Goal: Navigation & Orientation: Find specific page/section

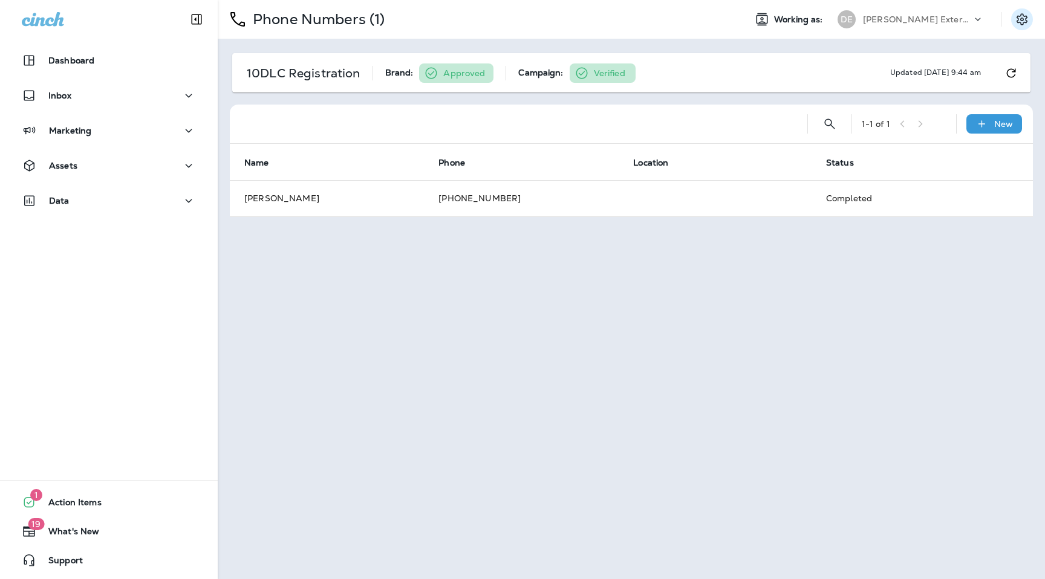
click at [1024, 18] on icon "Settings" at bounding box center [1022, 19] width 15 height 15
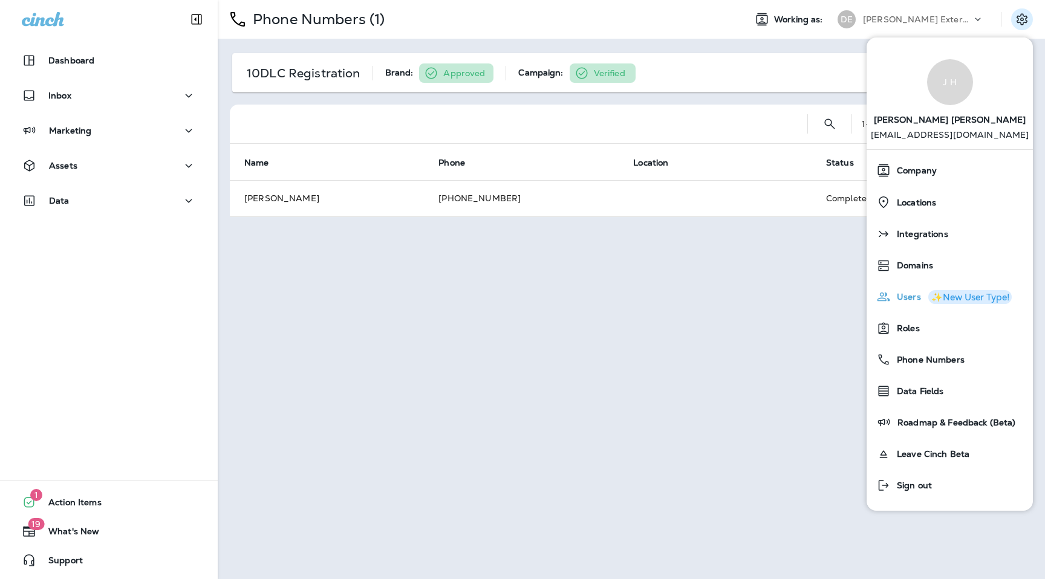
click at [905, 295] on span "Users" at bounding box center [906, 297] width 30 height 10
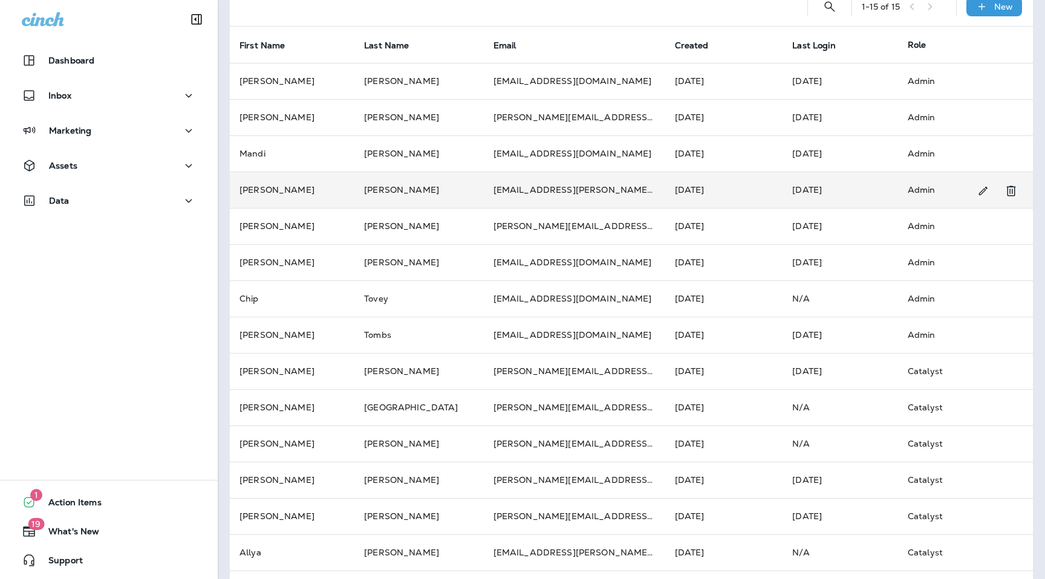
scroll to position [103, 0]
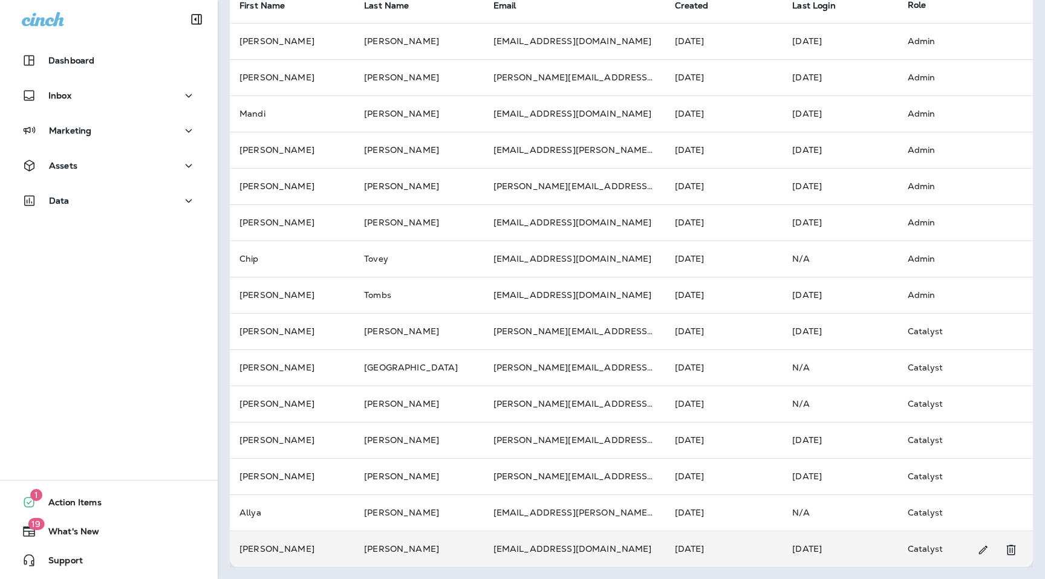
click at [616, 542] on td "[EMAIL_ADDRESS][DOMAIN_NAME]" at bounding box center [574, 549] width 181 height 36
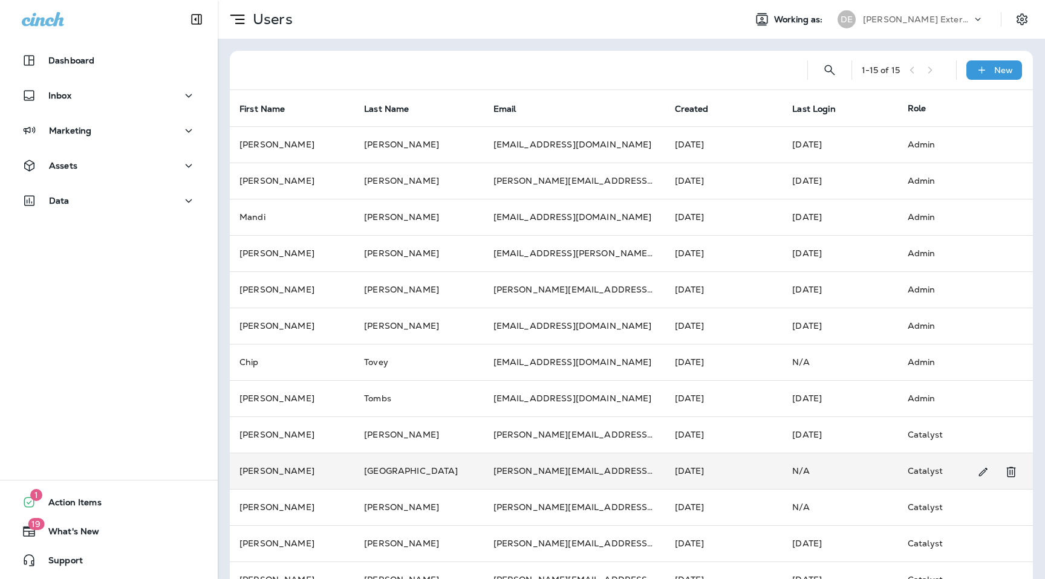
scroll to position [103, 0]
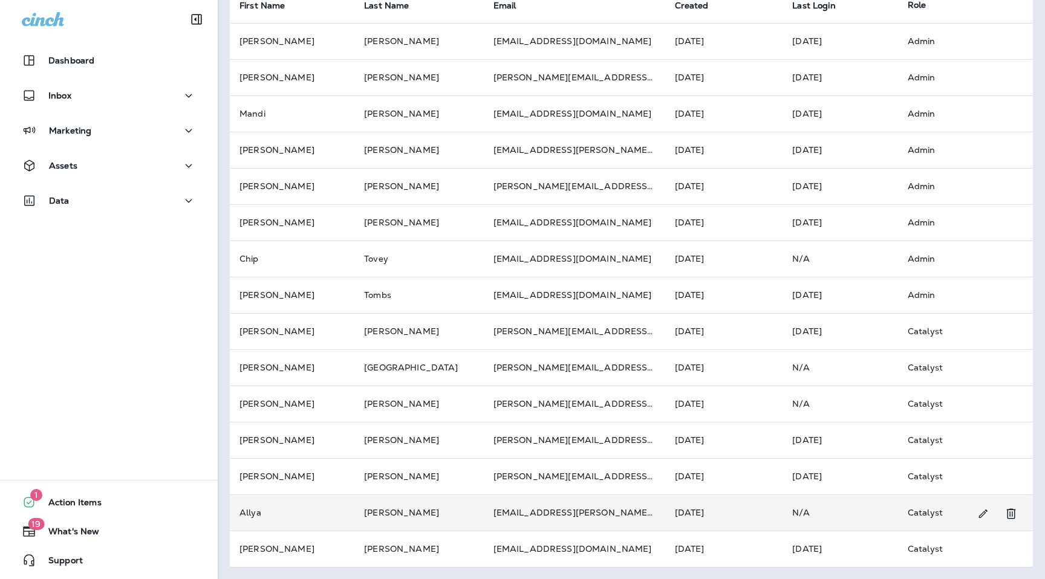
click at [556, 515] on td "[EMAIL_ADDRESS][PERSON_NAME][DOMAIN_NAME]" at bounding box center [574, 513] width 181 height 36
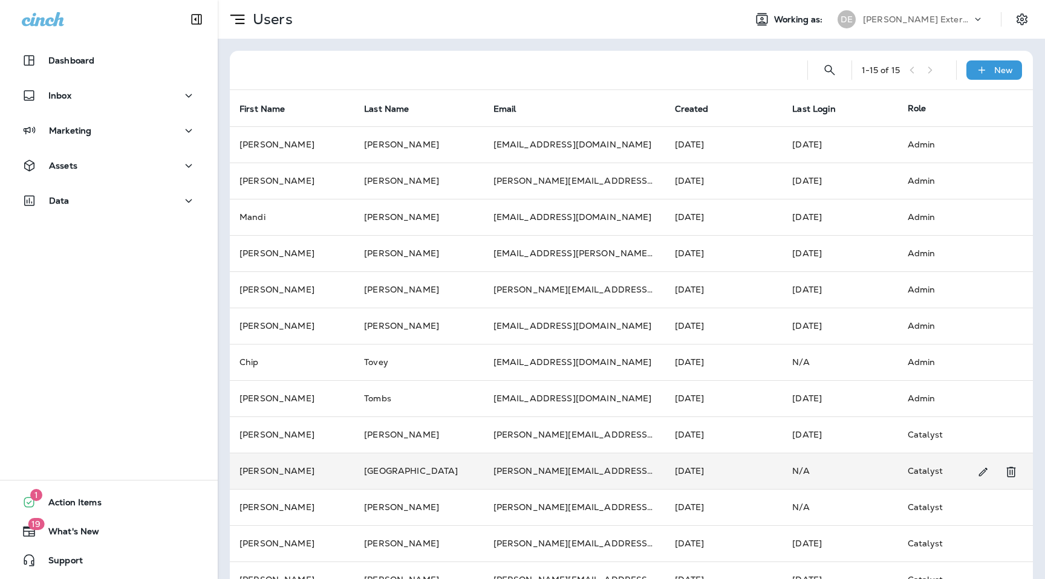
scroll to position [103, 0]
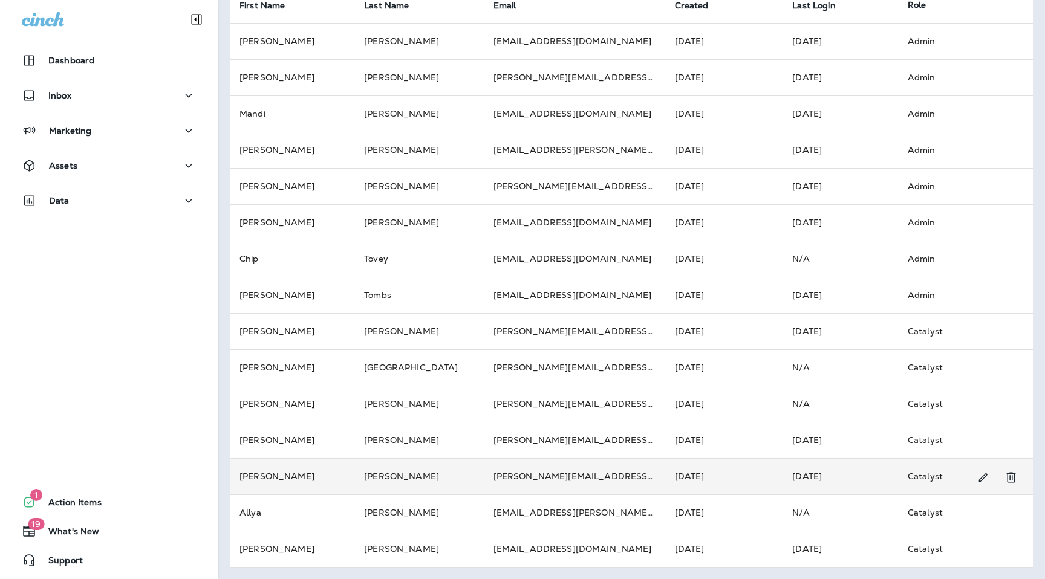
click at [540, 476] on td "[PERSON_NAME][EMAIL_ADDRESS][PERSON_NAME][DOMAIN_NAME]" at bounding box center [574, 476] width 181 height 36
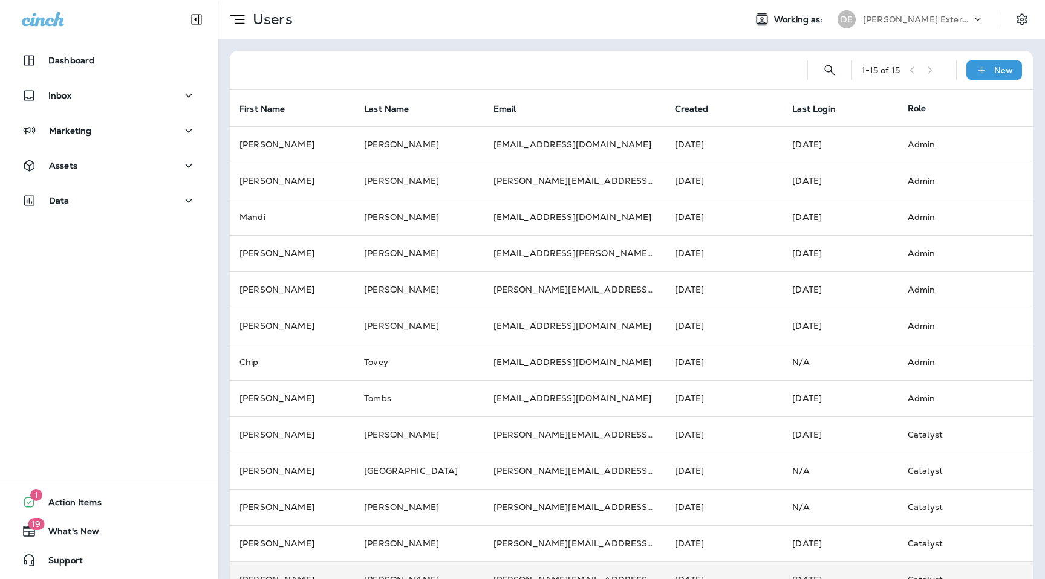
scroll to position [103, 0]
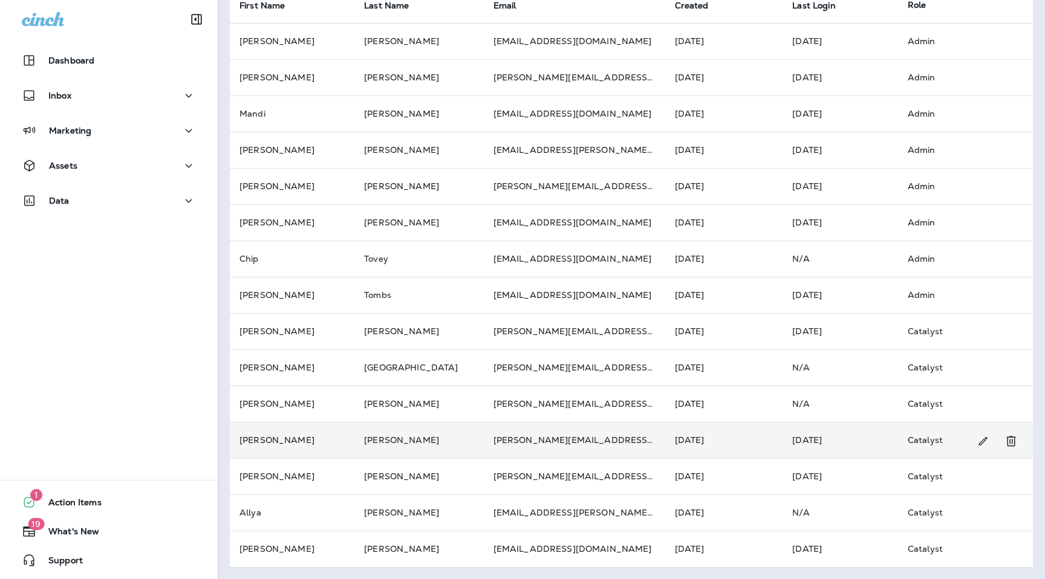
click at [542, 443] on td "[PERSON_NAME][EMAIL_ADDRESS][PERSON_NAME][DOMAIN_NAME]" at bounding box center [574, 440] width 181 height 36
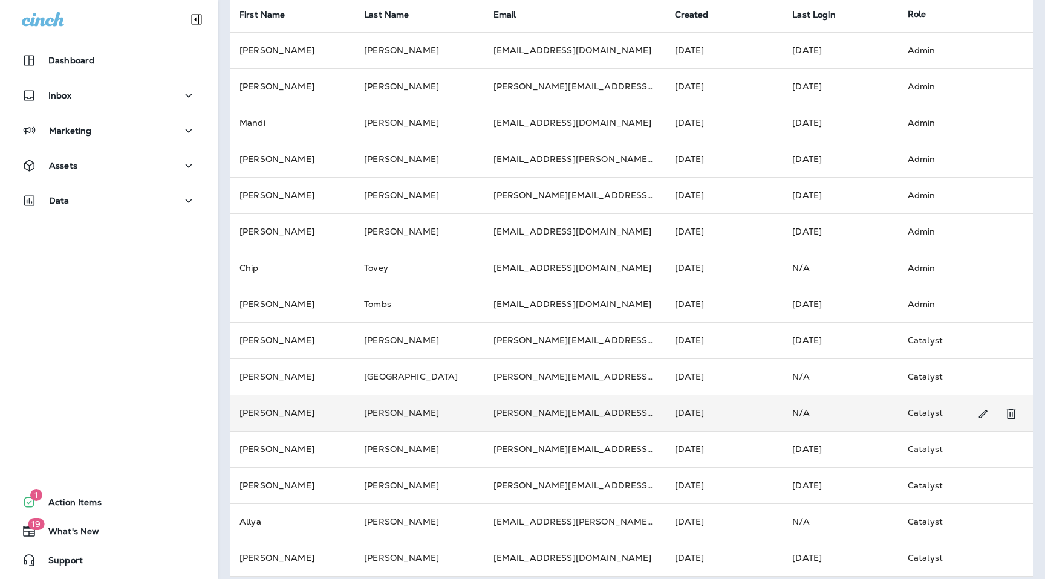
scroll to position [102, 0]
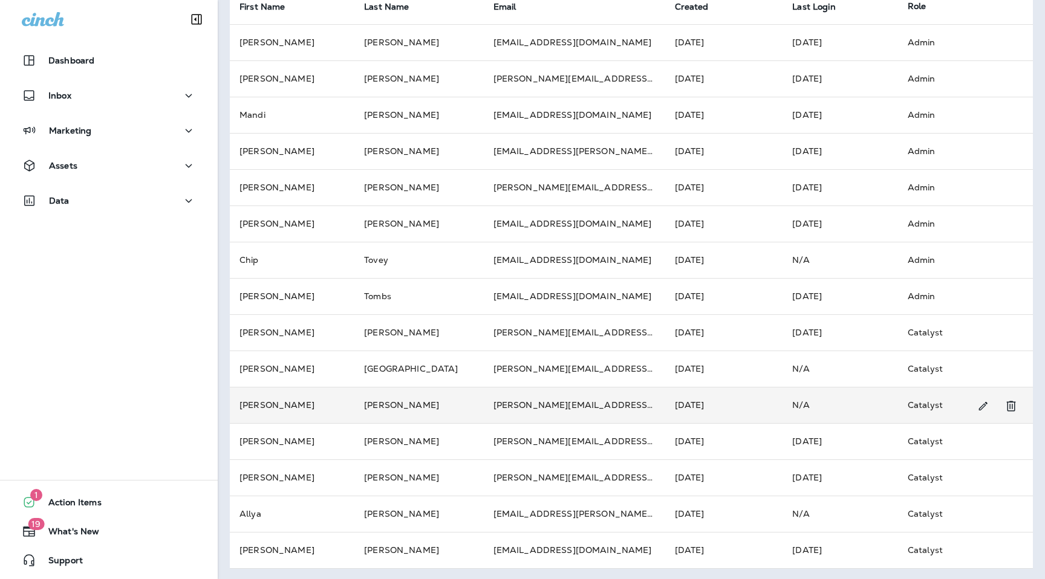
click at [546, 411] on td "[PERSON_NAME][EMAIL_ADDRESS][PERSON_NAME][DOMAIN_NAME]" at bounding box center [574, 405] width 181 height 36
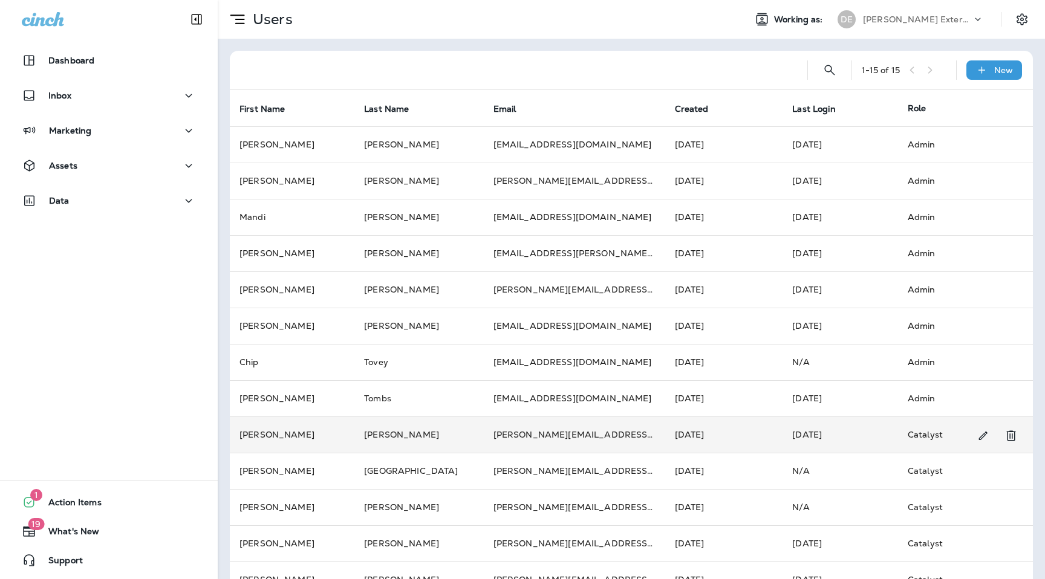
scroll to position [103, 0]
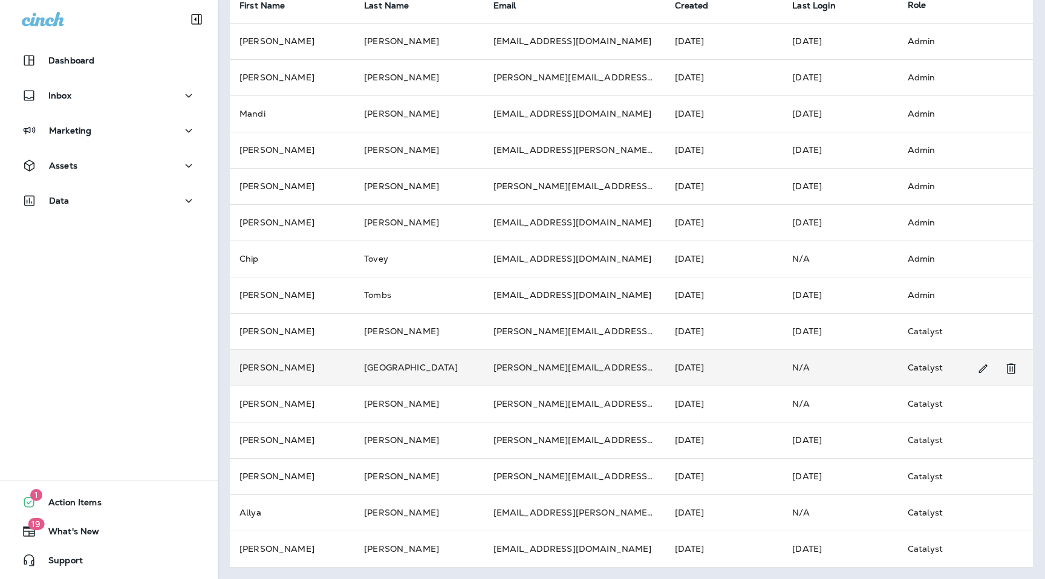
click at [516, 360] on td "[PERSON_NAME][EMAIL_ADDRESS][DOMAIN_NAME]" at bounding box center [574, 367] width 181 height 36
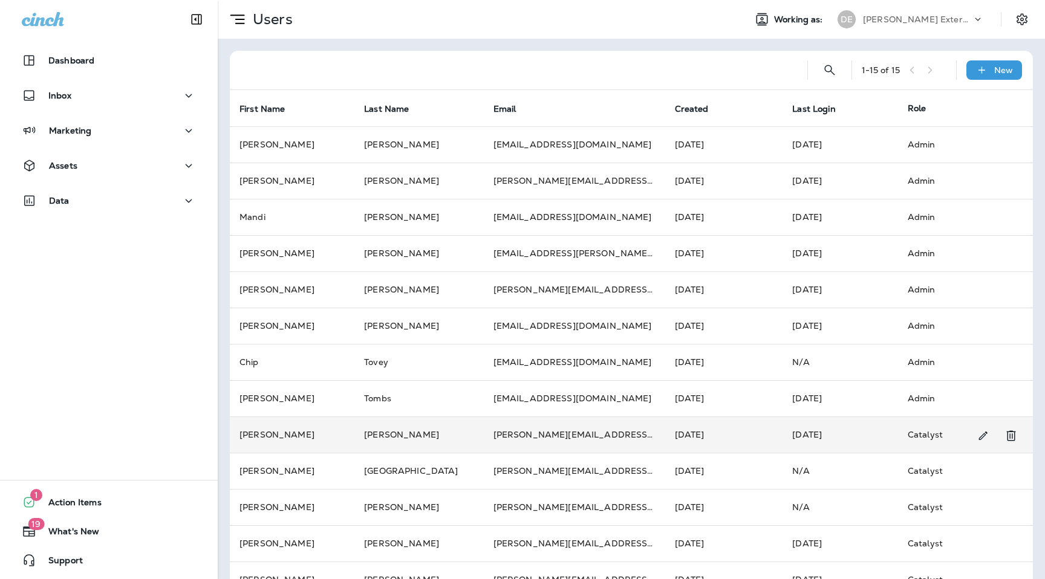
click at [543, 426] on td "[PERSON_NAME][EMAIL_ADDRESS][PERSON_NAME][DOMAIN_NAME]" at bounding box center [574, 435] width 181 height 36
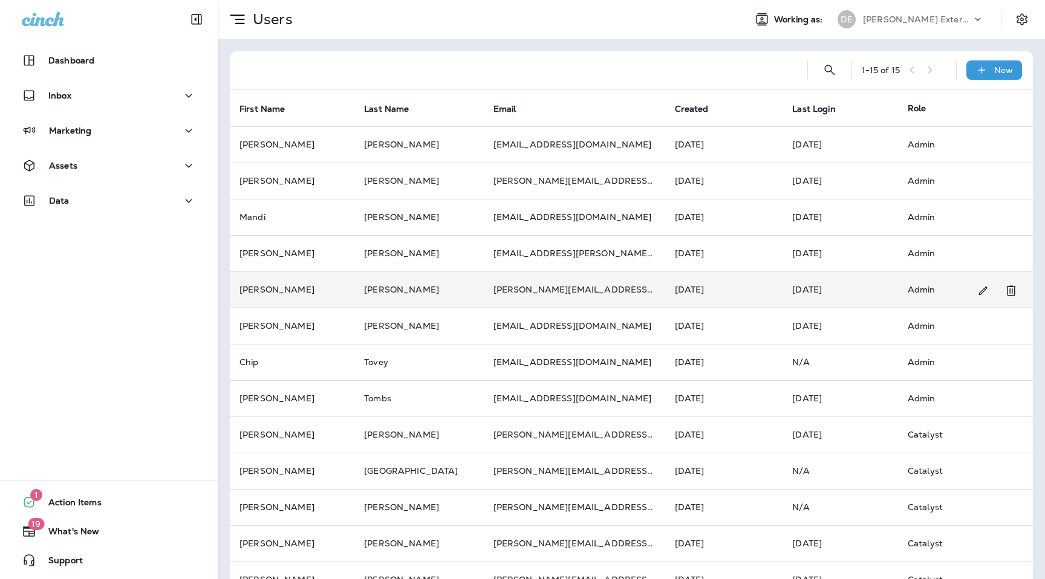
click at [542, 291] on td "[PERSON_NAME][EMAIL_ADDRESS][PERSON_NAME][DOMAIN_NAME]" at bounding box center [574, 289] width 181 height 36
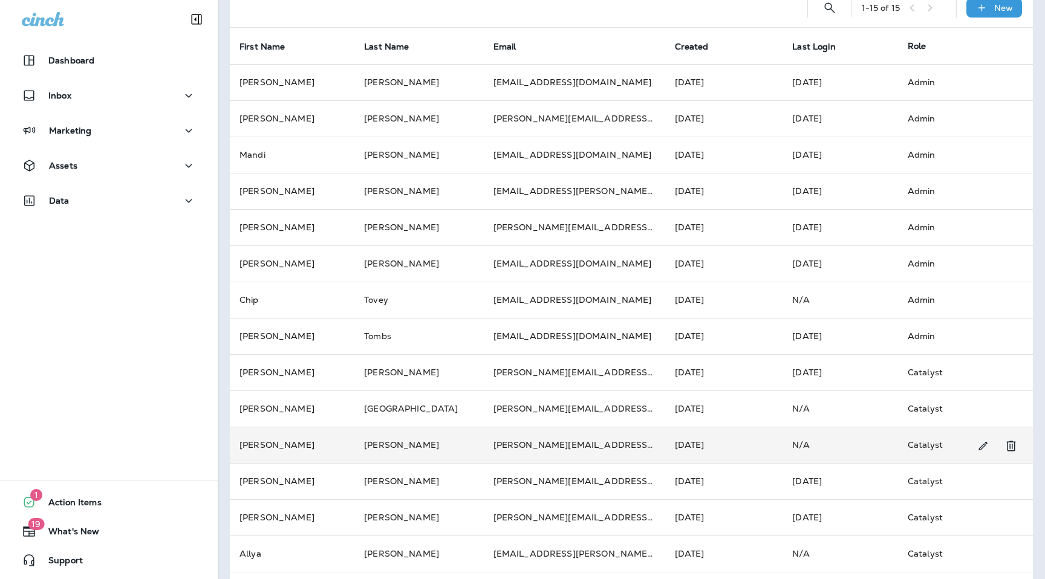
scroll to position [48, 0]
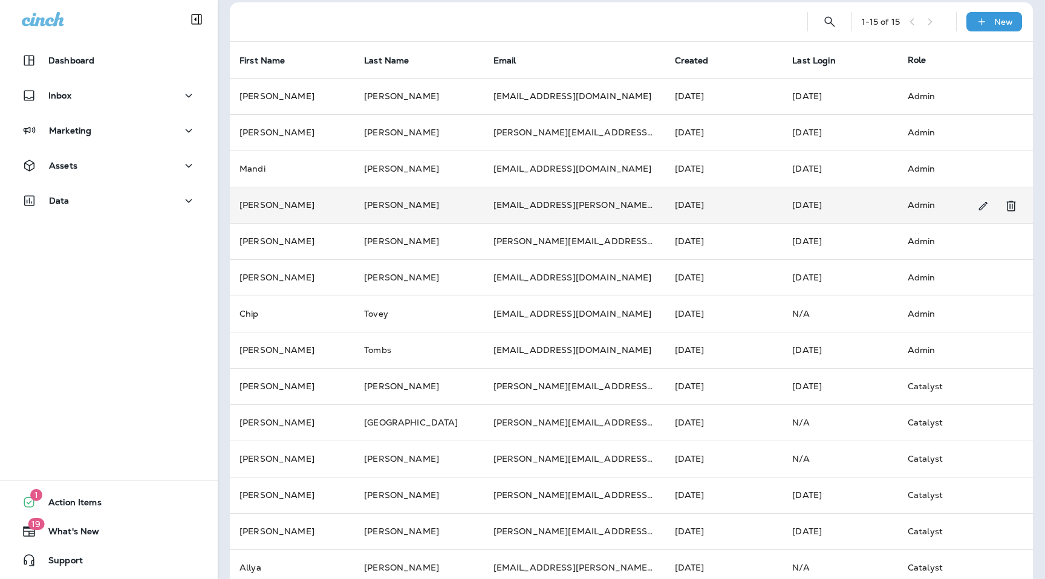
click at [528, 206] on td "[EMAIL_ADDRESS][PERSON_NAME][DOMAIN_NAME]" at bounding box center [574, 205] width 181 height 36
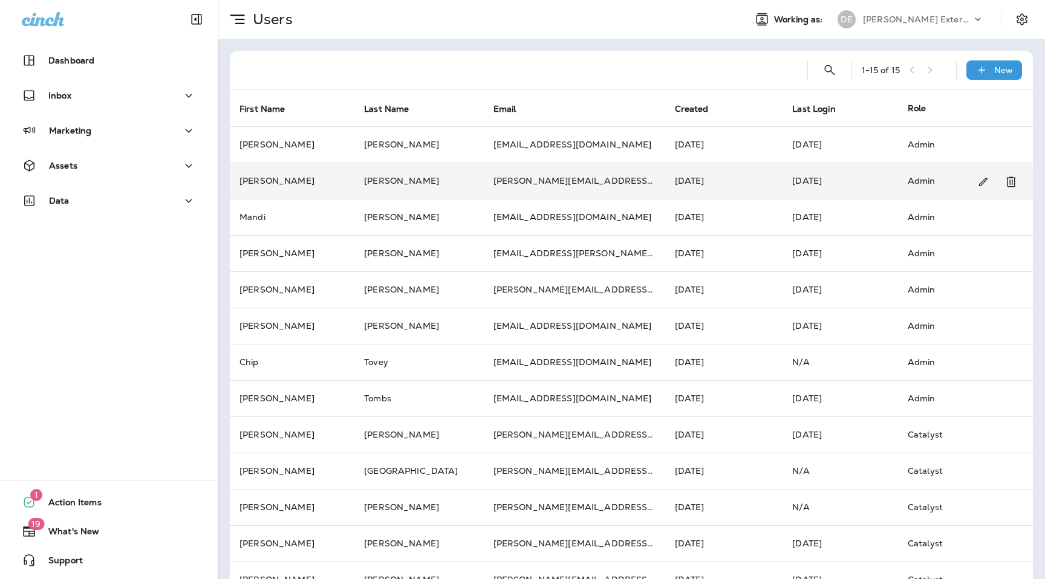
click at [582, 186] on td "[PERSON_NAME][EMAIL_ADDRESS][DOMAIN_NAME]" at bounding box center [574, 181] width 181 height 36
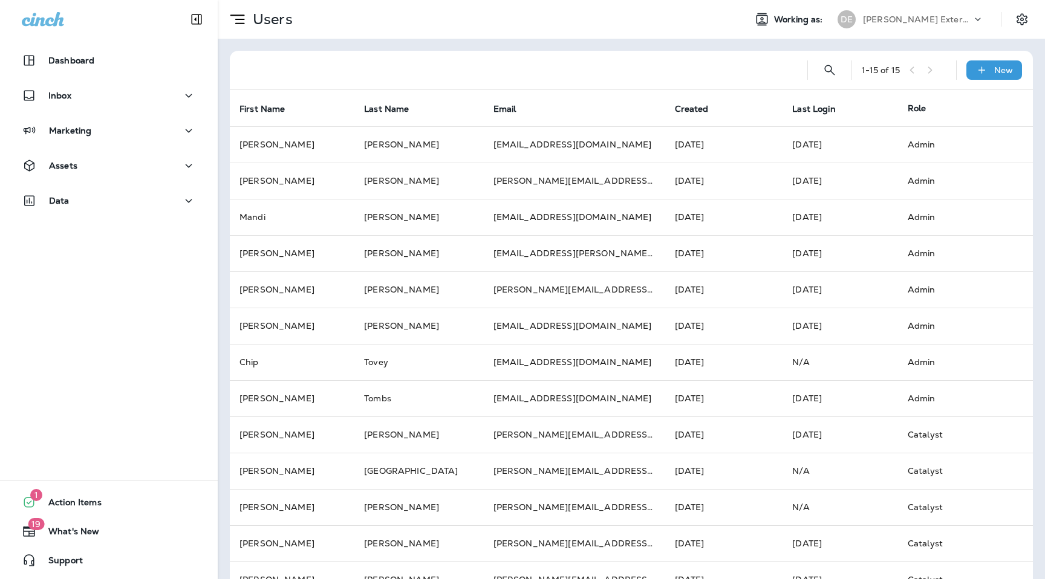
click at [963, 15] on div "[PERSON_NAME] Exterminating" at bounding box center [917, 19] width 109 height 18
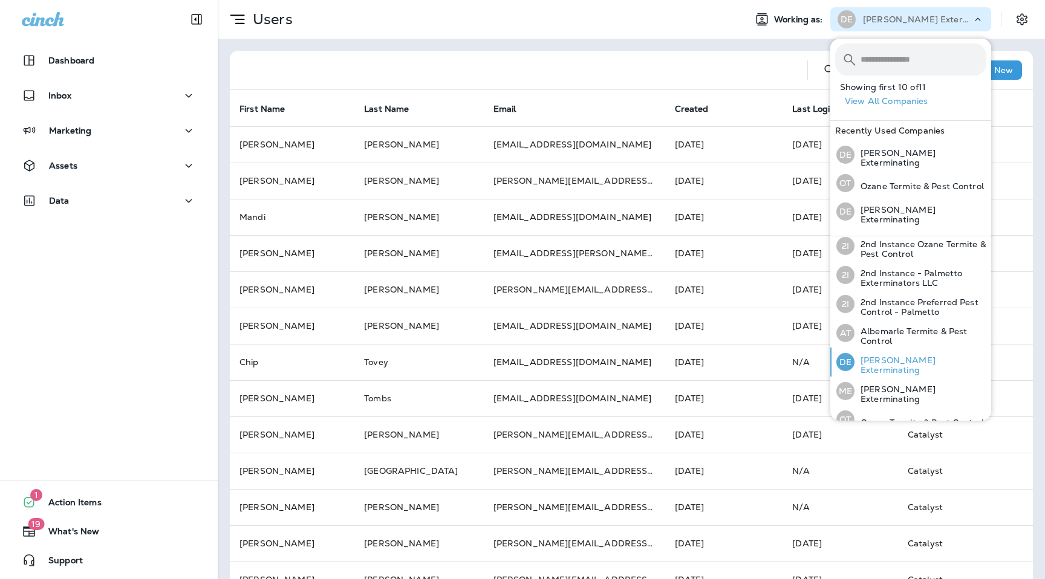
scroll to position [38, 0]
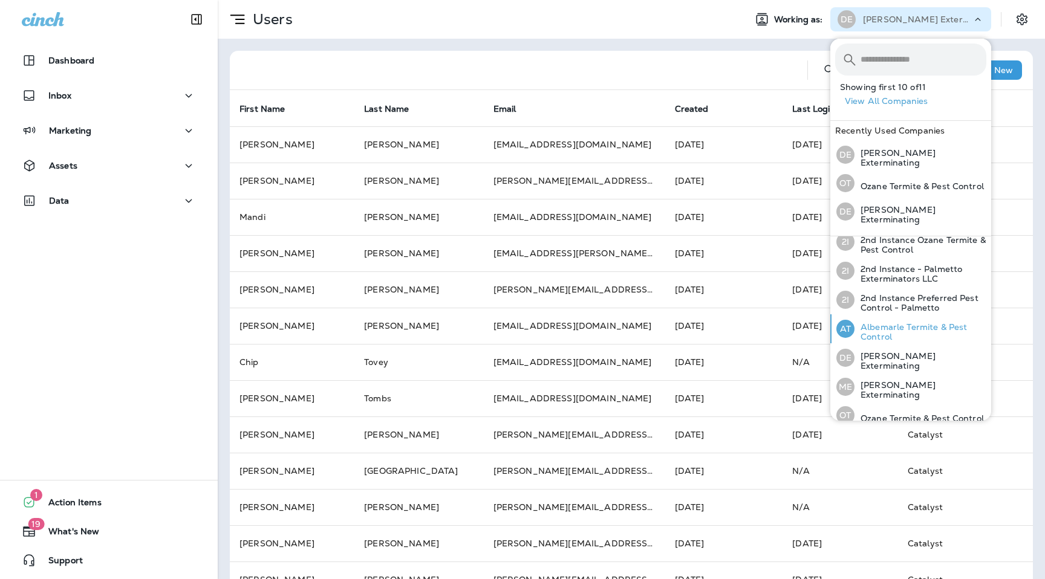
click at [907, 322] on p "Albemarle Termite & Pest Control" at bounding box center [920, 331] width 132 height 19
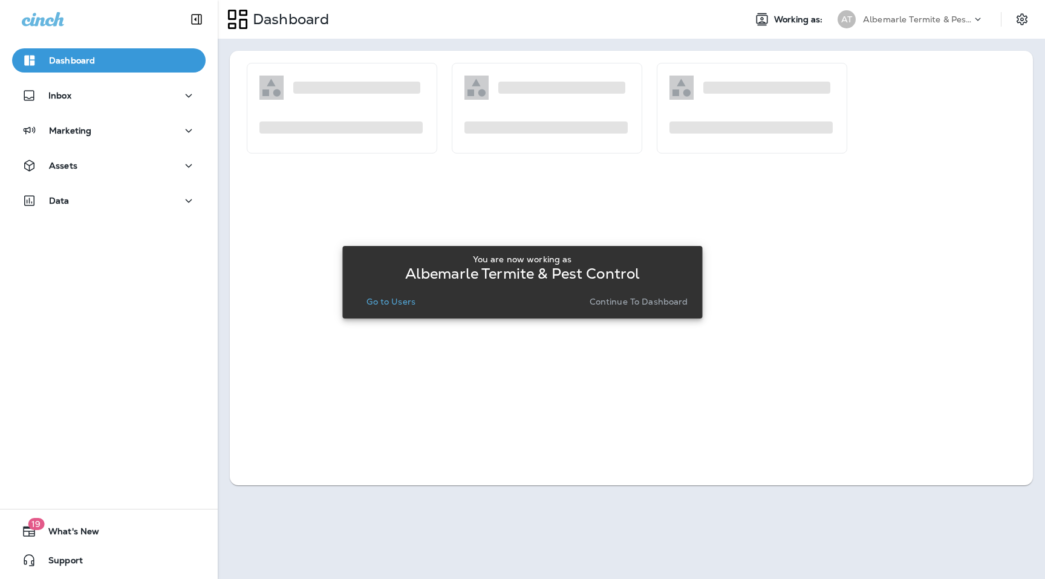
click at [392, 301] on p "Go to Users" at bounding box center [390, 302] width 49 height 10
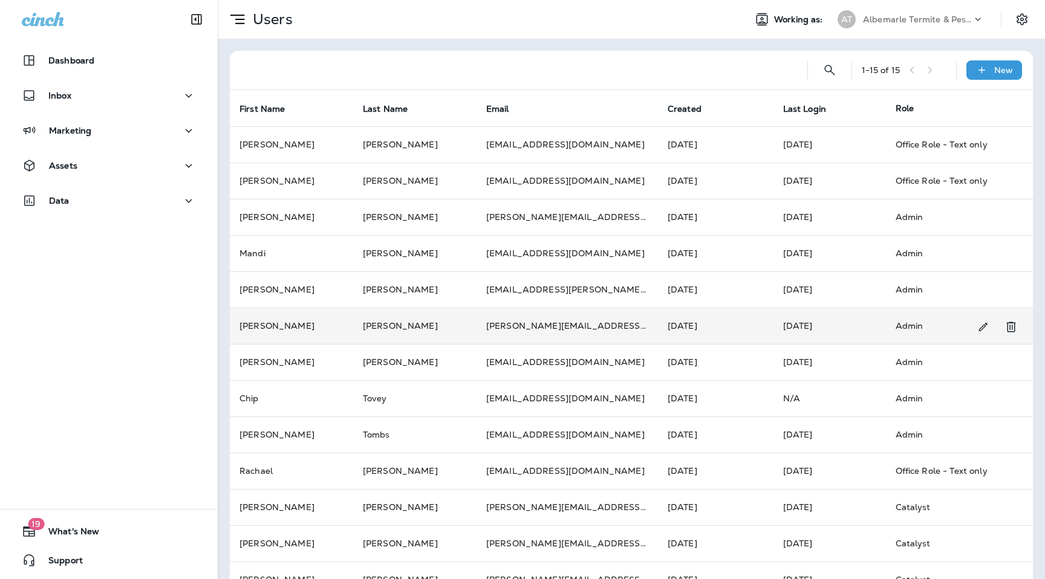
scroll to position [103, 0]
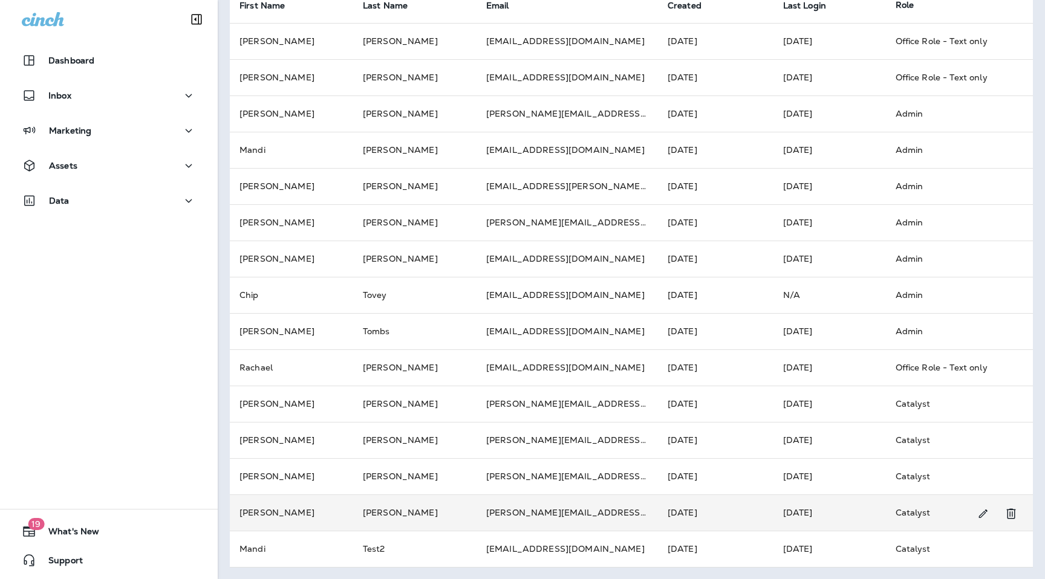
click at [556, 510] on td "[PERSON_NAME][EMAIL_ADDRESS][PERSON_NAME][DOMAIN_NAME]" at bounding box center [566, 513] width 181 height 36
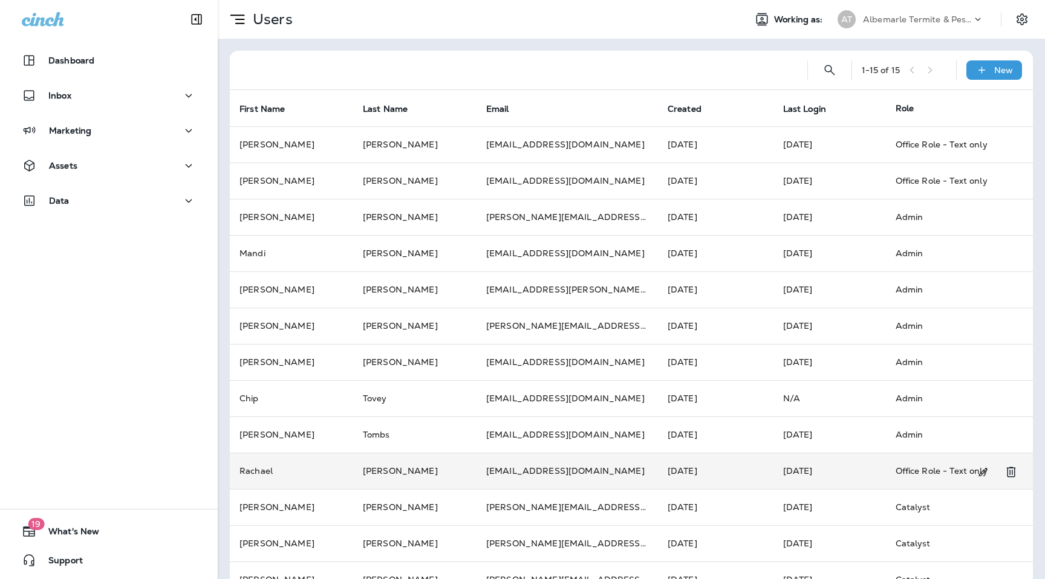
scroll to position [103, 0]
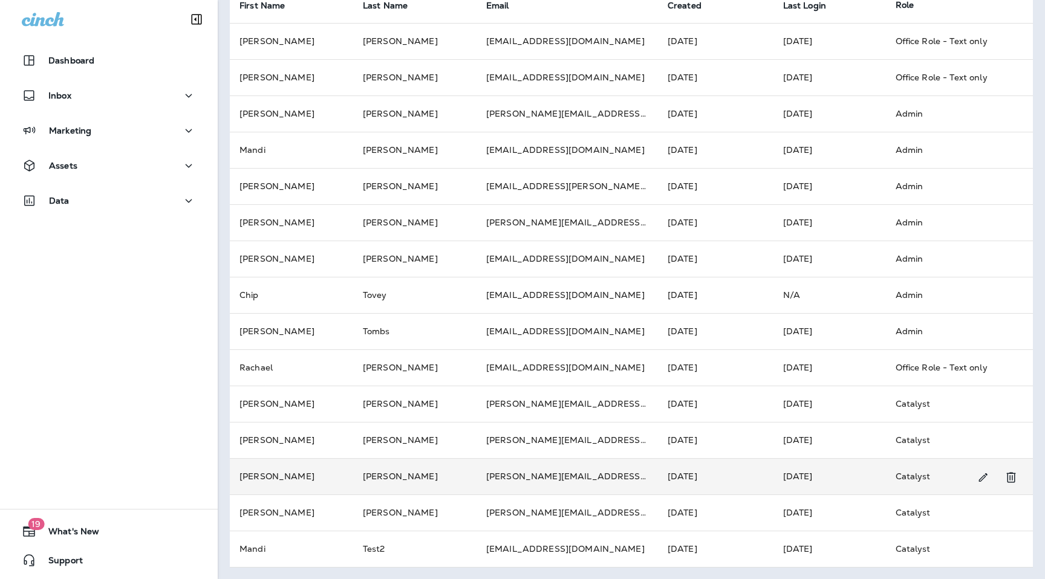
click at [543, 479] on td "[PERSON_NAME][EMAIL_ADDRESS][PERSON_NAME][DOMAIN_NAME]" at bounding box center [566, 476] width 181 height 36
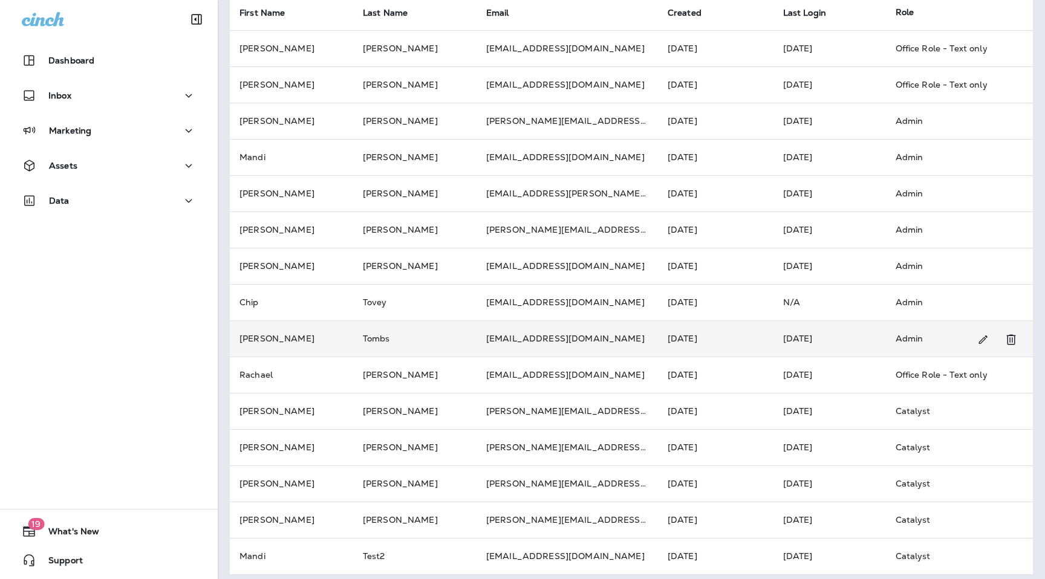
scroll to position [103, 0]
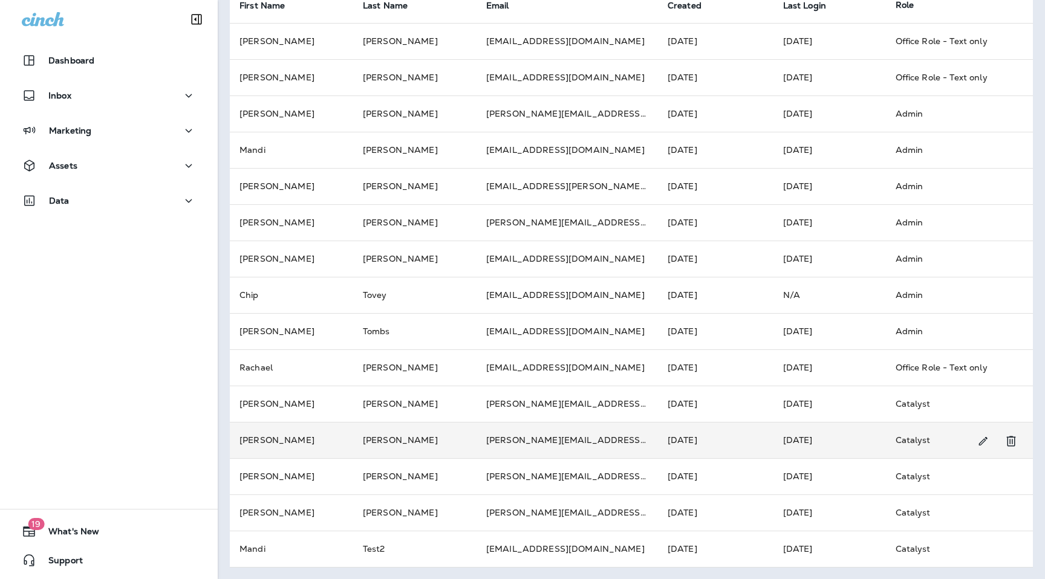
click at [540, 438] on td "[PERSON_NAME][EMAIL_ADDRESS][PERSON_NAME][DOMAIN_NAME]" at bounding box center [566, 440] width 181 height 36
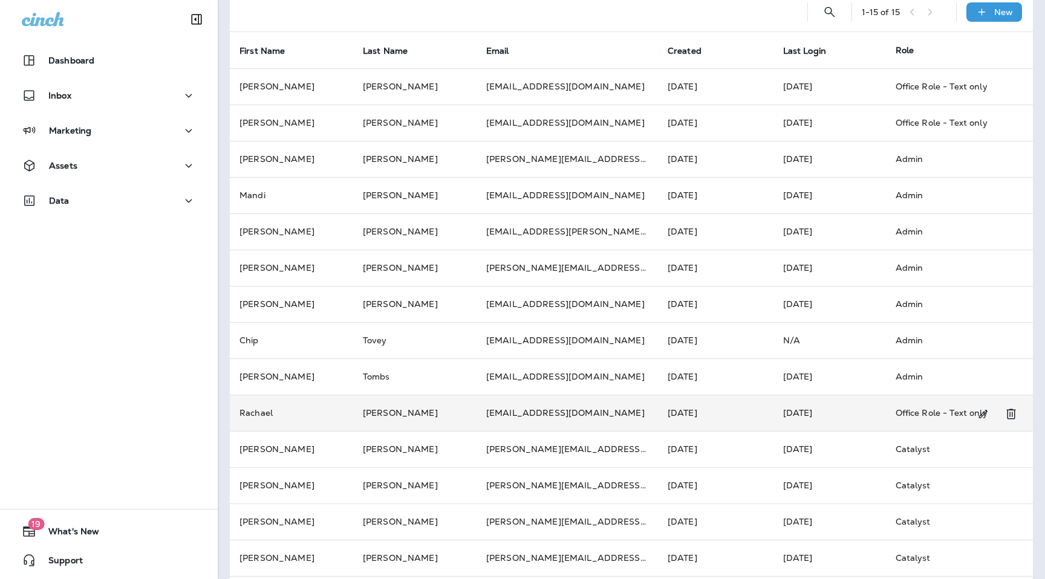
scroll to position [103, 0]
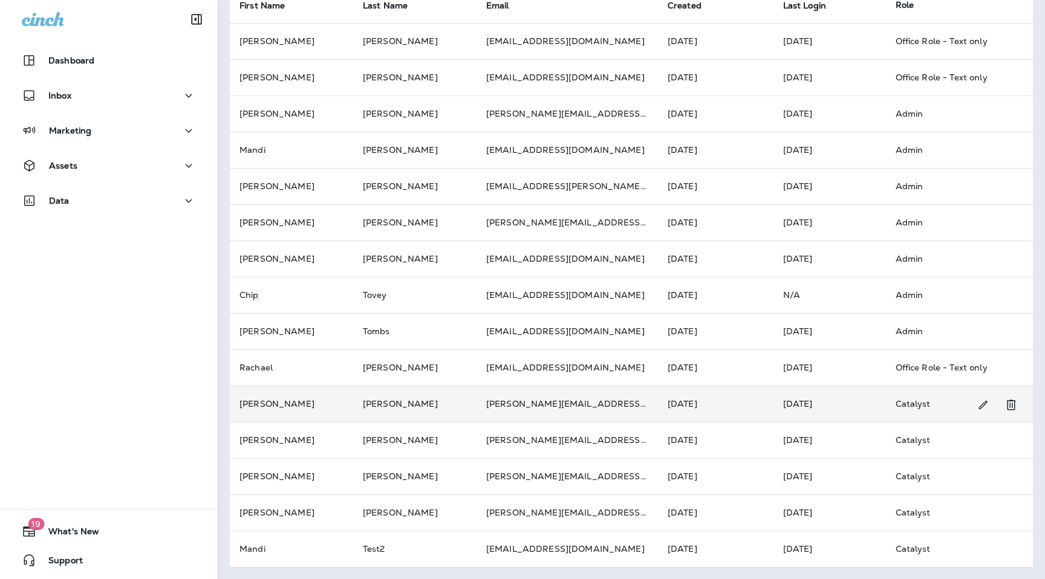
click at [532, 406] on td "[PERSON_NAME][EMAIL_ADDRESS][PERSON_NAME][DOMAIN_NAME]" at bounding box center [566, 404] width 181 height 36
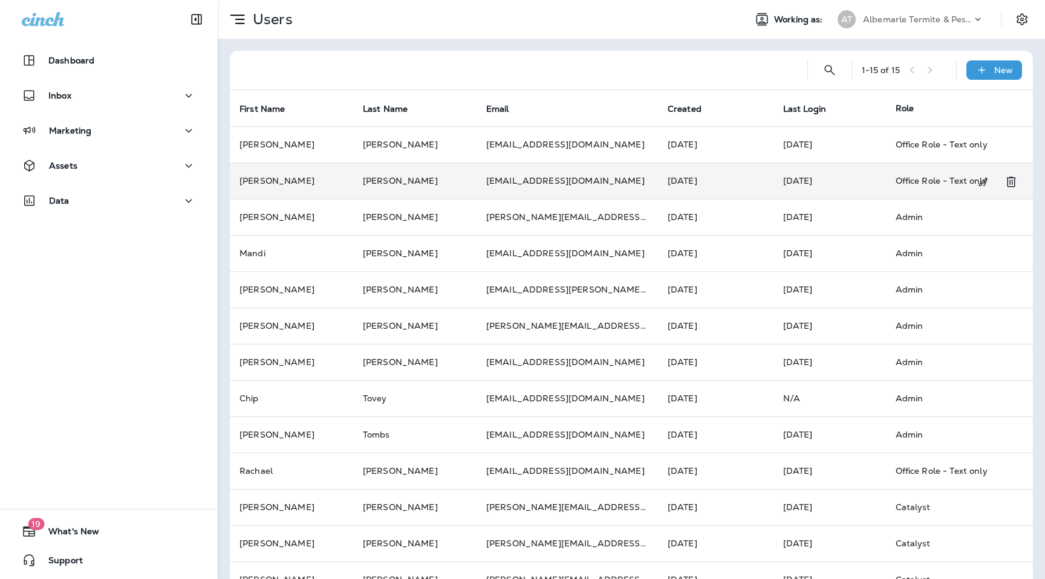
click at [530, 184] on td "[EMAIL_ADDRESS][DOMAIN_NAME]" at bounding box center [566, 181] width 181 height 36
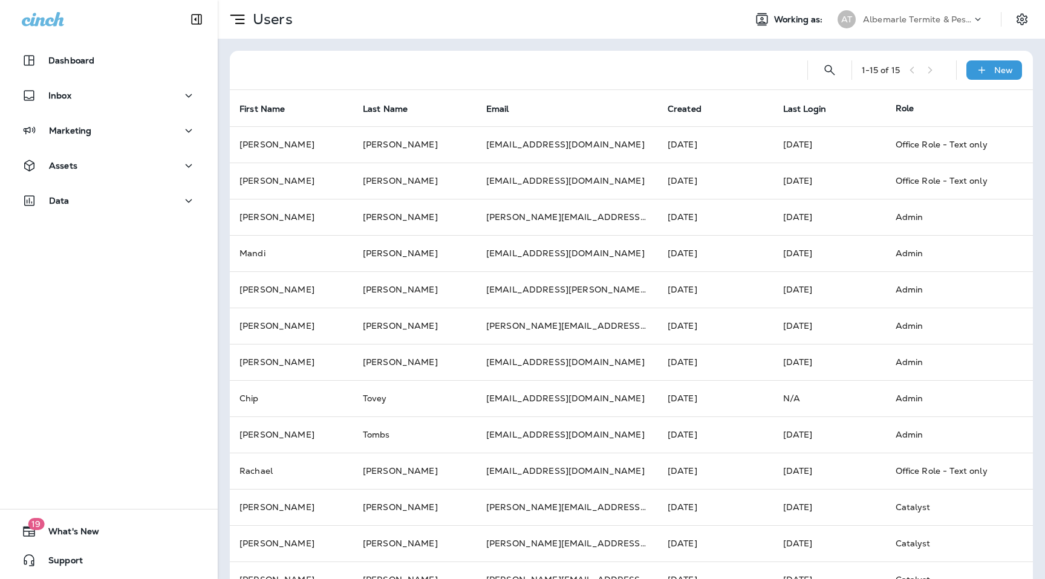
click at [930, 18] on p "Albemarle Termite & Pest Control" at bounding box center [917, 20] width 109 height 10
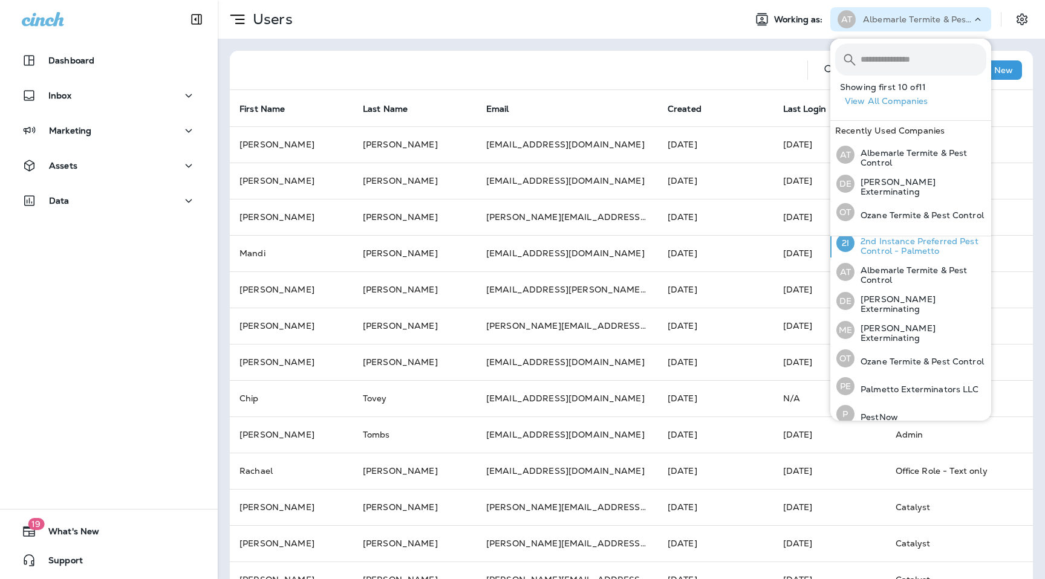
scroll to position [107, 0]
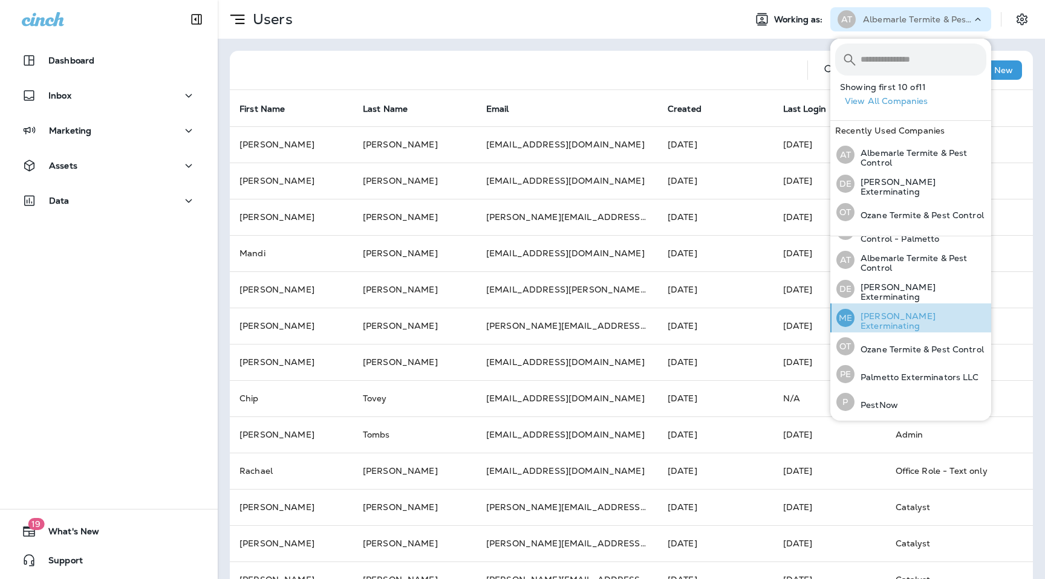
click at [908, 311] on div "ME [PERSON_NAME] Exterminating" at bounding box center [911, 318] width 160 height 29
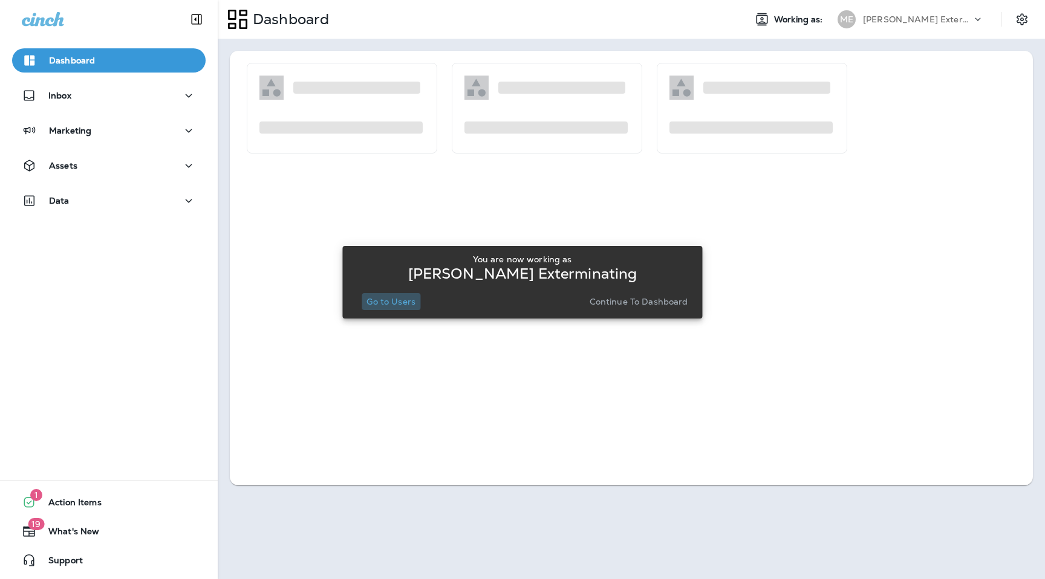
click at [399, 294] on button "Go to Users" at bounding box center [391, 301] width 59 height 17
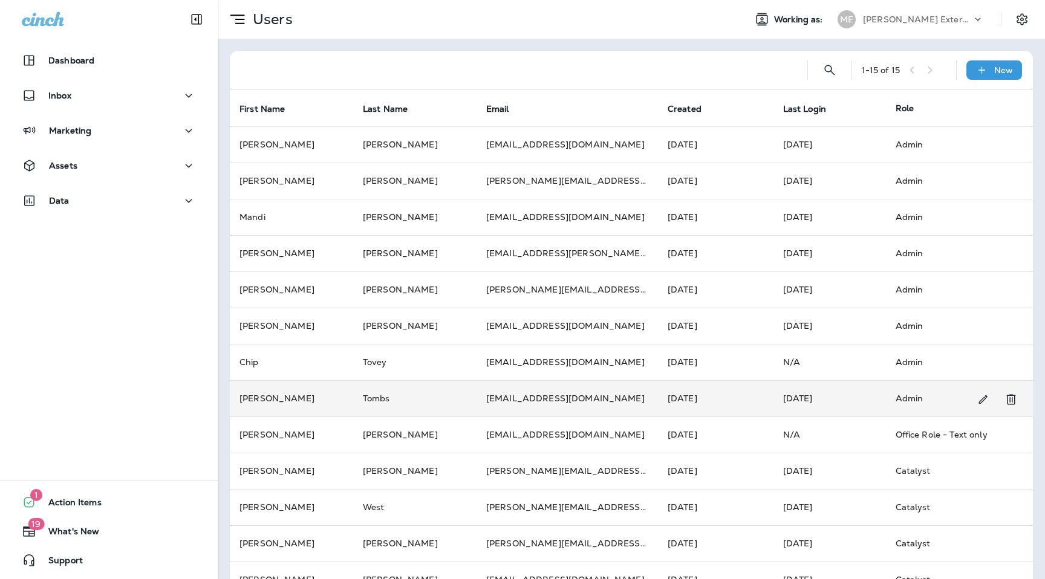
scroll to position [103, 0]
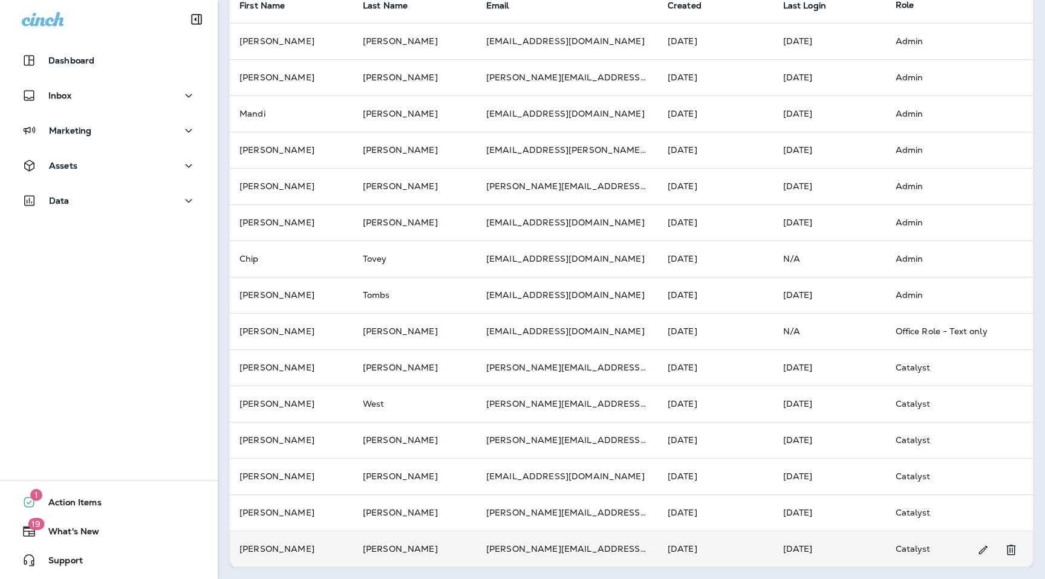
click at [534, 549] on td "[PERSON_NAME][EMAIL_ADDRESS][PERSON_NAME][DOMAIN_NAME]" at bounding box center [566, 549] width 181 height 36
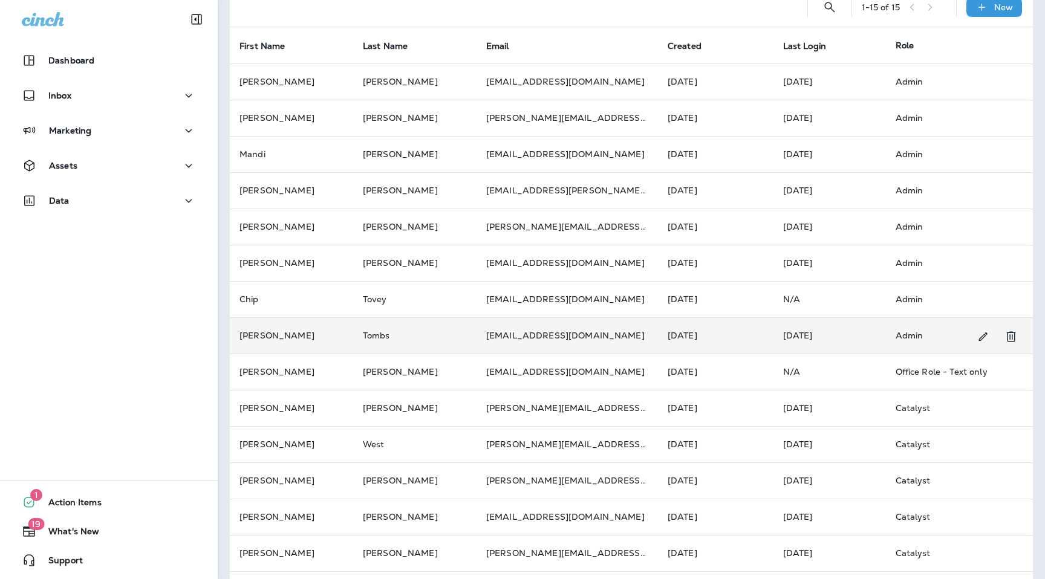
scroll to position [103, 0]
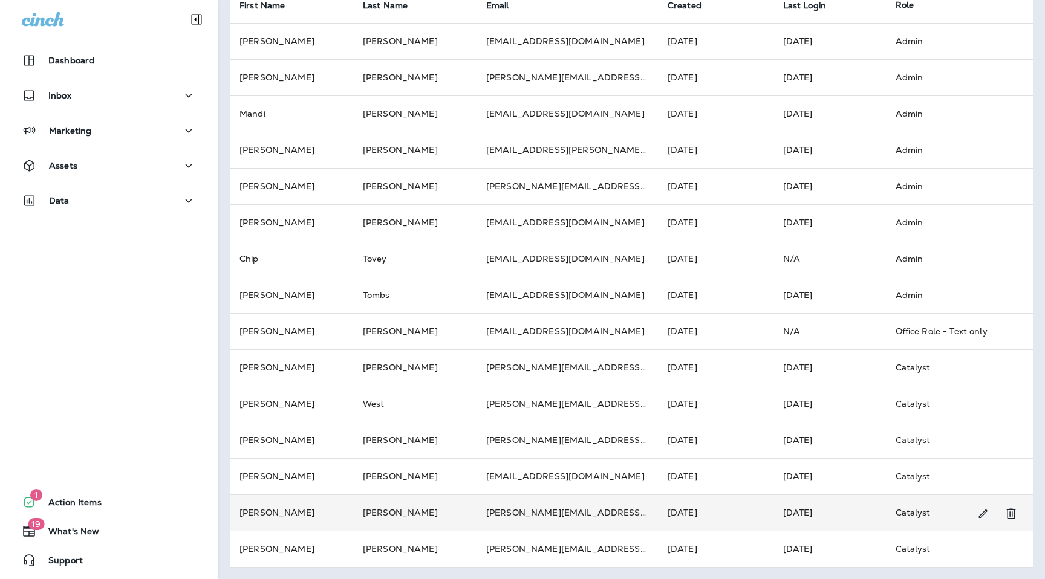
click at [562, 514] on td "[PERSON_NAME][EMAIL_ADDRESS][PERSON_NAME][DOMAIN_NAME]" at bounding box center [566, 513] width 181 height 36
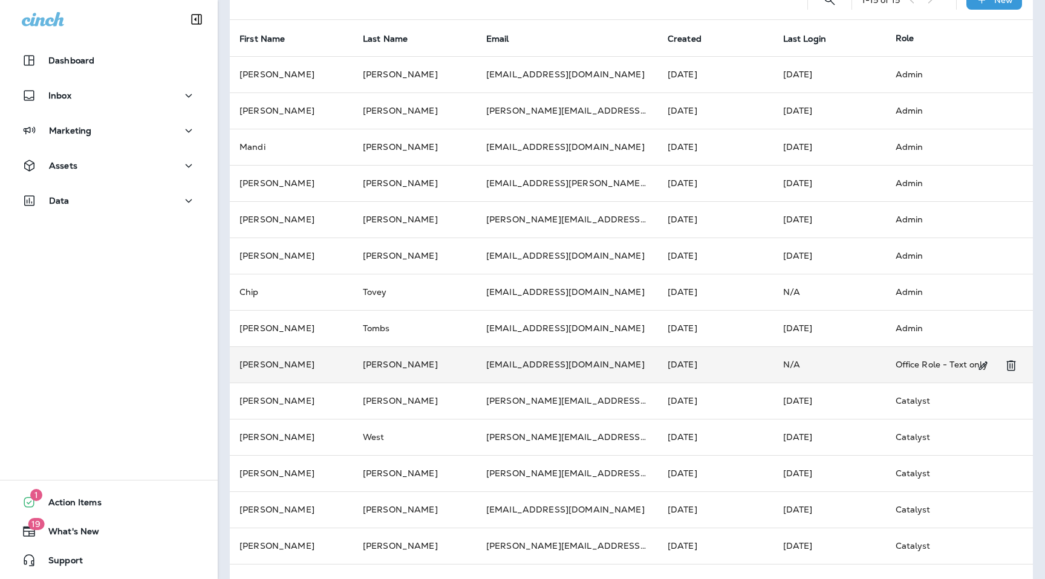
scroll to position [103, 0]
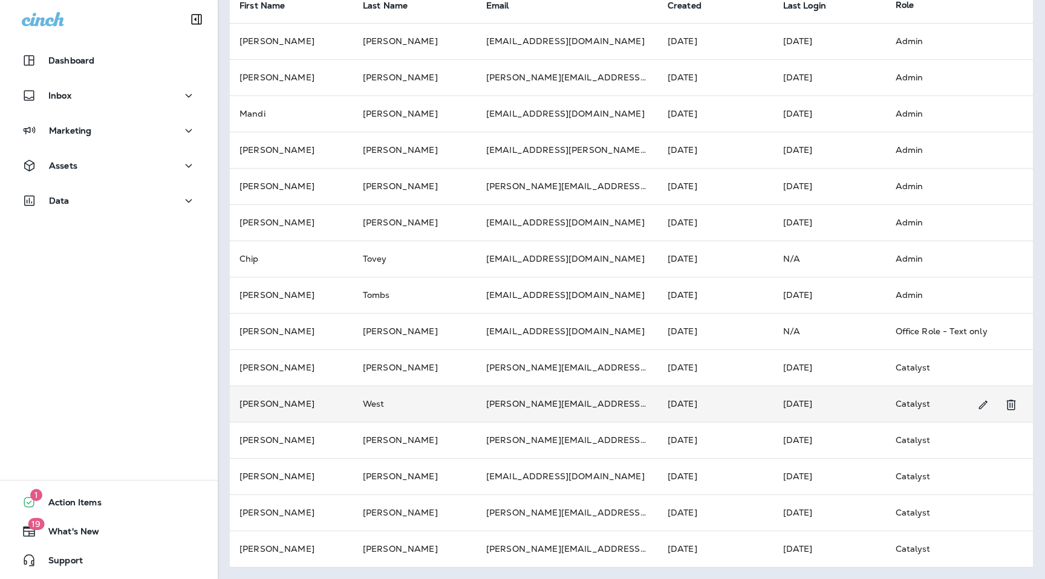
click at [533, 401] on td "[PERSON_NAME][EMAIL_ADDRESS][DOMAIN_NAME]" at bounding box center [566, 404] width 181 height 36
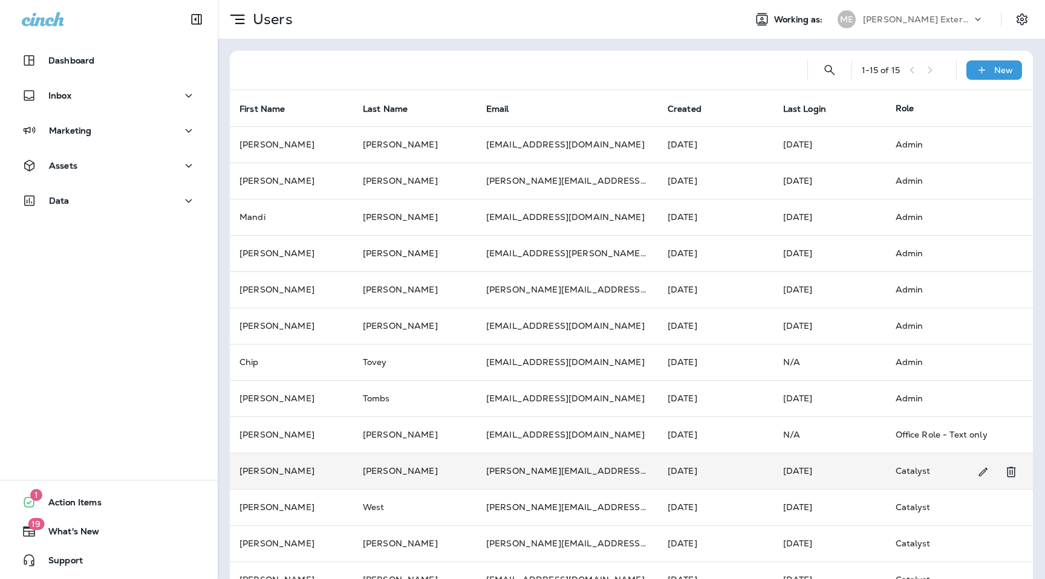
click at [534, 475] on td "[PERSON_NAME][EMAIL_ADDRESS][PERSON_NAME][DOMAIN_NAME]" at bounding box center [566, 471] width 181 height 36
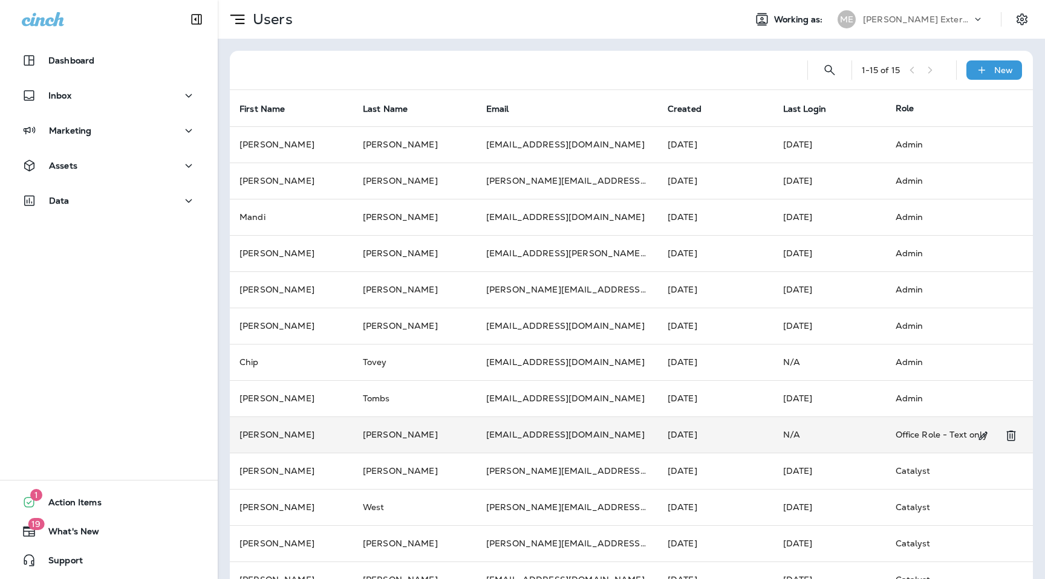
click at [532, 440] on td "[EMAIL_ADDRESS][DOMAIN_NAME]" at bounding box center [566, 435] width 181 height 36
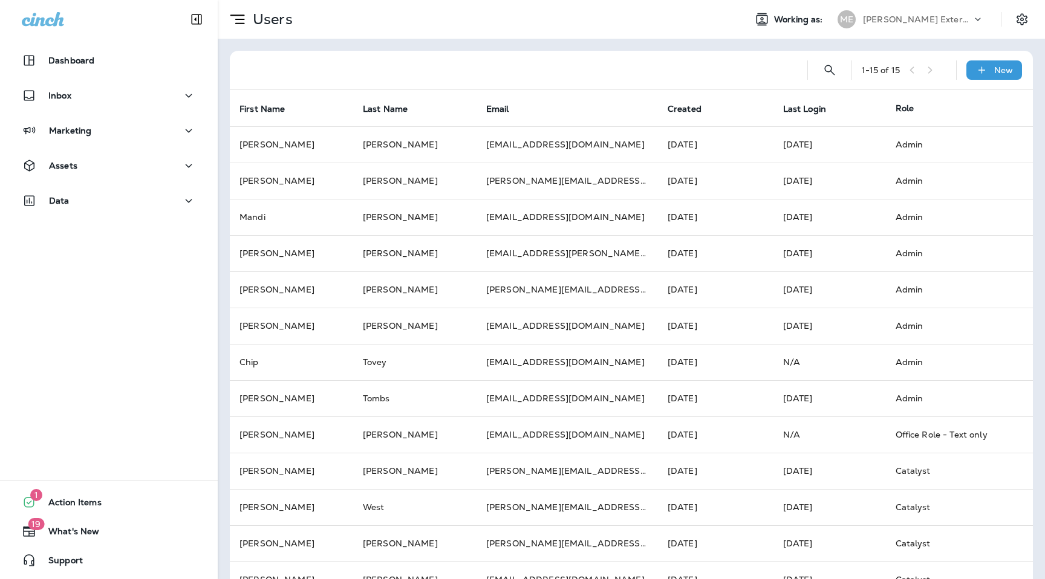
click at [882, 21] on p "[PERSON_NAME] Exterminating" at bounding box center [917, 20] width 109 height 10
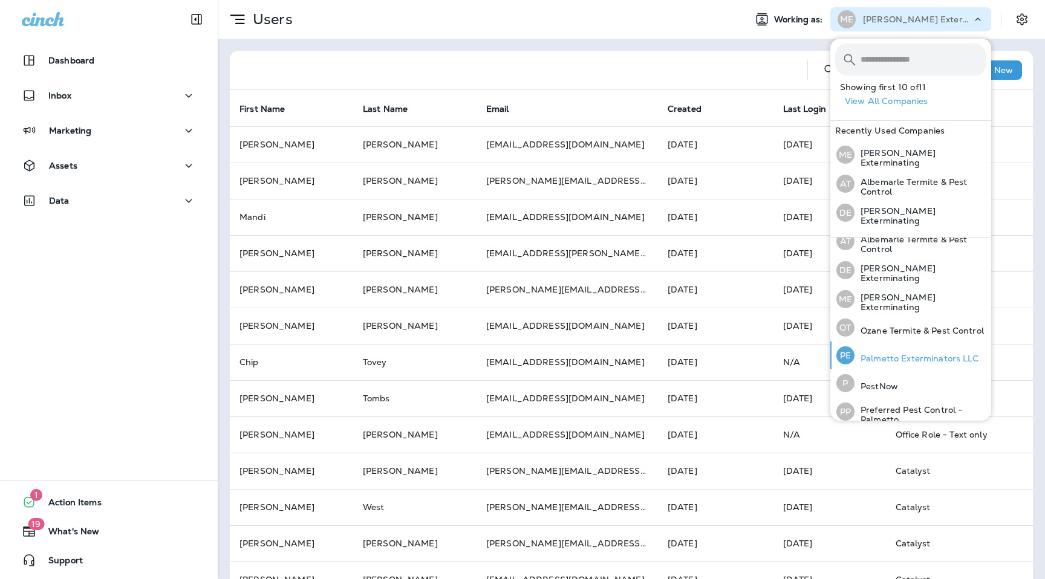
scroll to position [132, 0]
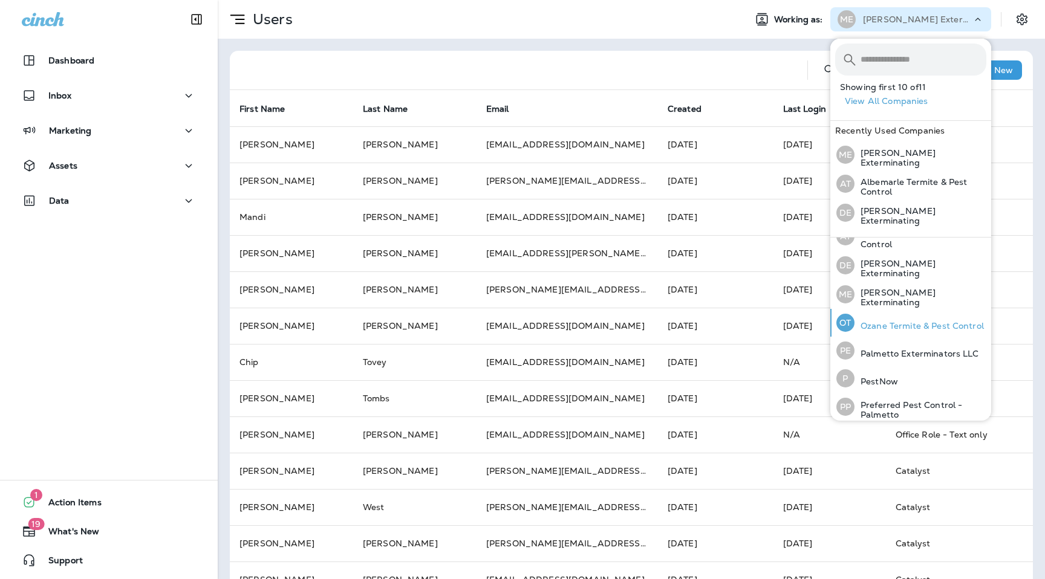
click at [914, 321] on p "Ozane Termite & Pest Control" at bounding box center [918, 326] width 129 height 10
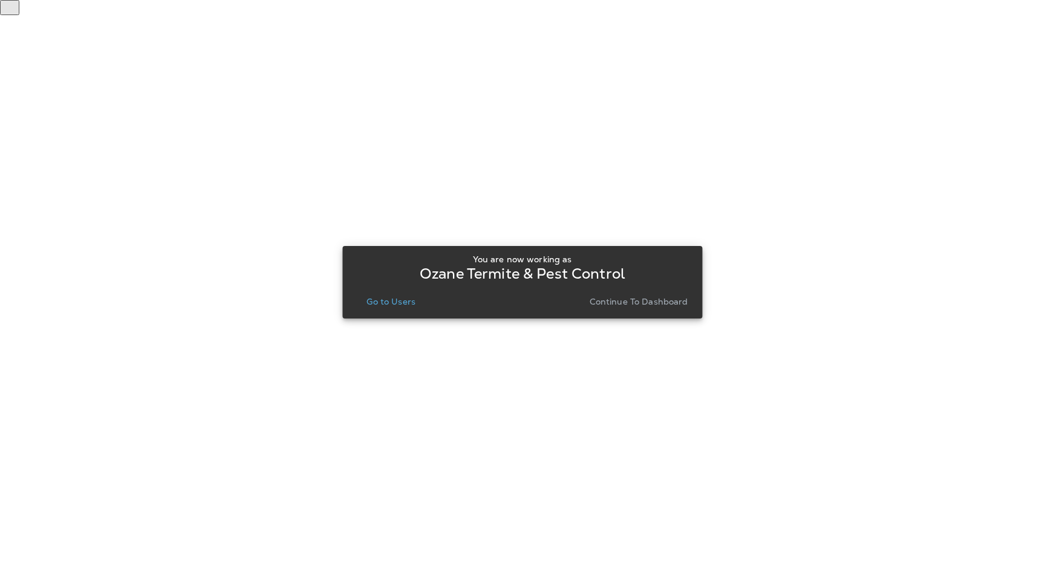
click at [417, 304] on button "Go to Users" at bounding box center [391, 301] width 59 height 17
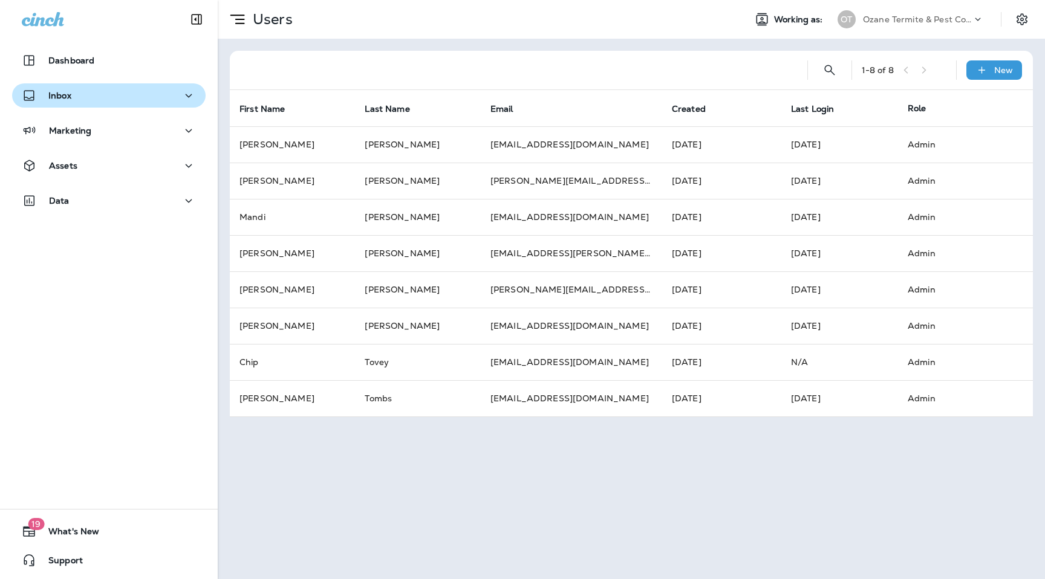
click at [67, 100] on p "Inbox" at bounding box center [59, 96] width 23 height 10
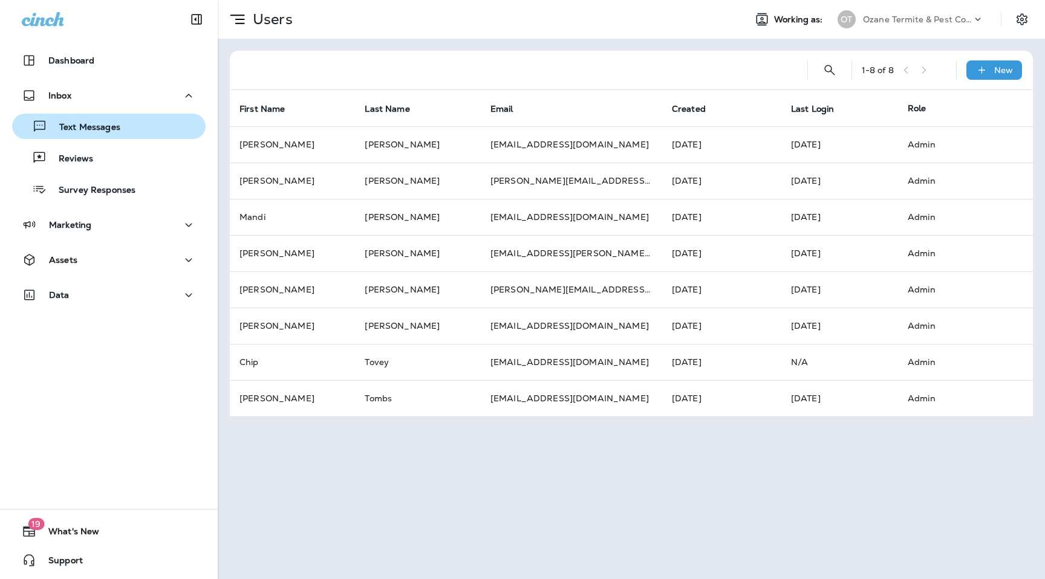
click at [82, 123] on p "Text Messages" at bounding box center [83, 127] width 73 height 11
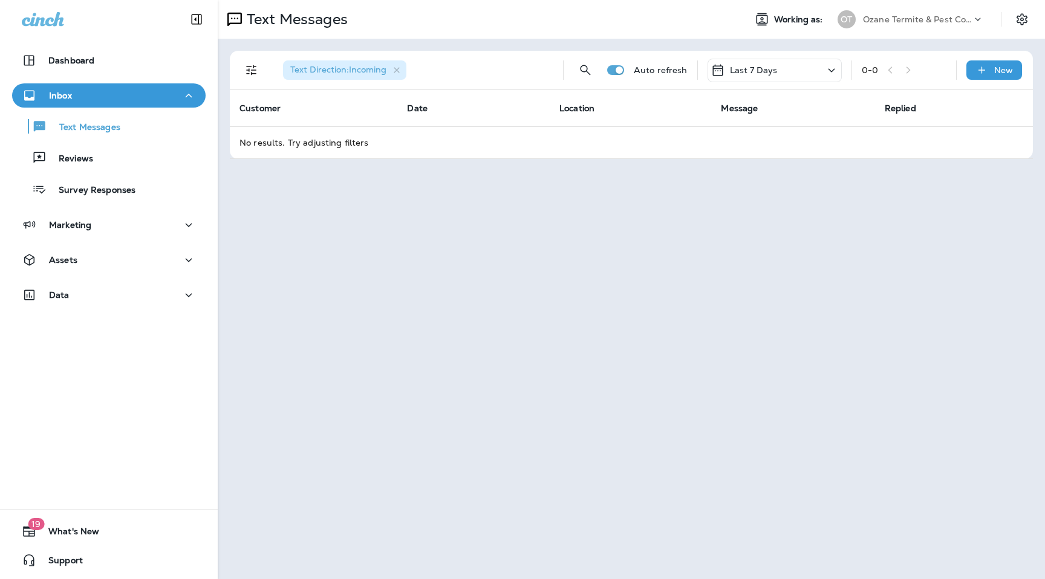
click at [122, 209] on div "Dashboard Inbox Text Messages Reviews Survey Responses Marketing Assets Data" at bounding box center [109, 180] width 218 height 288
click at [118, 229] on div "Marketing" at bounding box center [109, 225] width 174 height 15
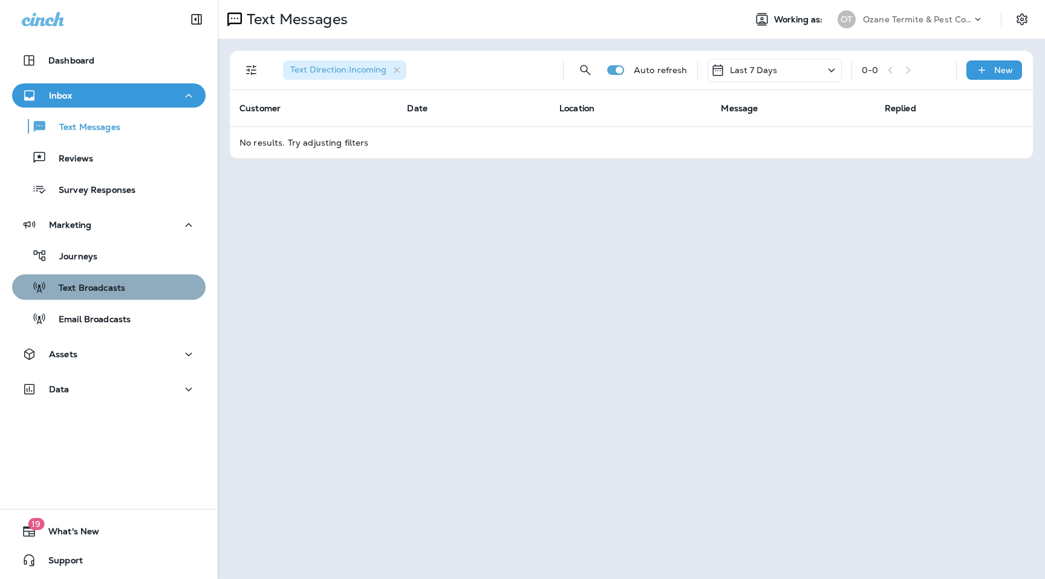
click at [103, 292] on p "Text Broadcasts" at bounding box center [86, 288] width 79 height 11
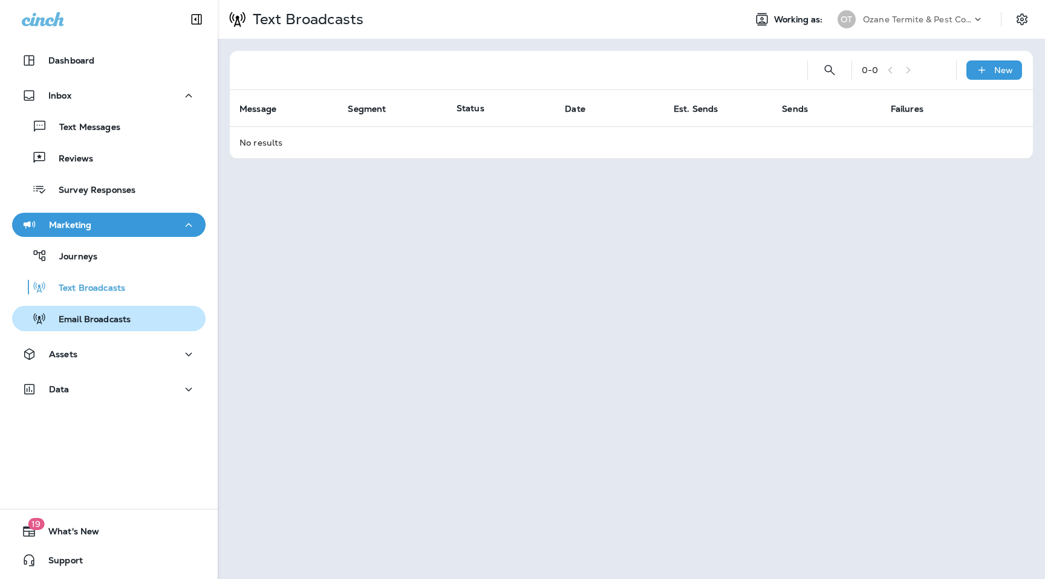
click at [112, 314] on p "Email Broadcasts" at bounding box center [89, 319] width 84 height 11
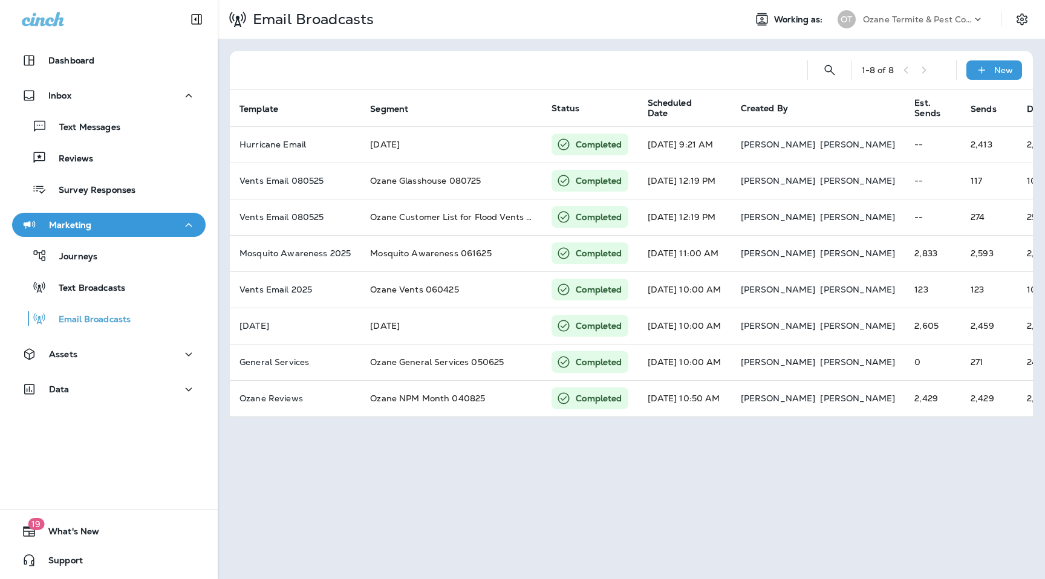
click at [928, 15] on p "Ozane Termite & Pest Control" at bounding box center [917, 20] width 109 height 10
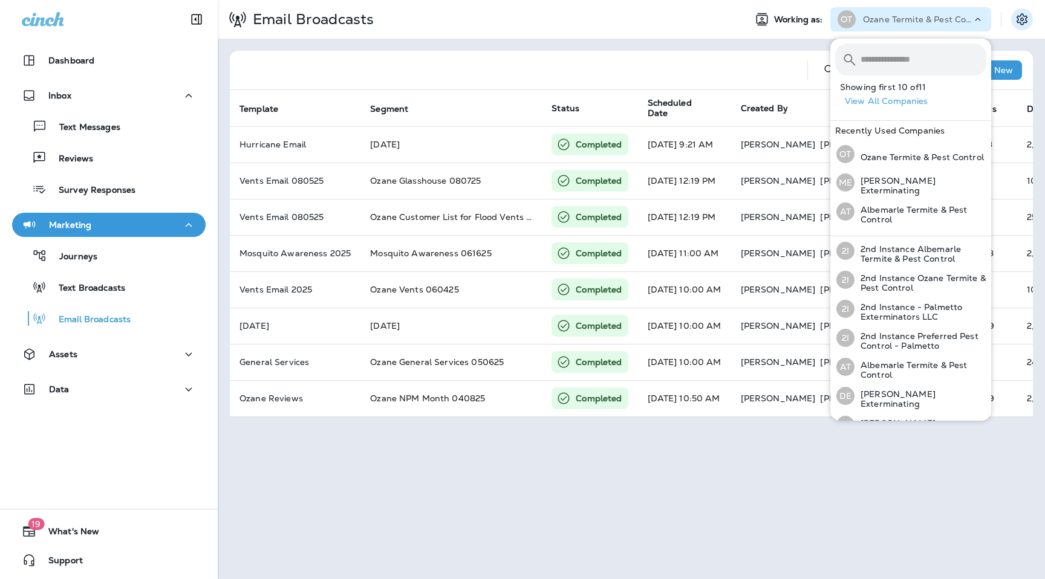
click at [1024, 23] on icon "Settings" at bounding box center [1022, 19] width 15 height 15
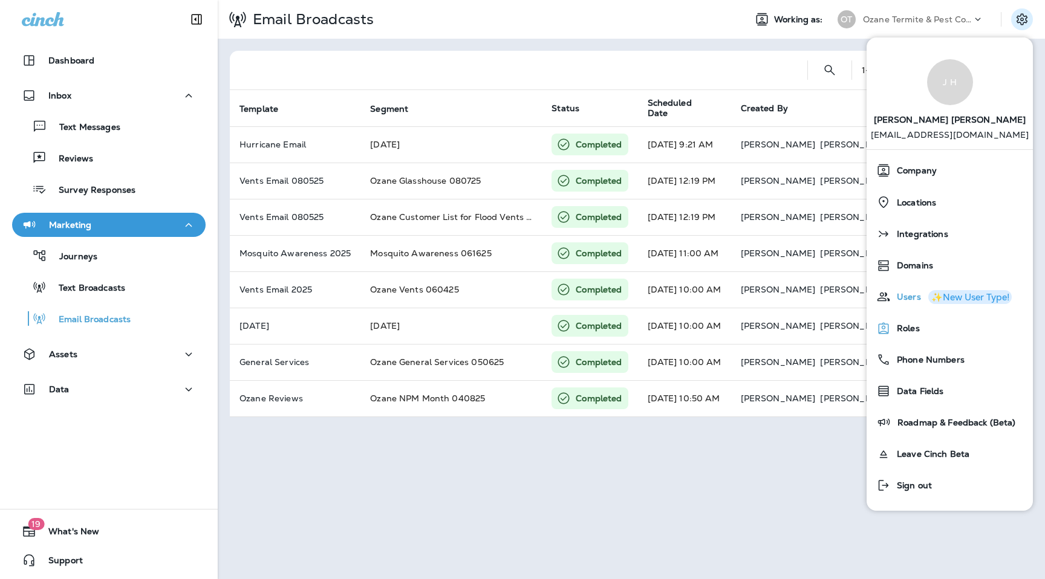
click at [905, 293] on span "Users" at bounding box center [906, 297] width 30 height 10
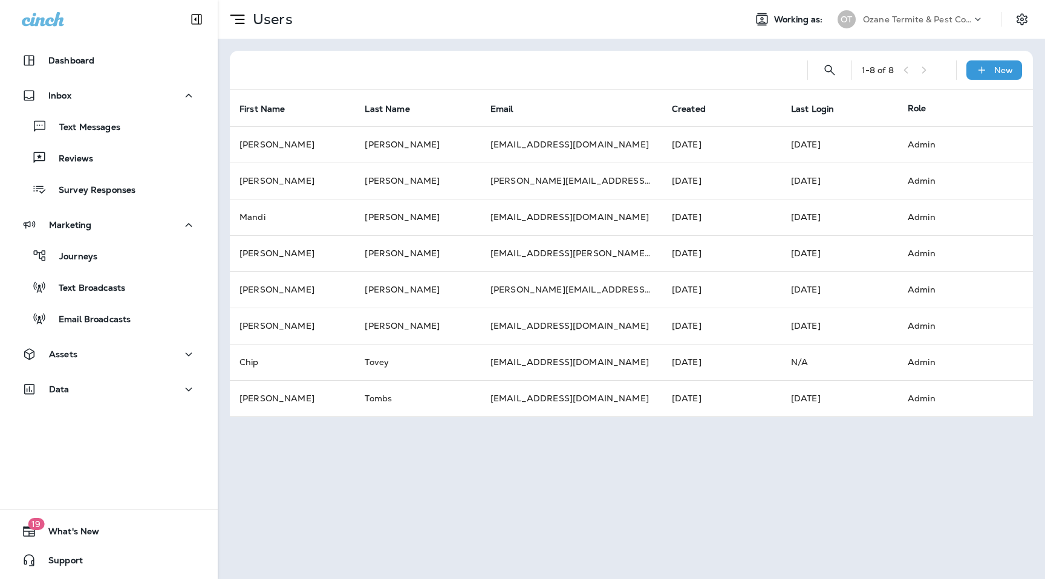
click at [947, 22] on p "Ozane Termite & Pest Control" at bounding box center [917, 20] width 109 height 10
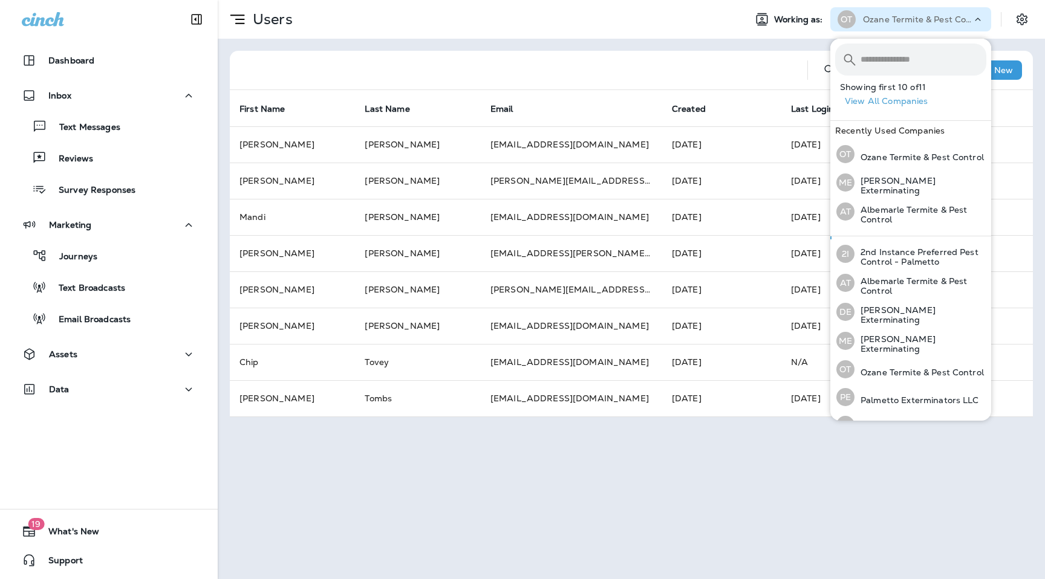
scroll to position [132, 0]
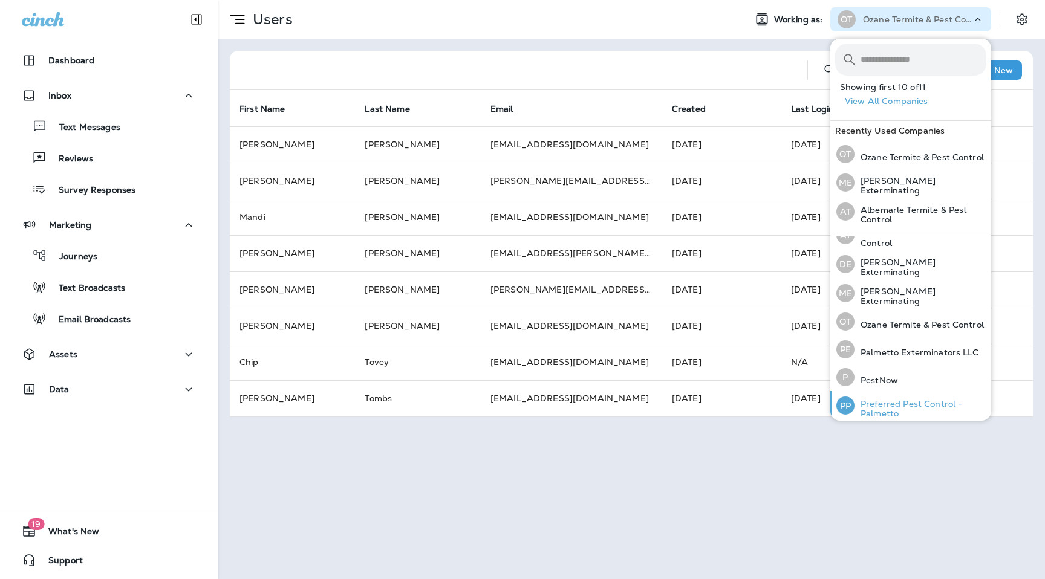
click at [885, 400] on p "Preferred Pest Control - Palmetto" at bounding box center [920, 408] width 132 height 19
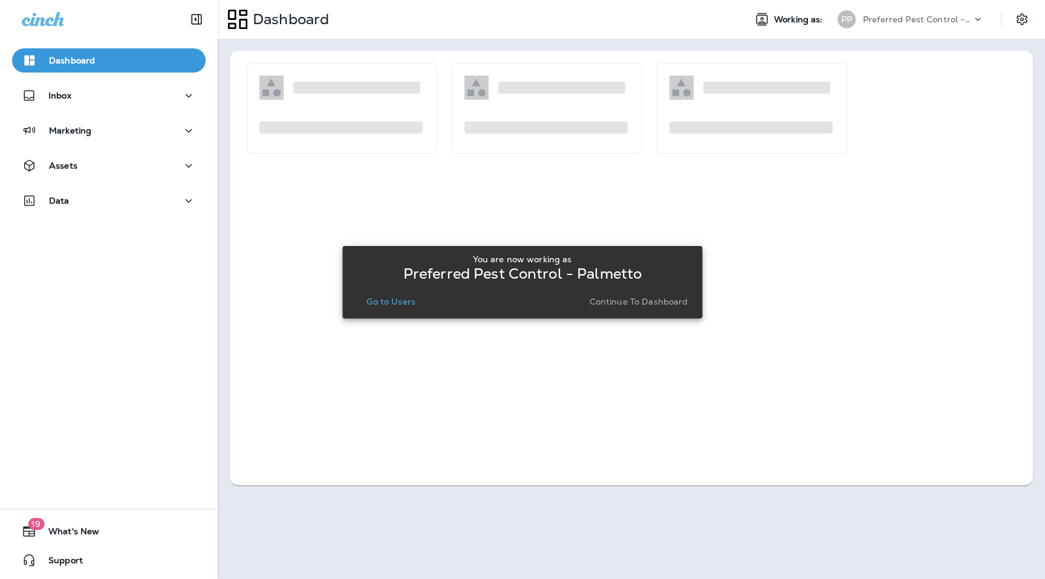
click at [398, 304] on p "Go to Users" at bounding box center [390, 302] width 49 height 10
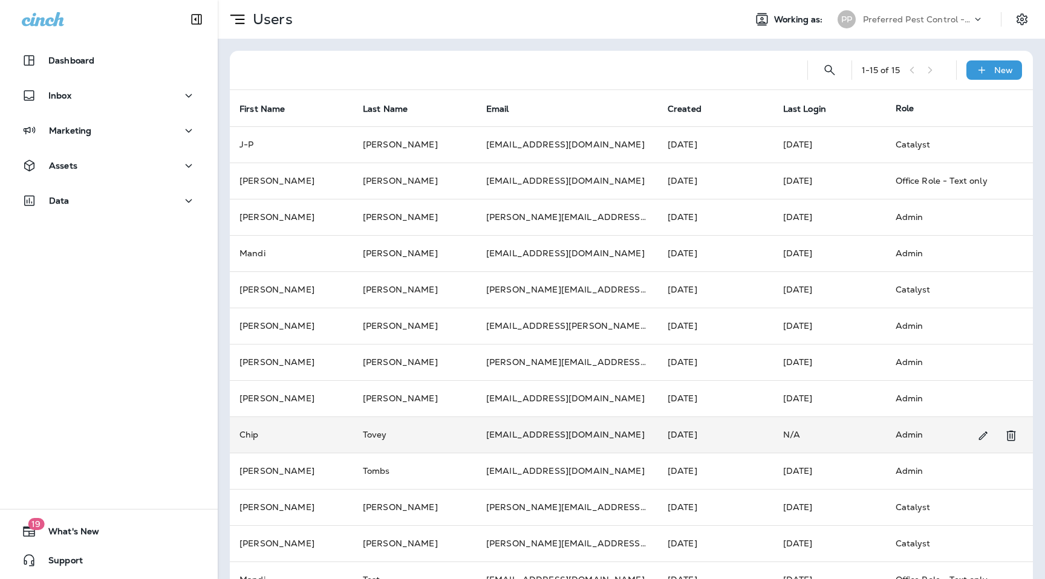
scroll to position [103, 0]
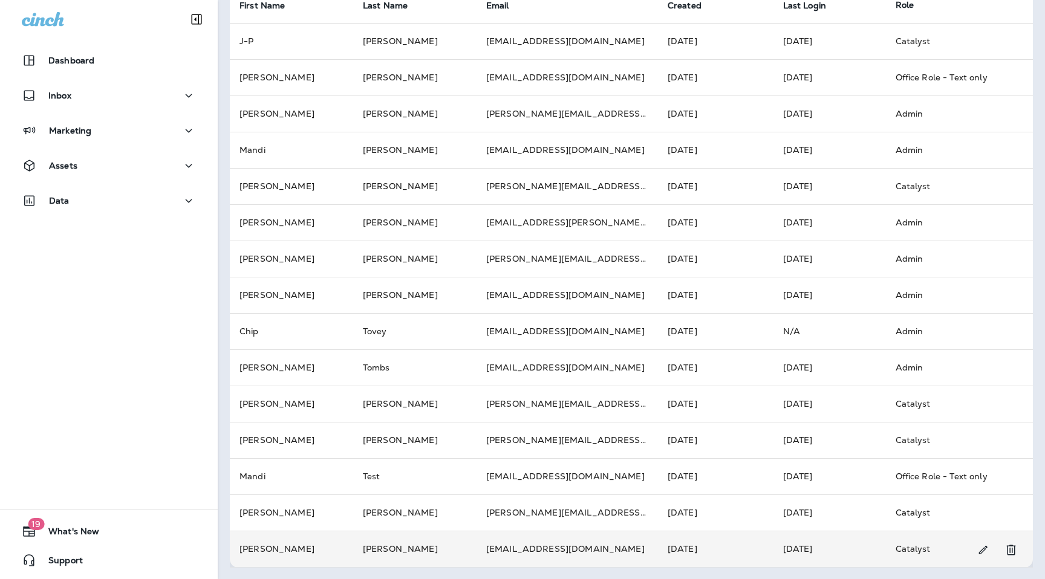
click at [539, 552] on td "[EMAIL_ADDRESS][DOMAIN_NAME]" at bounding box center [566, 549] width 181 height 36
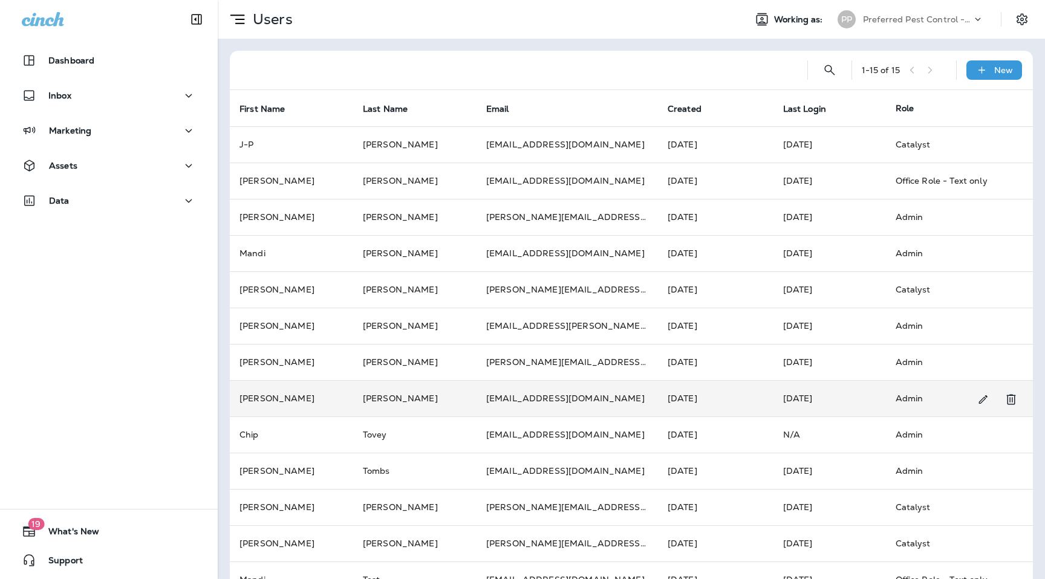
scroll to position [103, 0]
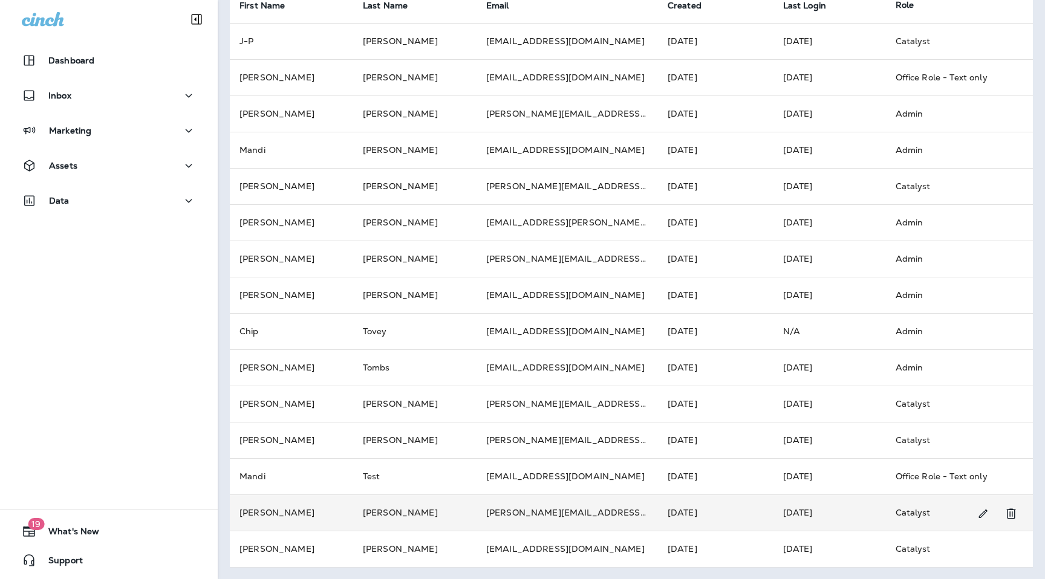
click at [551, 512] on td "[PERSON_NAME][EMAIL_ADDRESS][PERSON_NAME][DOMAIN_NAME]" at bounding box center [566, 513] width 181 height 36
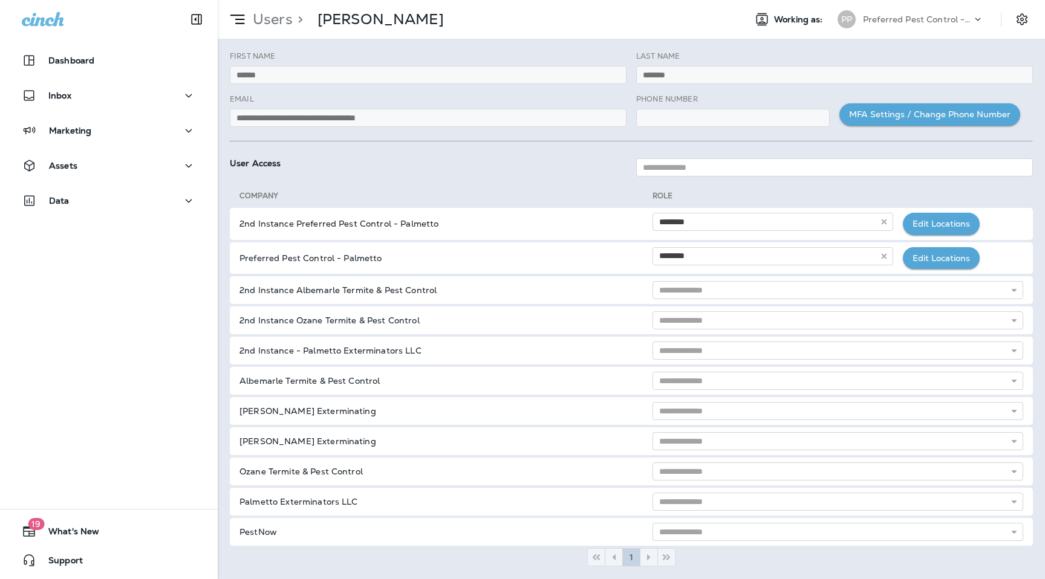
click at [372, 128] on div "**********" at bounding box center [428, 115] width 406 height 43
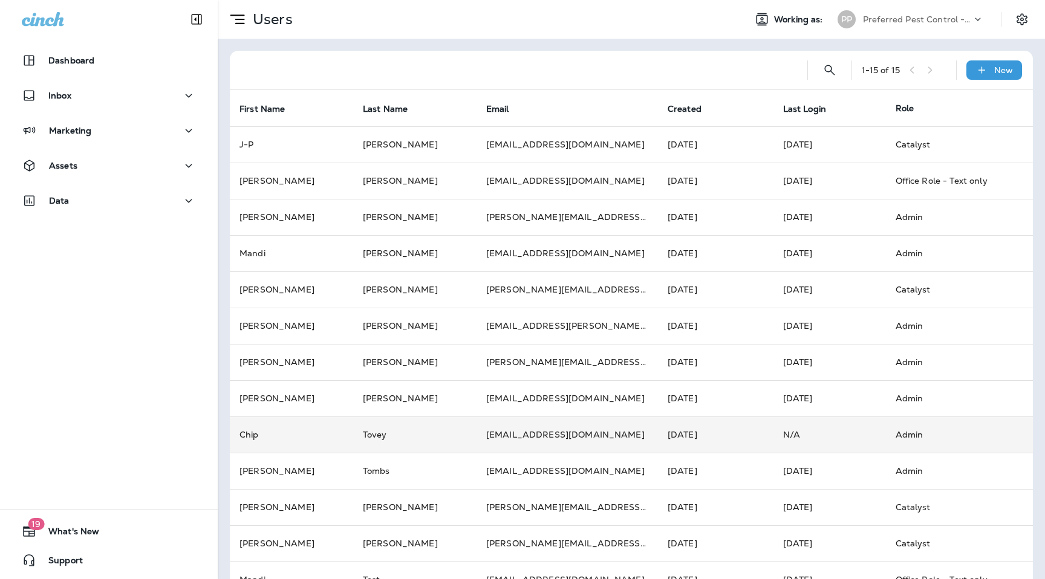
scroll to position [103, 0]
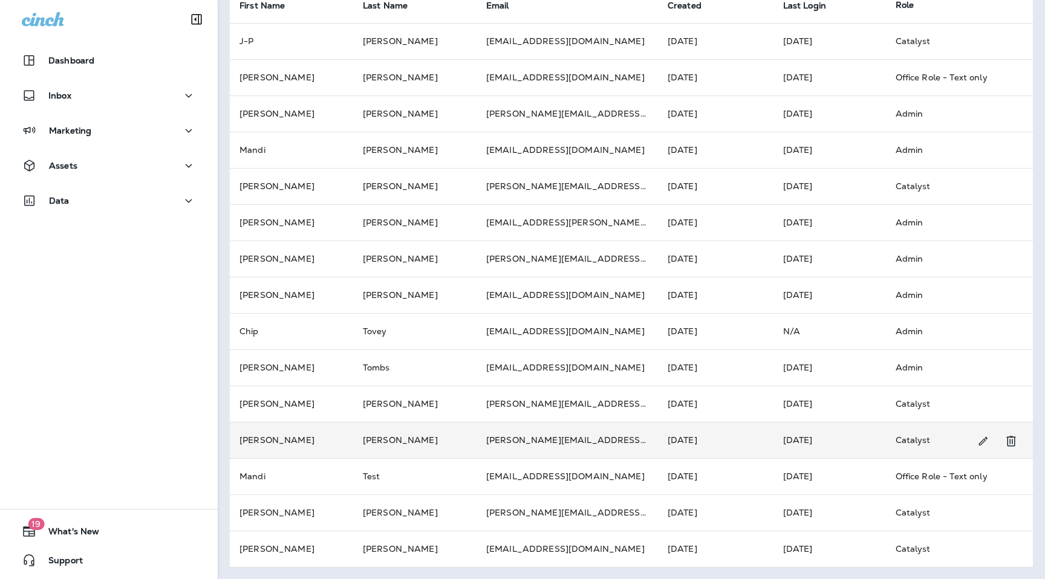
click at [479, 438] on td "[PERSON_NAME][EMAIL_ADDRESS][PERSON_NAME][DOMAIN_NAME]" at bounding box center [566, 440] width 181 height 36
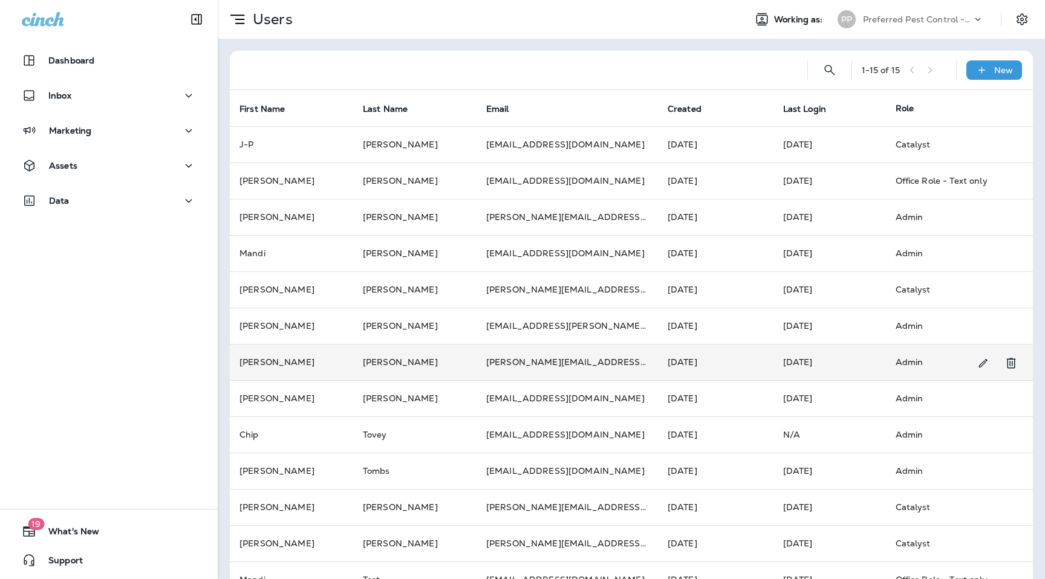
scroll to position [103, 0]
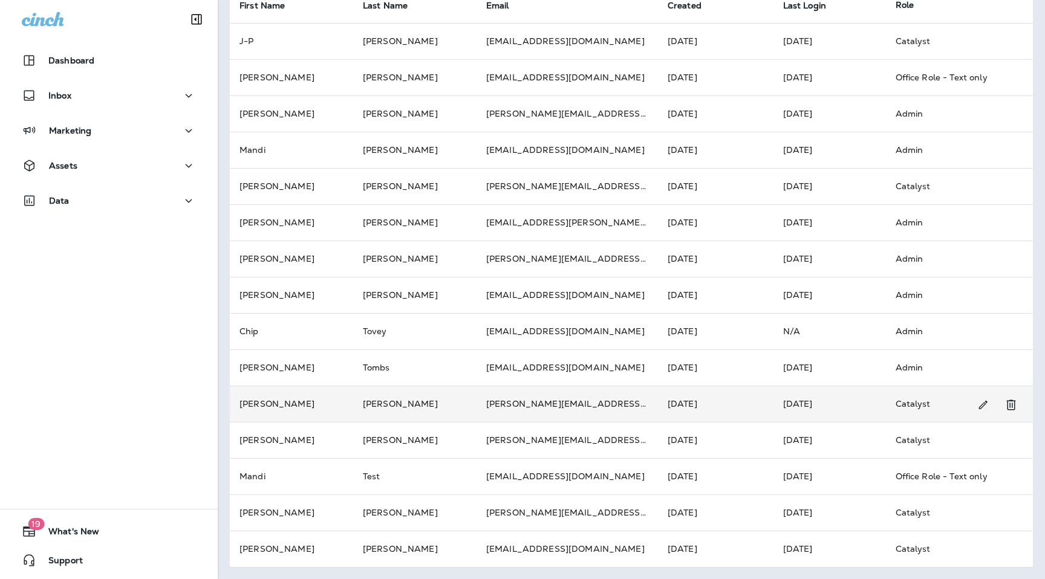
click at [476, 411] on td "[PERSON_NAME][EMAIL_ADDRESS][DOMAIN_NAME]" at bounding box center [566, 404] width 181 height 36
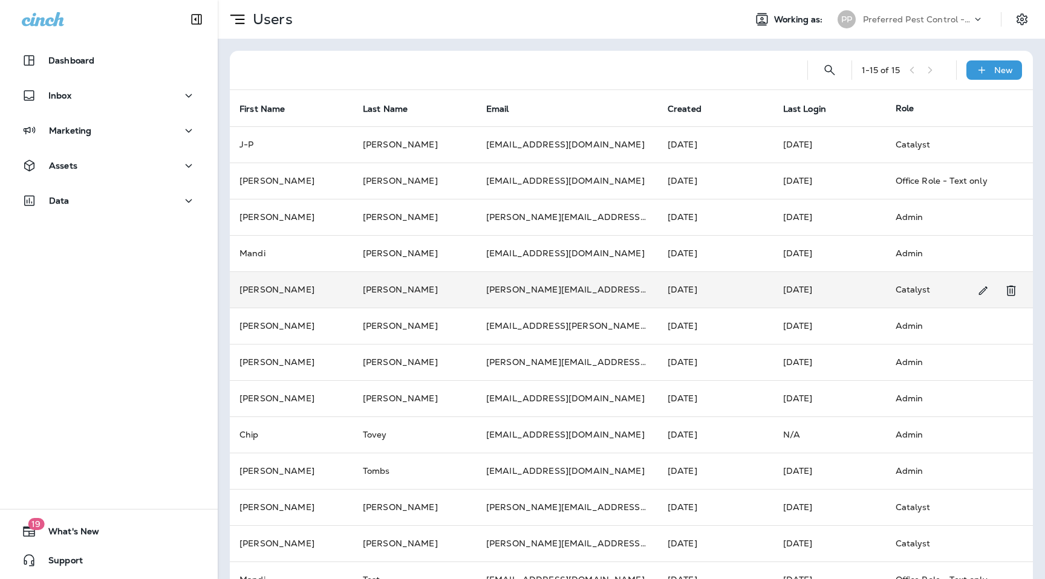
click at [514, 290] on td "[PERSON_NAME][EMAIL_ADDRESS][PERSON_NAME][DOMAIN_NAME]" at bounding box center [566, 289] width 181 height 36
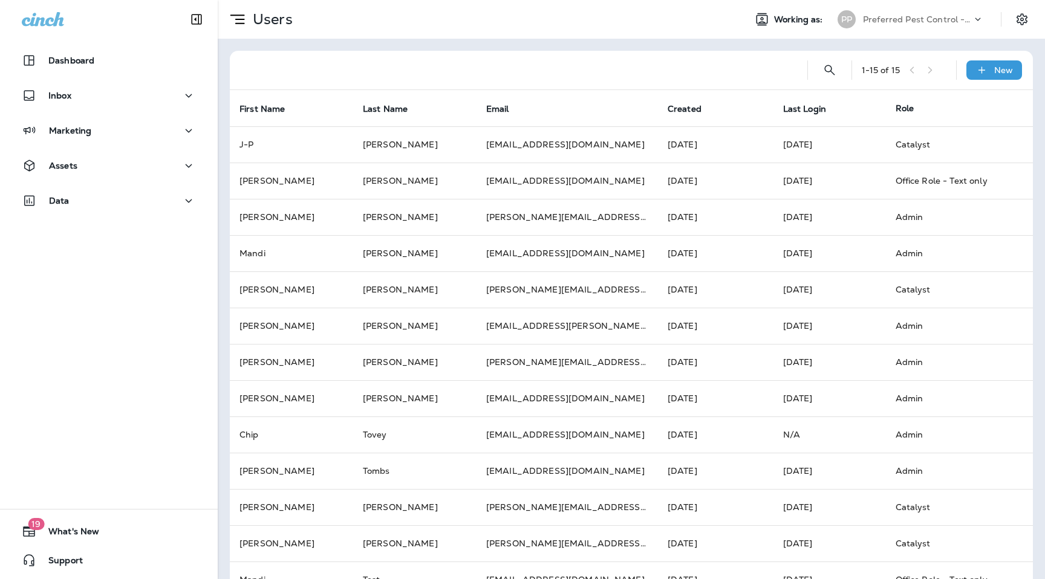
click at [909, 8] on div "PP Preferred Pest Control - Palmetto" at bounding box center [910, 19] width 161 height 24
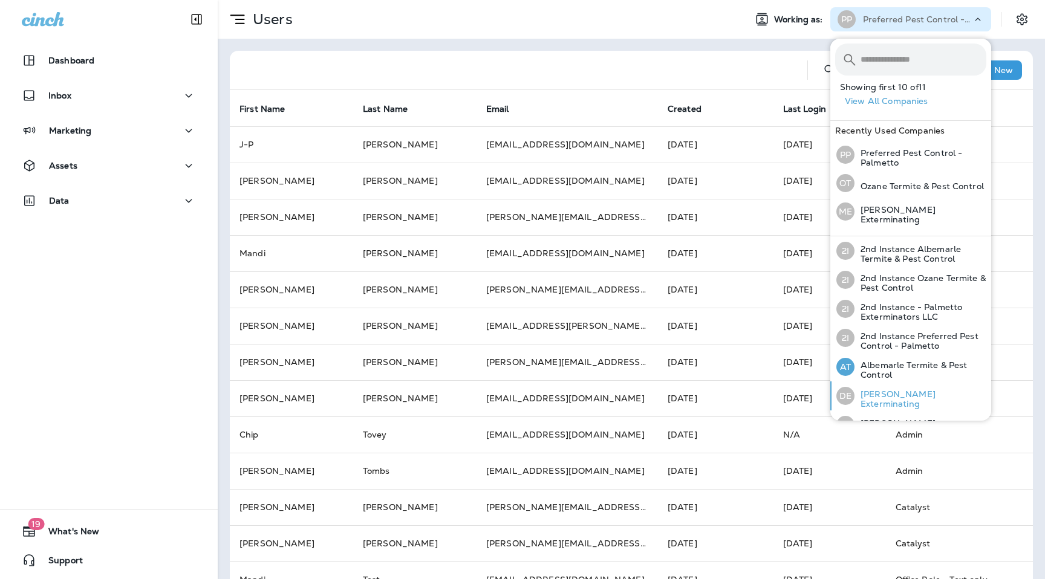
scroll to position [132, 0]
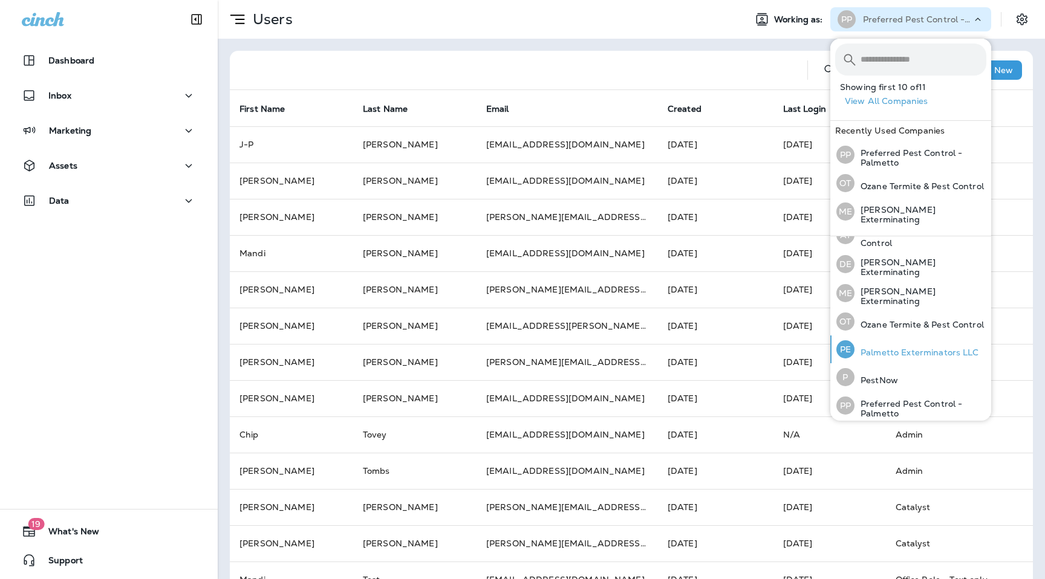
click at [879, 348] on p "Palmetto Exterminators LLC" at bounding box center [916, 353] width 125 height 10
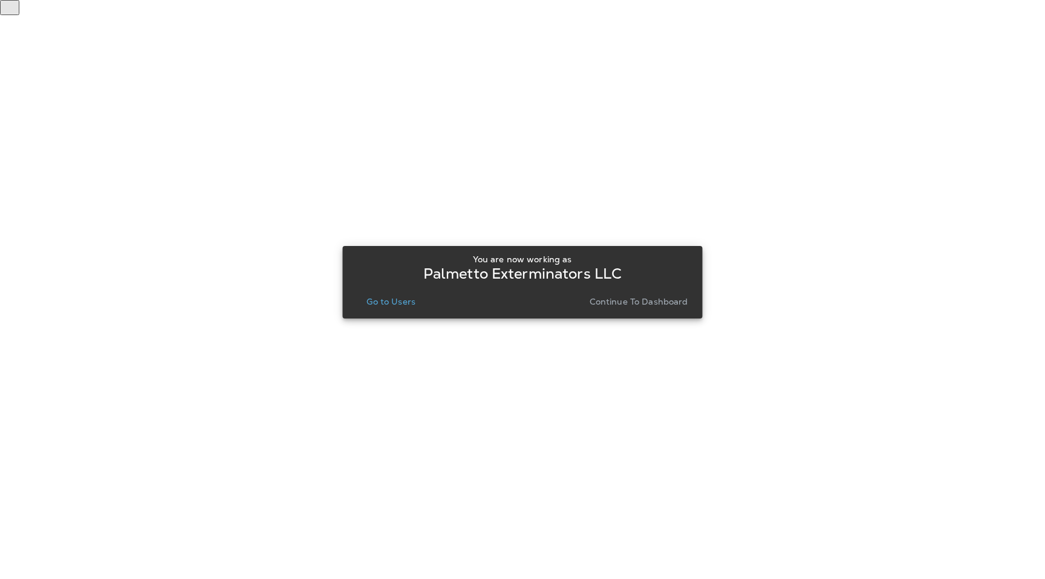
click at [380, 299] on p "Go to Users" at bounding box center [390, 302] width 49 height 10
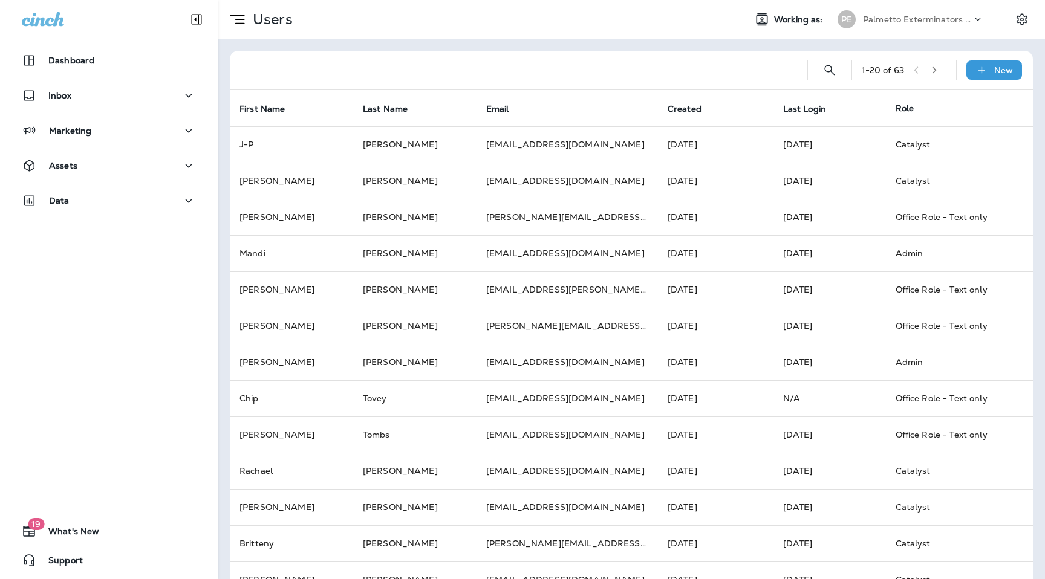
click at [938, 74] on icon "button" at bounding box center [934, 70] width 8 height 8
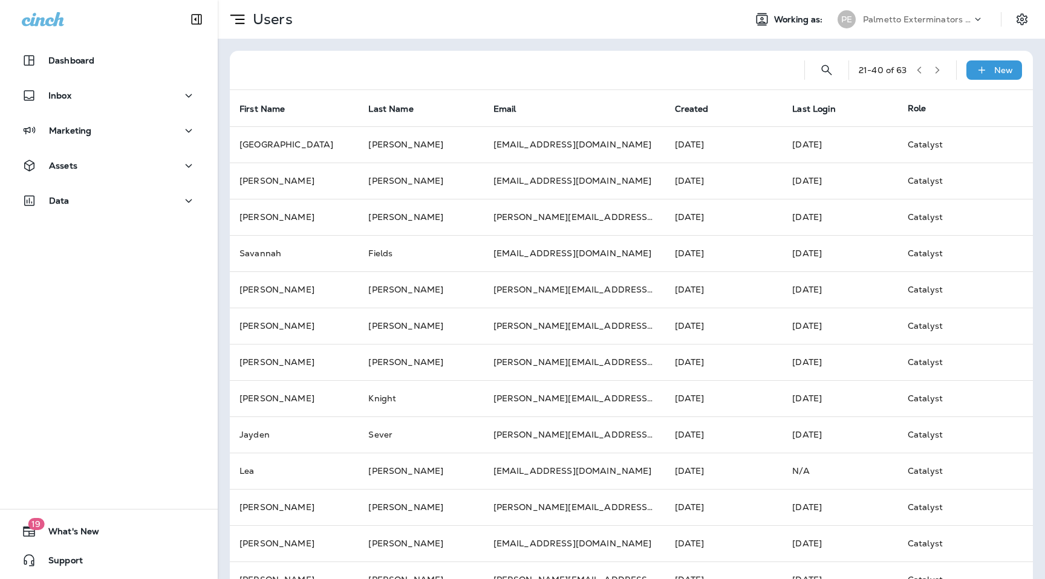
click at [941, 74] on icon "button" at bounding box center [937, 70] width 8 height 8
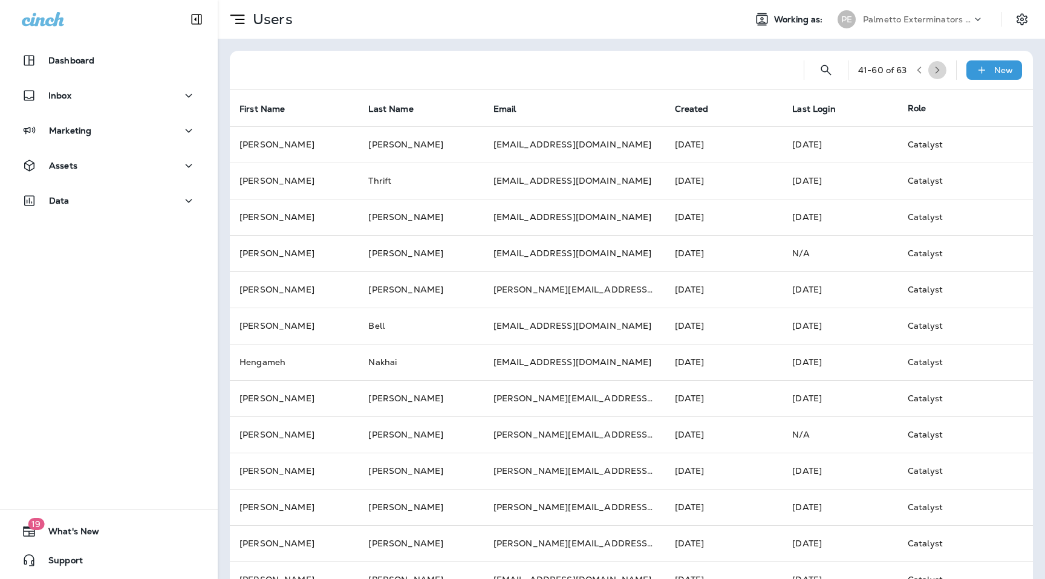
click at [941, 74] on icon "button" at bounding box center [937, 70] width 8 height 8
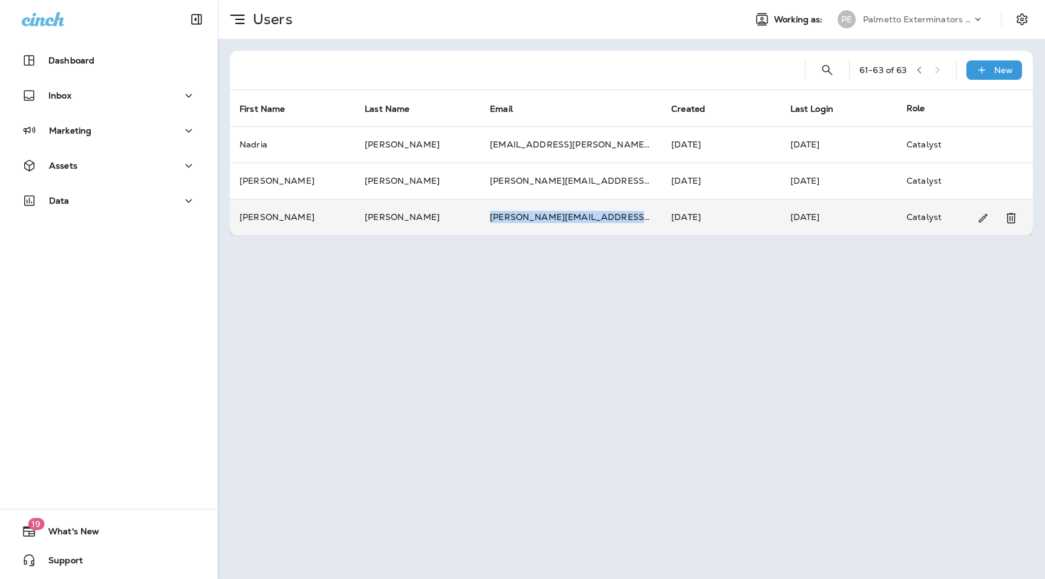
drag, startPoint x: 483, startPoint y: 213, endPoint x: 626, endPoint y: 229, distance: 144.2
click at [626, 229] on td "[PERSON_NAME][EMAIL_ADDRESS][PERSON_NAME][DOMAIN_NAME]" at bounding box center [570, 217] width 181 height 36
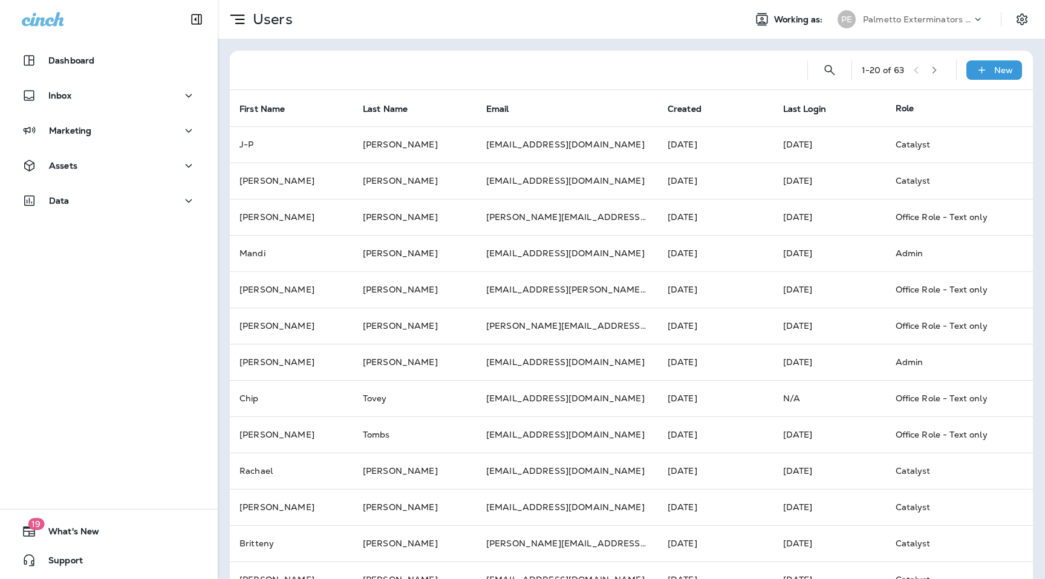
click at [935, 74] on icon "button" at bounding box center [934, 70] width 8 height 8
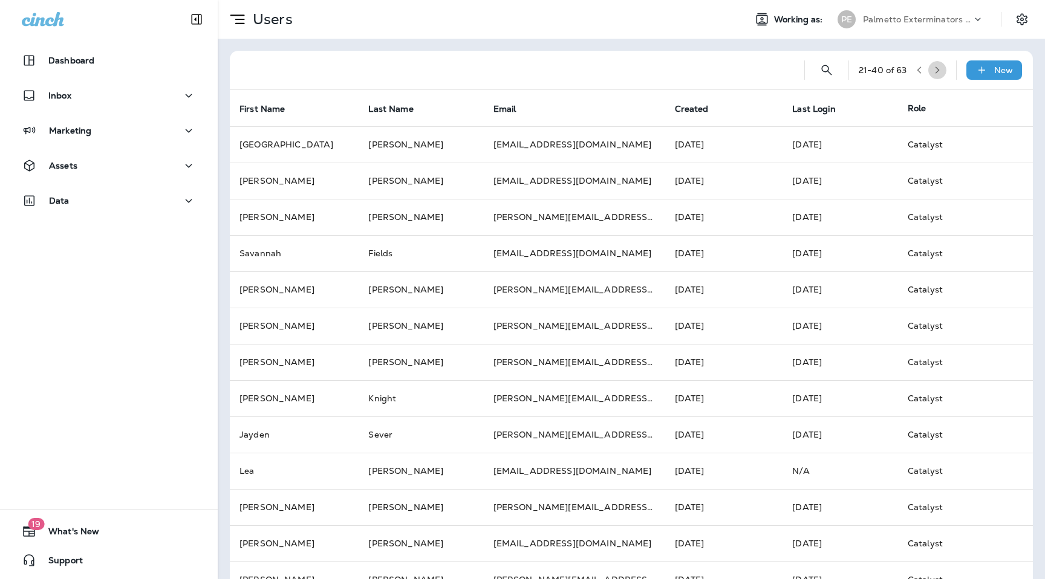
click at [935, 74] on icon "button" at bounding box center [937, 70] width 8 height 8
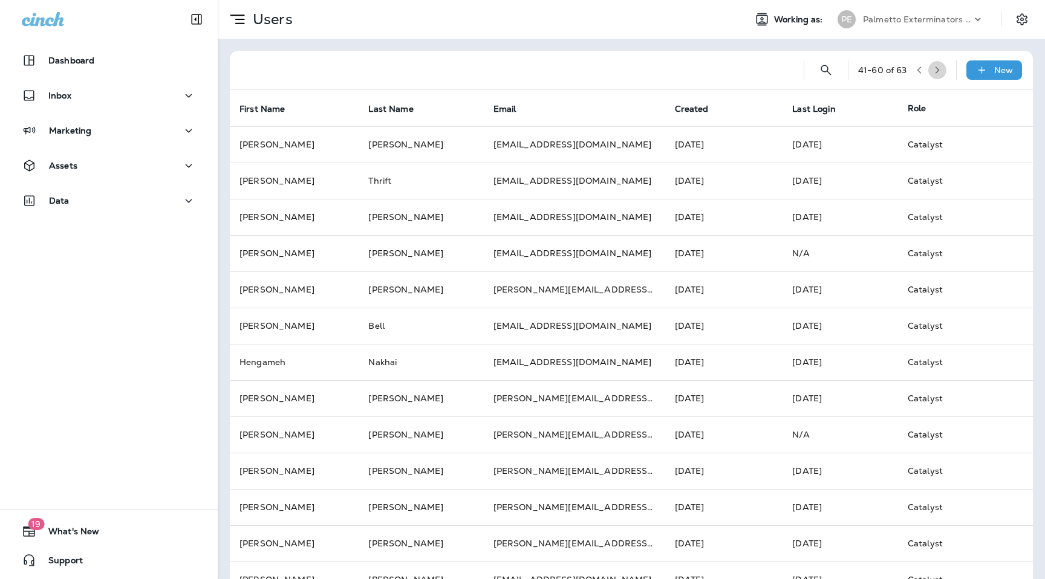
click at [935, 74] on icon "button" at bounding box center [937, 70] width 8 height 8
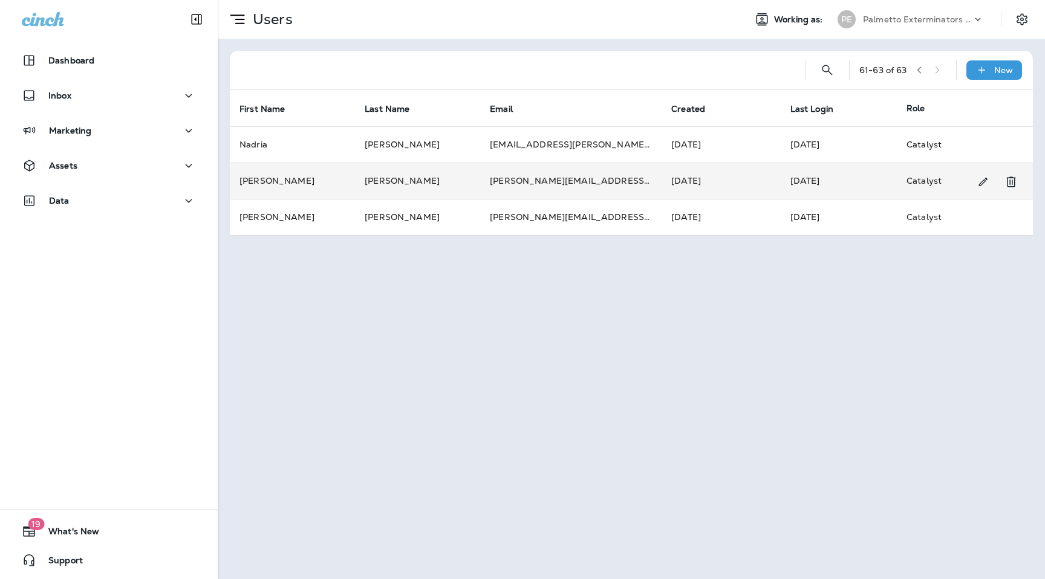
click at [411, 175] on td "[PERSON_NAME]" at bounding box center [417, 181] width 125 height 36
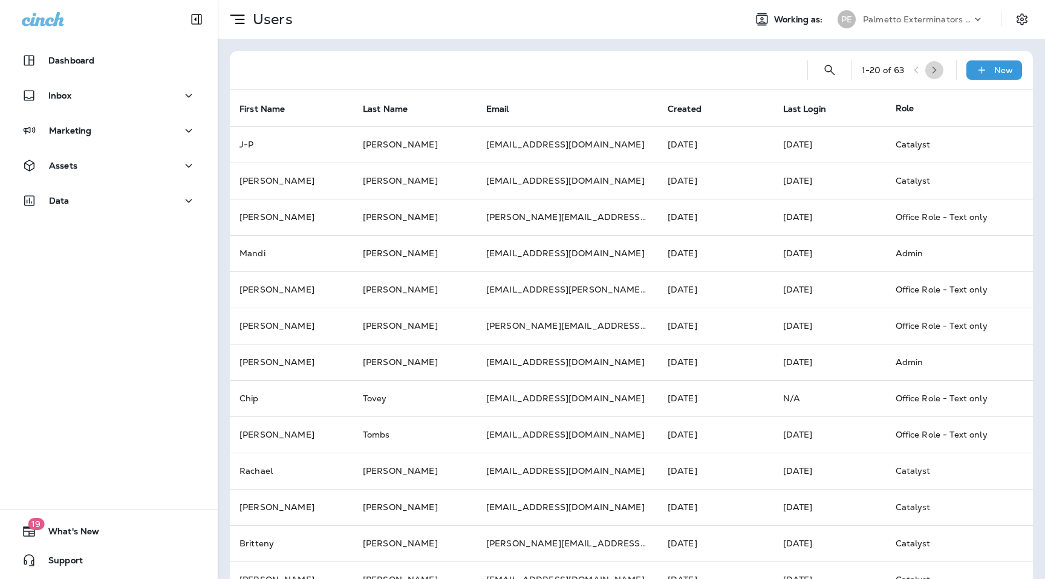
click at [937, 71] on icon "button" at bounding box center [934, 70] width 8 height 8
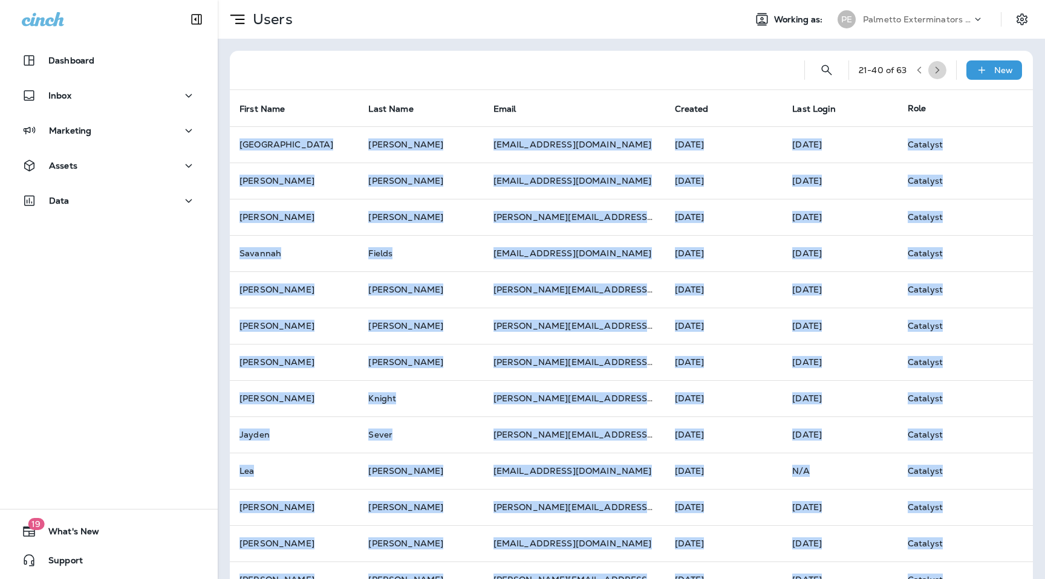
click at [937, 71] on icon "button" at bounding box center [937, 70] width 8 height 8
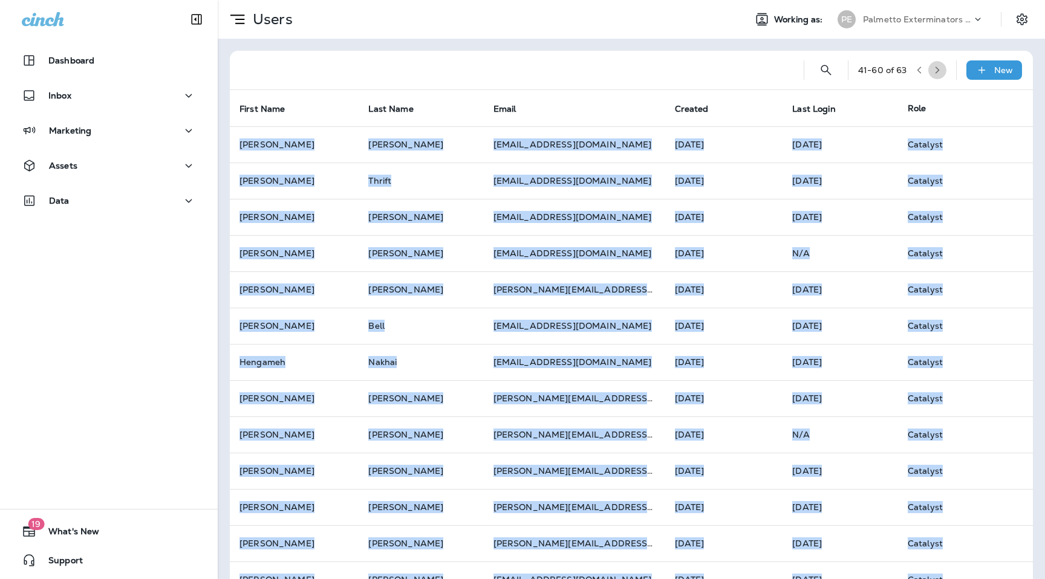
click at [937, 71] on icon "button" at bounding box center [937, 70] width 8 height 8
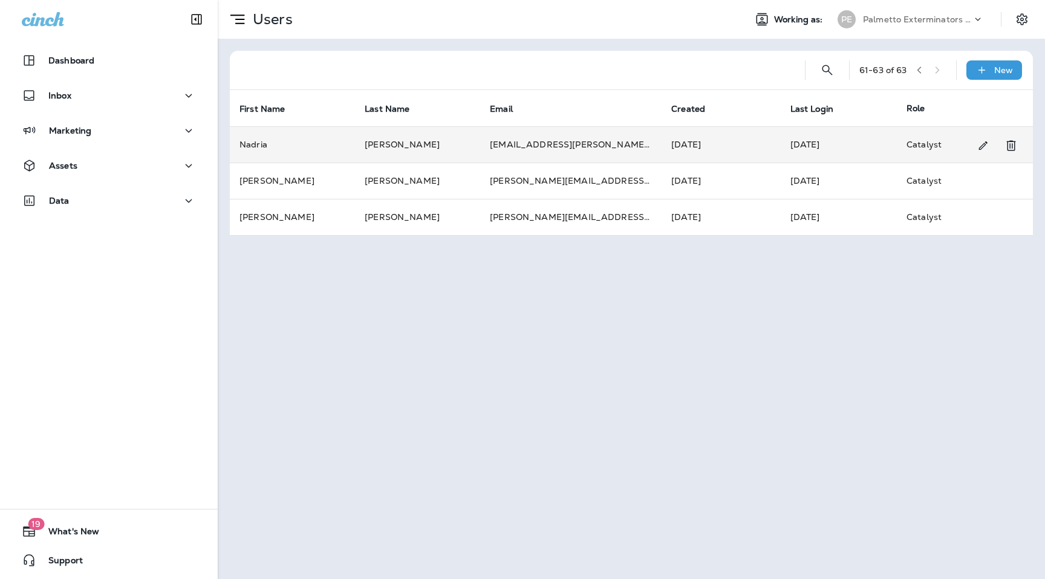
click at [450, 142] on td "[PERSON_NAME]" at bounding box center [417, 144] width 125 height 36
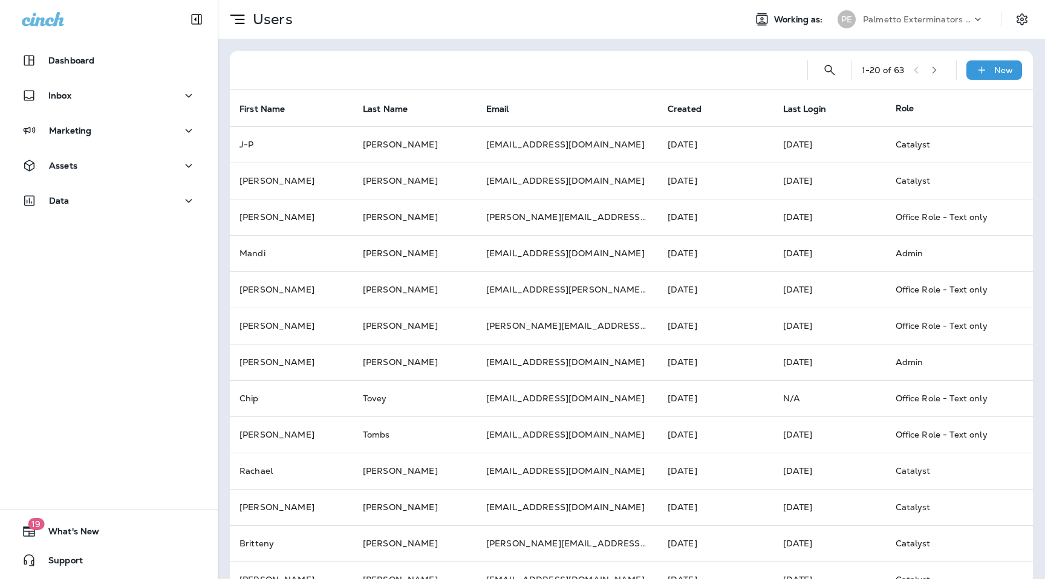
click at [933, 68] on button "button" at bounding box center [934, 70] width 18 height 18
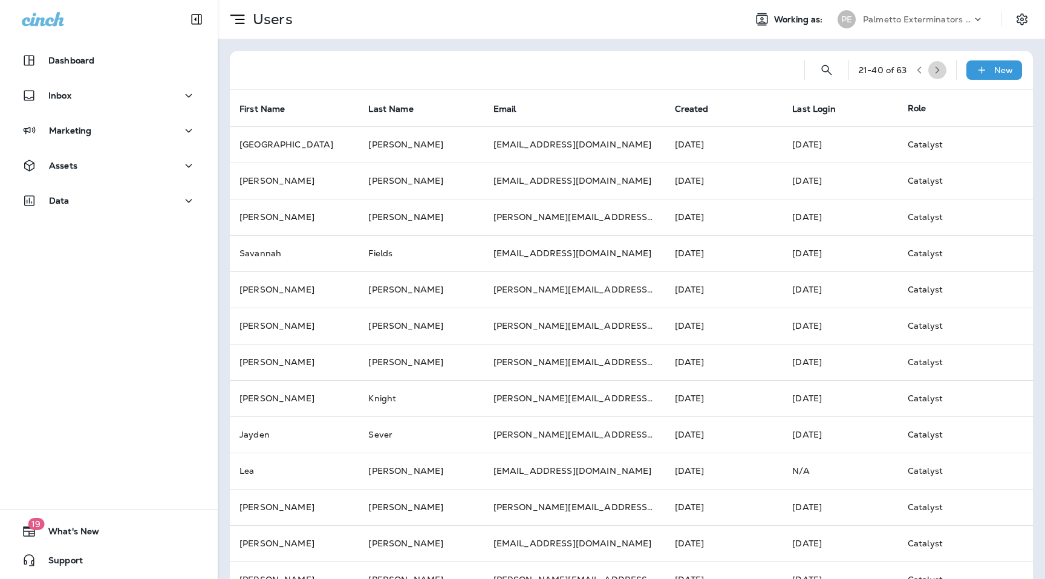
click at [933, 68] on button "button" at bounding box center [937, 70] width 18 height 18
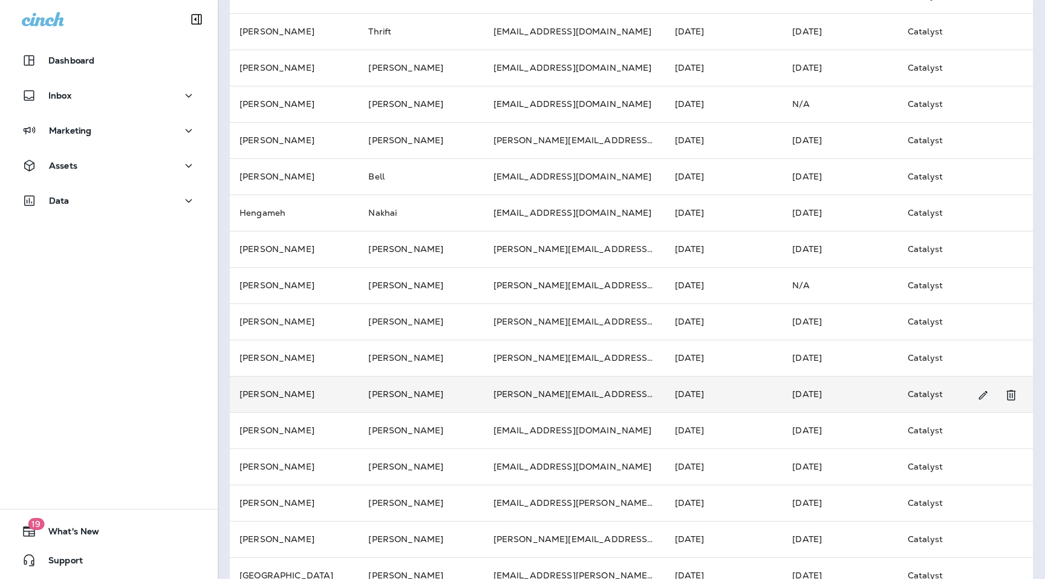
scroll to position [285, 0]
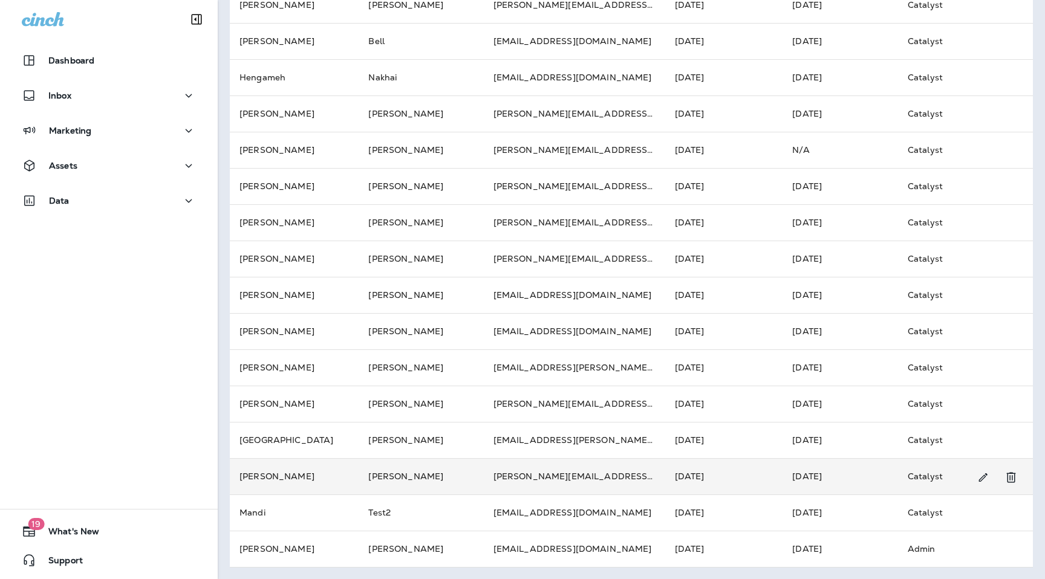
click at [463, 476] on td "[PERSON_NAME]" at bounding box center [421, 476] width 125 height 36
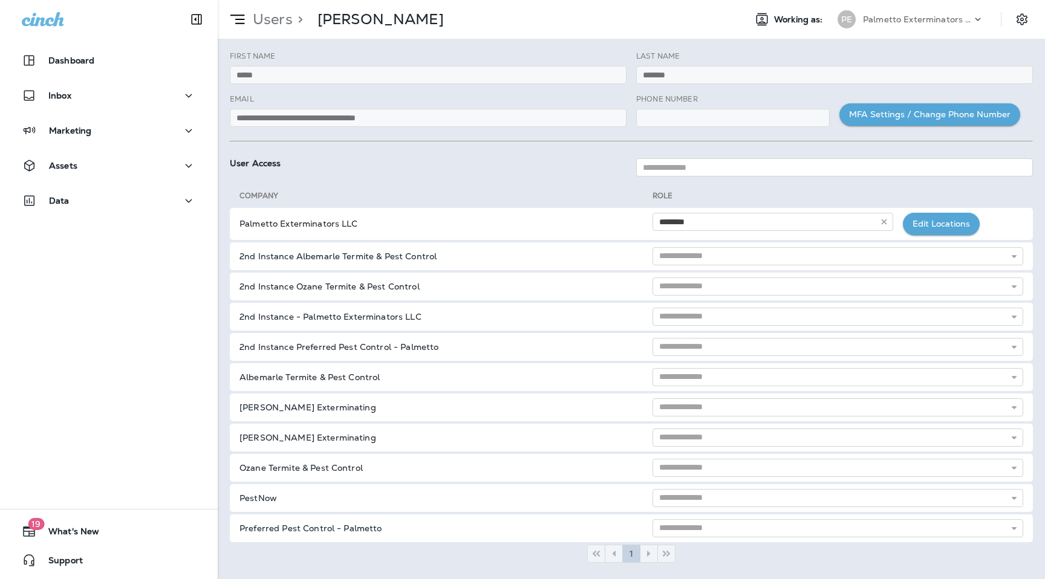
click at [376, 128] on div "**********" at bounding box center [428, 115] width 406 height 43
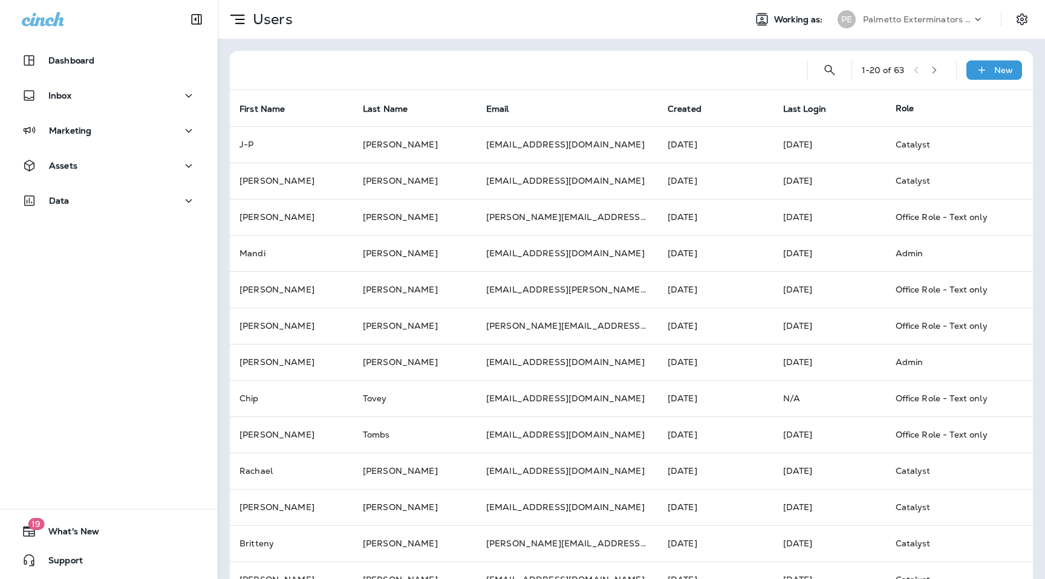
click at [923, 73] on div "1 - 20 of 63" at bounding box center [904, 70] width 85 height 18
click at [933, 73] on icon "button" at bounding box center [934, 70] width 8 height 8
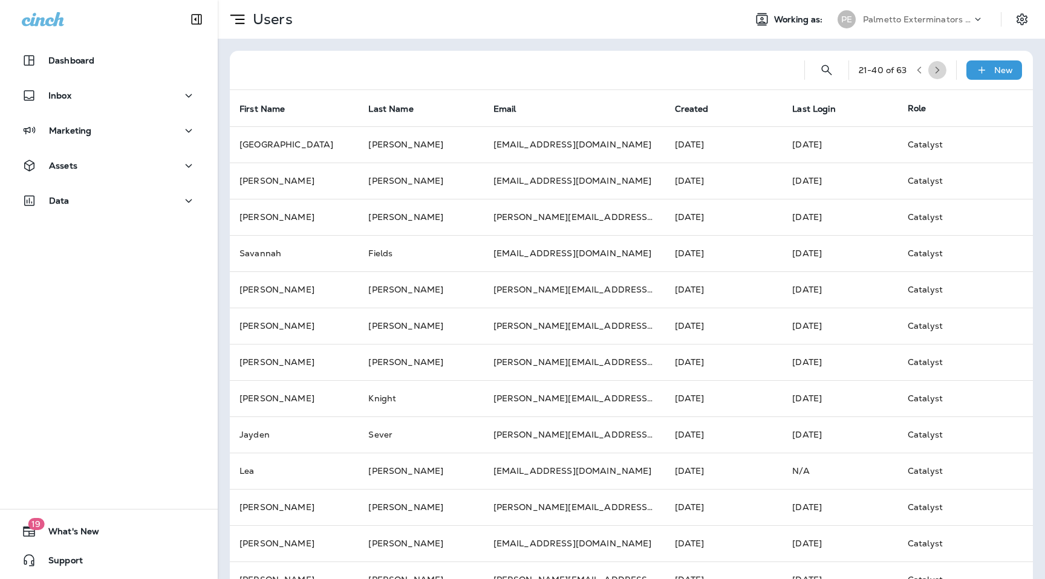
click at [933, 73] on icon "button" at bounding box center [937, 70] width 8 height 8
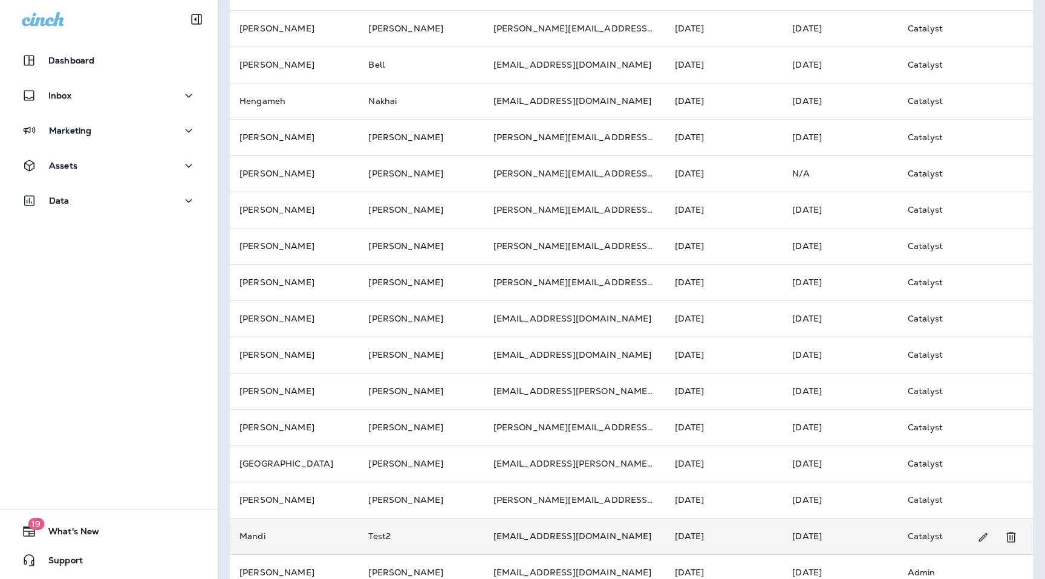
scroll to position [285, 0]
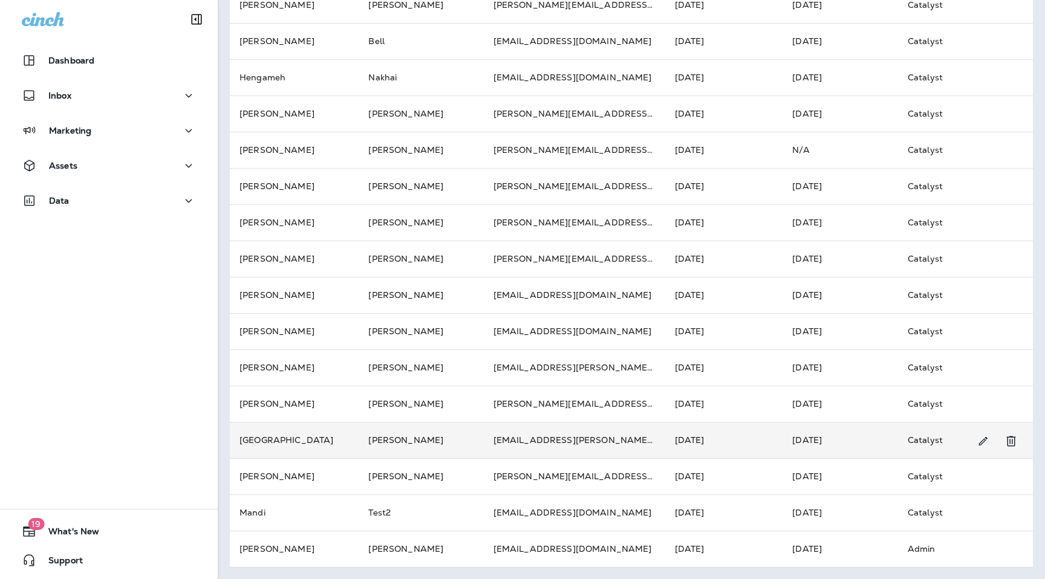
click at [412, 431] on td "[PERSON_NAME]" at bounding box center [421, 440] width 125 height 36
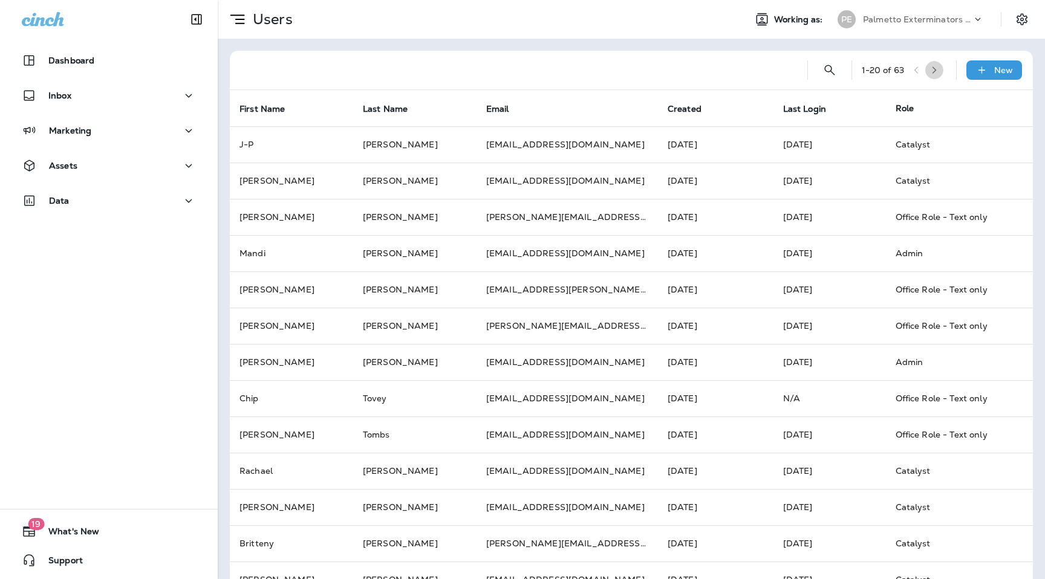
click at [942, 73] on button "button" at bounding box center [934, 70] width 18 height 18
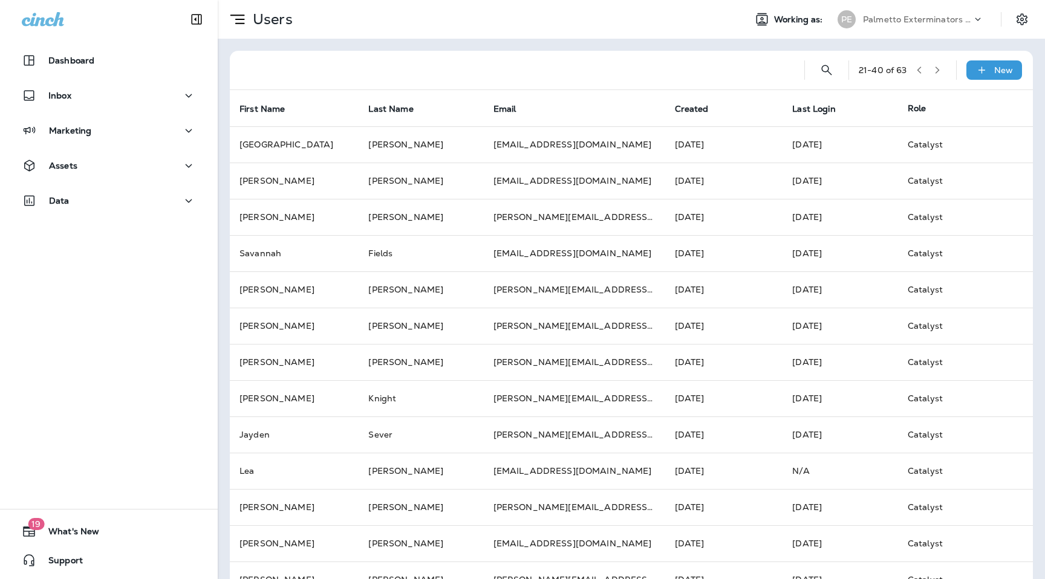
click at [942, 73] on button "button" at bounding box center [937, 70] width 18 height 18
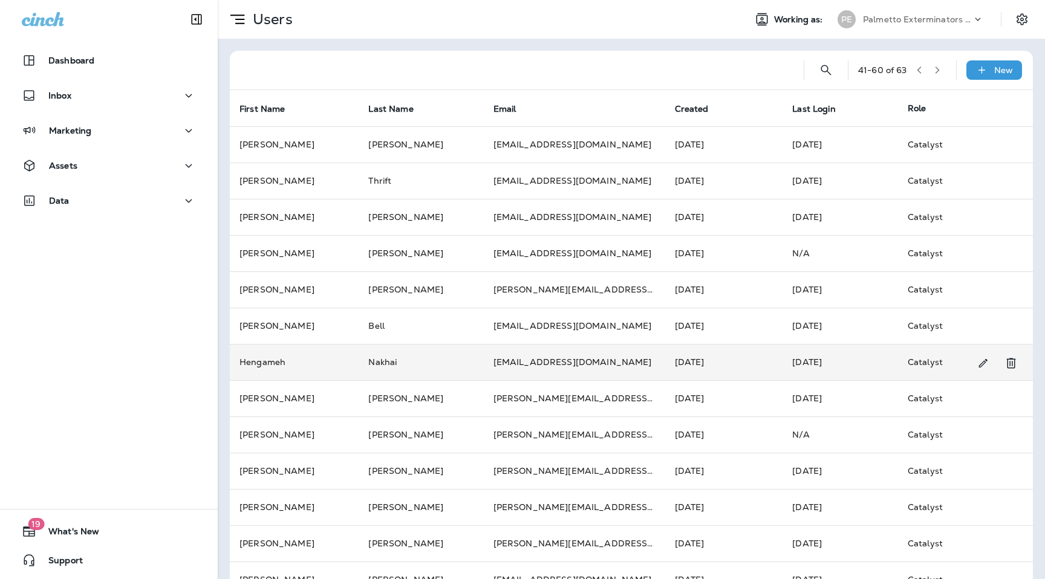
scroll to position [285, 0]
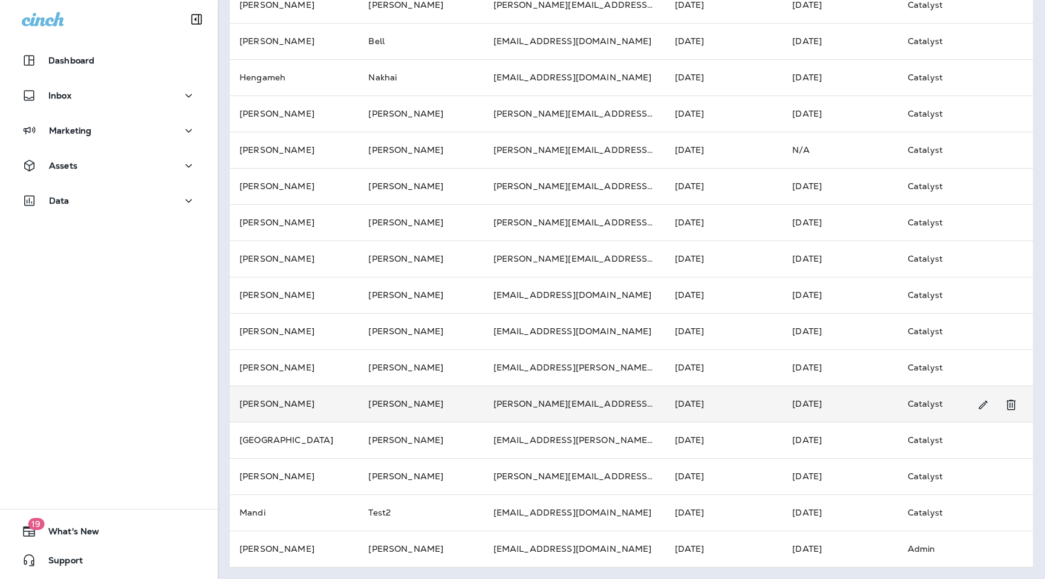
click at [372, 396] on td "[PERSON_NAME]" at bounding box center [421, 404] width 125 height 36
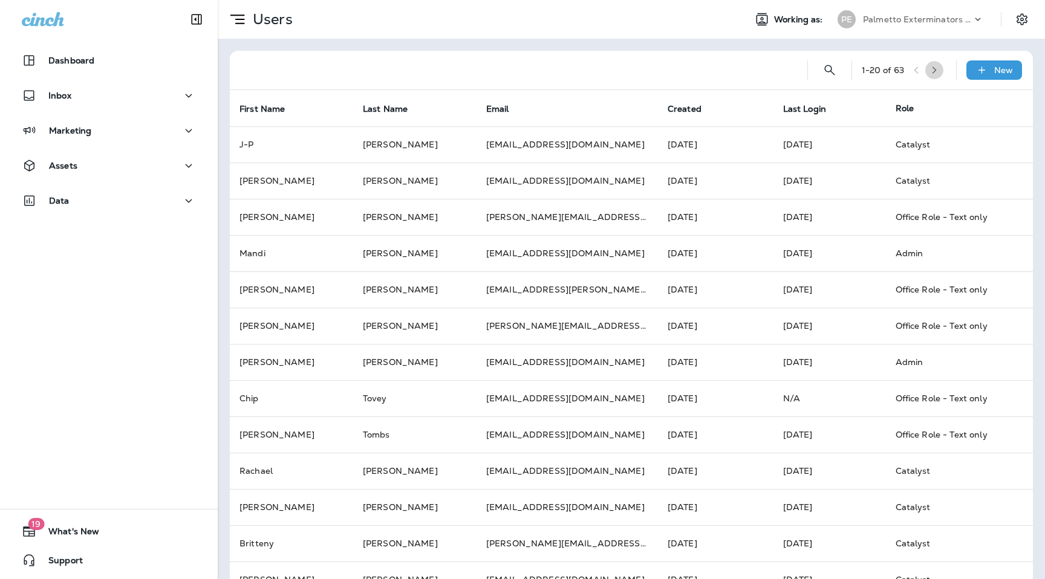
click at [938, 71] on icon "button" at bounding box center [934, 70] width 8 height 8
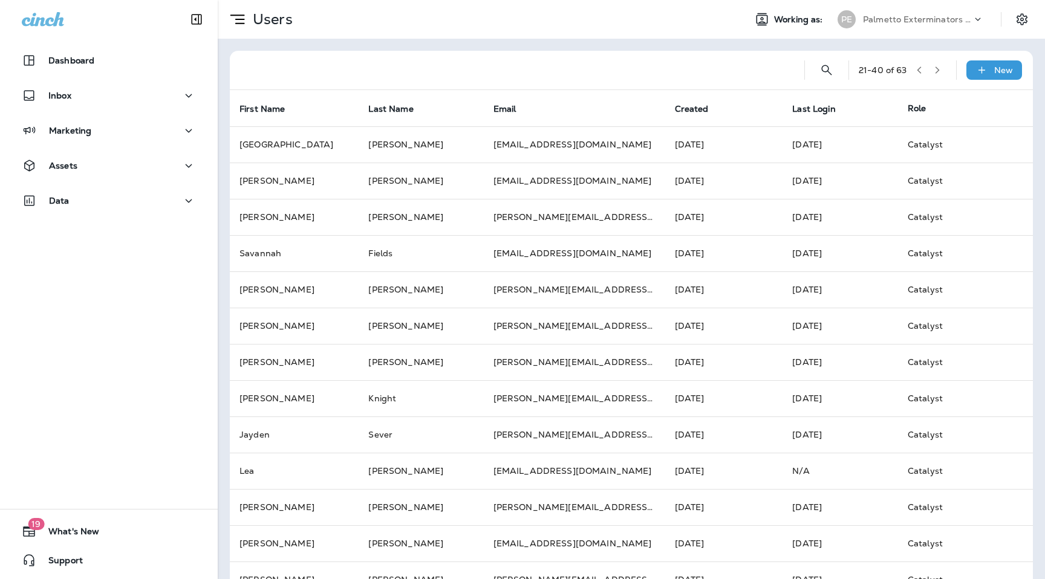
click at [940, 71] on icon "button" at bounding box center [937, 70] width 8 height 8
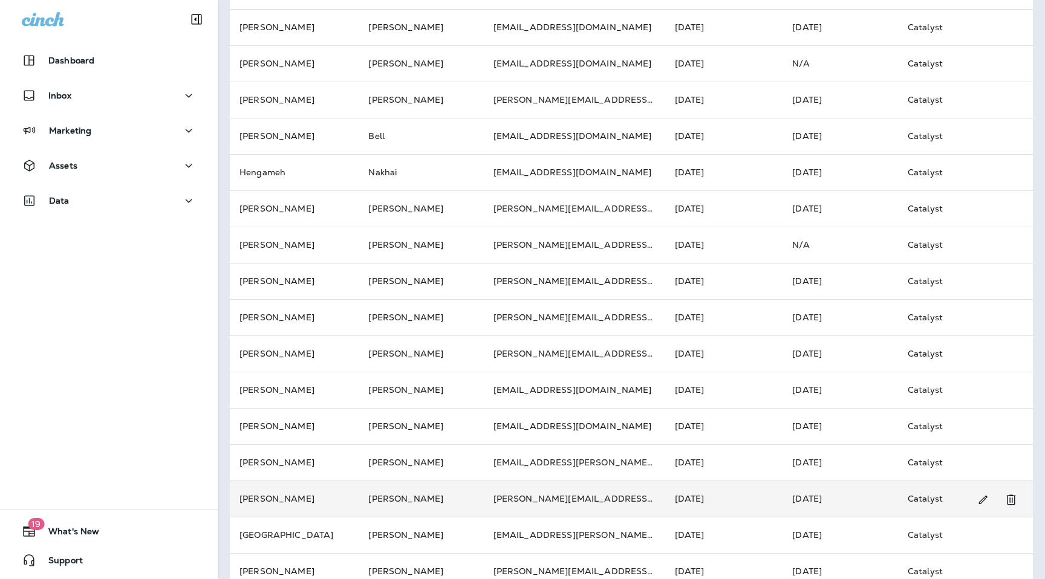
scroll to position [191, 0]
click at [367, 504] on td "[PERSON_NAME]" at bounding box center [421, 498] width 125 height 36
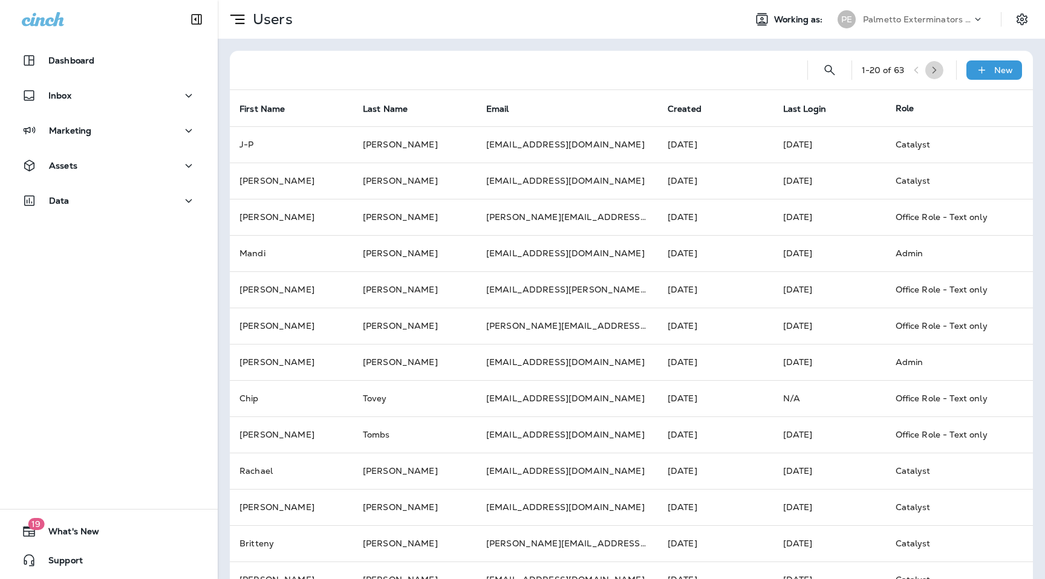
click at [937, 67] on icon "button" at bounding box center [934, 70] width 4 height 7
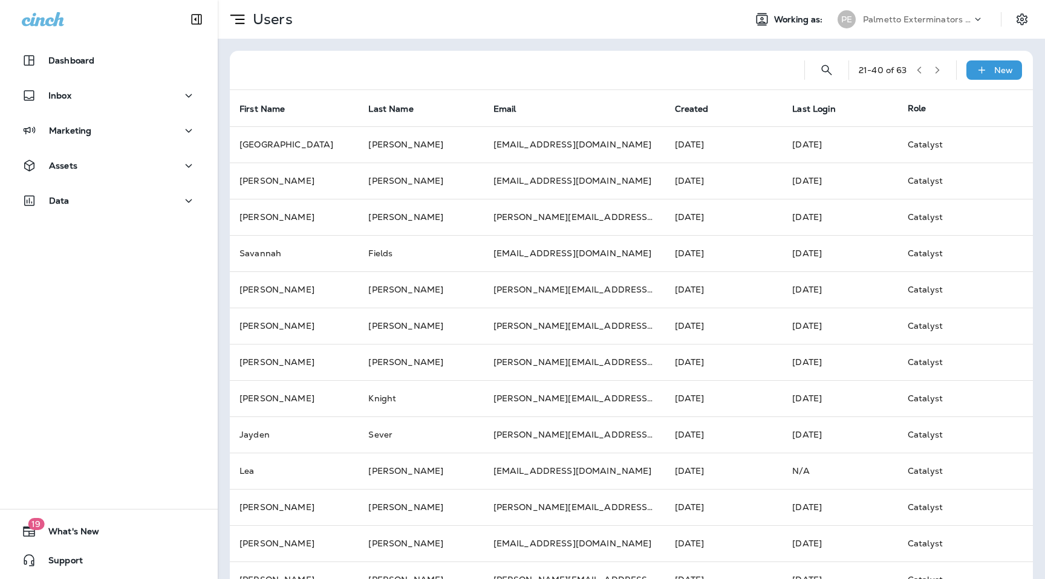
click at [937, 67] on icon "button" at bounding box center [937, 70] width 4 height 7
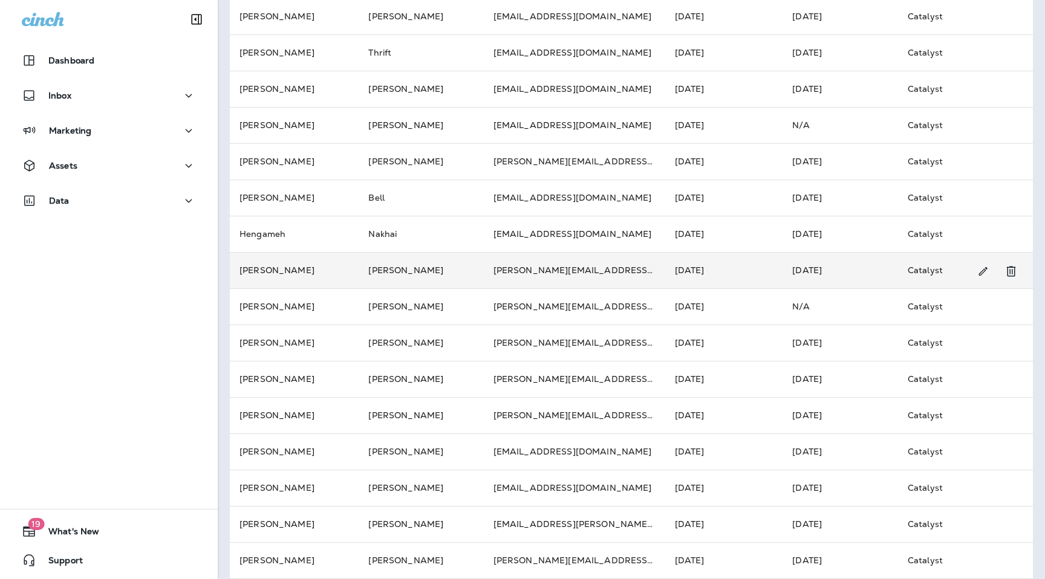
scroll to position [144, 0]
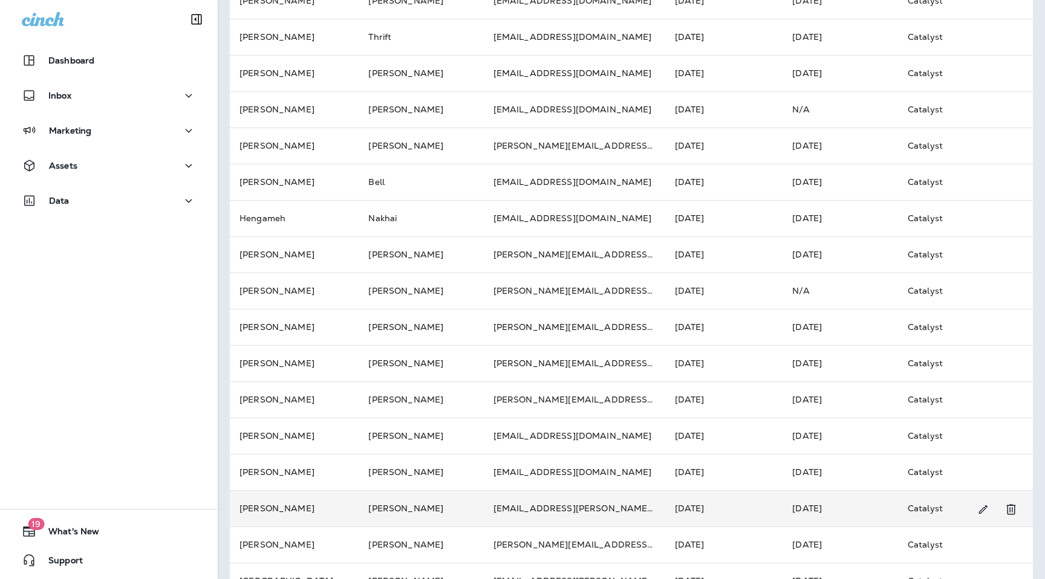
click at [368, 507] on td "[PERSON_NAME]" at bounding box center [421, 508] width 125 height 36
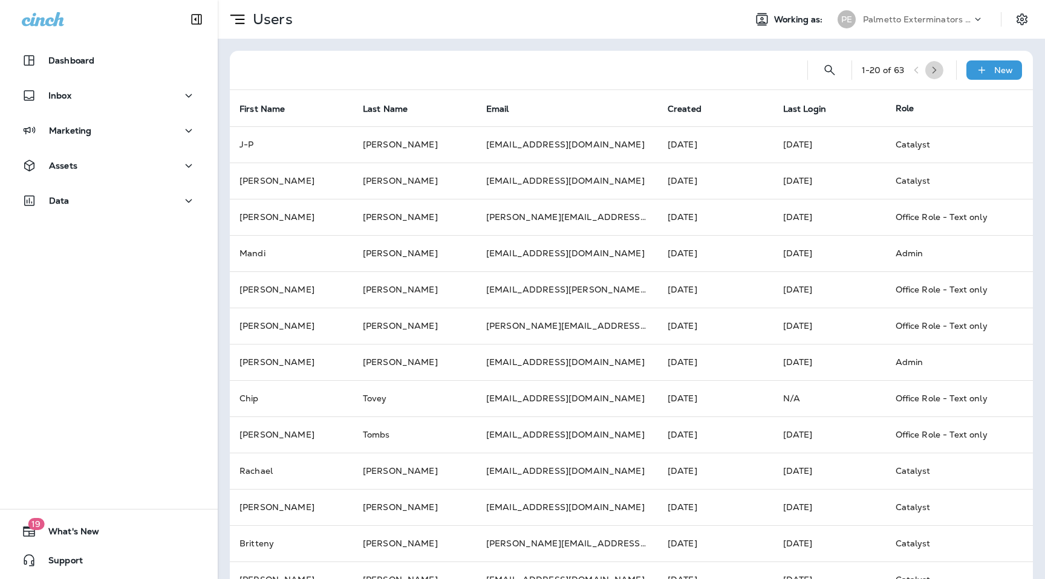
click at [943, 63] on button "button" at bounding box center [934, 70] width 18 height 18
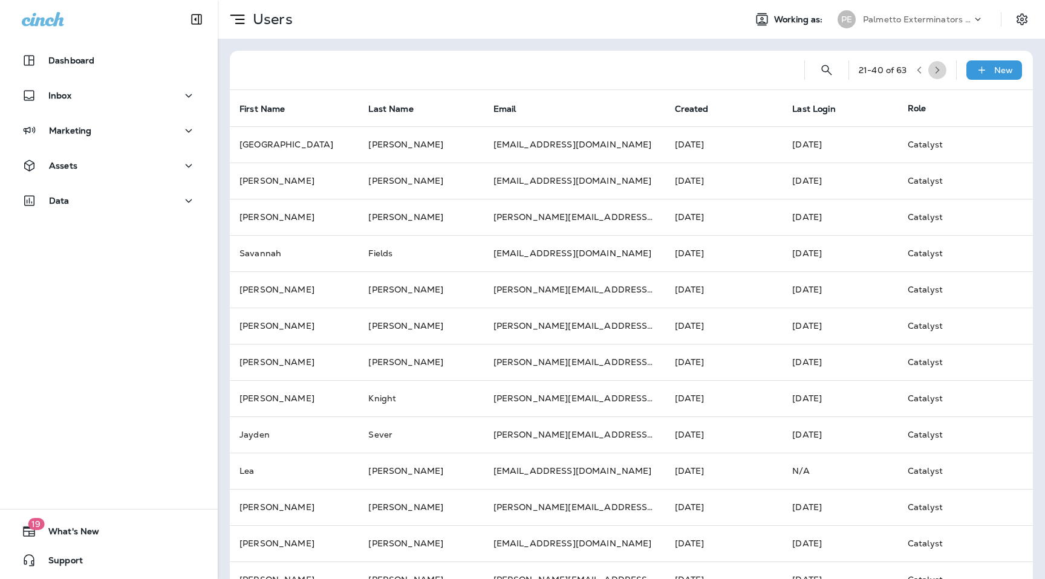
click at [943, 63] on button "button" at bounding box center [937, 70] width 18 height 18
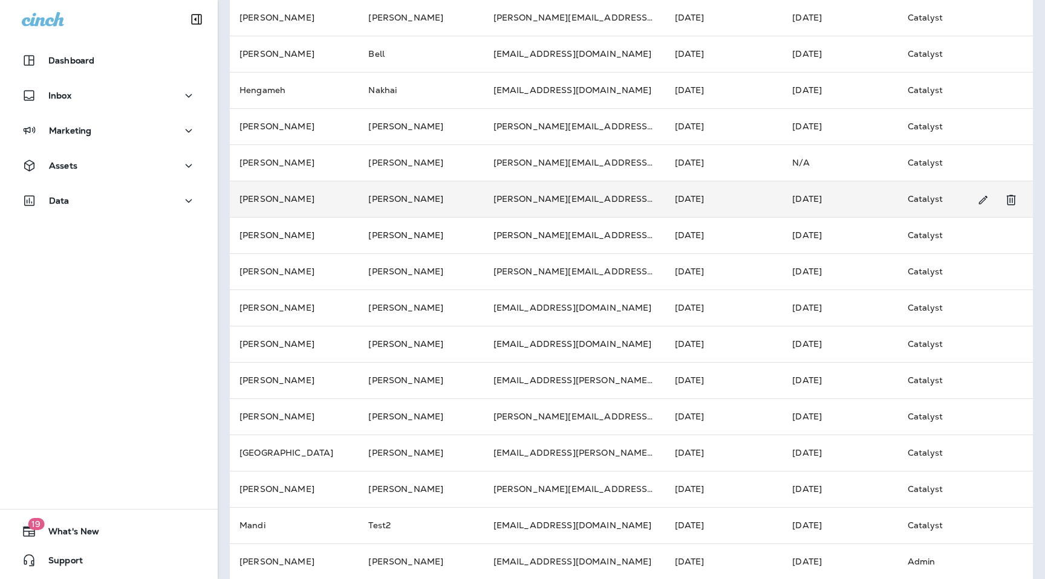
scroll to position [285, 0]
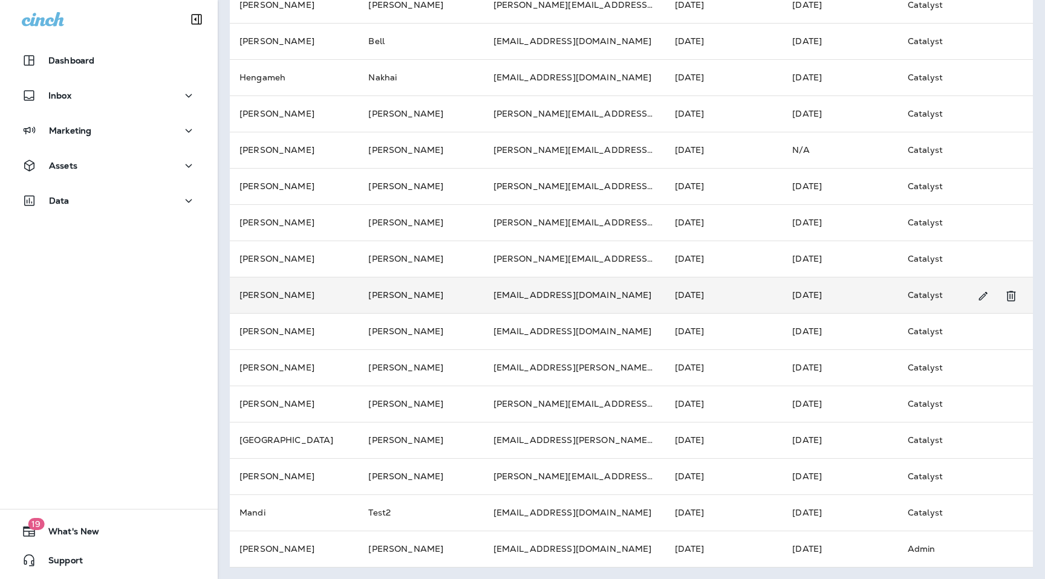
click at [428, 310] on td "[PERSON_NAME]" at bounding box center [421, 295] width 125 height 36
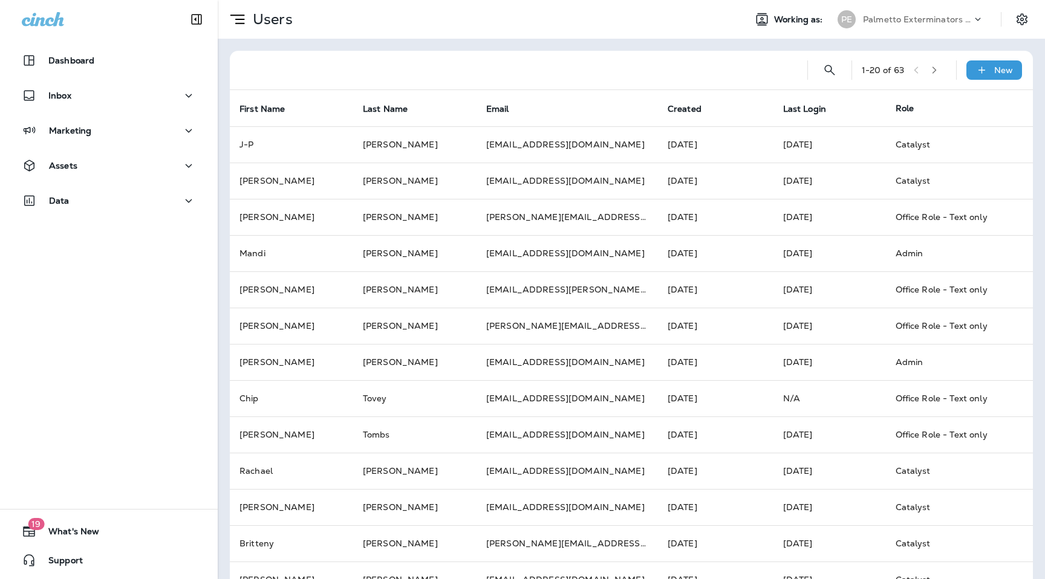
click at [936, 71] on icon "button" at bounding box center [934, 70] width 8 height 8
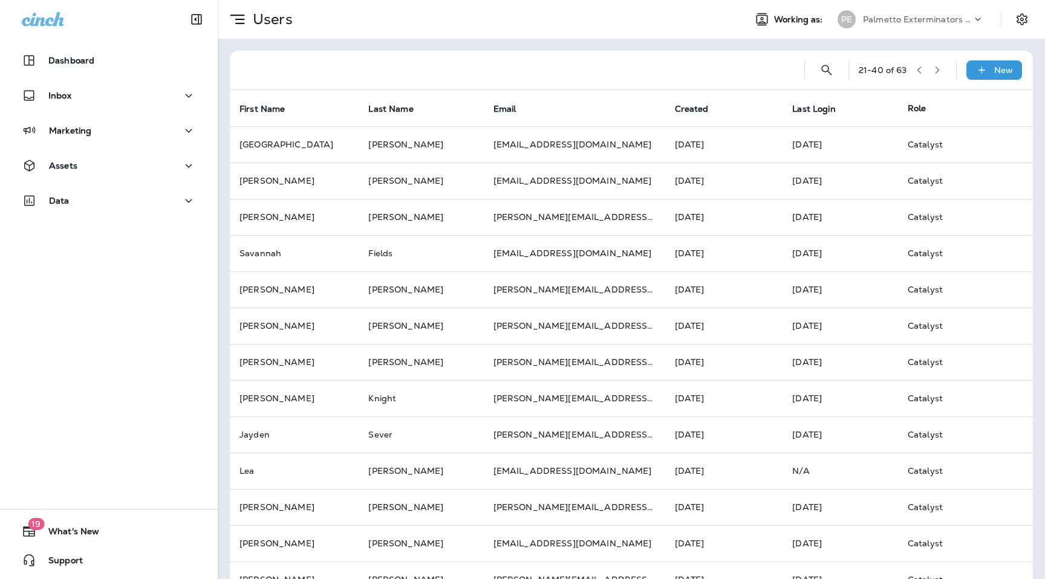
click at [936, 71] on icon "button" at bounding box center [937, 70] width 8 height 8
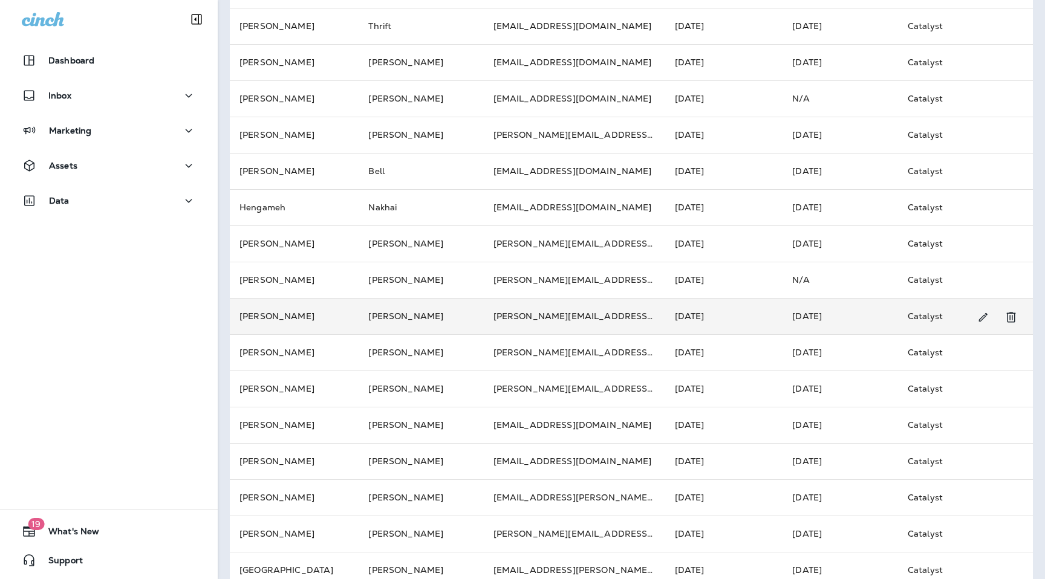
scroll to position [170, 0]
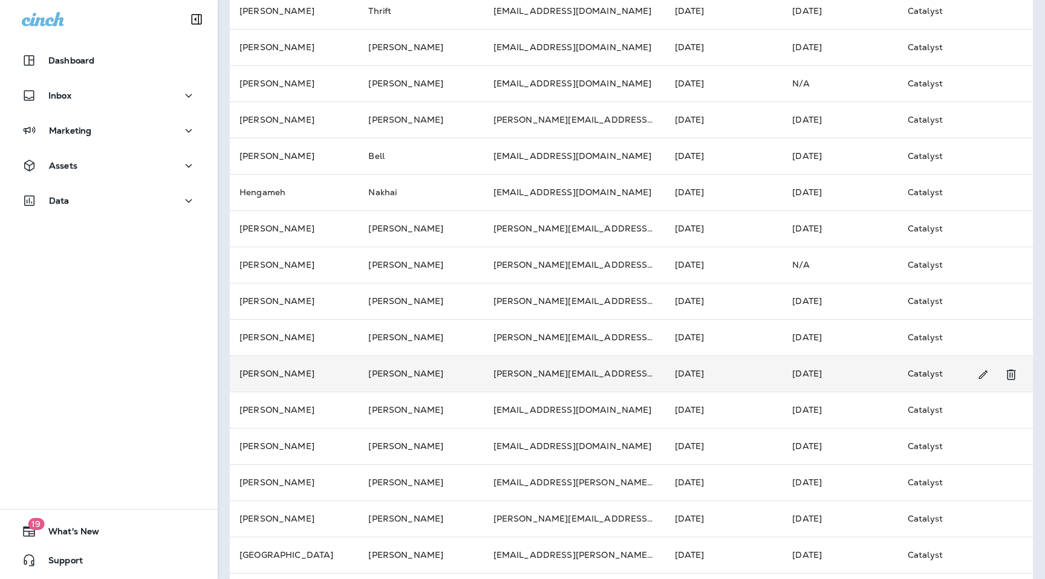
click at [345, 379] on td "[PERSON_NAME]" at bounding box center [294, 374] width 129 height 36
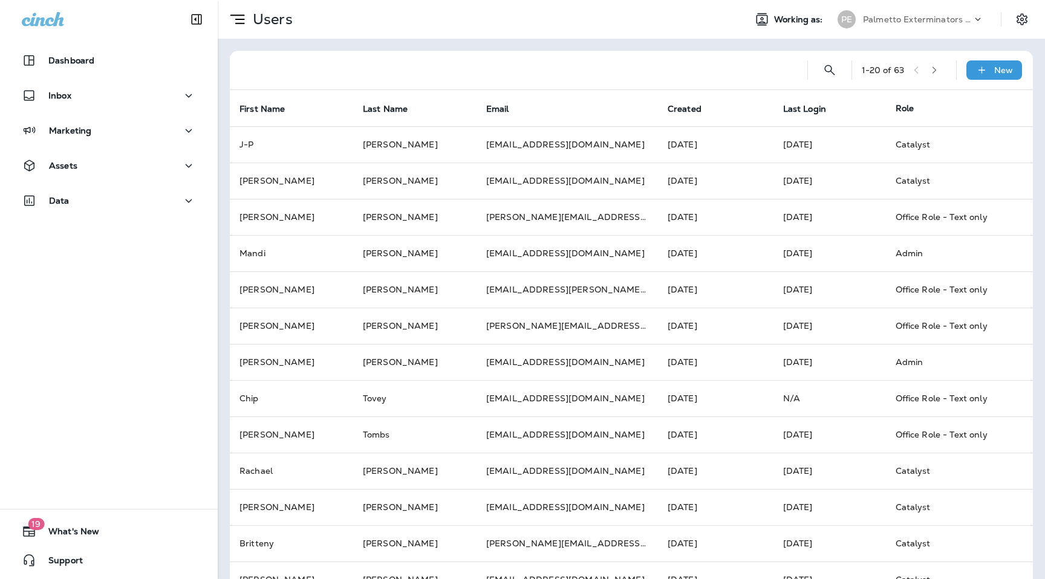
click at [938, 72] on icon "button" at bounding box center [934, 70] width 8 height 8
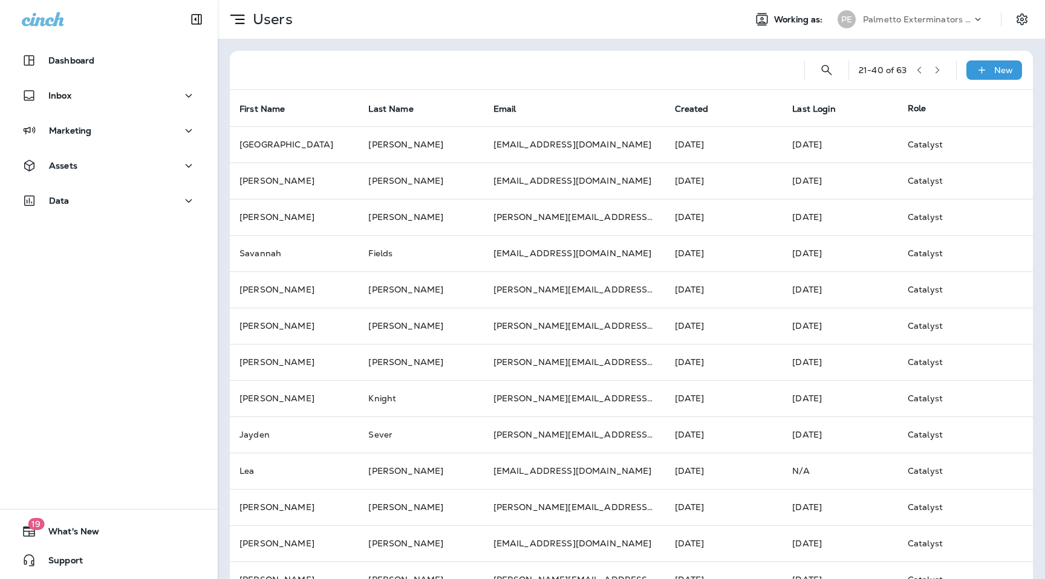
click at [940, 72] on icon "button" at bounding box center [937, 70] width 8 height 8
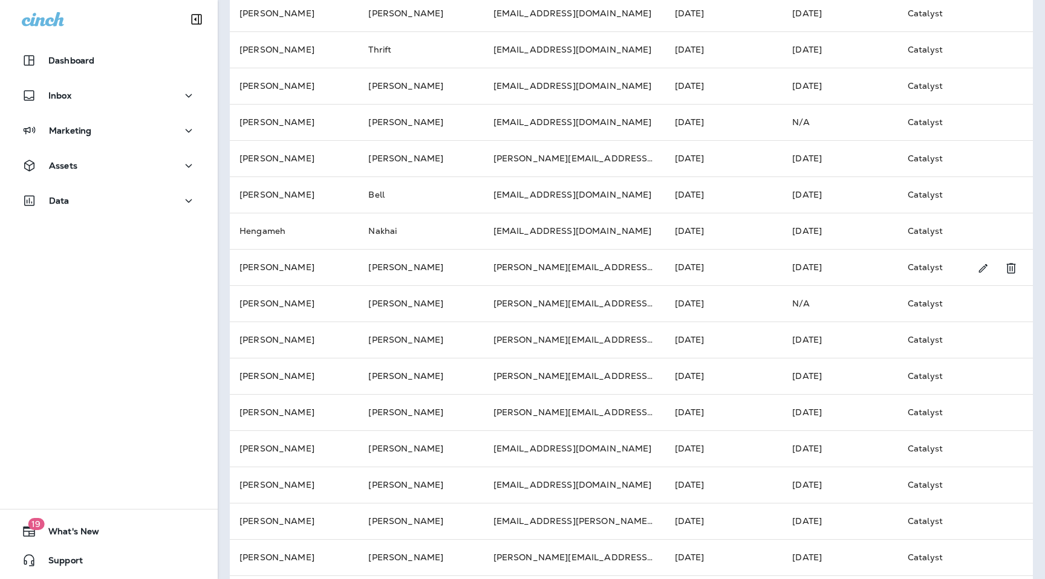
scroll to position [133, 0]
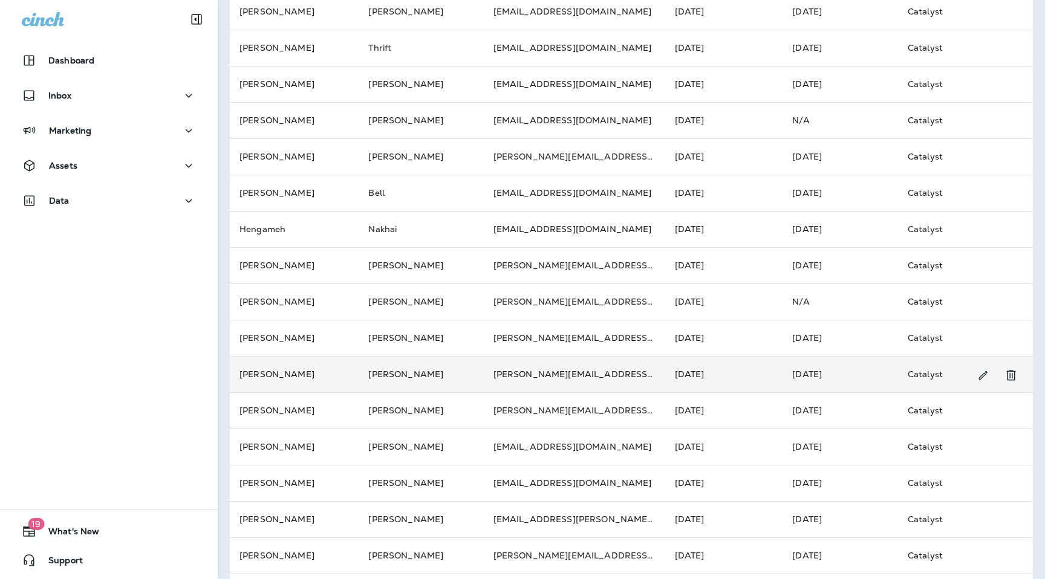
click at [445, 377] on td "[PERSON_NAME]" at bounding box center [421, 374] width 125 height 36
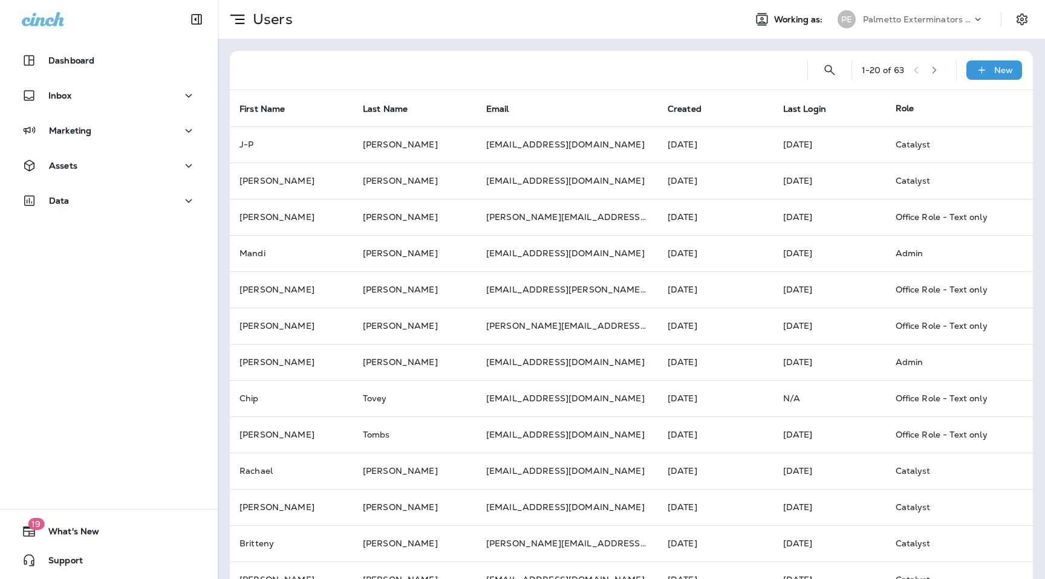
click at [943, 70] on button "button" at bounding box center [934, 70] width 18 height 18
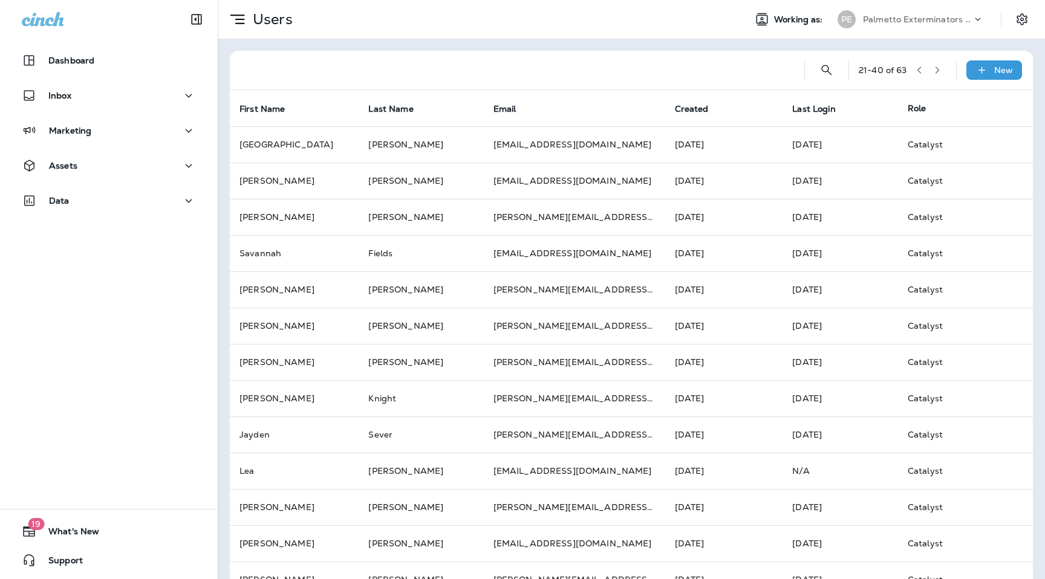
click at [945, 70] on button "button" at bounding box center [937, 70] width 18 height 18
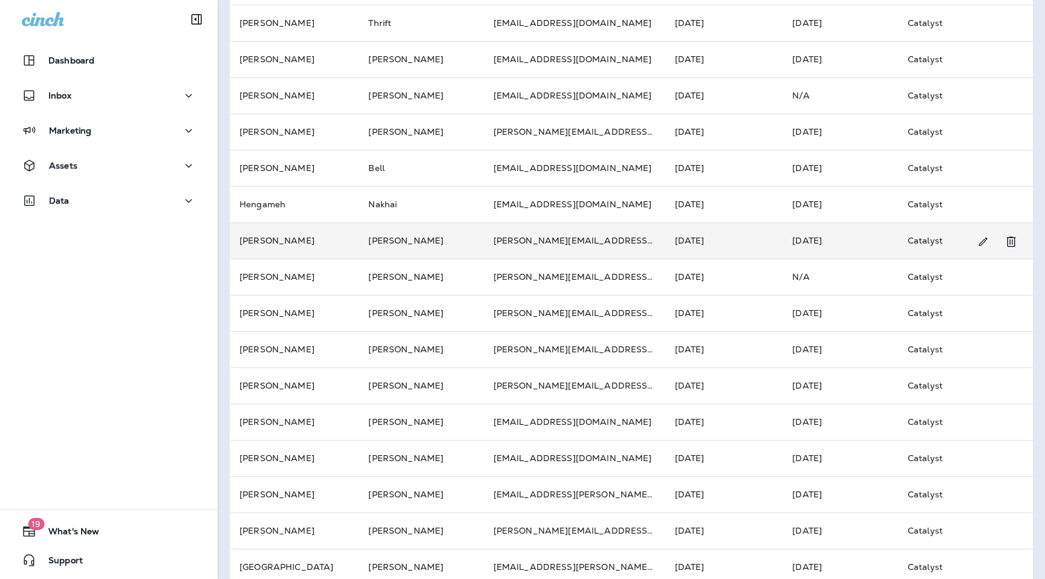
scroll to position [172, 0]
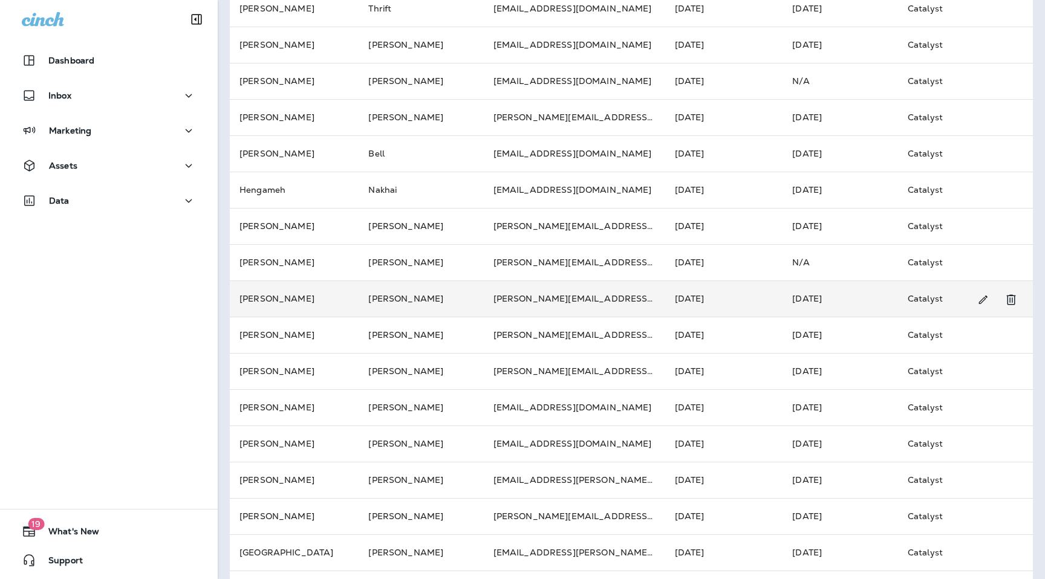
click at [438, 298] on td "[PERSON_NAME]" at bounding box center [421, 299] width 125 height 36
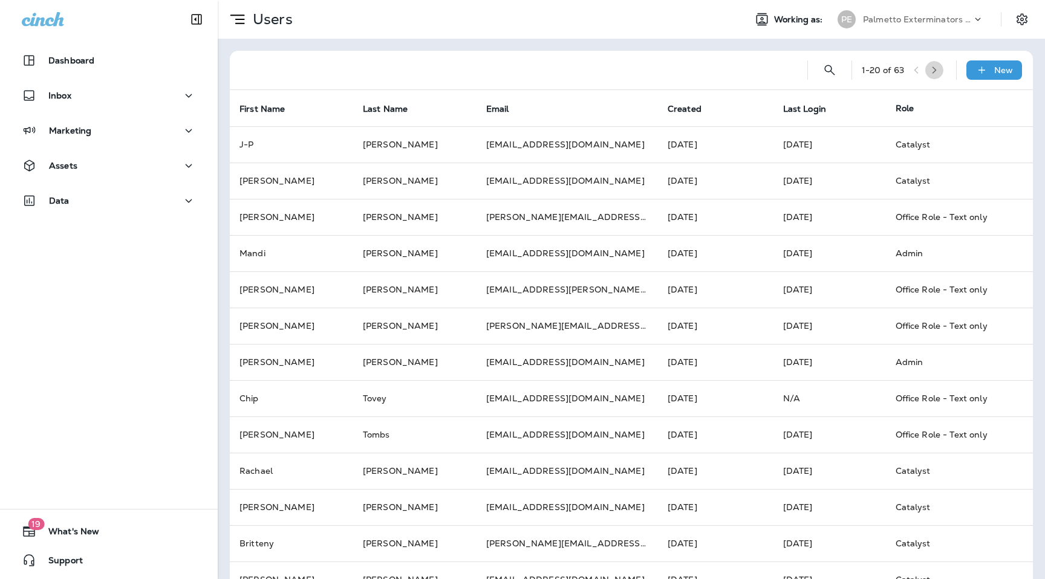
click at [938, 73] on icon "button" at bounding box center [934, 70] width 8 height 8
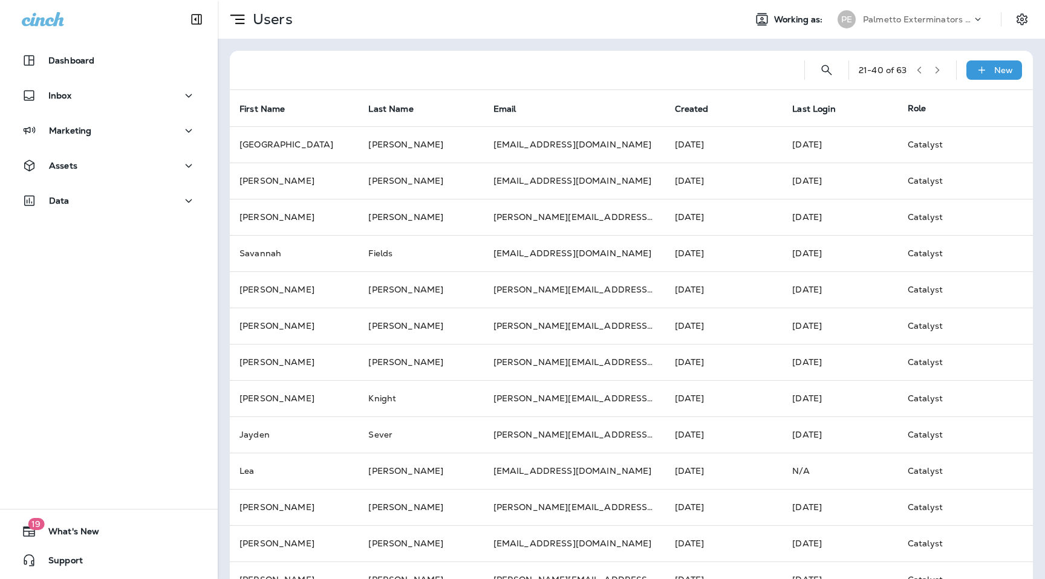
click at [938, 73] on icon "button" at bounding box center [937, 70] width 8 height 8
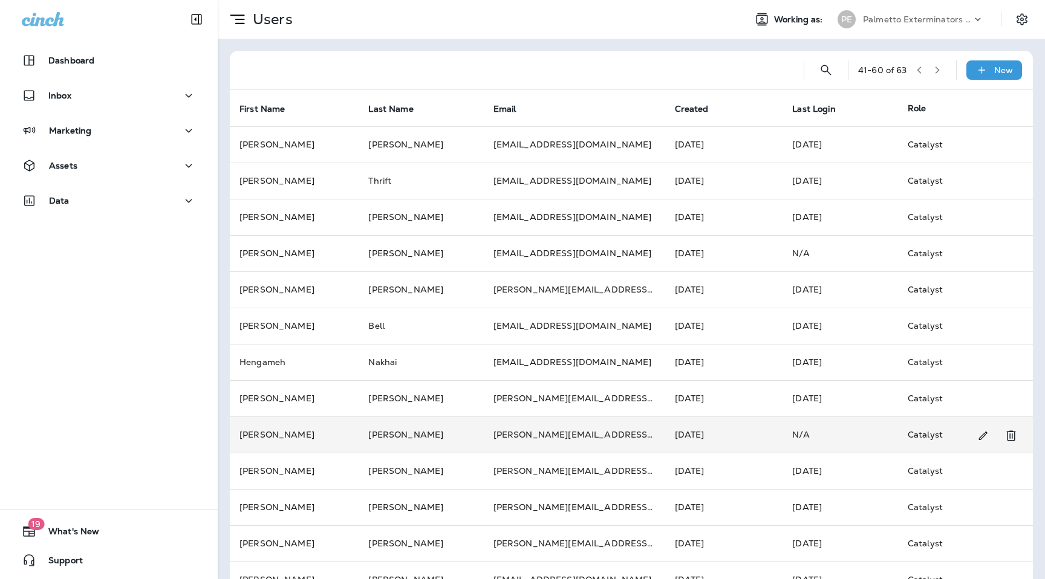
click at [343, 439] on td "[PERSON_NAME]" at bounding box center [294, 435] width 129 height 36
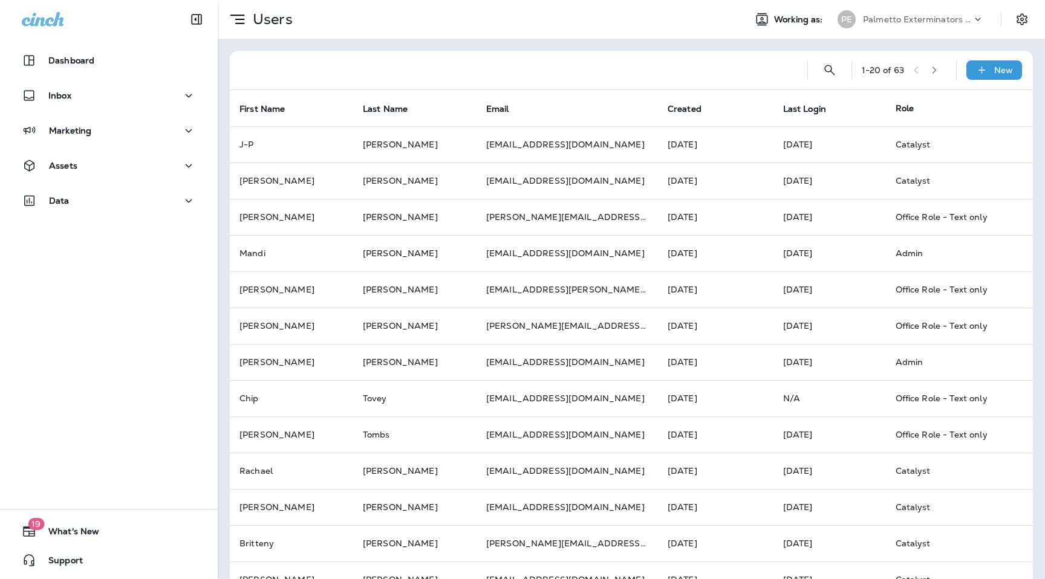
click at [938, 72] on icon "button" at bounding box center [934, 70] width 8 height 8
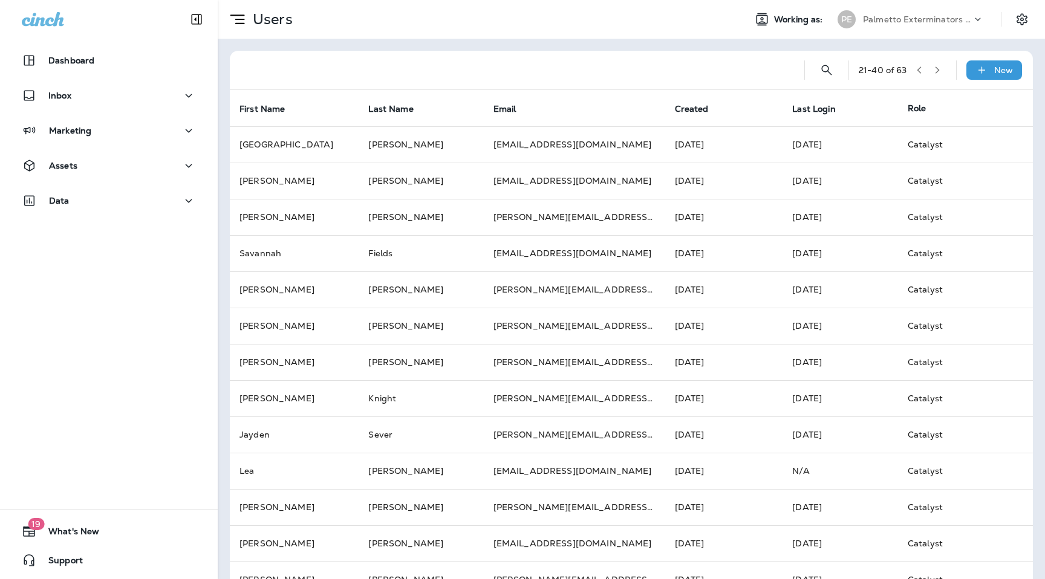
click at [939, 72] on icon "button" at bounding box center [937, 70] width 8 height 8
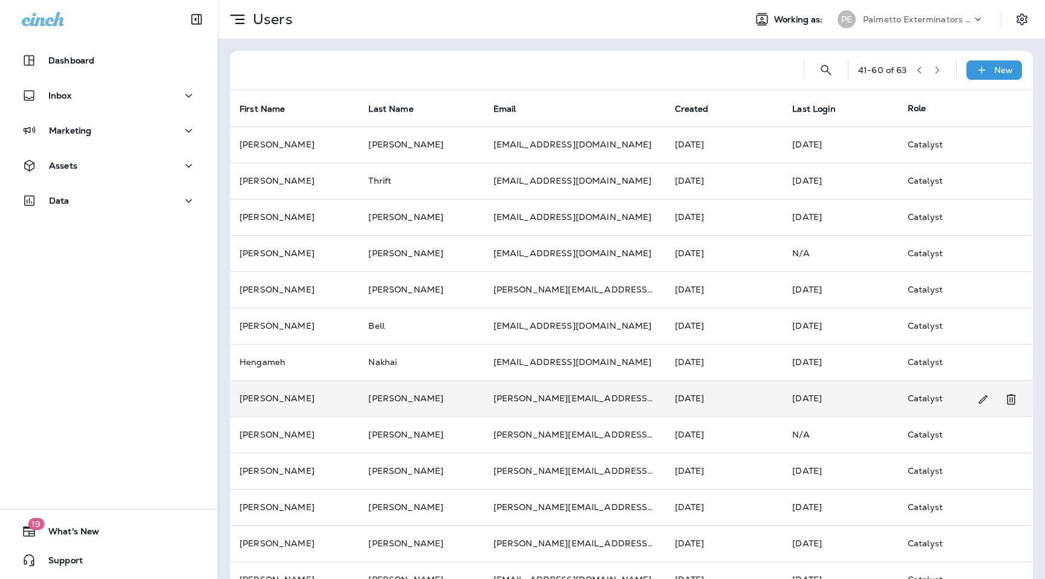
click at [405, 392] on td "[PERSON_NAME]" at bounding box center [421, 398] width 125 height 36
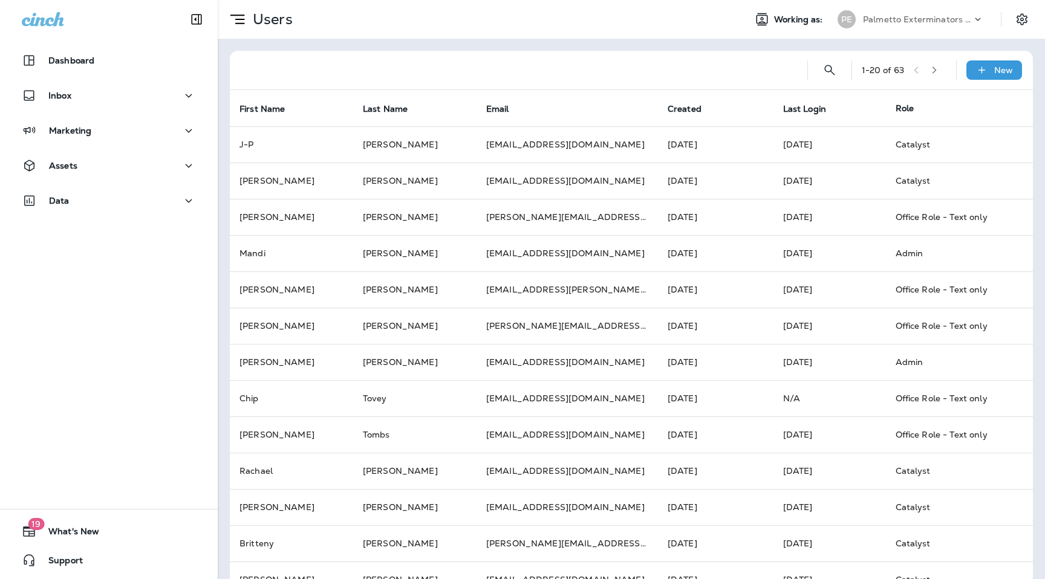
click at [934, 71] on icon "button" at bounding box center [934, 70] width 8 height 8
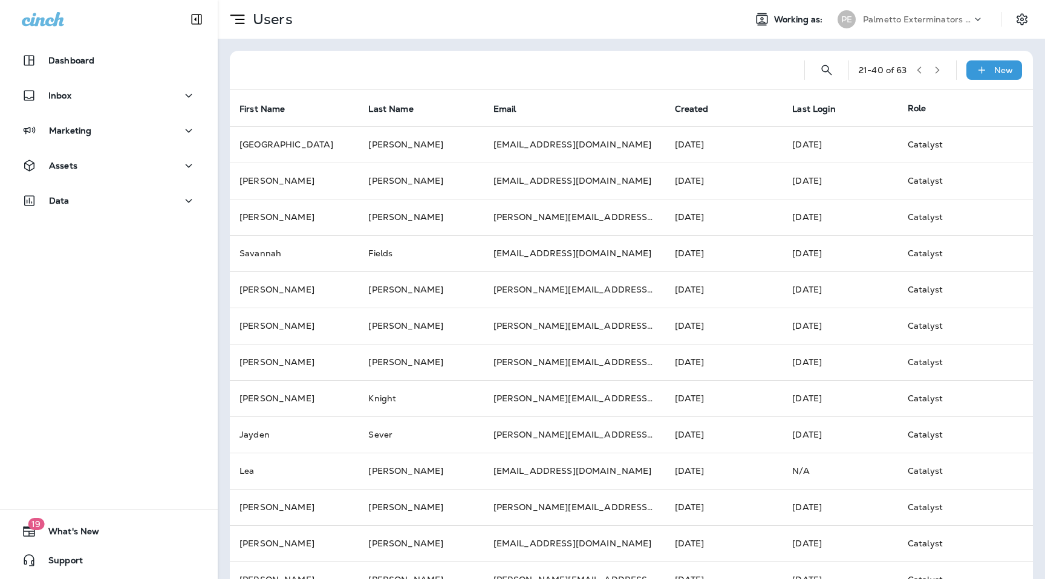
click at [934, 71] on icon "button" at bounding box center [937, 70] width 8 height 8
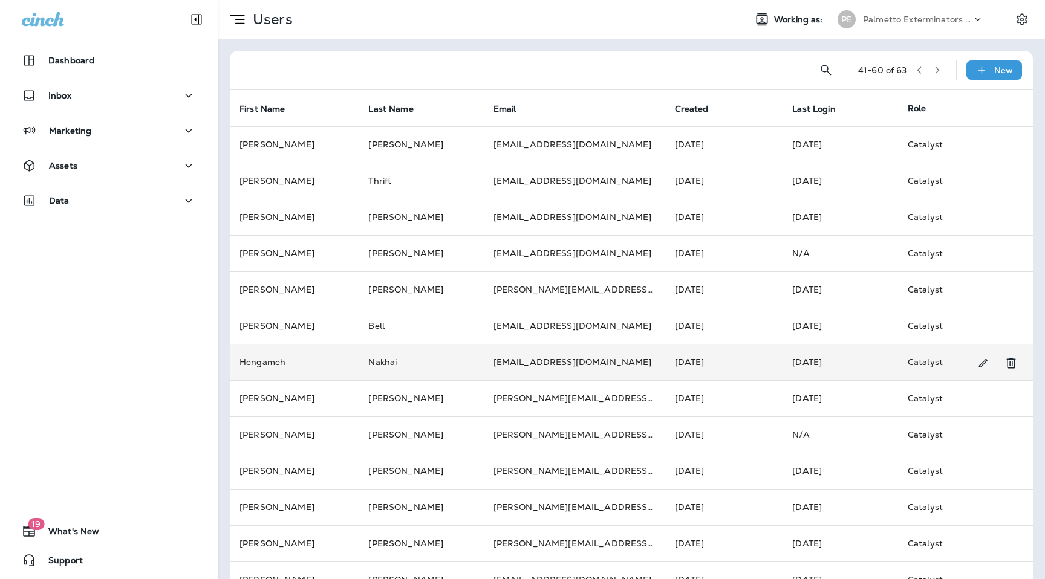
click at [395, 357] on td "Nakhai" at bounding box center [421, 362] width 125 height 36
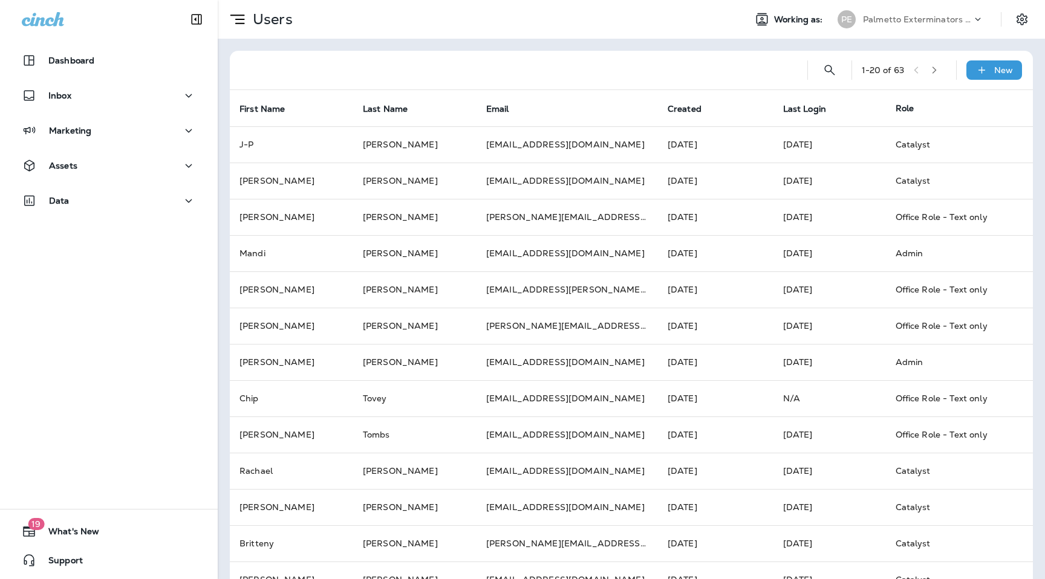
click at [933, 67] on button "button" at bounding box center [934, 70] width 18 height 18
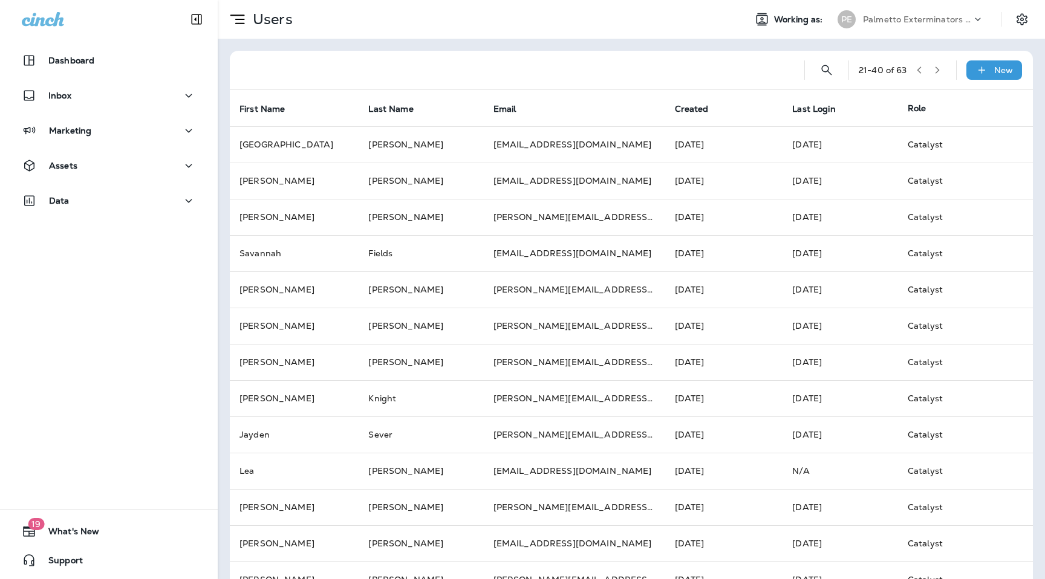
click at [933, 67] on button "button" at bounding box center [937, 70] width 18 height 18
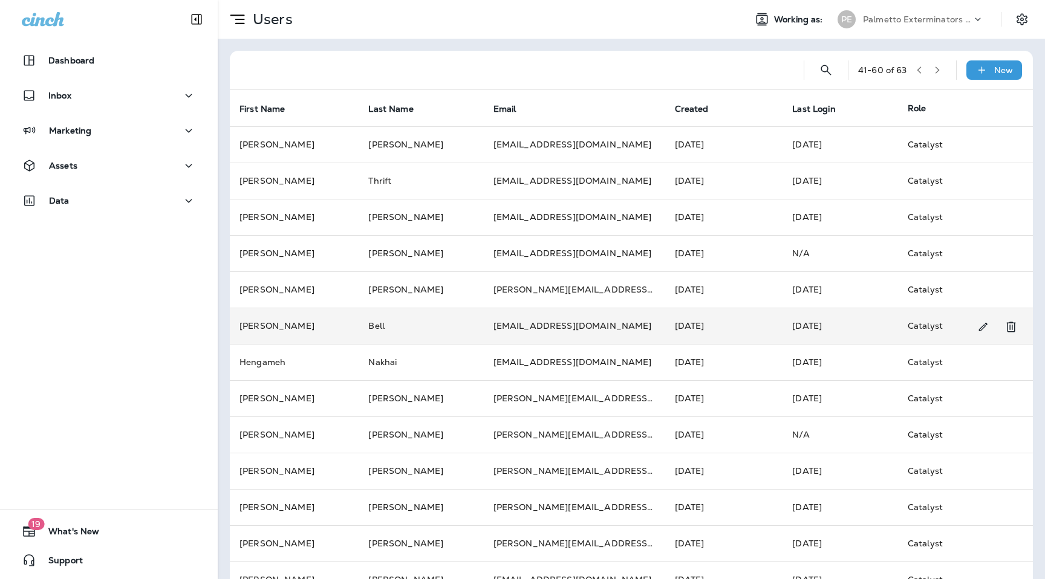
click at [397, 327] on td "Bell" at bounding box center [421, 326] width 125 height 36
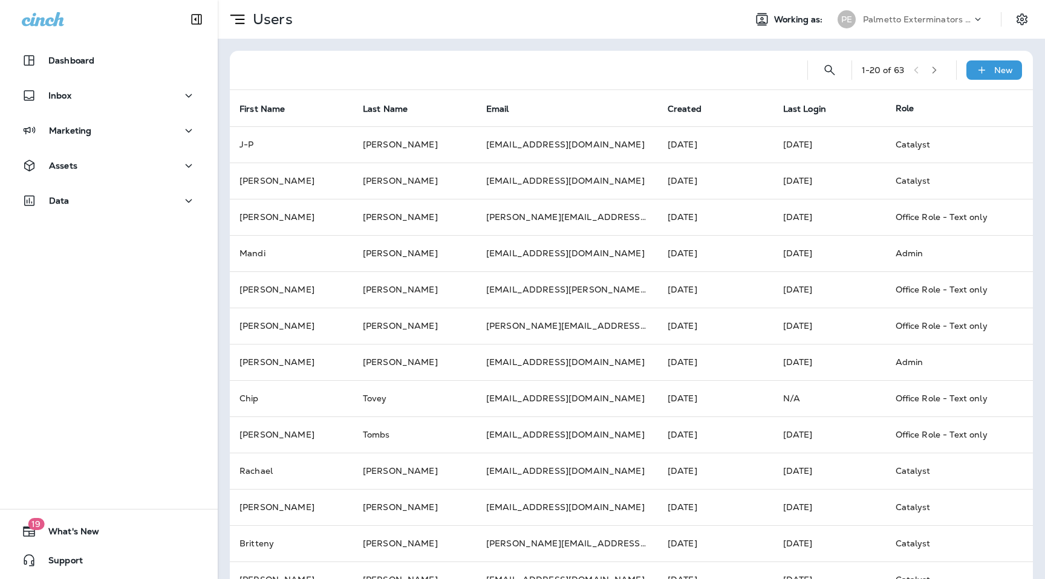
click at [932, 69] on button "button" at bounding box center [934, 70] width 18 height 18
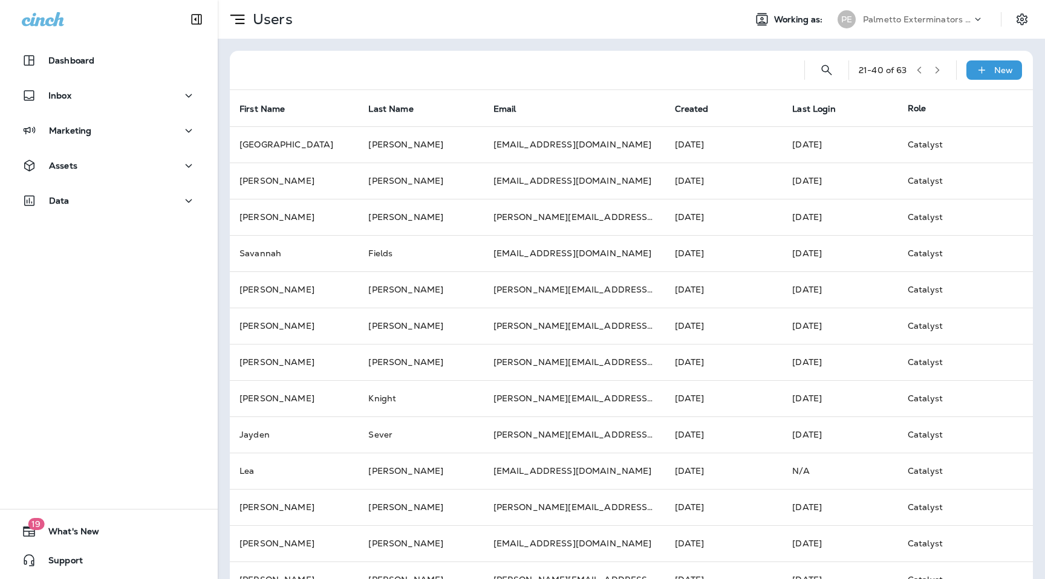
click at [932, 69] on button "button" at bounding box center [937, 70] width 18 height 18
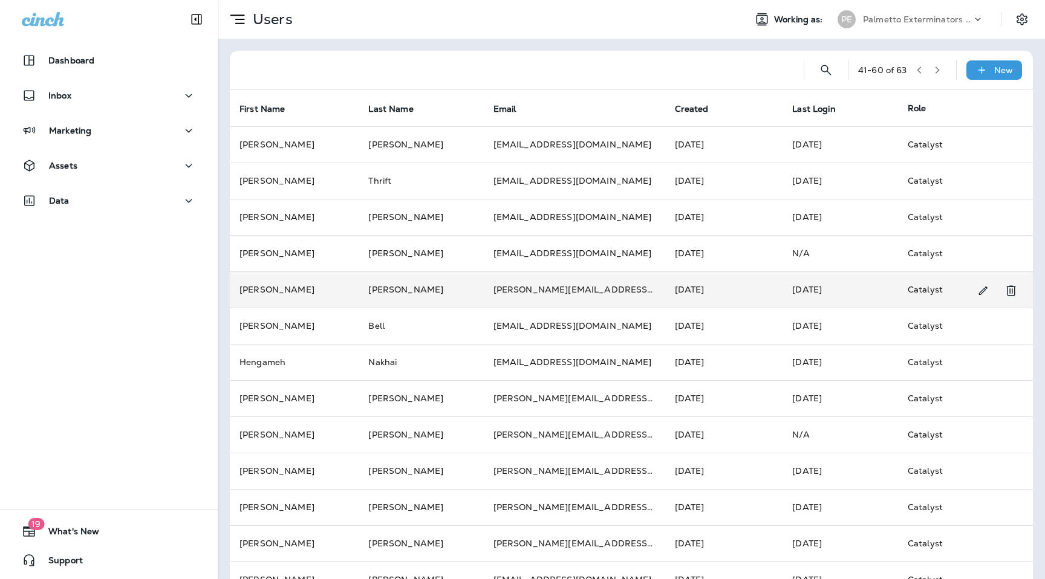
click at [417, 283] on td "[PERSON_NAME]" at bounding box center [421, 289] width 125 height 36
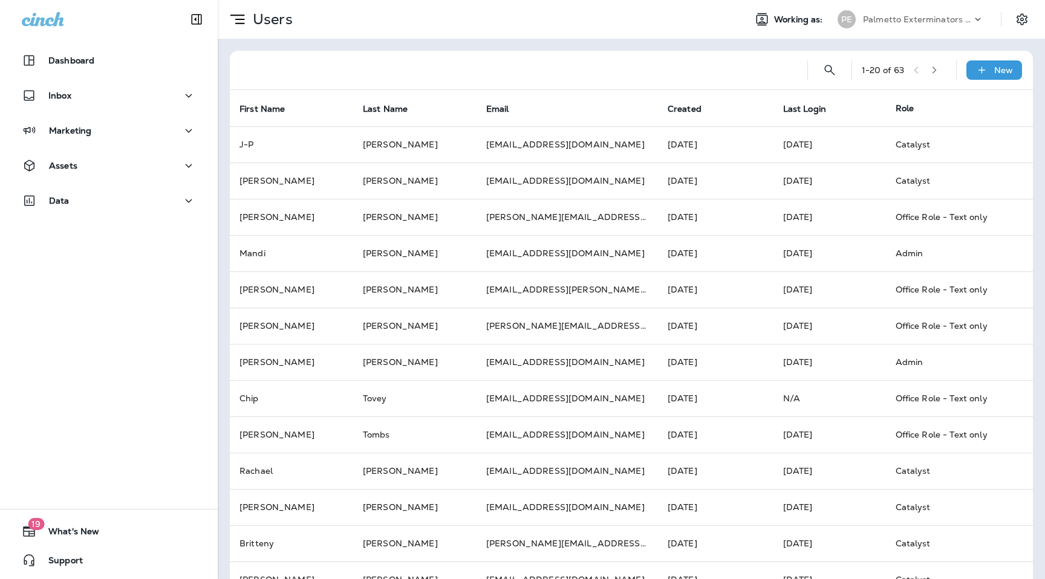
click at [935, 71] on icon "button" at bounding box center [934, 70] width 8 height 8
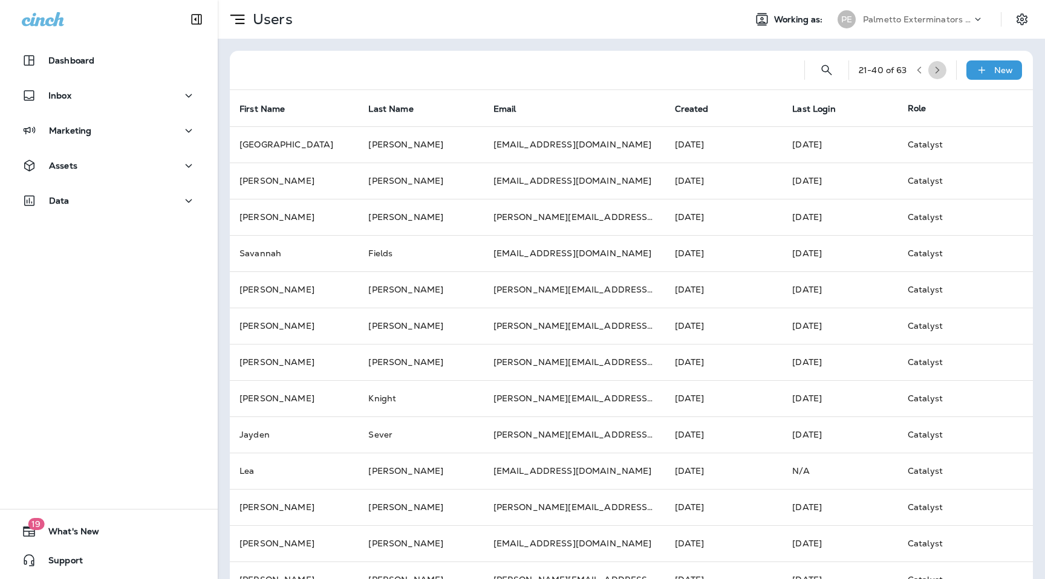
click at [935, 71] on icon "button" at bounding box center [937, 70] width 8 height 8
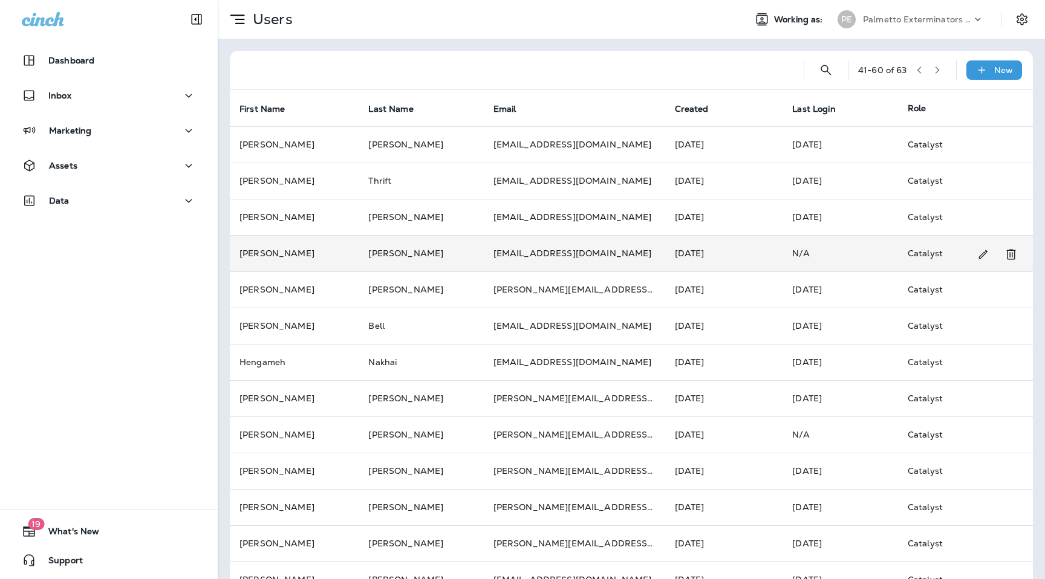
click at [320, 255] on td "[PERSON_NAME]" at bounding box center [294, 253] width 129 height 36
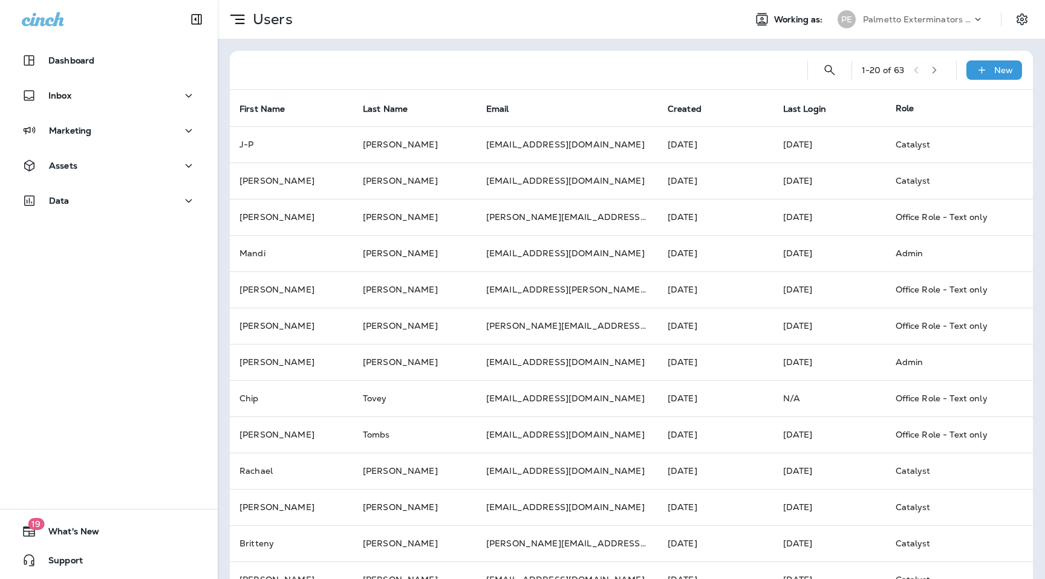
click at [935, 67] on icon "button" at bounding box center [934, 70] width 8 height 8
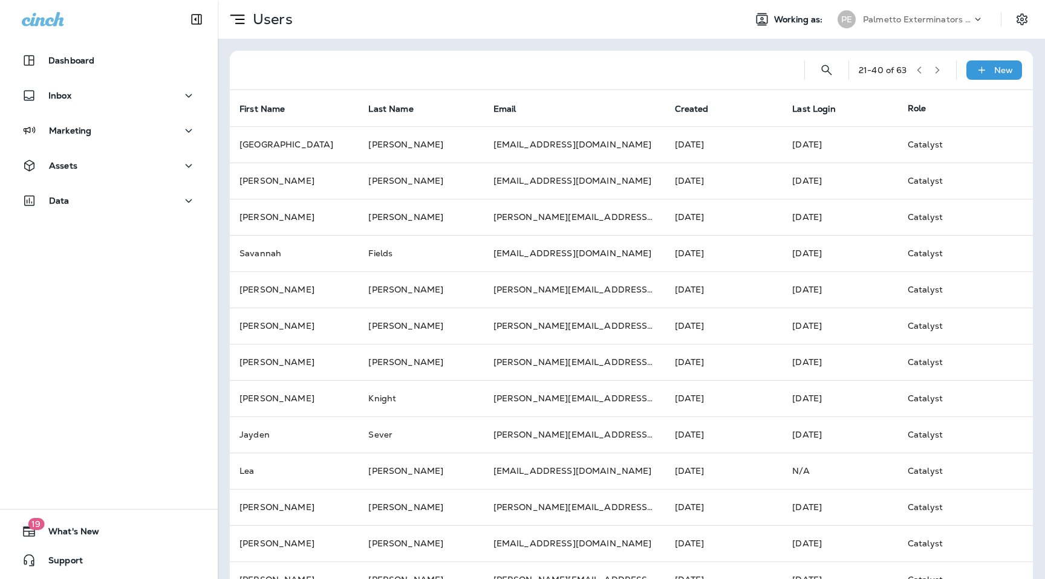
click at [935, 67] on icon "button" at bounding box center [937, 70] width 8 height 8
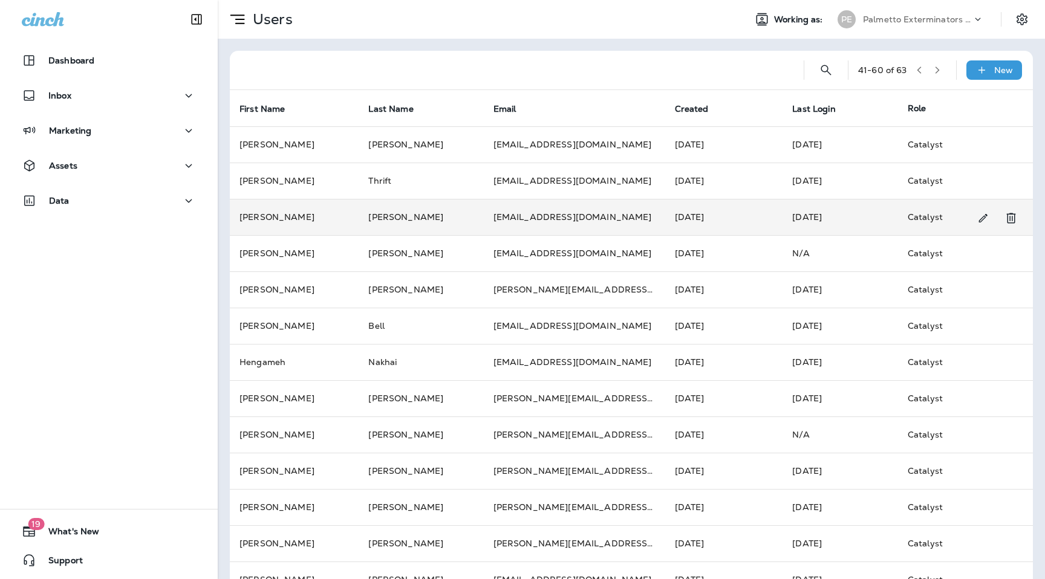
click at [331, 212] on td "[PERSON_NAME]" at bounding box center [294, 217] width 129 height 36
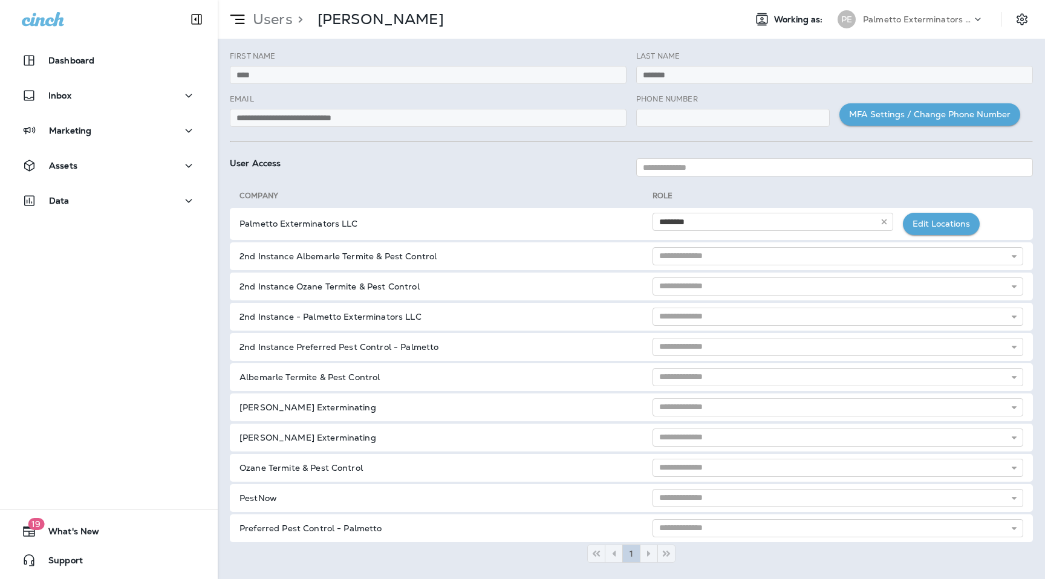
click at [356, 108] on div "**********" at bounding box center [428, 110] width 397 height 33
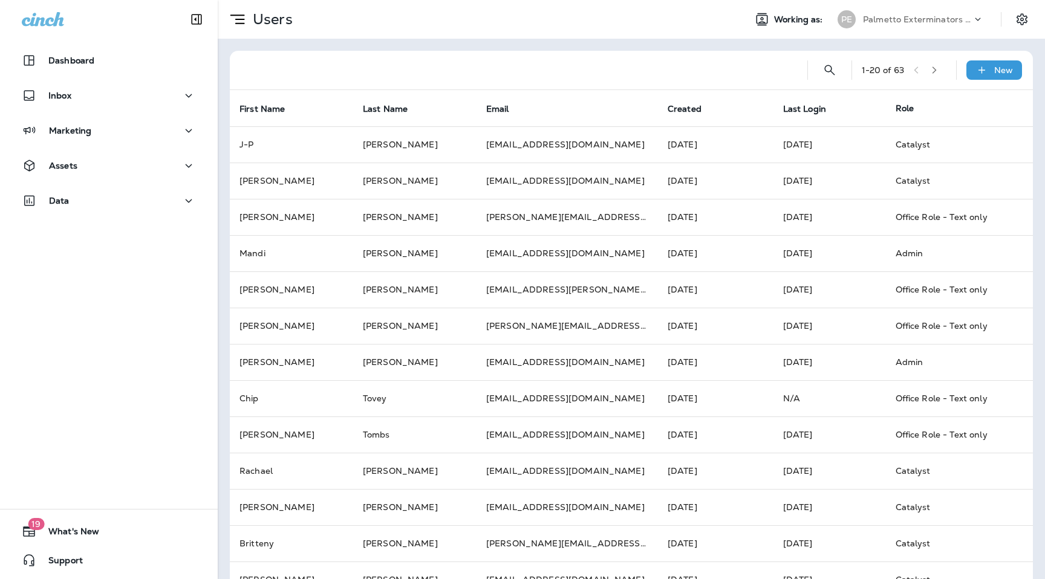
click at [938, 71] on icon "button" at bounding box center [934, 70] width 8 height 8
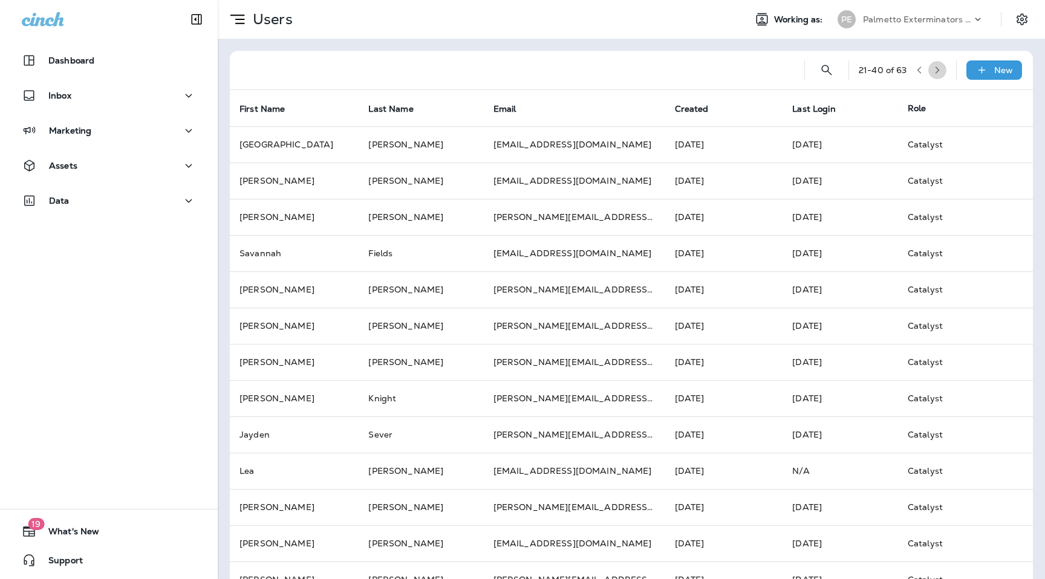
click at [939, 71] on icon "button" at bounding box center [937, 70] width 8 height 8
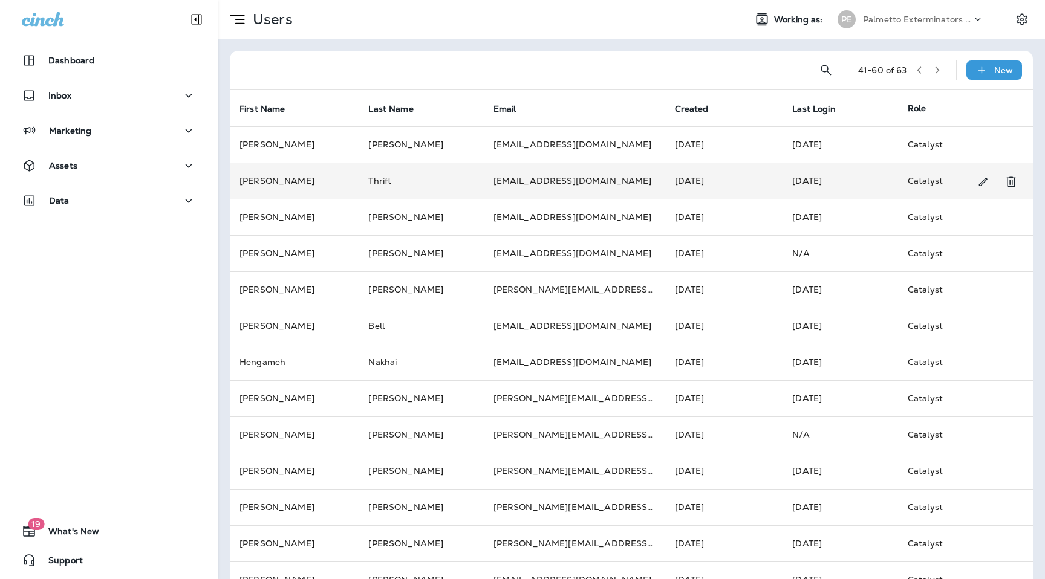
click at [336, 176] on td "[PERSON_NAME]" at bounding box center [294, 181] width 129 height 36
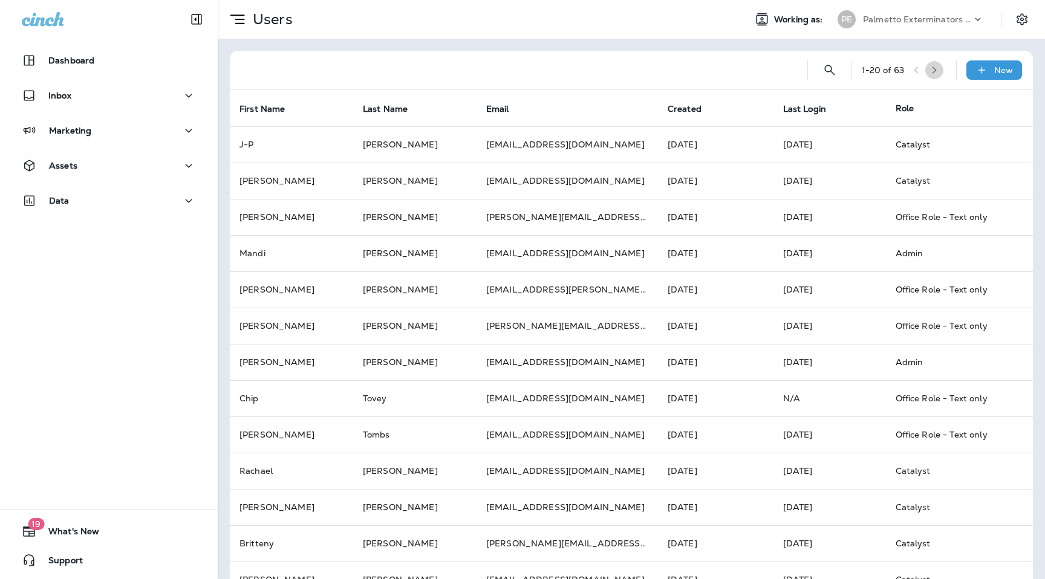
click at [940, 75] on button "button" at bounding box center [934, 70] width 18 height 18
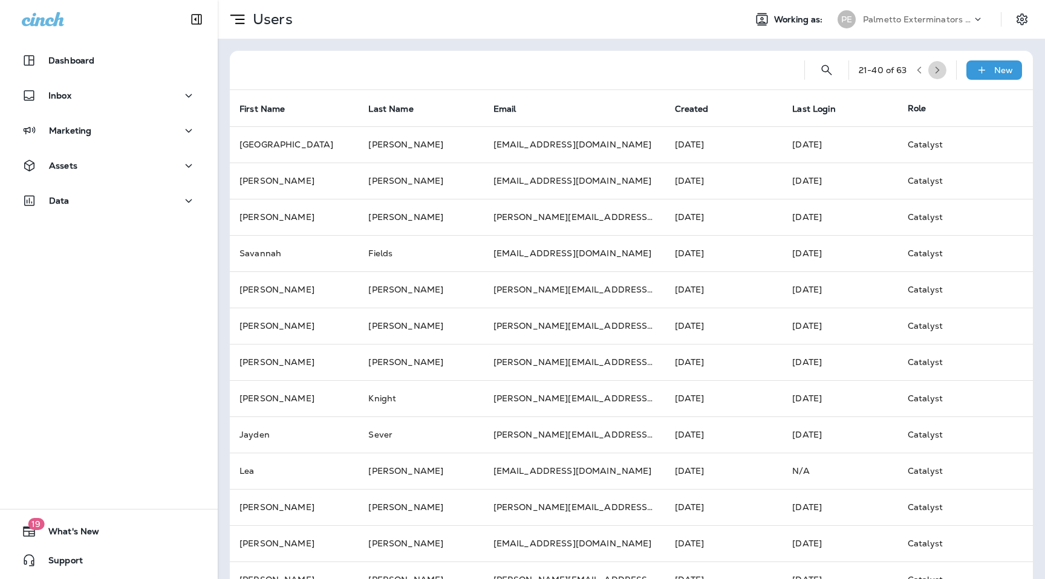
click at [940, 75] on button "button" at bounding box center [937, 70] width 18 height 18
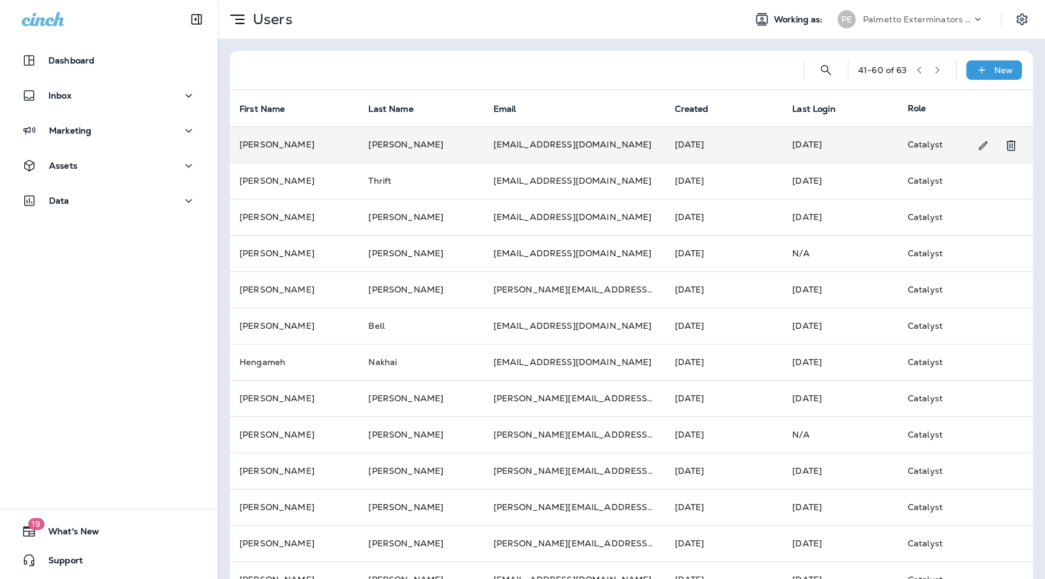
click at [314, 144] on td "[PERSON_NAME]" at bounding box center [294, 144] width 129 height 36
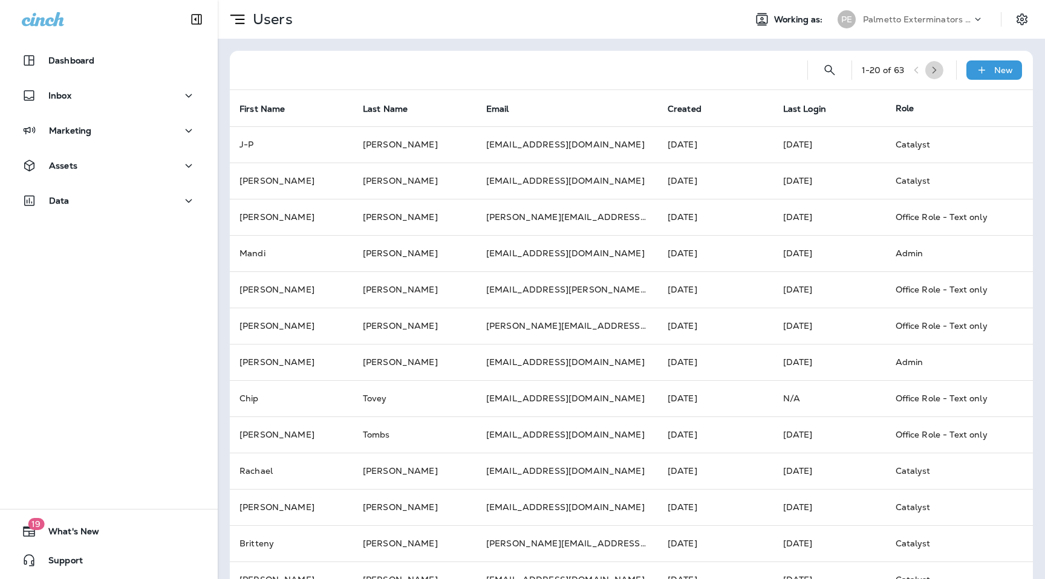
click at [929, 72] on button "button" at bounding box center [934, 70] width 18 height 18
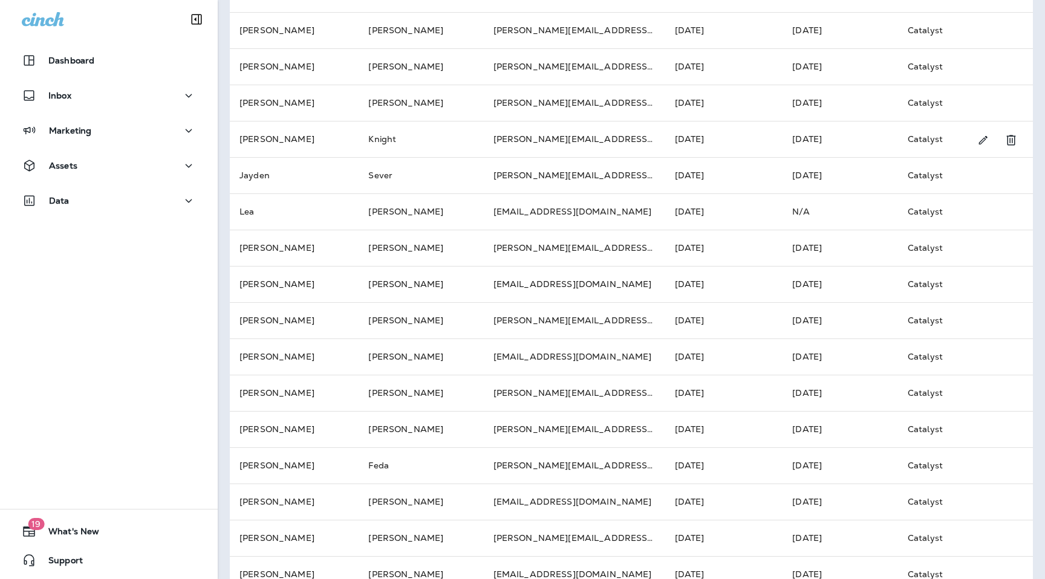
scroll to position [285, 0]
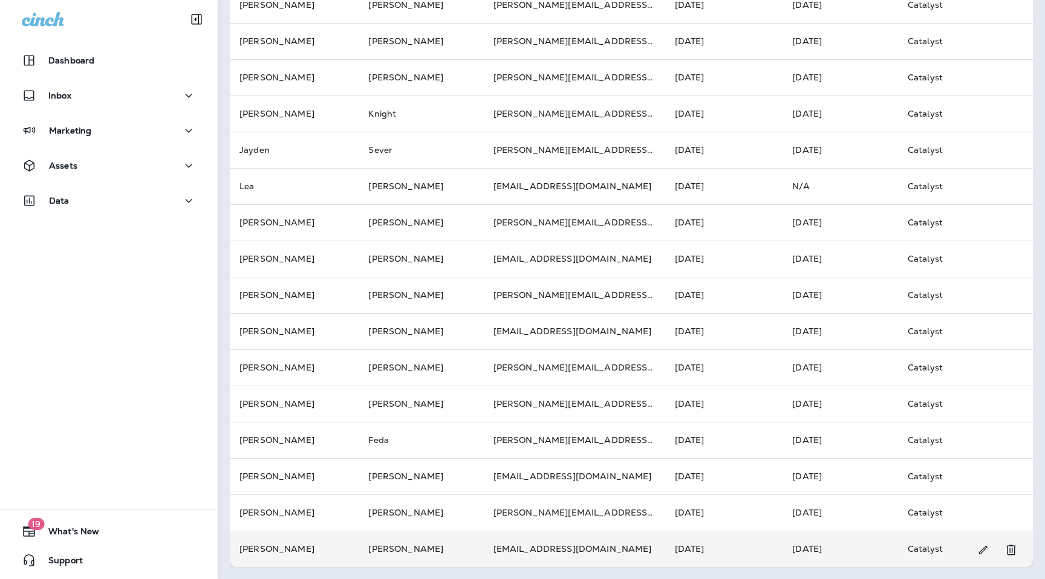
click at [299, 550] on td "[PERSON_NAME]" at bounding box center [294, 549] width 129 height 36
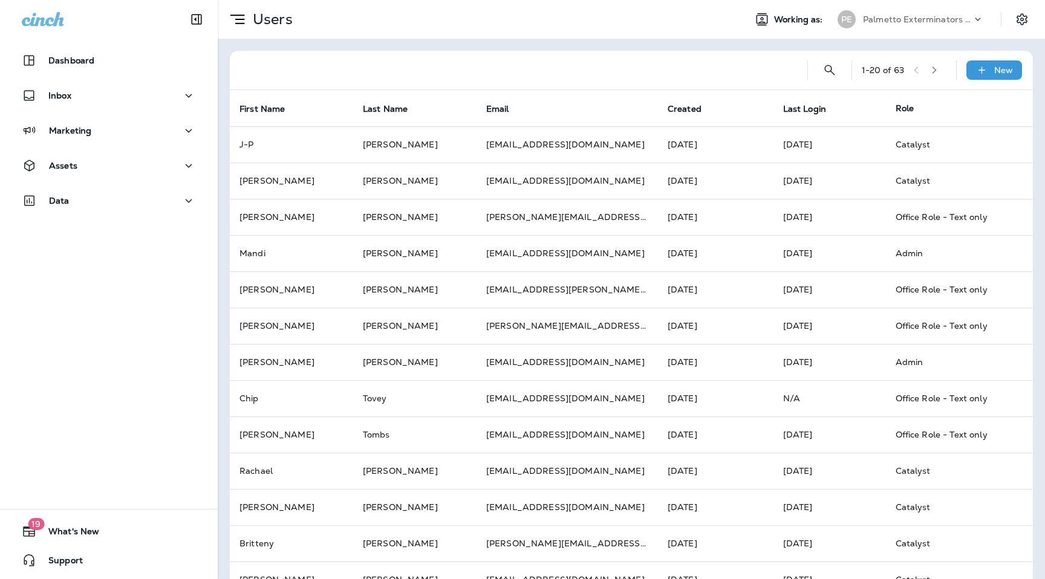
click at [932, 65] on button "button" at bounding box center [934, 70] width 18 height 18
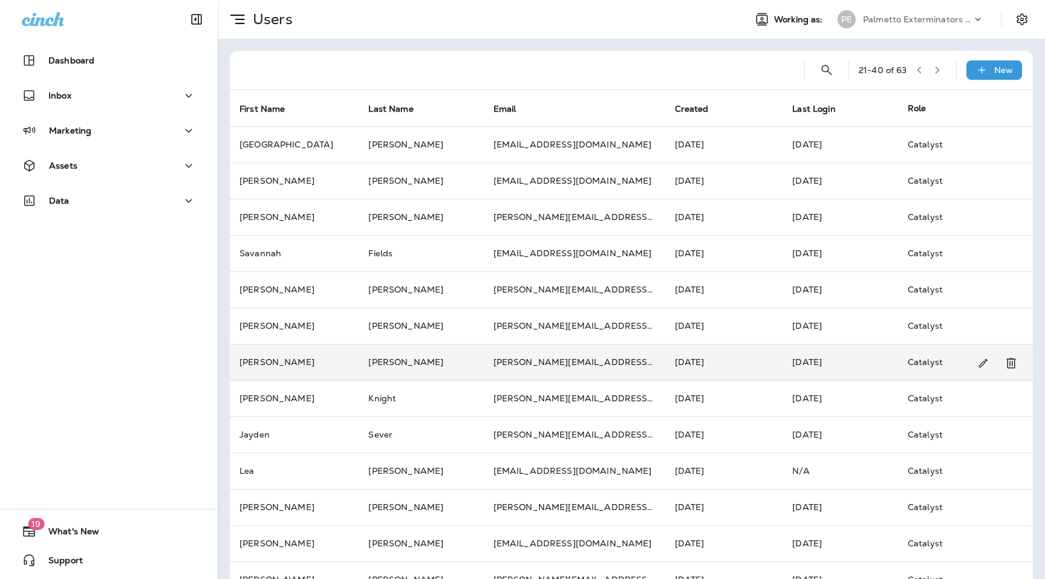
scroll to position [285, 0]
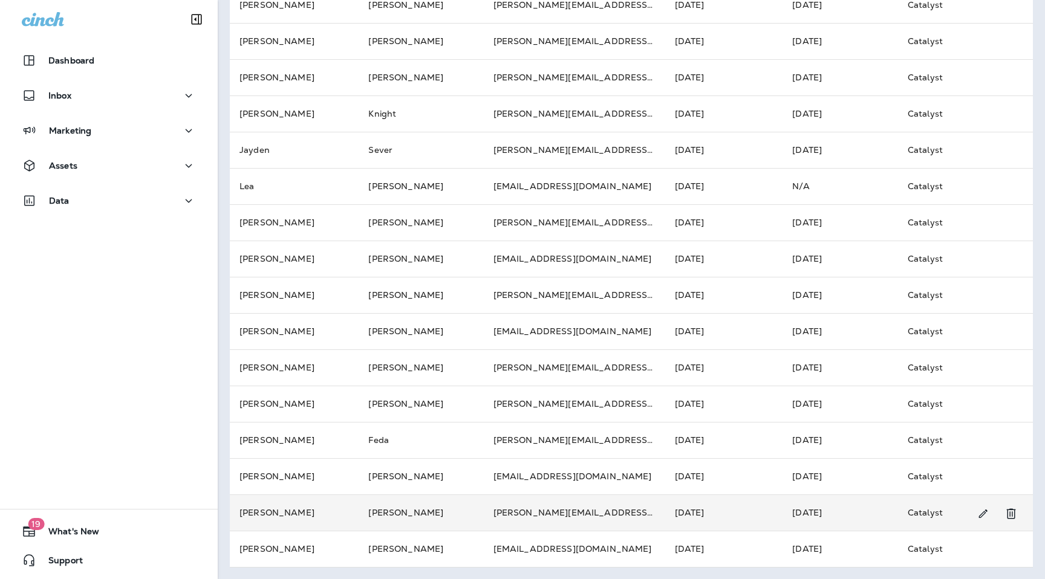
click at [314, 499] on td "[PERSON_NAME]" at bounding box center [294, 513] width 129 height 36
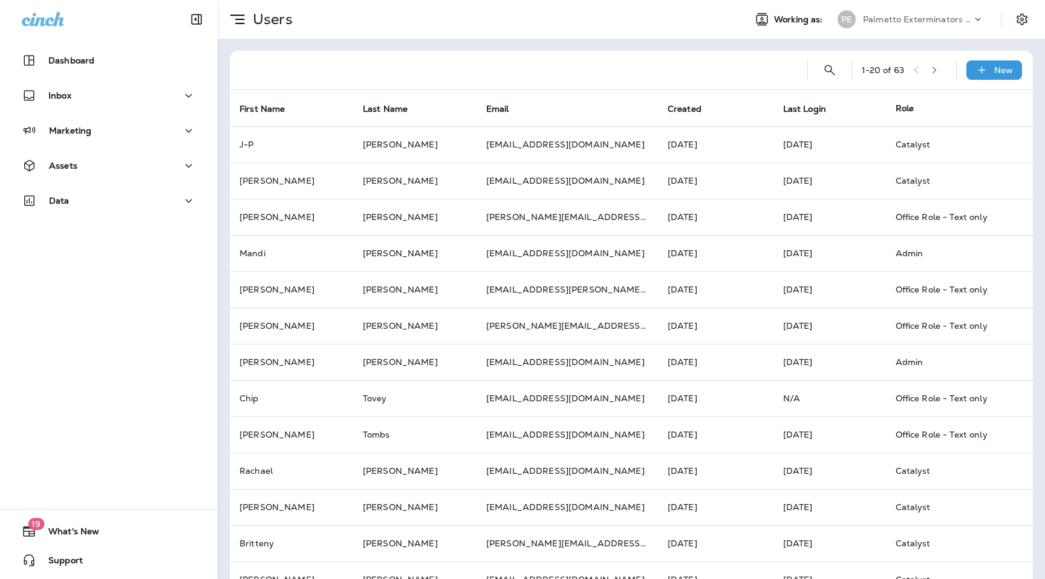
click at [938, 68] on icon "button" at bounding box center [934, 70] width 8 height 8
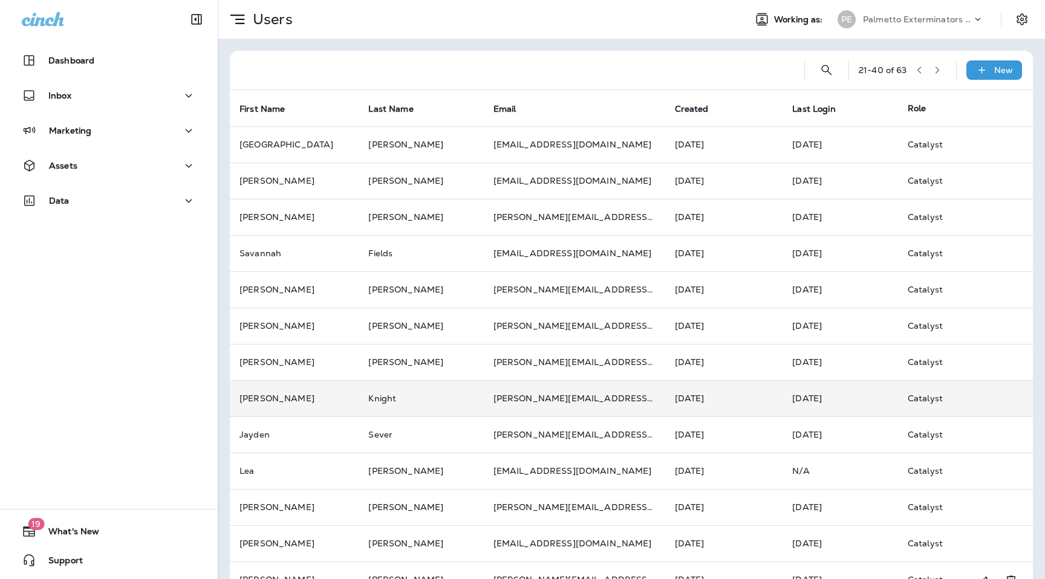
scroll to position [285, 0]
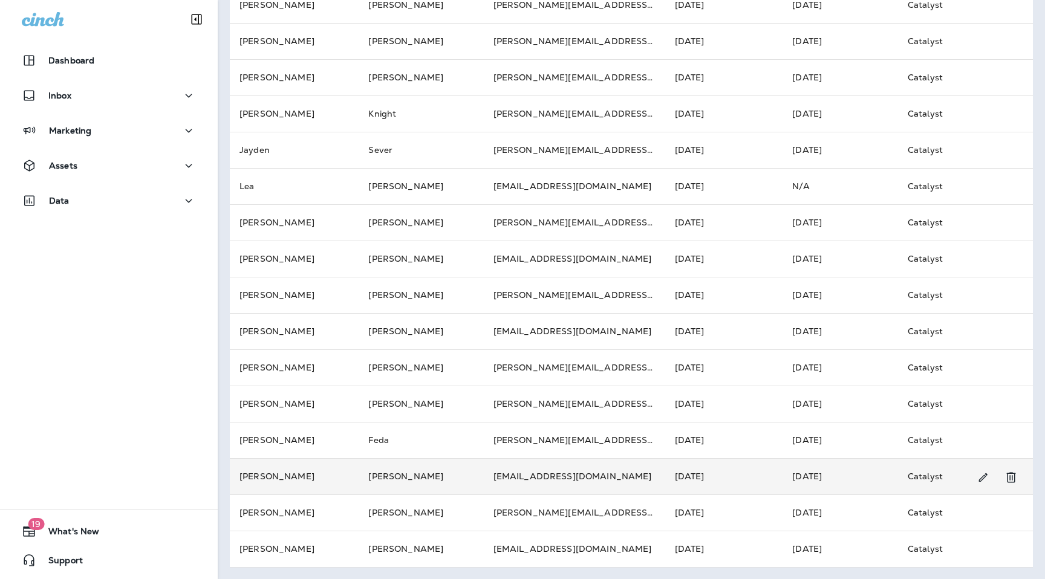
click at [337, 470] on td "[PERSON_NAME]" at bounding box center [294, 476] width 129 height 36
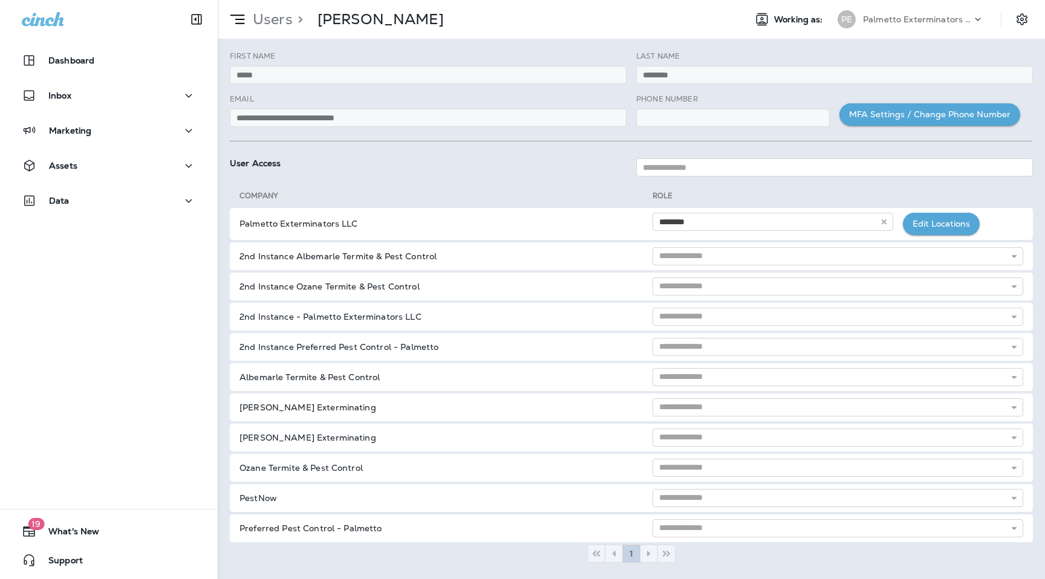
click at [330, 128] on div "**********" at bounding box center [428, 115] width 406 height 43
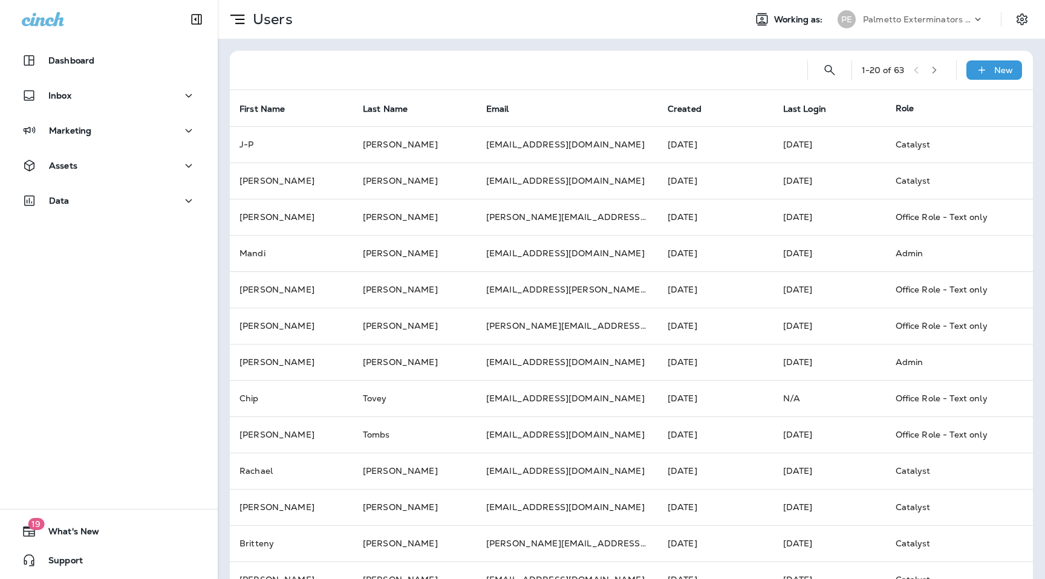
click at [938, 68] on icon "button" at bounding box center [934, 70] width 8 height 8
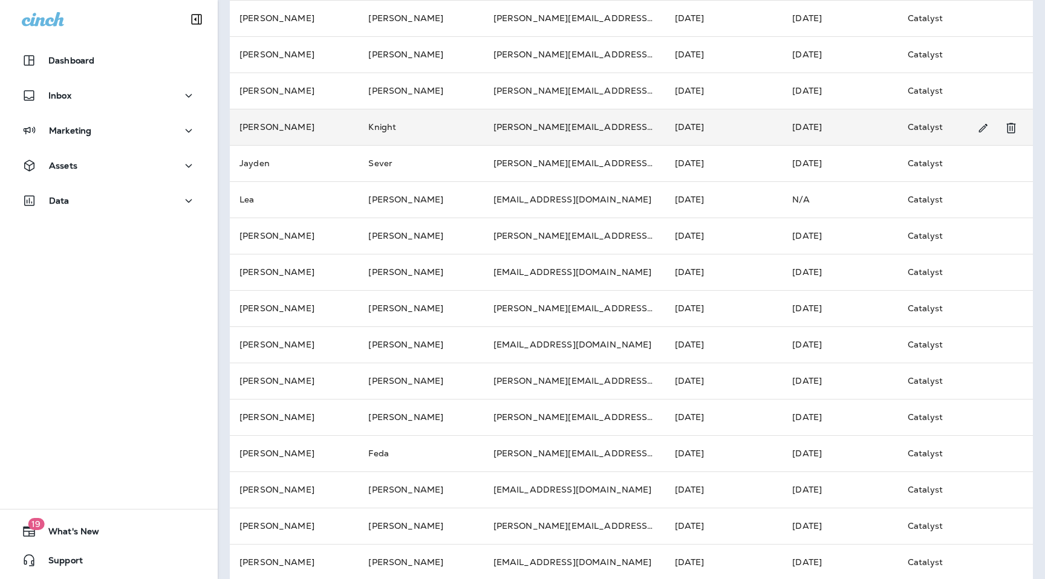
scroll to position [285, 0]
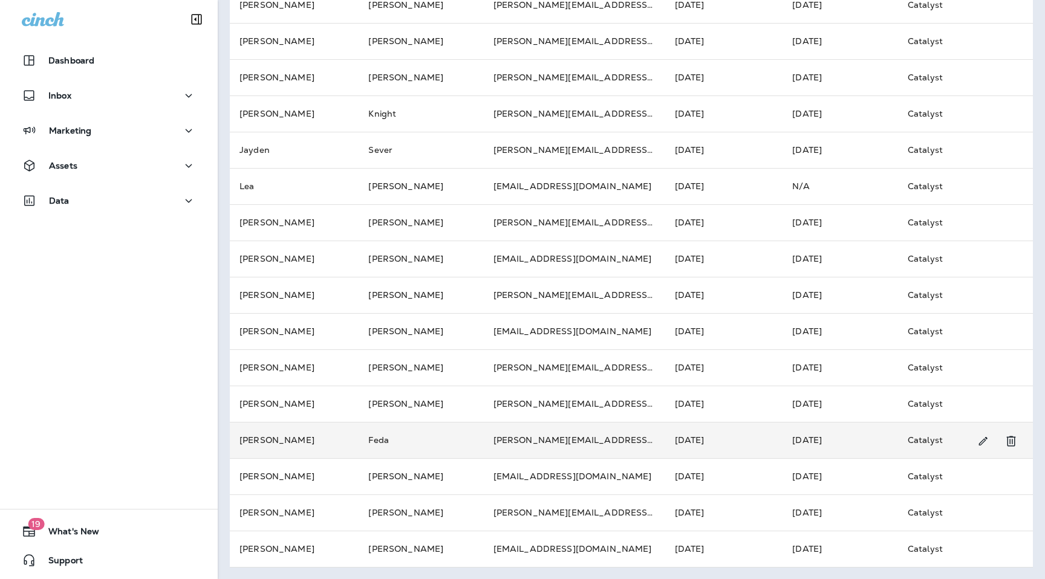
click at [328, 441] on td "[PERSON_NAME]" at bounding box center [294, 440] width 129 height 36
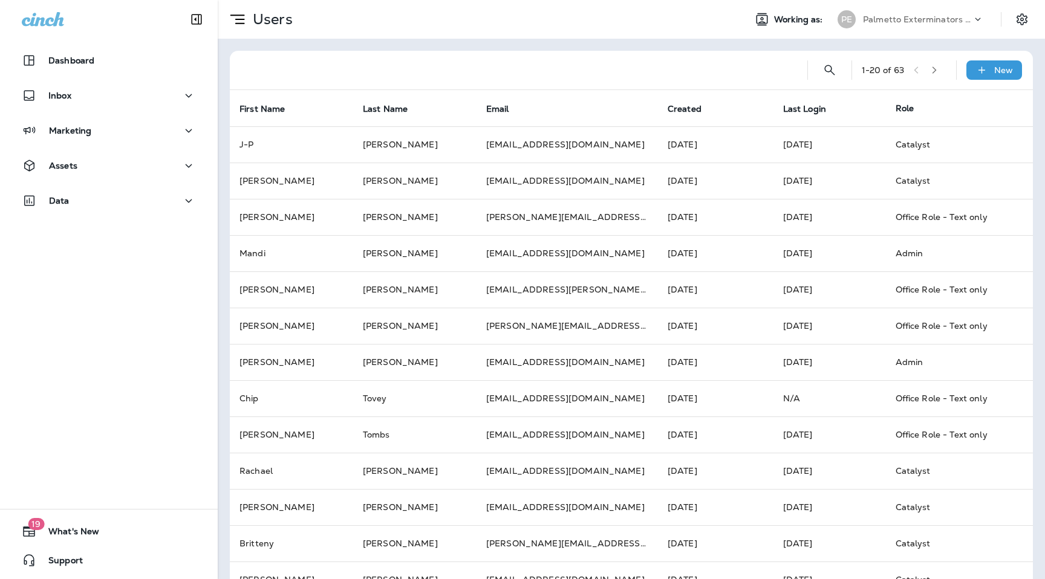
click at [943, 79] on div "1 - 20 of 63" at bounding box center [904, 70] width 85 height 18
click at [938, 70] on icon "button" at bounding box center [934, 70] width 8 height 8
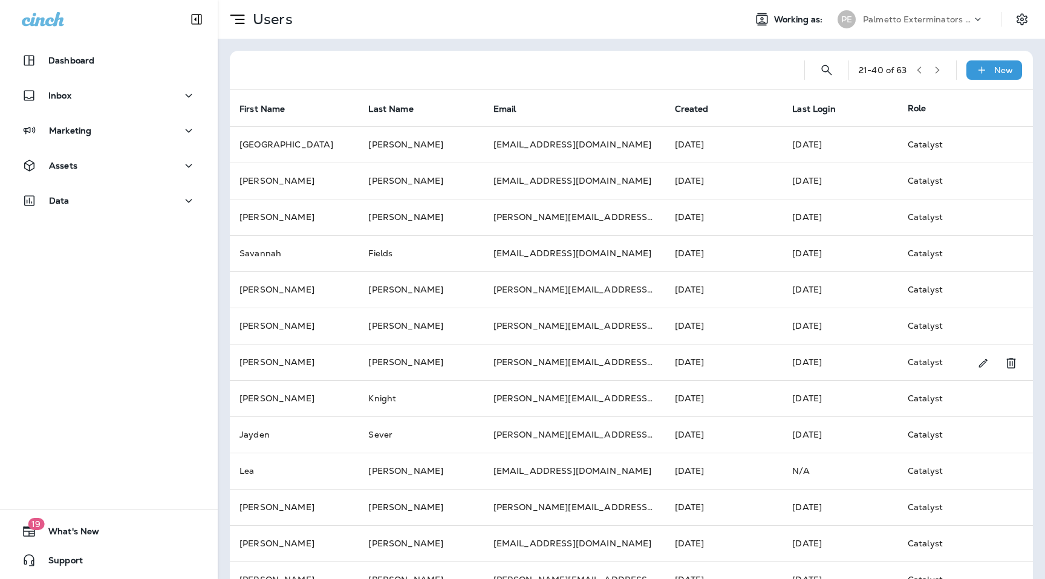
scroll to position [285, 0]
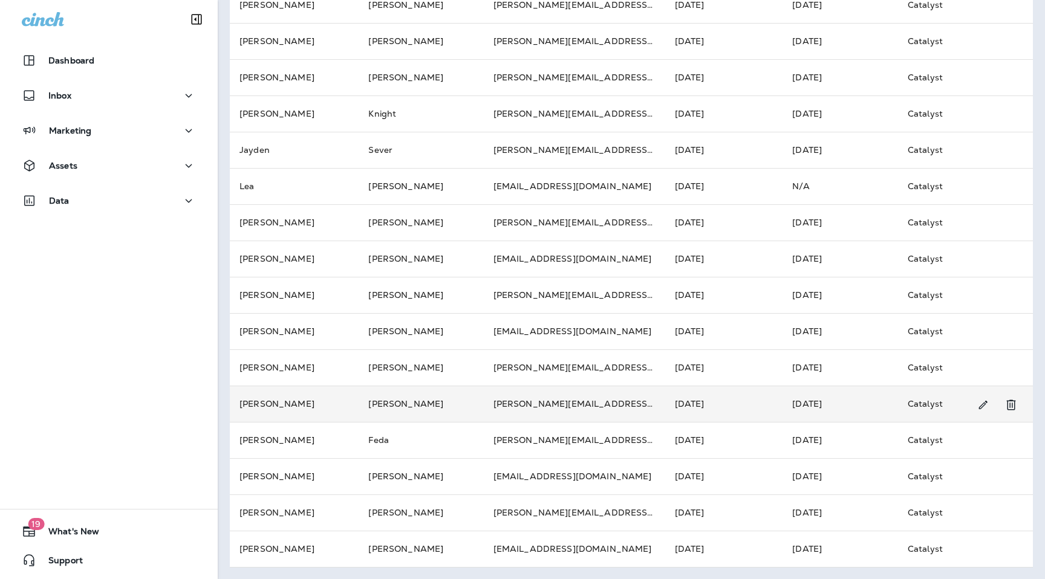
click at [339, 398] on td "[PERSON_NAME]" at bounding box center [294, 404] width 129 height 36
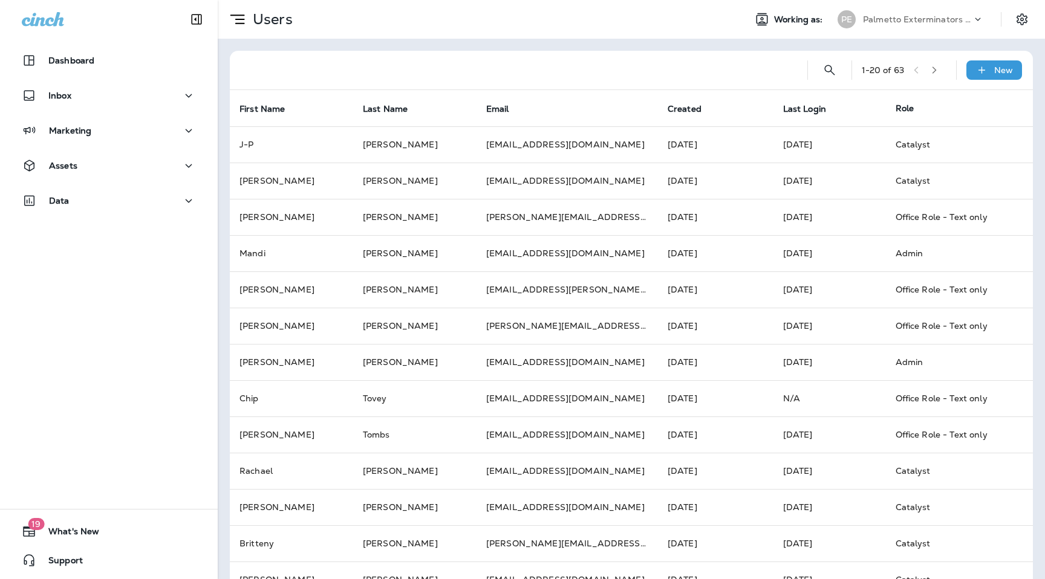
click at [936, 73] on icon "button" at bounding box center [934, 70] width 4 height 7
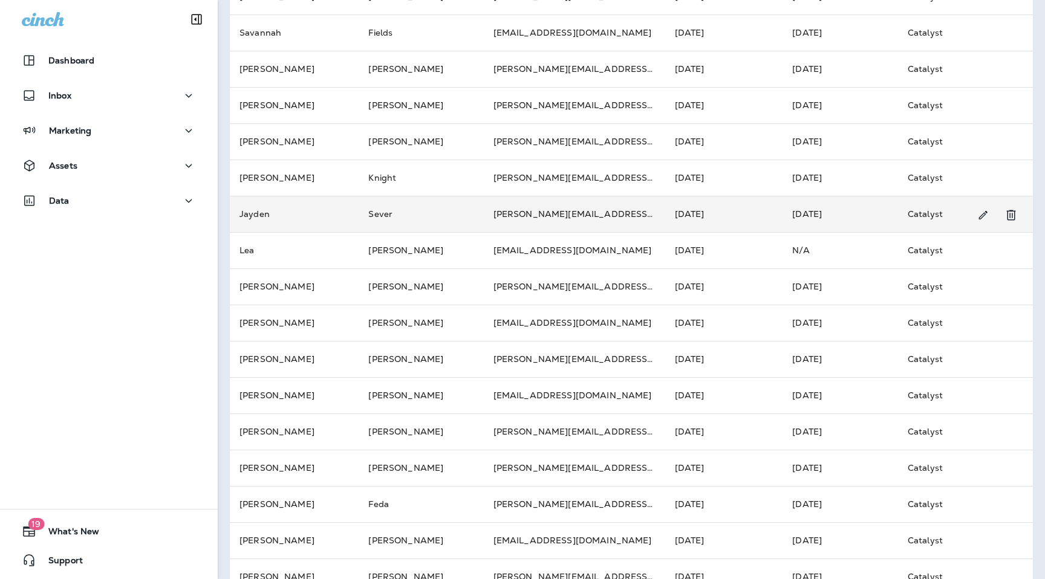
scroll to position [232, 0]
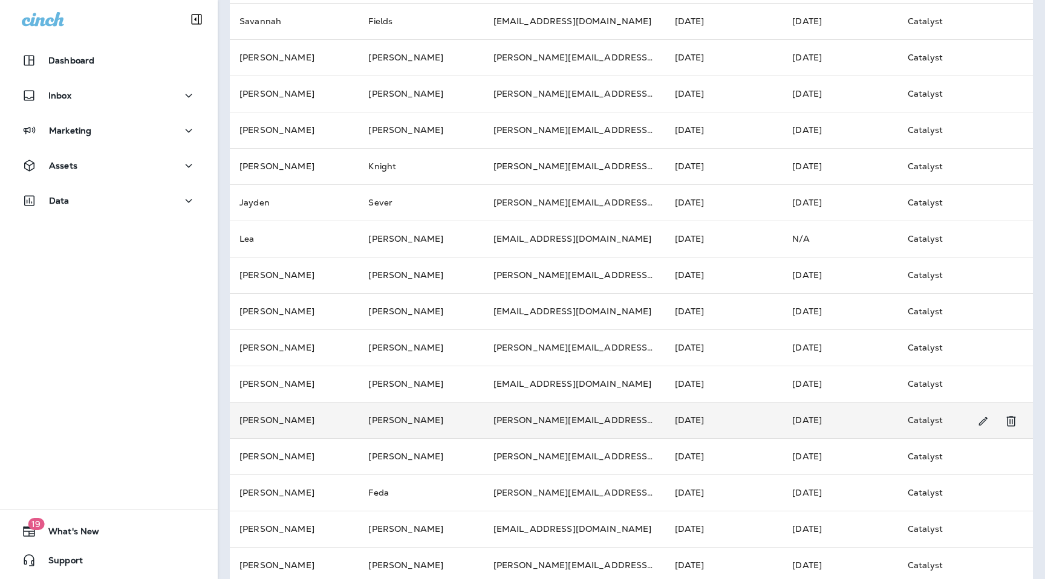
click at [317, 416] on td "[PERSON_NAME]" at bounding box center [294, 420] width 129 height 36
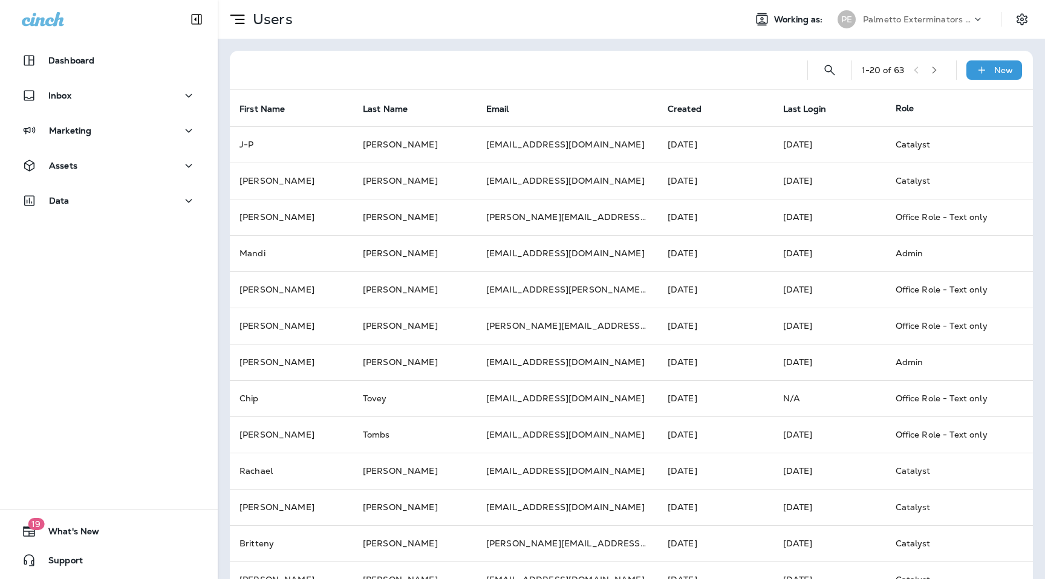
click at [952, 68] on div "1 - 20 of 63 New" at bounding box center [633, 70] width 788 height 39
click at [937, 70] on icon "button" at bounding box center [934, 70] width 8 height 8
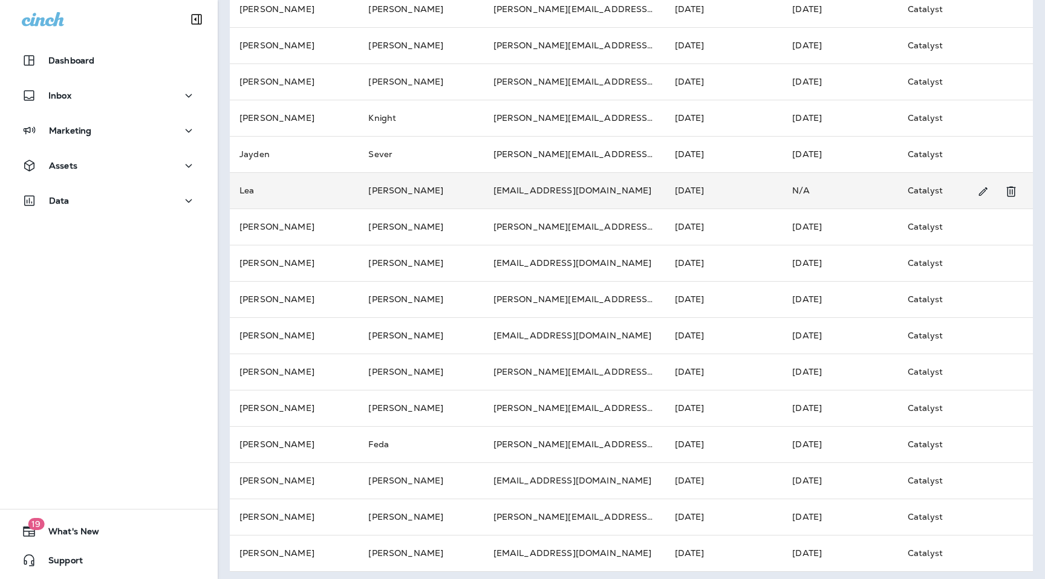
scroll to position [285, 0]
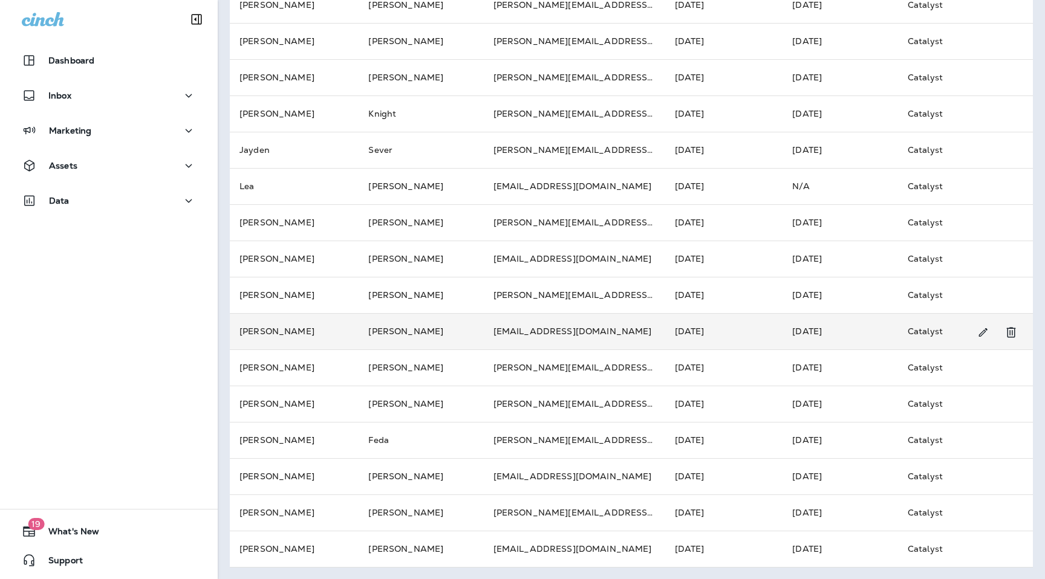
click at [447, 325] on td "[PERSON_NAME]" at bounding box center [421, 331] width 125 height 36
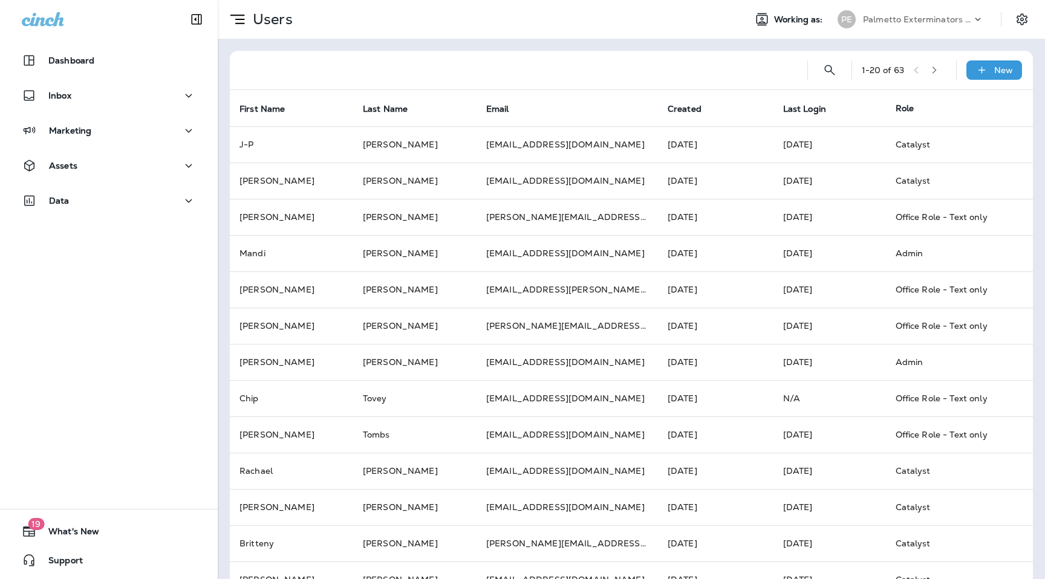
click at [934, 70] on icon "button" at bounding box center [934, 70] width 8 height 8
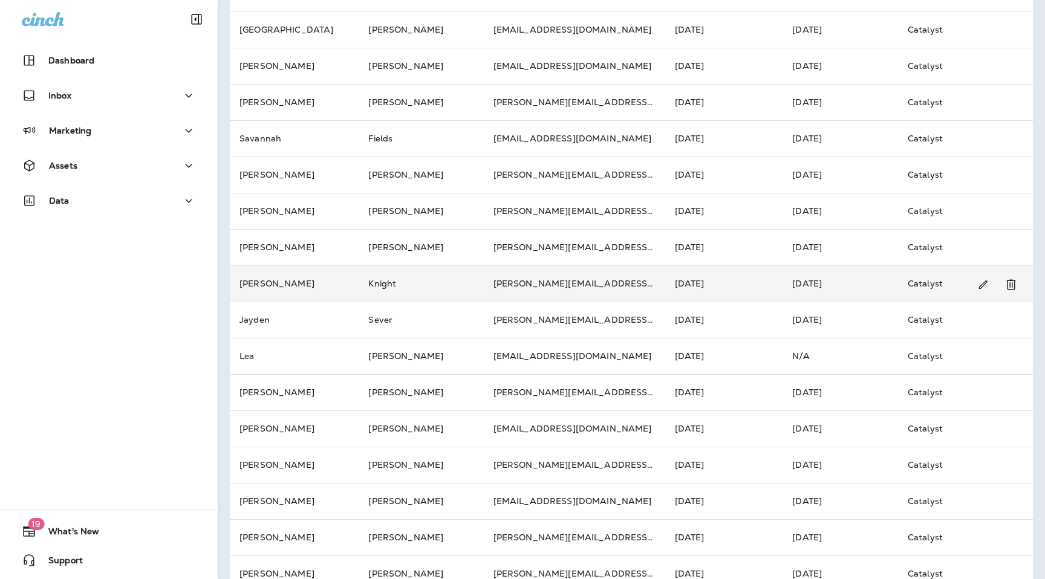
scroll to position [120, 0]
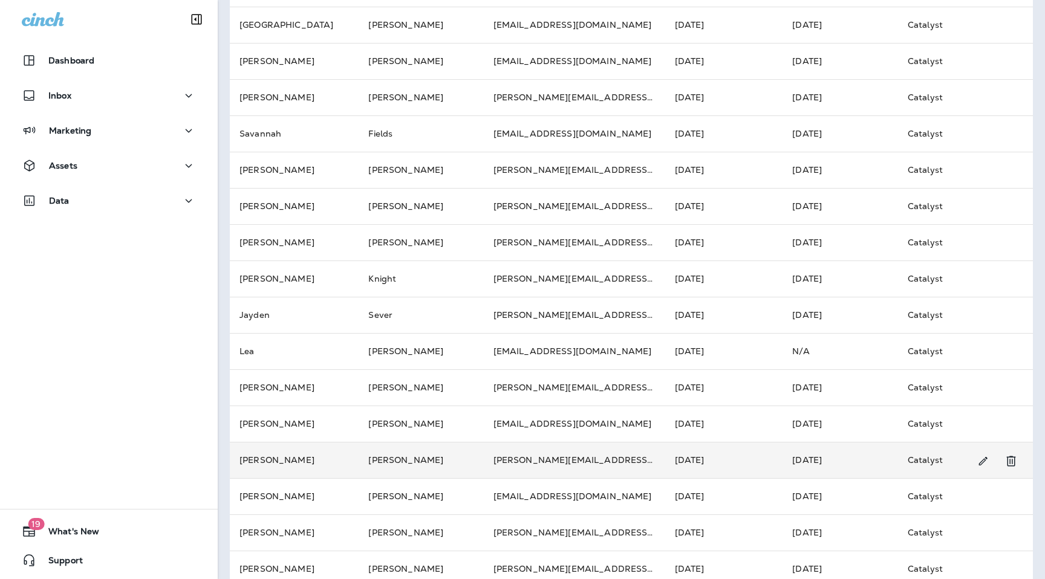
click at [325, 457] on td "[PERSON_NAME]" at bounding box center [294, 460] width 129 height 36
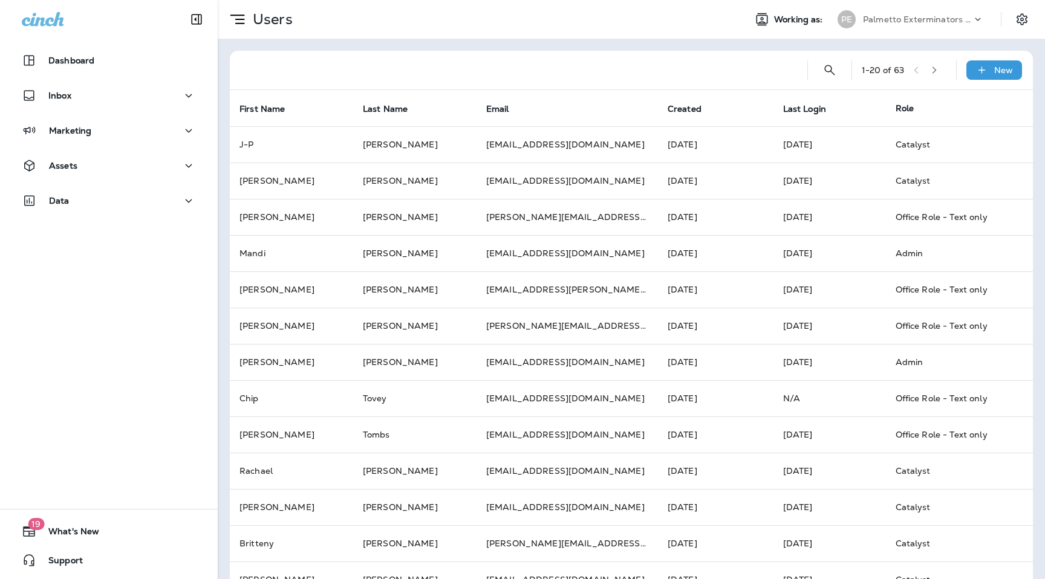
click at [937, 70] on icon "button" at bounding box center [934, 70] width 8 height 8
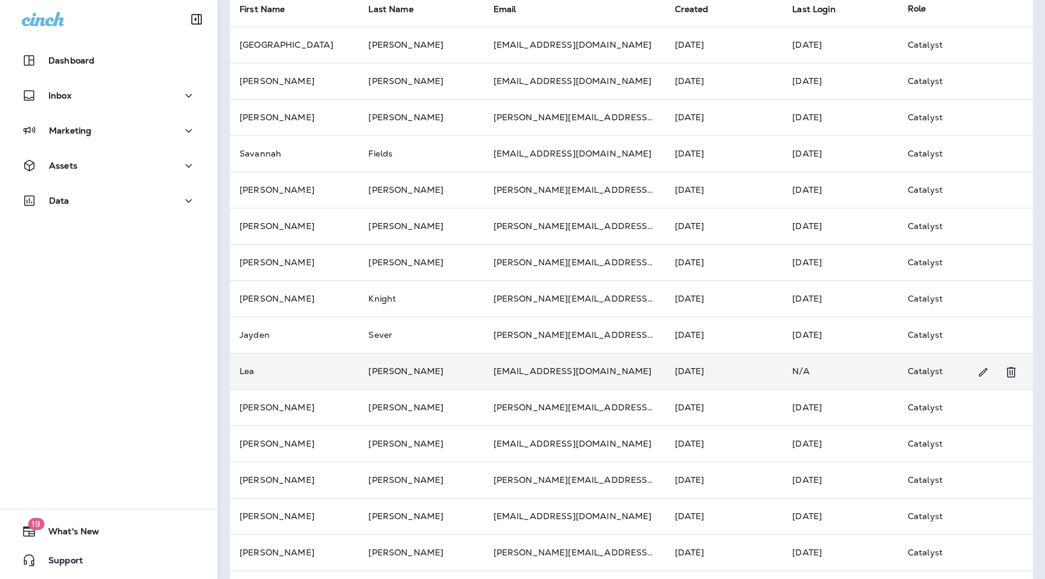
scroll to position [100, 0]
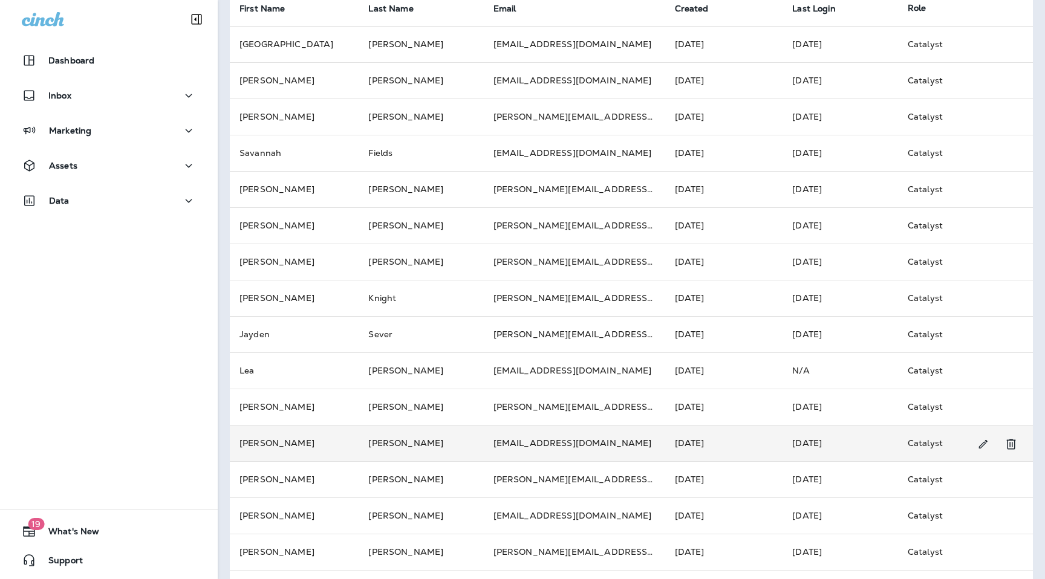
click at [290, 443] on td "[PERSON_NAME]" at bounding box center [294, 443] width 129 height 36
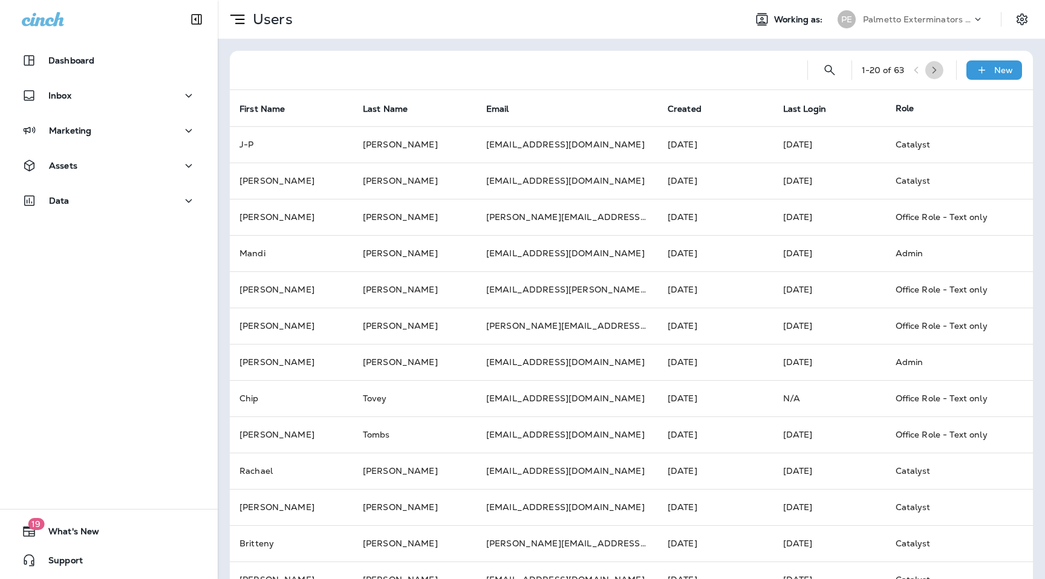
click at [938, 68] on icon "button" at bounding box center [934, 70] width 8 height 8
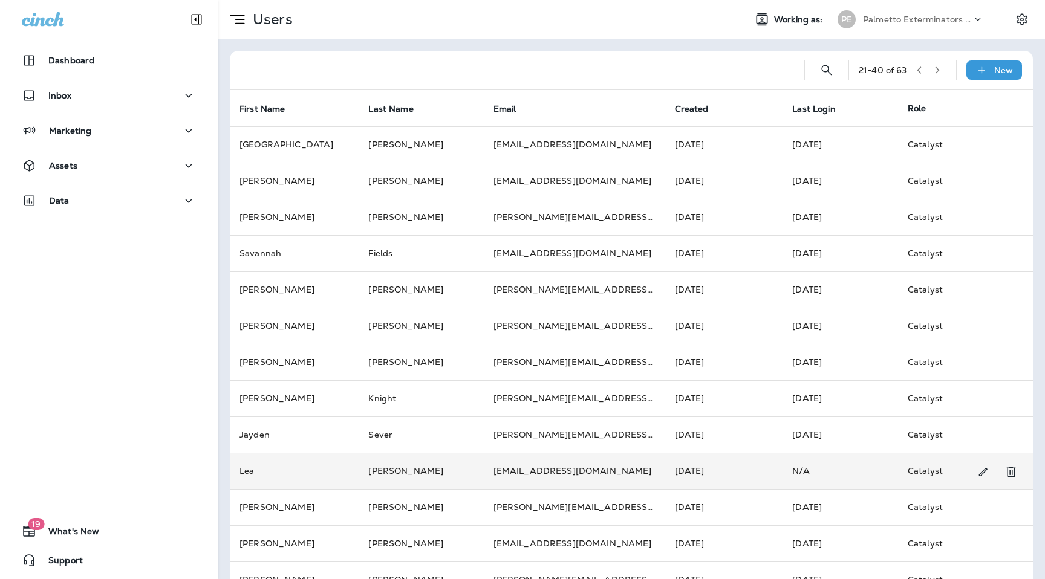
scroll to position [30, 0]
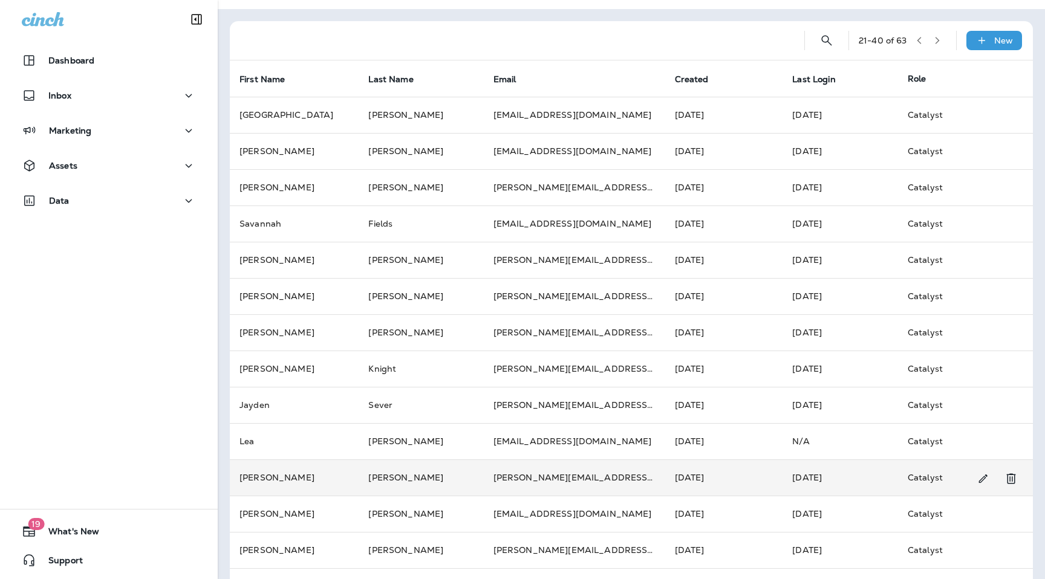
click at [323, 473] on td "[PERSON_NAME]" at bounding box center [294, 478] width 129 height 36
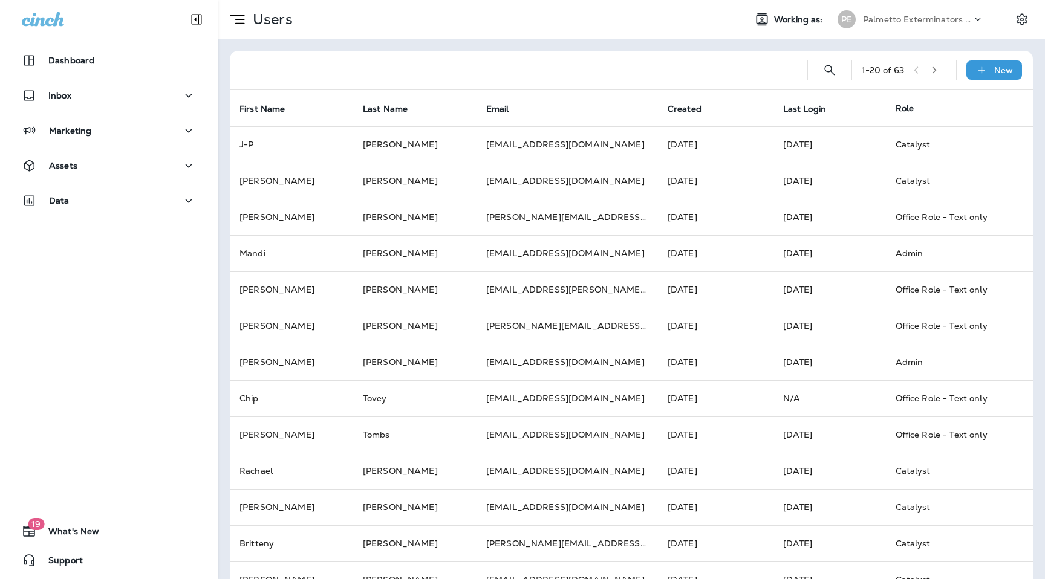
click at [938, 68] on icon "button" at bounding box center [934, 70] width 8 height 8
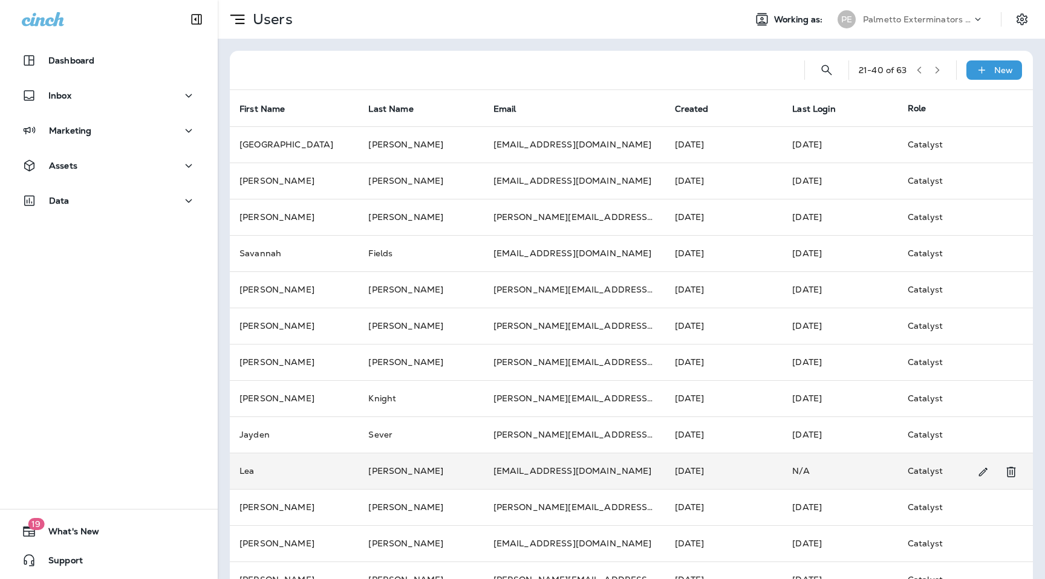
click at [369, 462] on td "[PERSON_NAME]" at bounding box center [421, 471] width 125 height 36
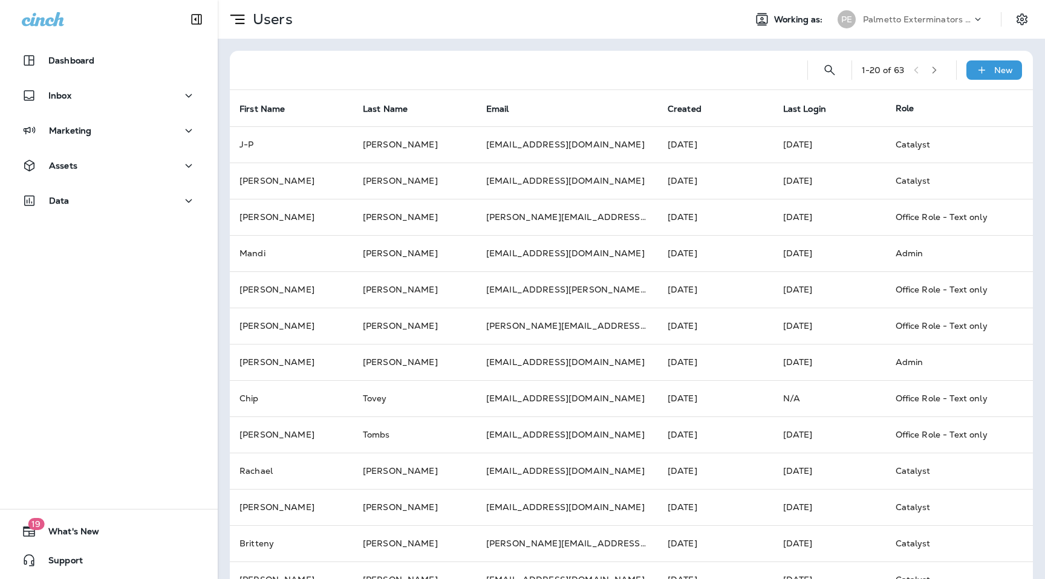
click at [942, 73] on button "button" at bounding box center [934, 70] width 18 height 18
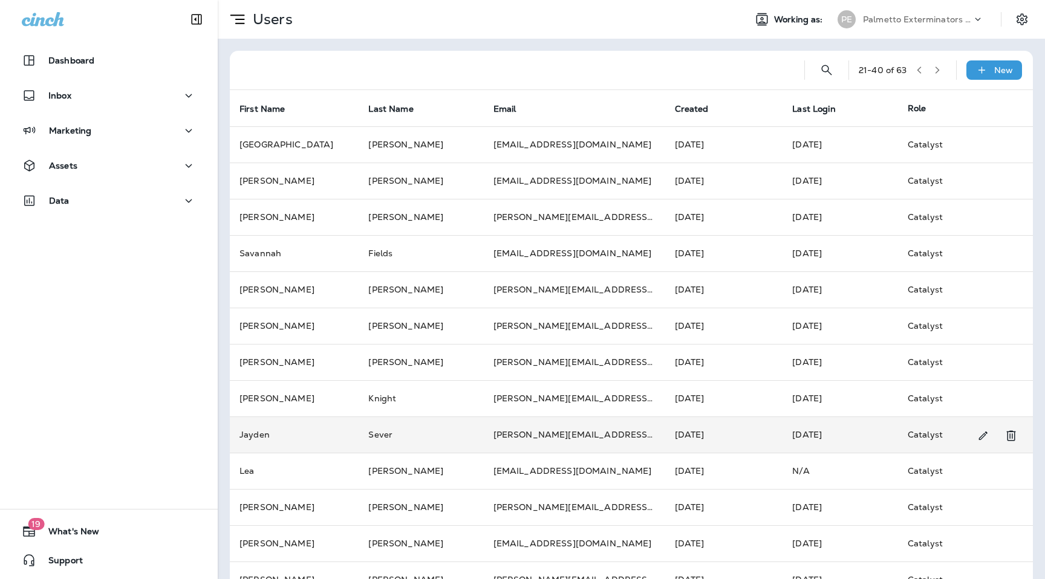
click at [317, 432] on td "Jayden" at bounding box center [294, 435] width 129 height 36
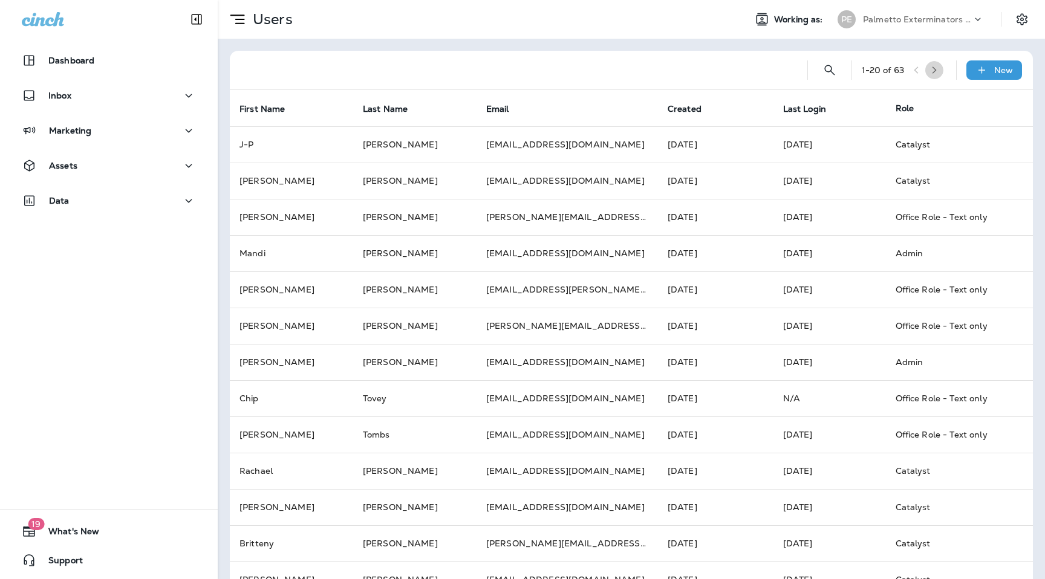
click at [937, 67] on icon "button" at bounding box center [934, 70] width 8 height 8
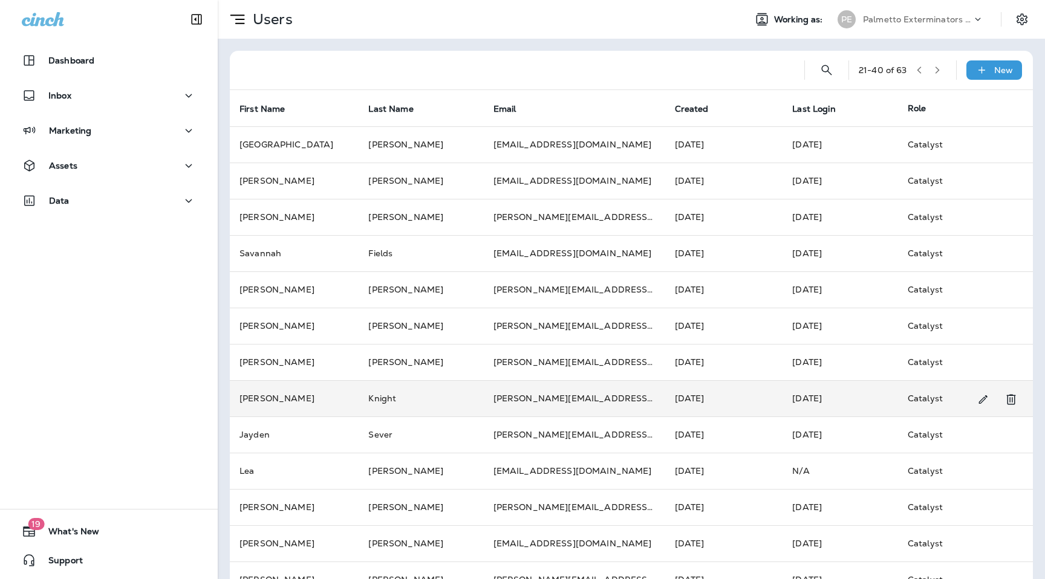
click at [314, 397] on td "[PERSON_NAME]" at bounding box center [294, 398] width 129 height 36
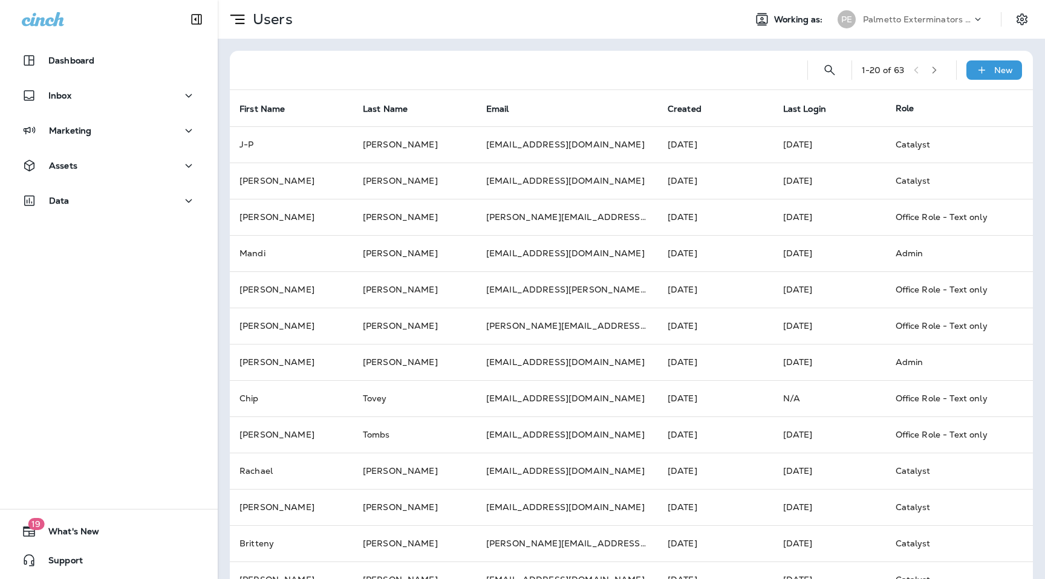
click at [936, 65] on button "button" at bounding box center [934, 70] width 18 height 18
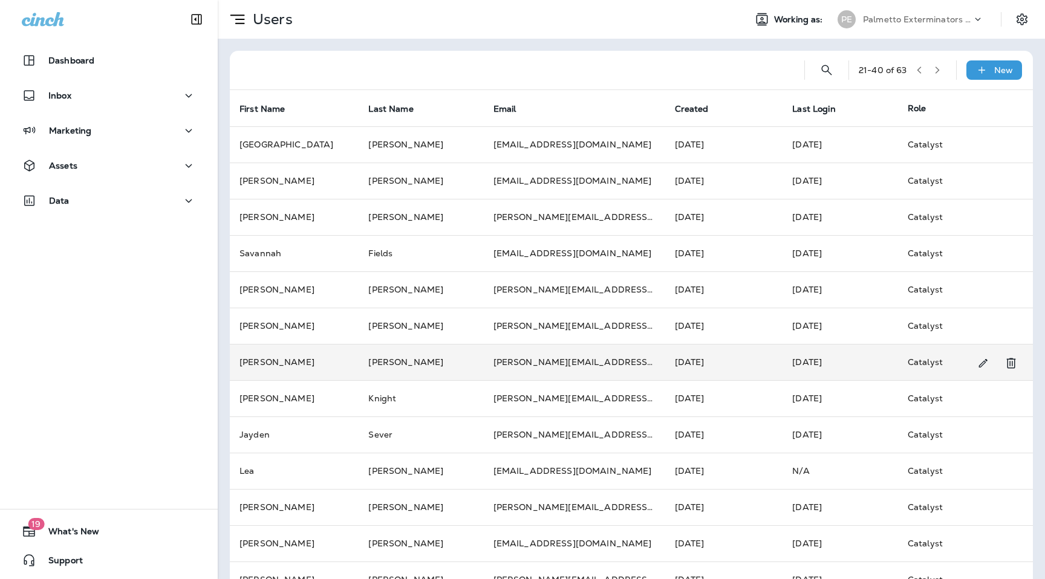
click at [302, 362] on td "[PERSON_NAME]" at bounding box center [294, 362] width 129 height 36
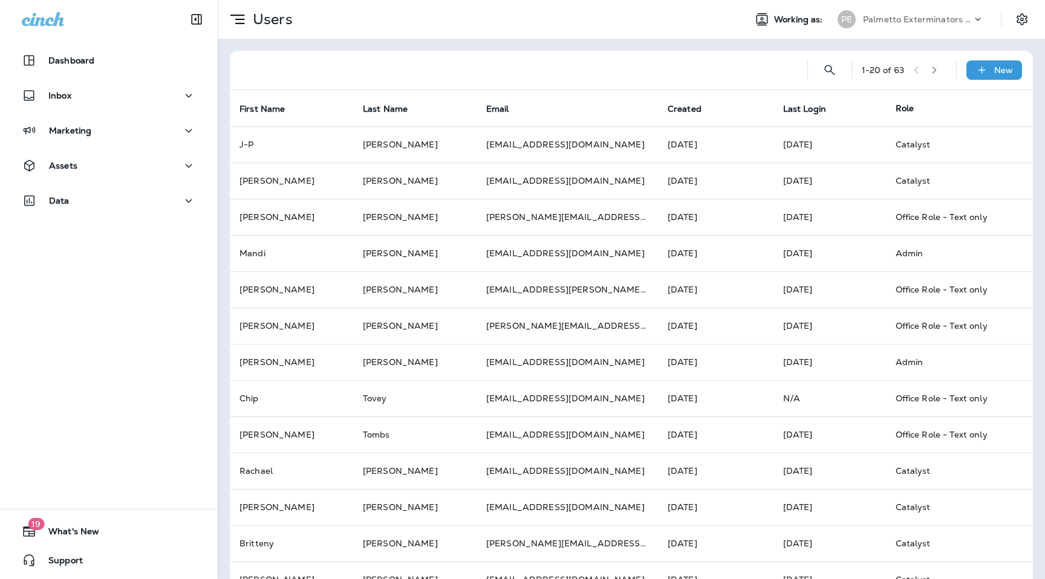
click at [937, 70] on icon "button" at bounding box center [934, 70] width 8 height 8
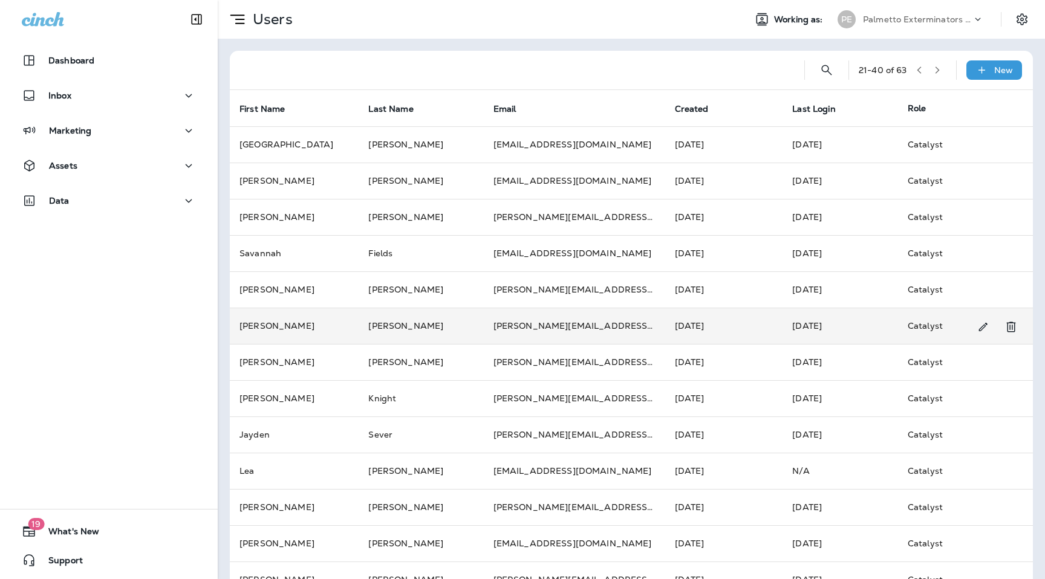
click at [322, 321] on td "[PERSON_NAME]" at bounding box center [294, 326] width 129 height 36
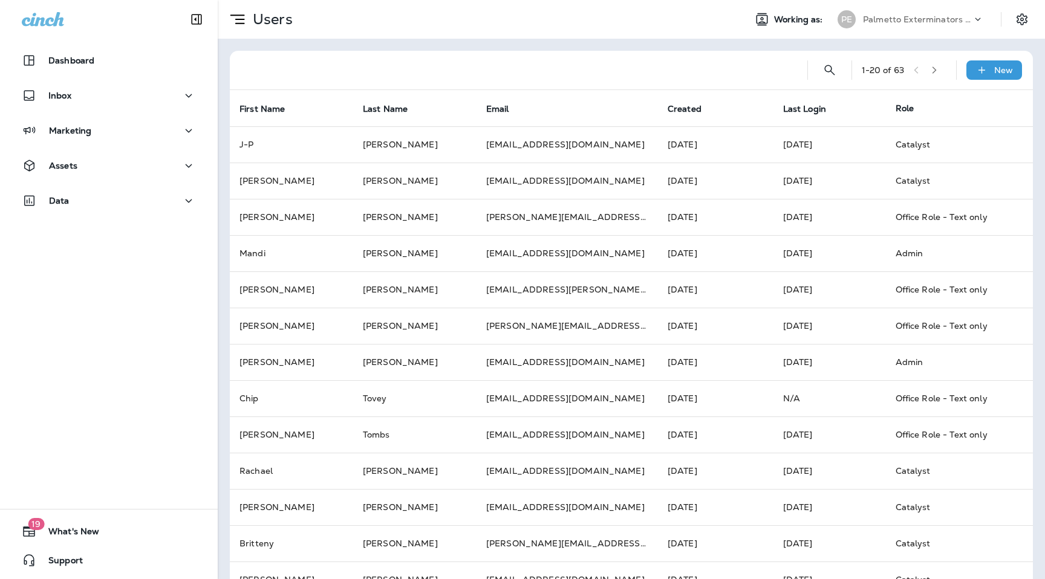
click at [938, 69] on icon "button" at bounding box center [934, 70] width 8 height 8
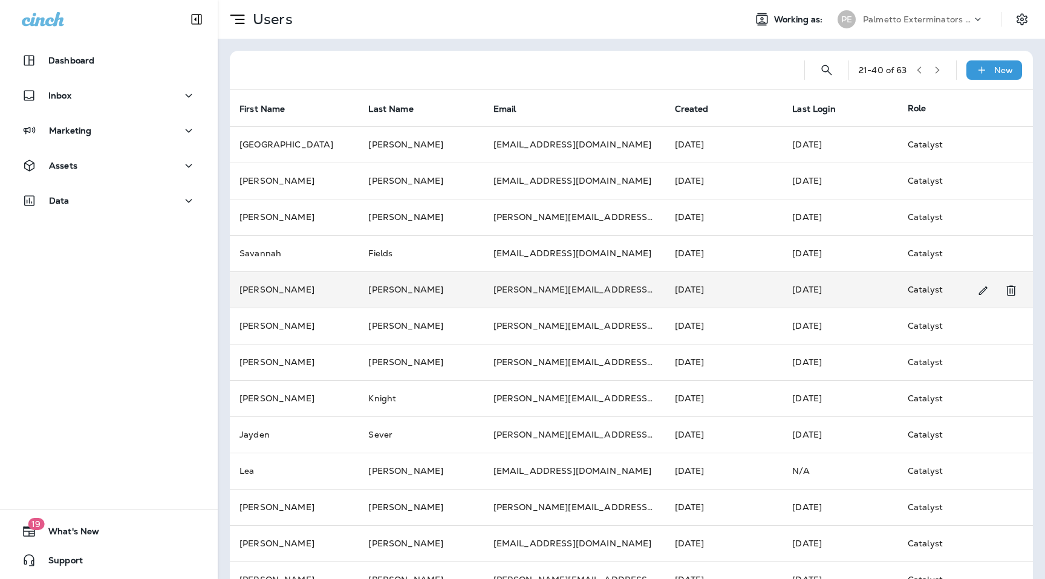
click at [301, 291] on td "[PERSON_NAME]" at bounding box center [294, 289] width 129 height 36
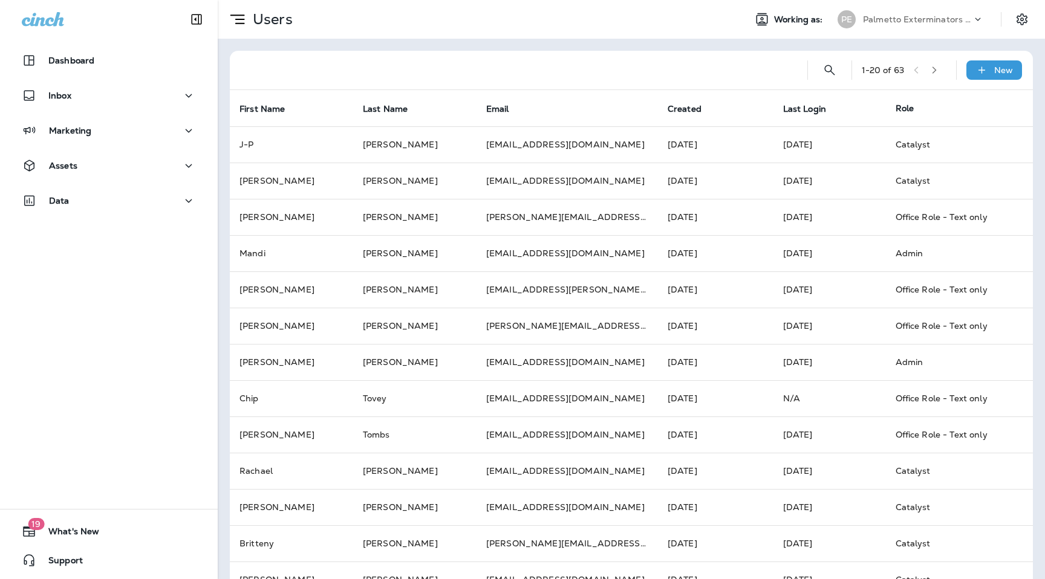
click at [938, 71] on icon "button" at bounding box center [934, 70] width 8 height 8
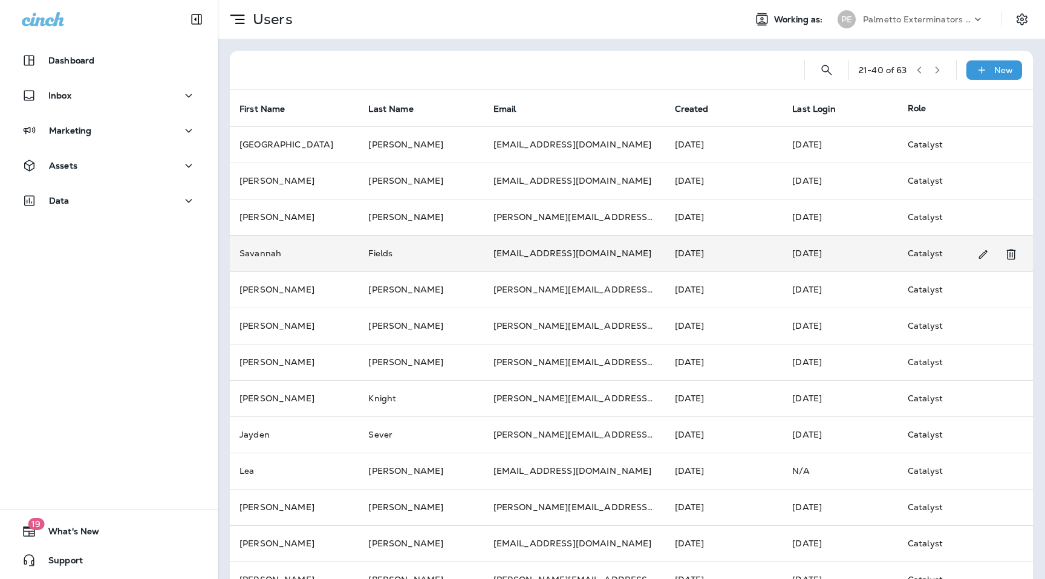
click at [269, 250] on td "Savannah" at bounding box center [294, 253] width 129 height 36
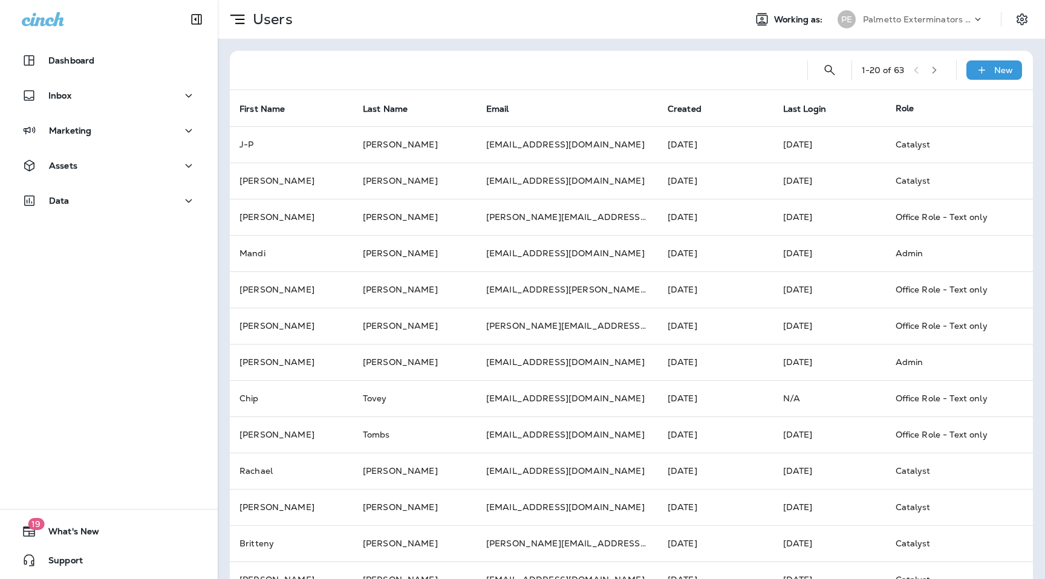
click at [938, 71] on icon "button" at bounding box center [934, 70] width 8 height 8
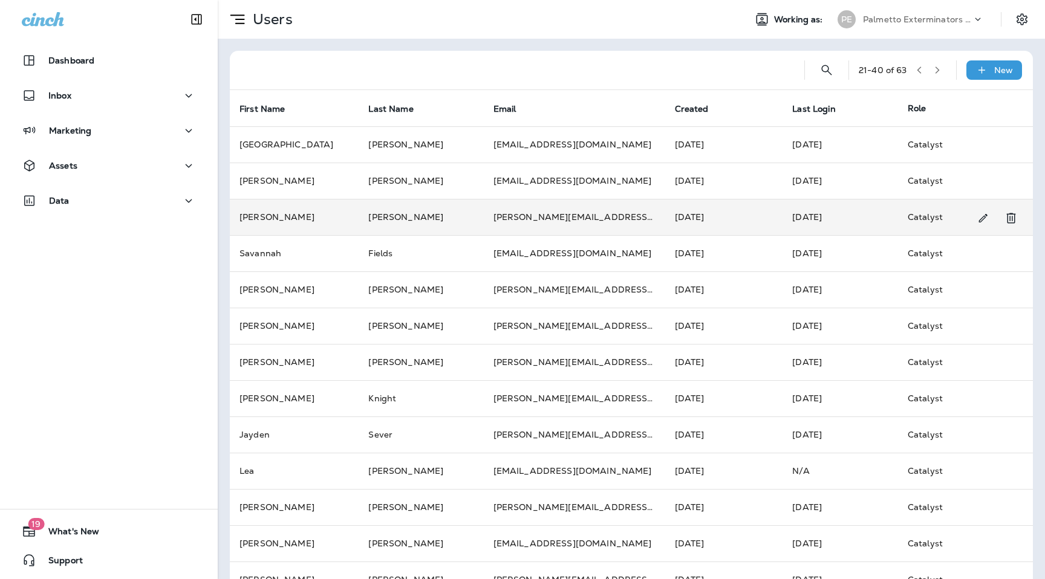
click at [322, 210] on td "[PERSON_NAME]" at bounding box center [294, 217] width 129 height 36
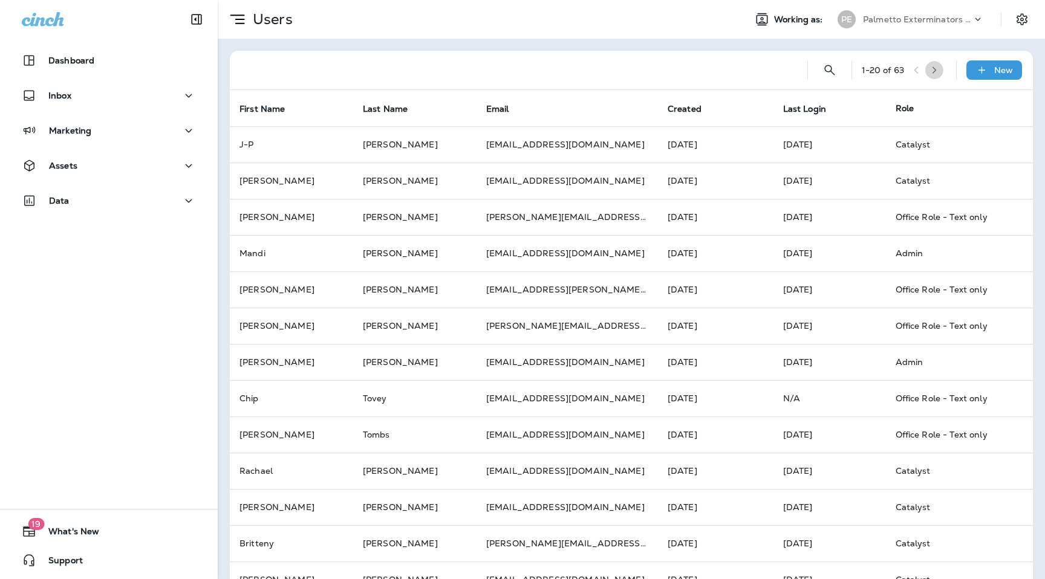
click at [938, 63] on button "button" at bounding box center [934, 70] width 18 height 18
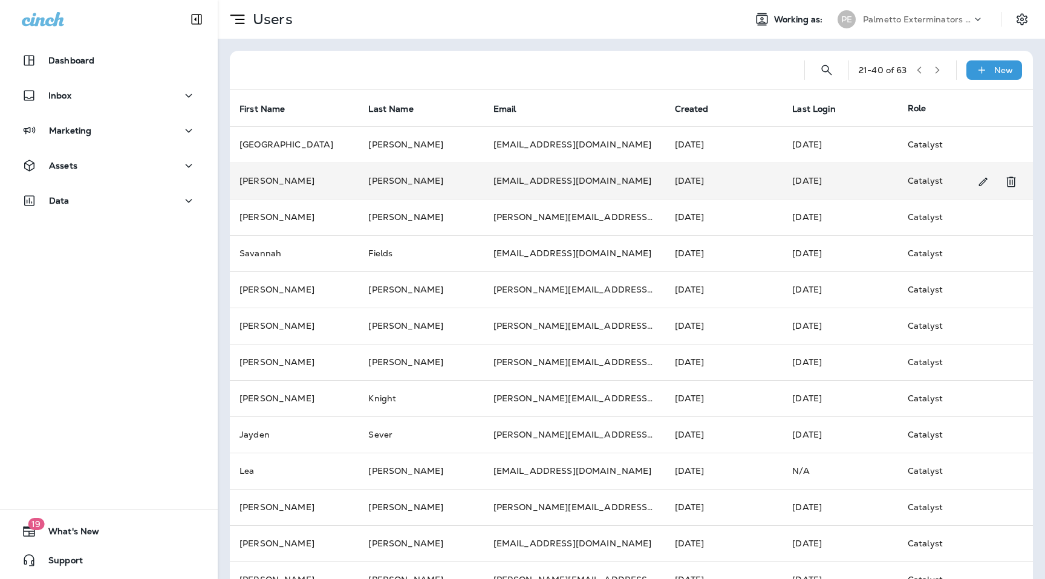
click at [302, 177] on td "[PERSON_NAME]" at bounding box center [294, 181] width 129 height 36
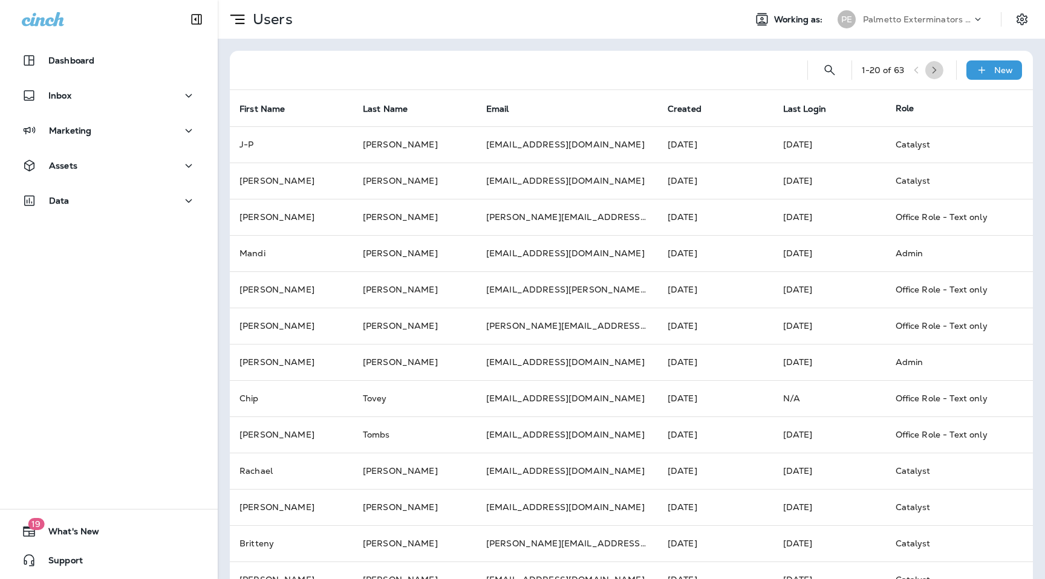
click at [934, 68] on icon "button" at bounding box center [934, 70] width 8 height 8
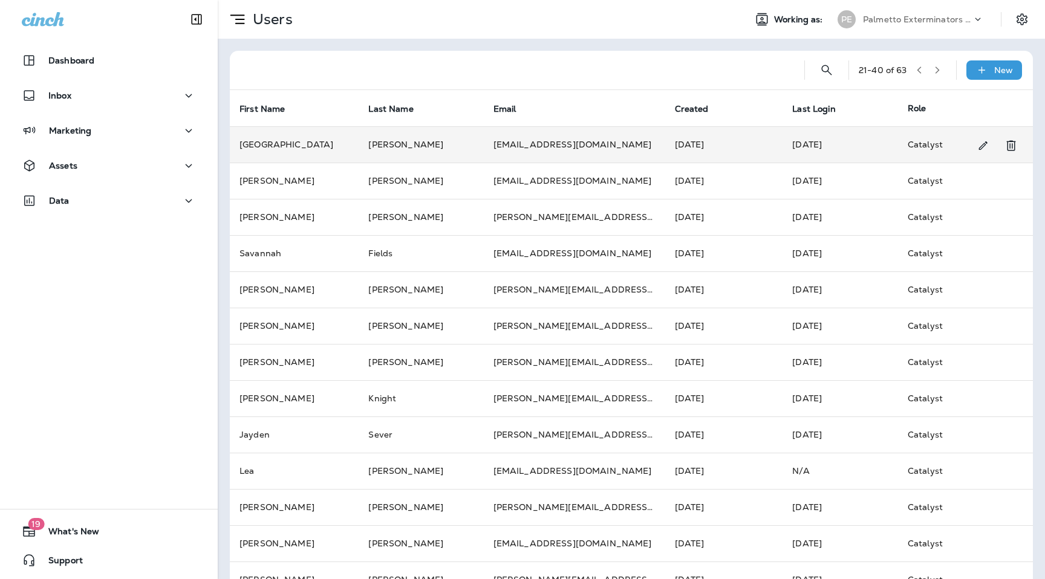
click at [427, 148] on td "[PERSON_NAME]" at bounding box center [421, 144] width 125 height 36
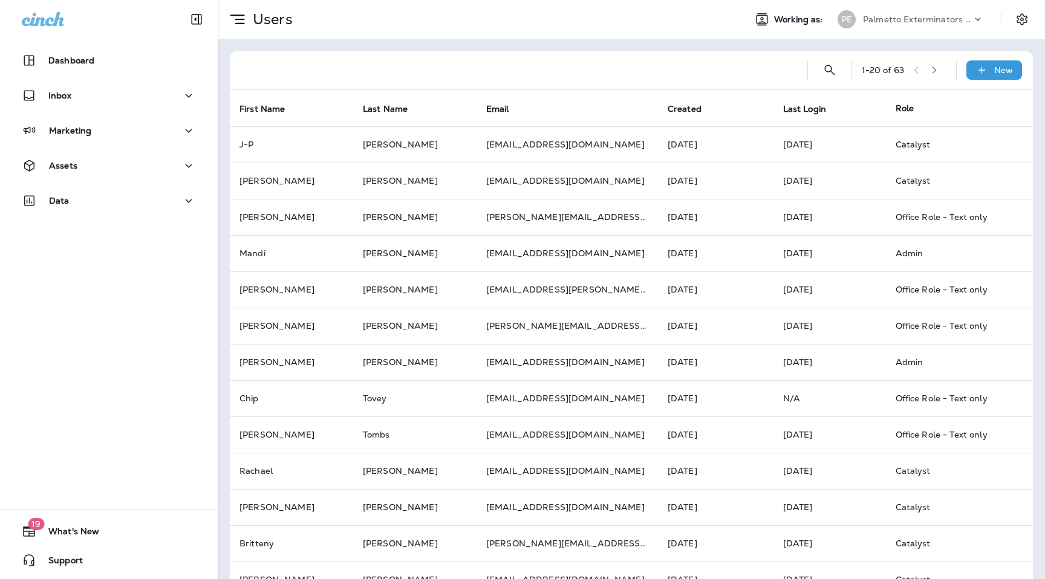
click at [938, 73] on icon "button" at bounding box center [934, 70] width 8 height 8
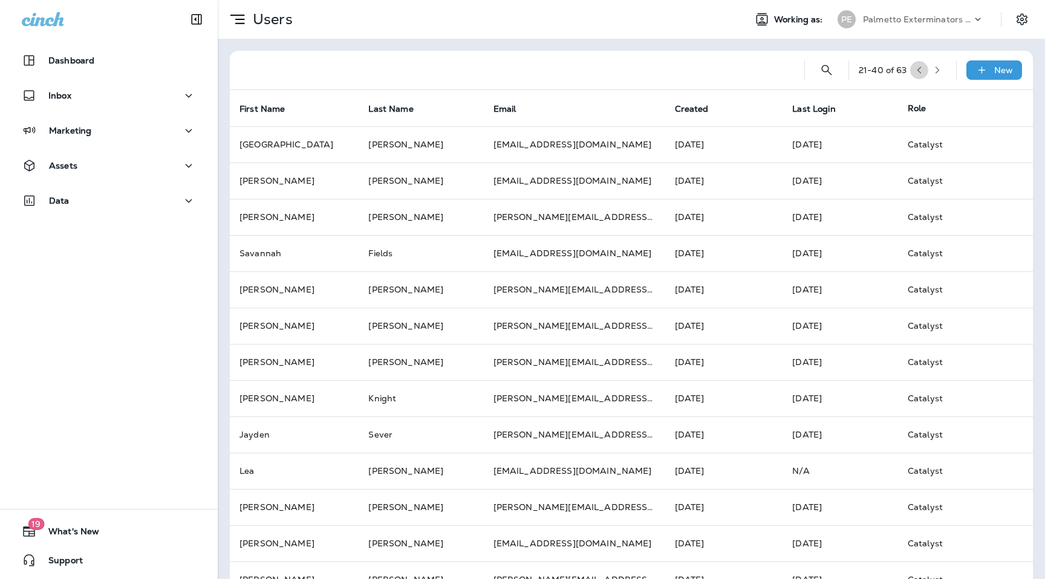
click at [915, 73] on icon "button" at bounding box center [919, 70] width 8 height 8
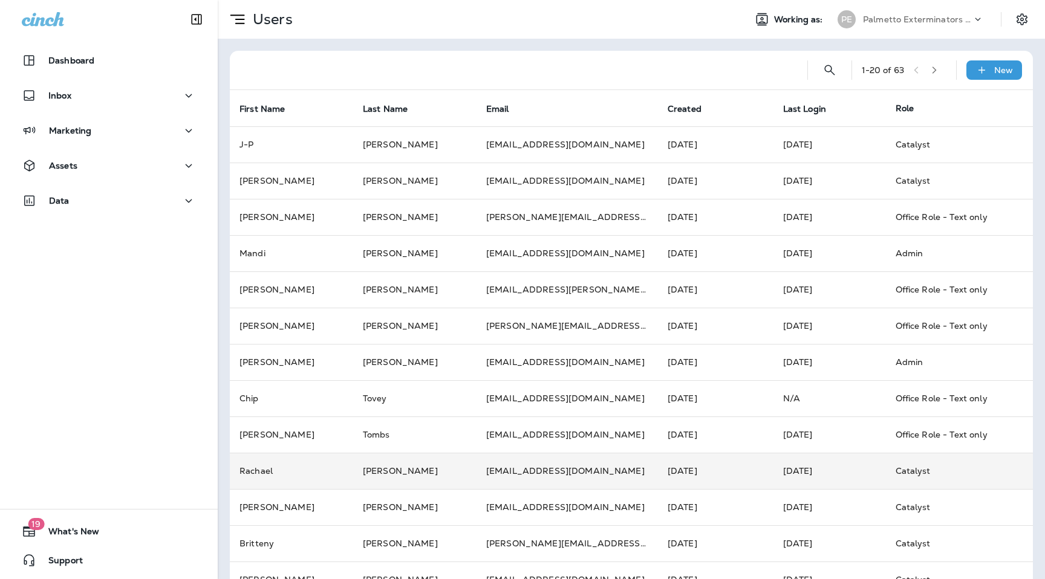
scroll to position [285, 0]
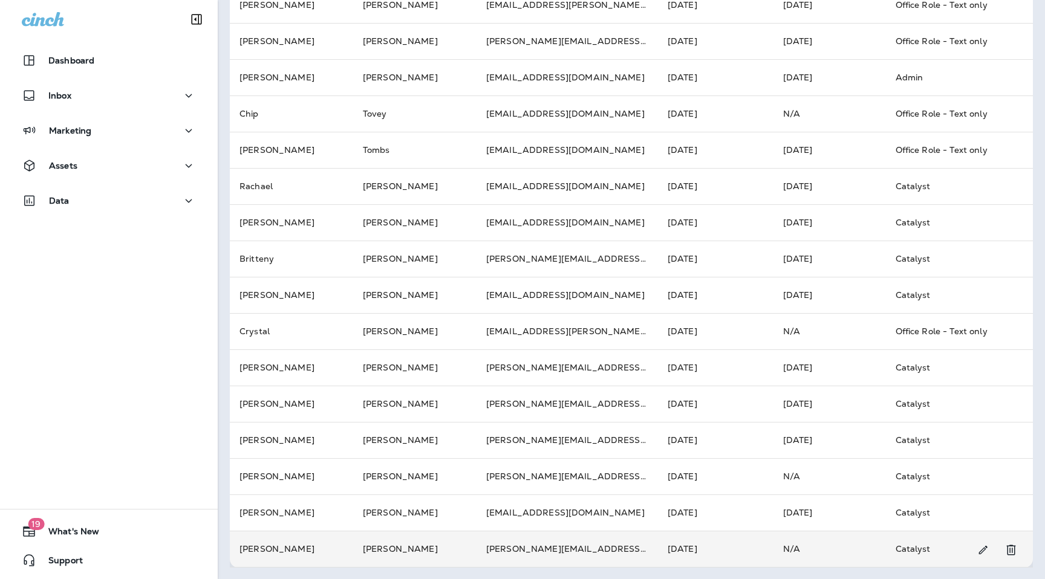
click at [476, 552] on td "[PERSON_NAME][EMAIL_ADDRESS][DOMAIN_NAME]" at bounding box center [566, 549] width 181 height 36
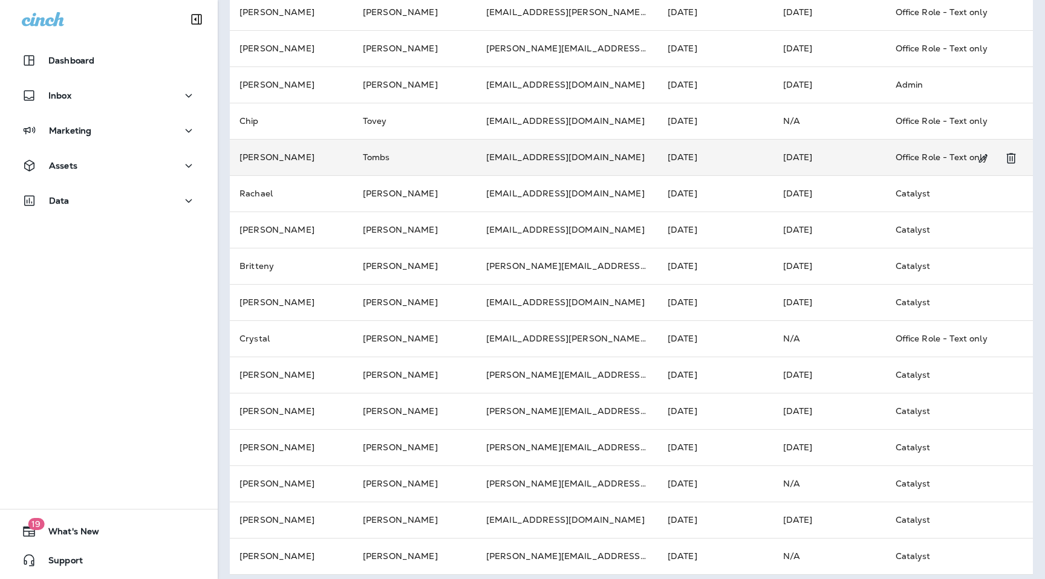
scroll to position [285, 0]
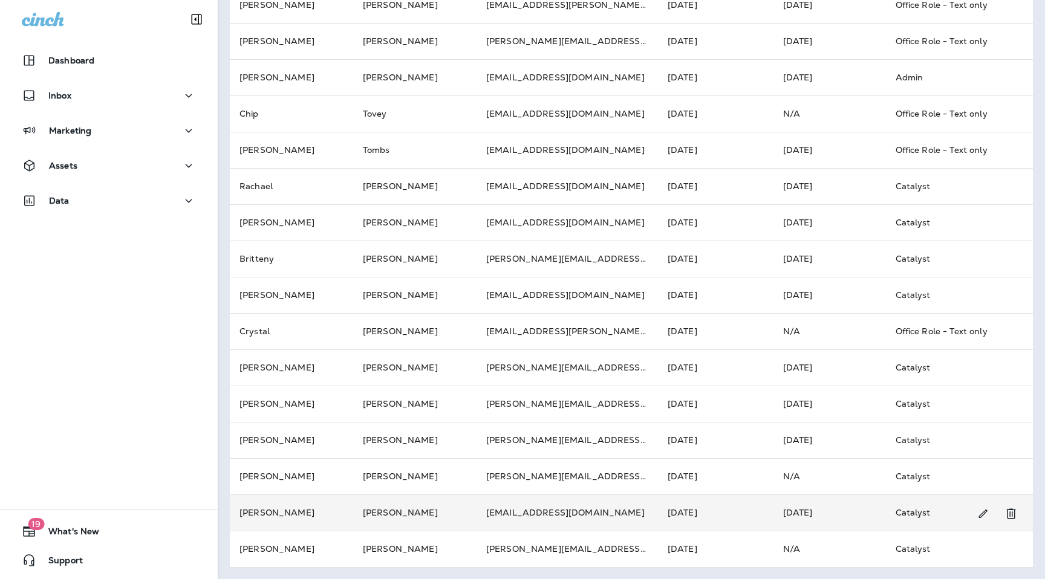
click at [353, 507] on td "[PERSON_NAME]" at bounding box center [414, 513] width 123 height 36
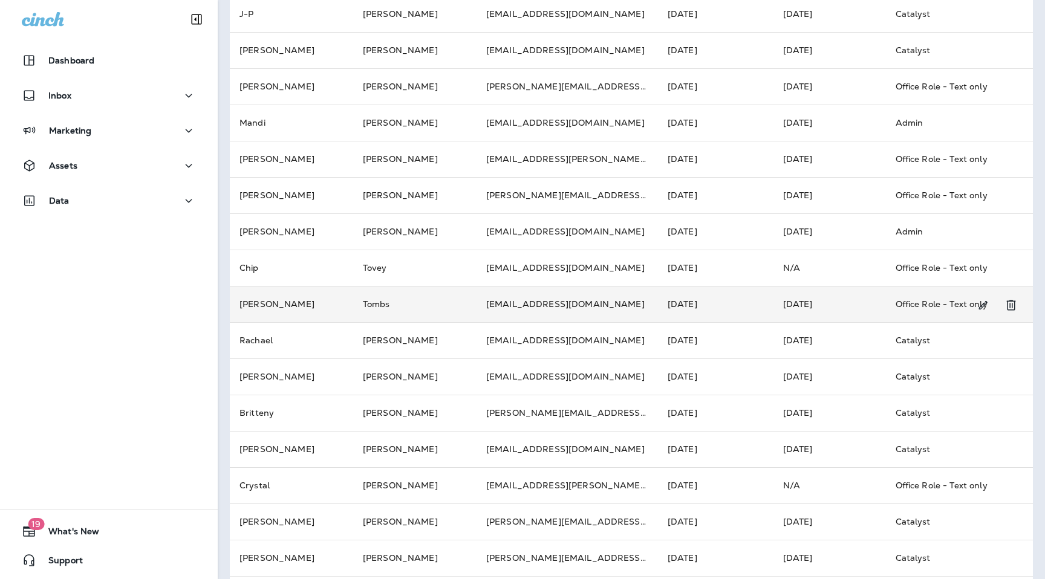
scroll to position [285, 0]
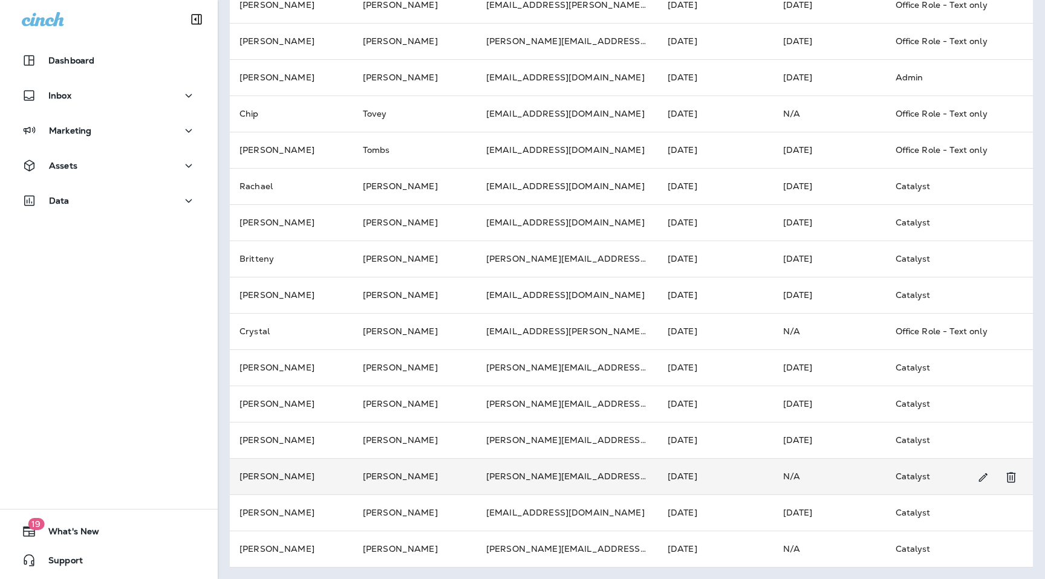
click at [376, 476] on td "[PERSON_NAME]" at bounding box center [414, 476] width 123 height 36
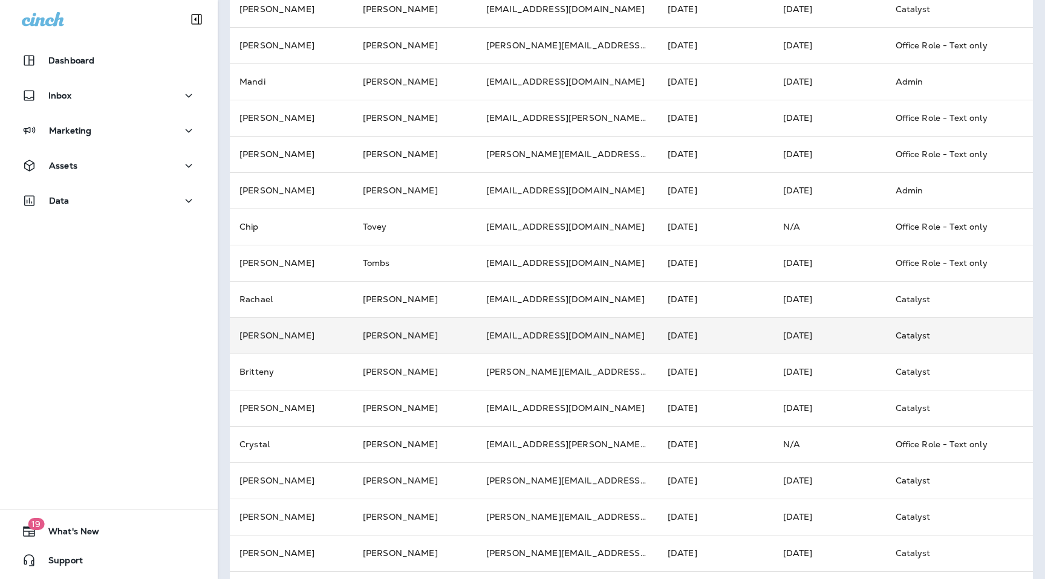
scroll to position [285, 0]
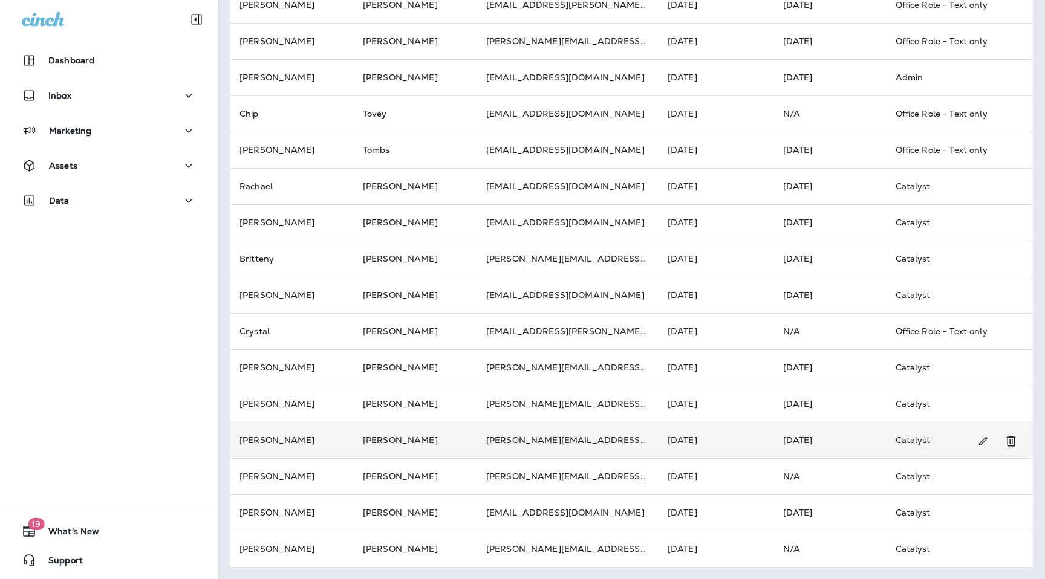
click at [366, 438] on td "[PERSON_NAME]" at bounding box center [414, 440] width 123 height 36
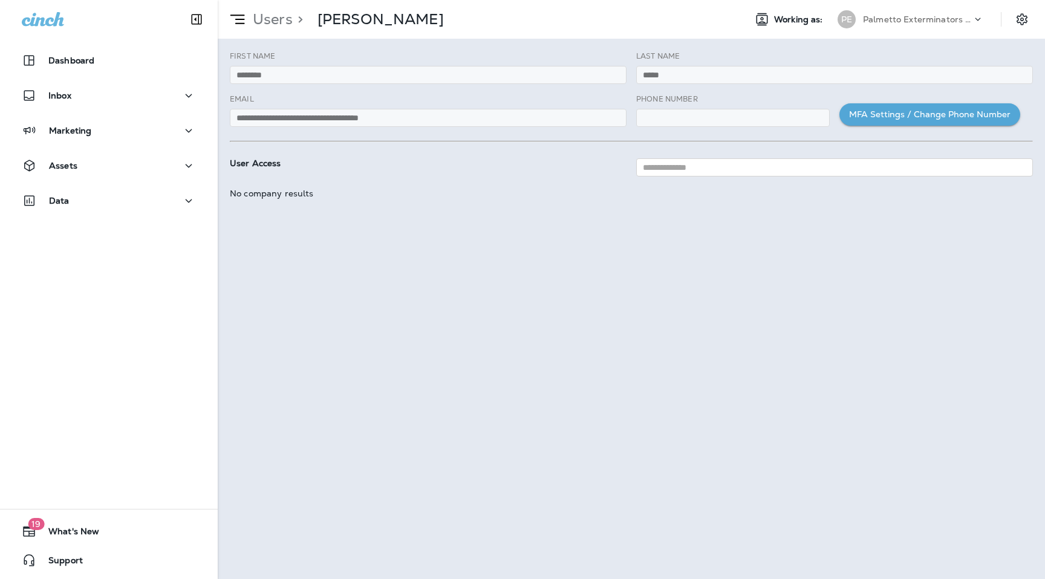
click at [356, 107] on div "**********" at bounding box center [428, 110] width 397 height 33
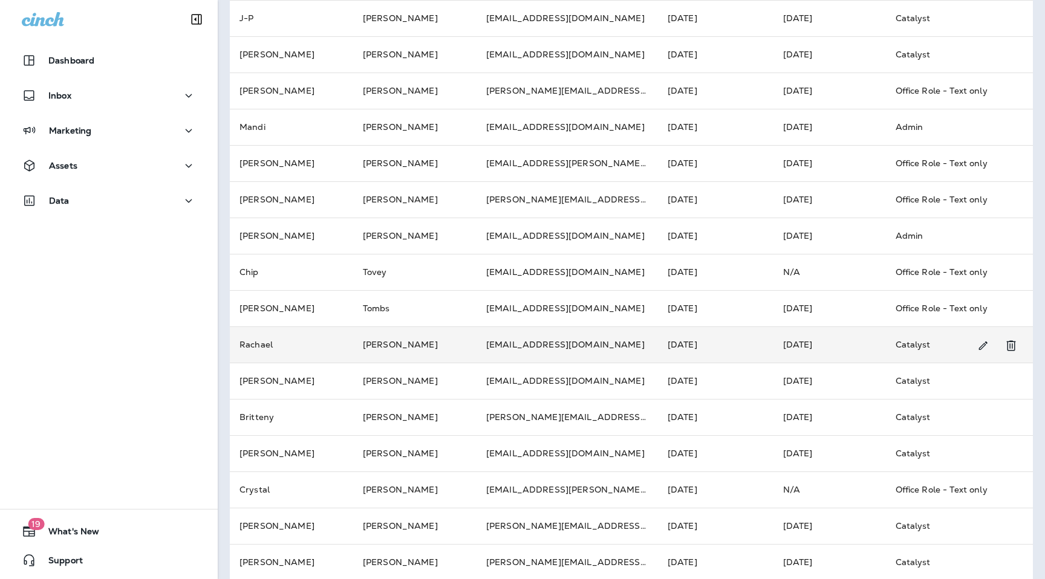
scroll to position [285, 0]
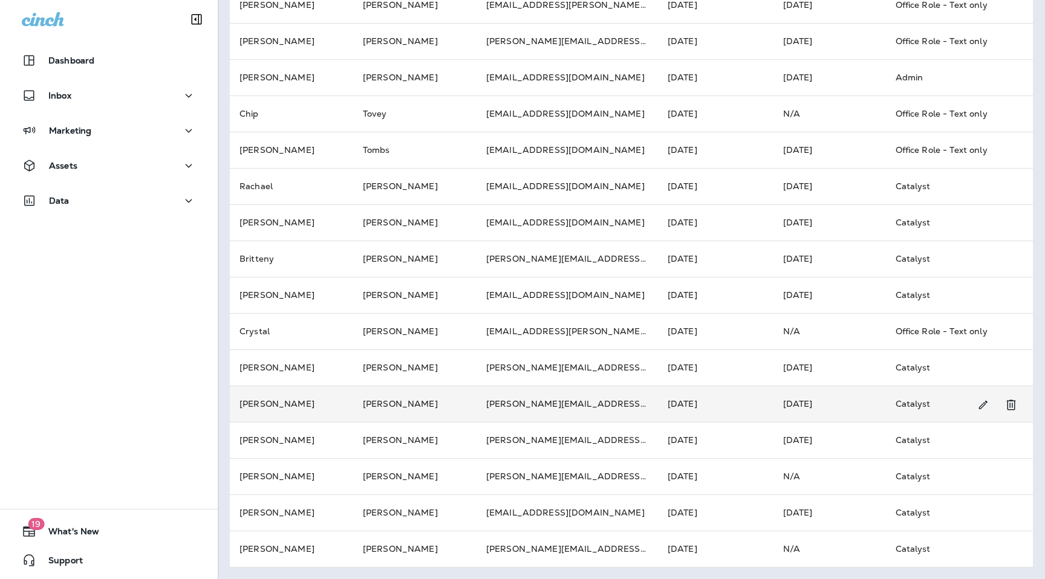
click at [360, 401] on td "[PERSON_NAME]" at bounding box center [414, 404] width 123 height 36
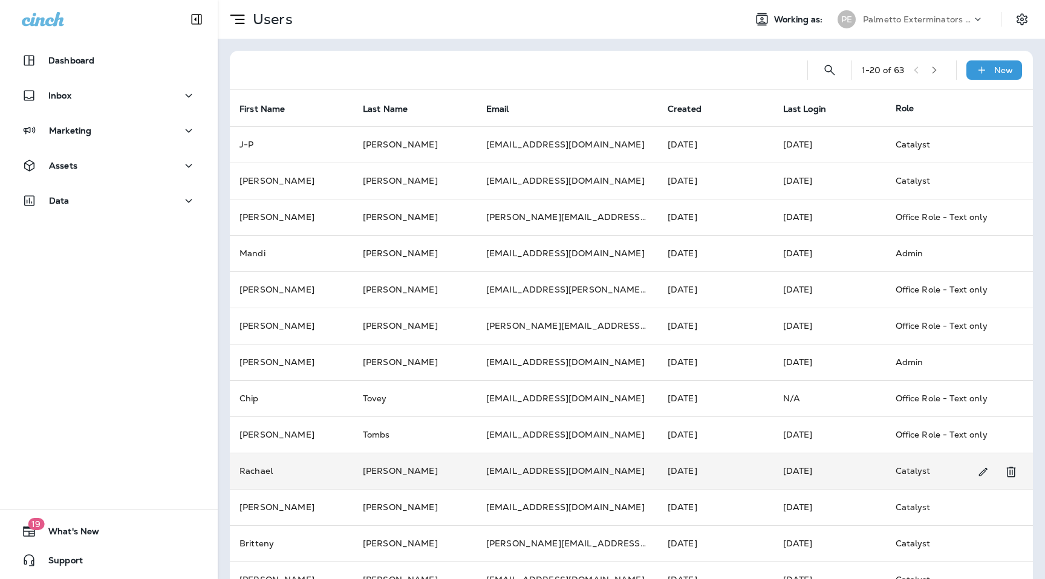
scroll to position [285, 0]
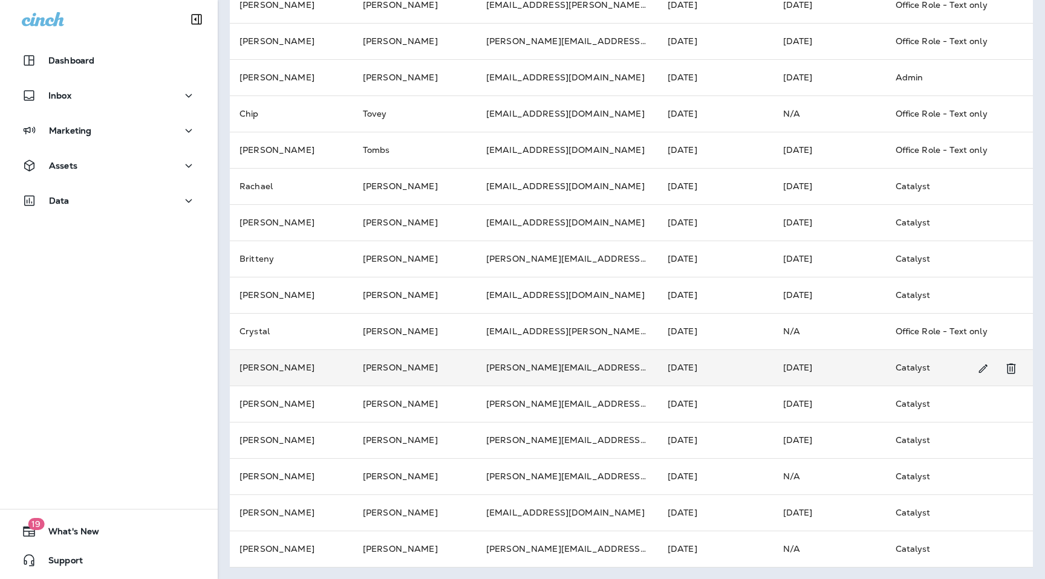
click at [335, 365] on td "[PERSON_NAME]" at bounding box center [291, 367] width 123 height 36
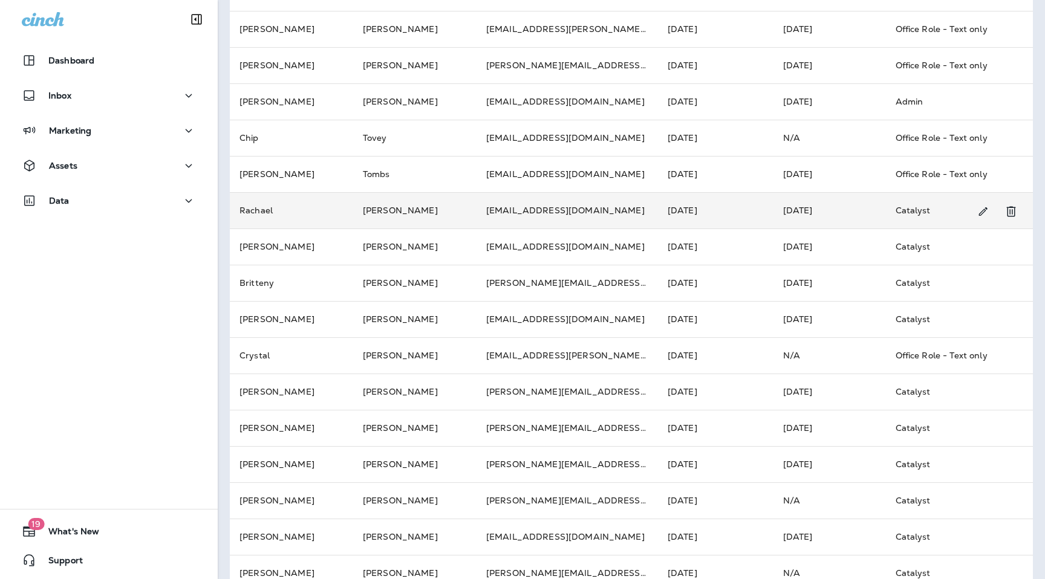
scroll to position [285, 0]
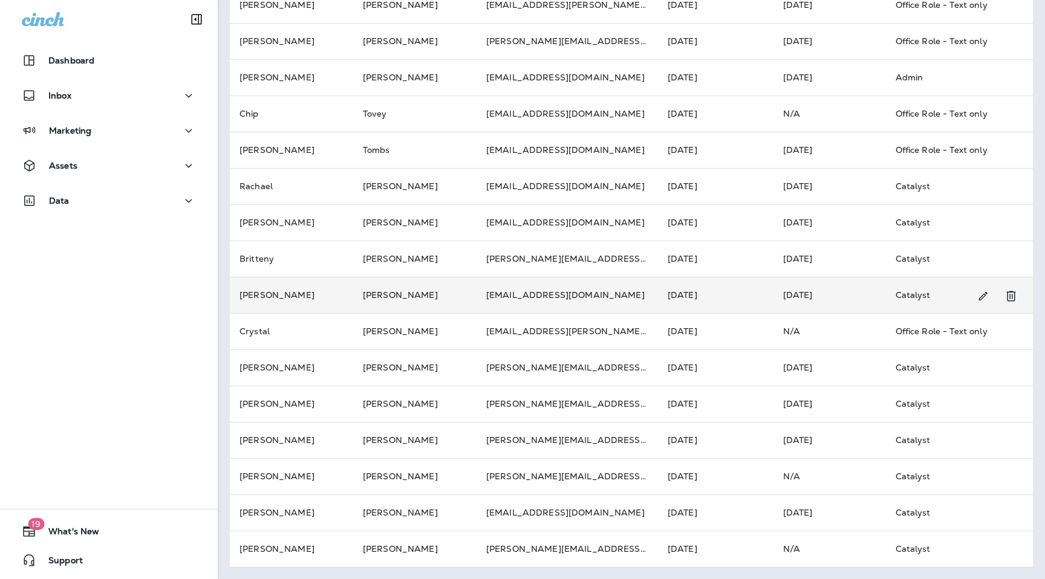
click at [339, 283] on td "[PERSON_NAME]" at bounding box center [291, 295] width 123 height 36
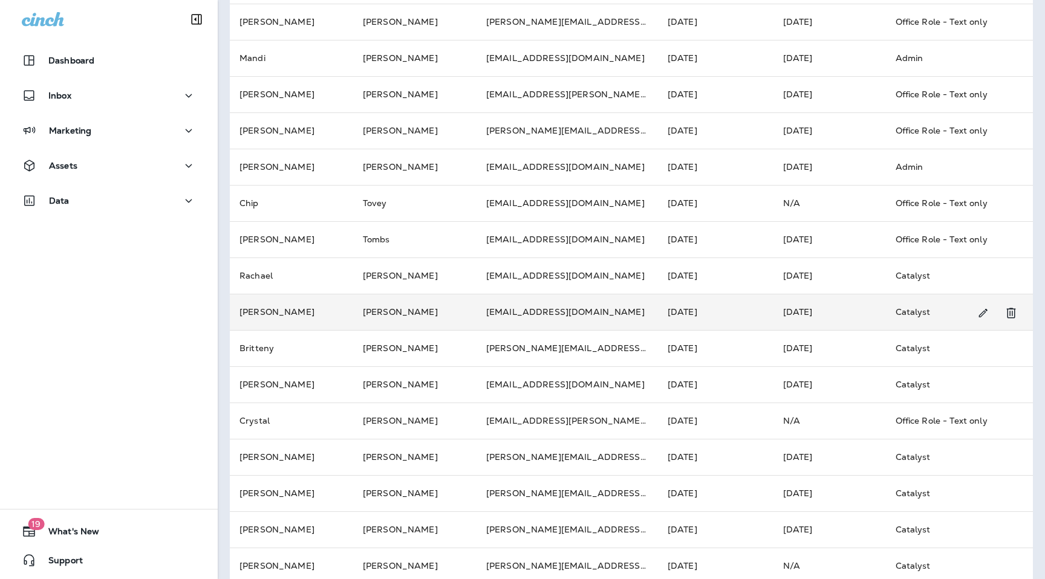
scroll to position [197, 0]
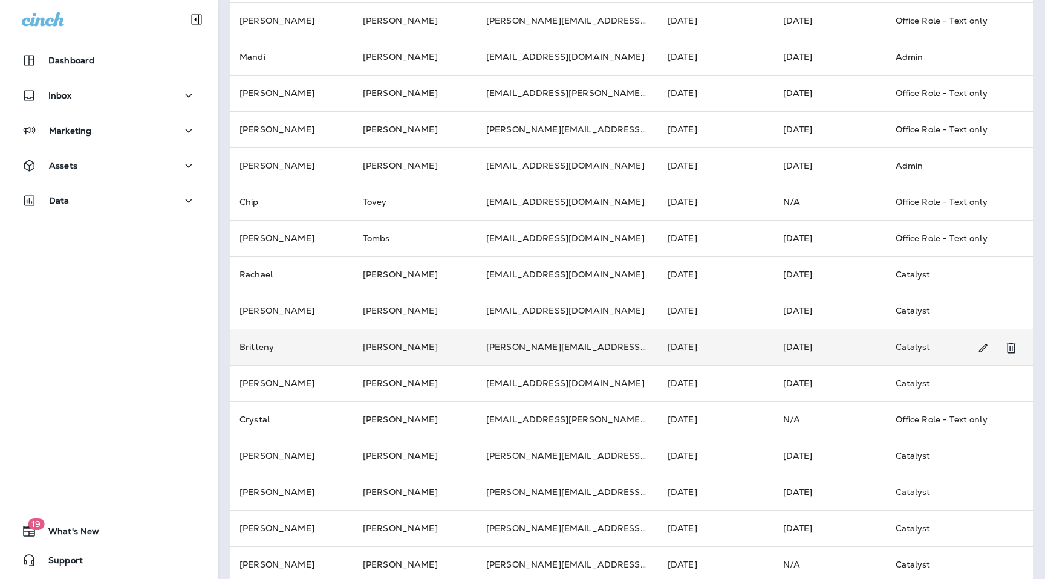
click at [401, 345] on td "[PERSON_NAME]" at bounding box center [414, 347] width 123 height 36
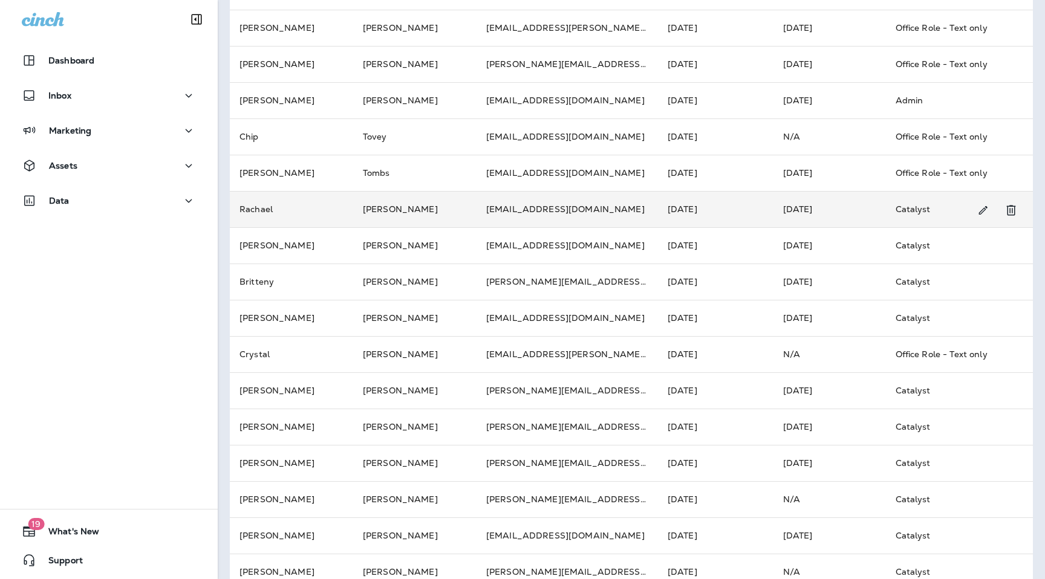
scroll to position [262, 0]
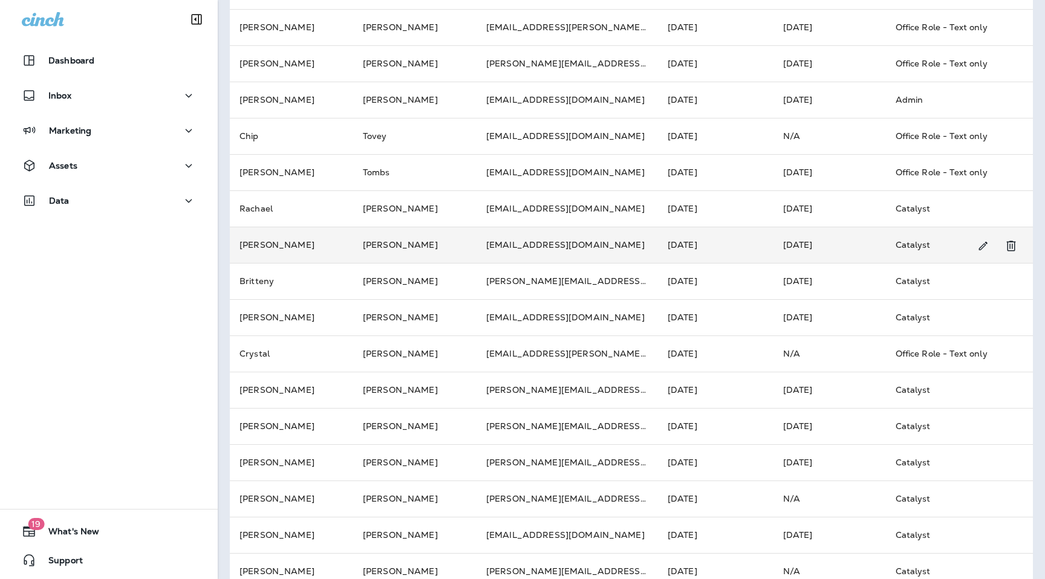
click at [422, 240] on td "[PERSON_NAME]" at bounding box center [414, 245] width 123 height 36
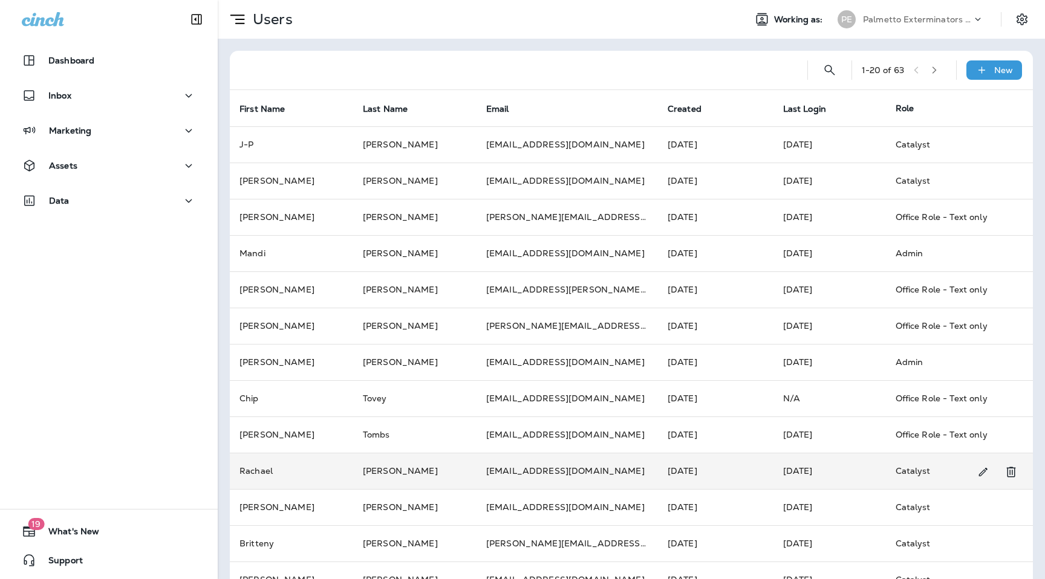
click at [414, 475] on td "[PERSON_NAME]" at bounding box center [414, 471] width 123 height 36
